Goal: Task Accomplishment & Management: Manage account settings

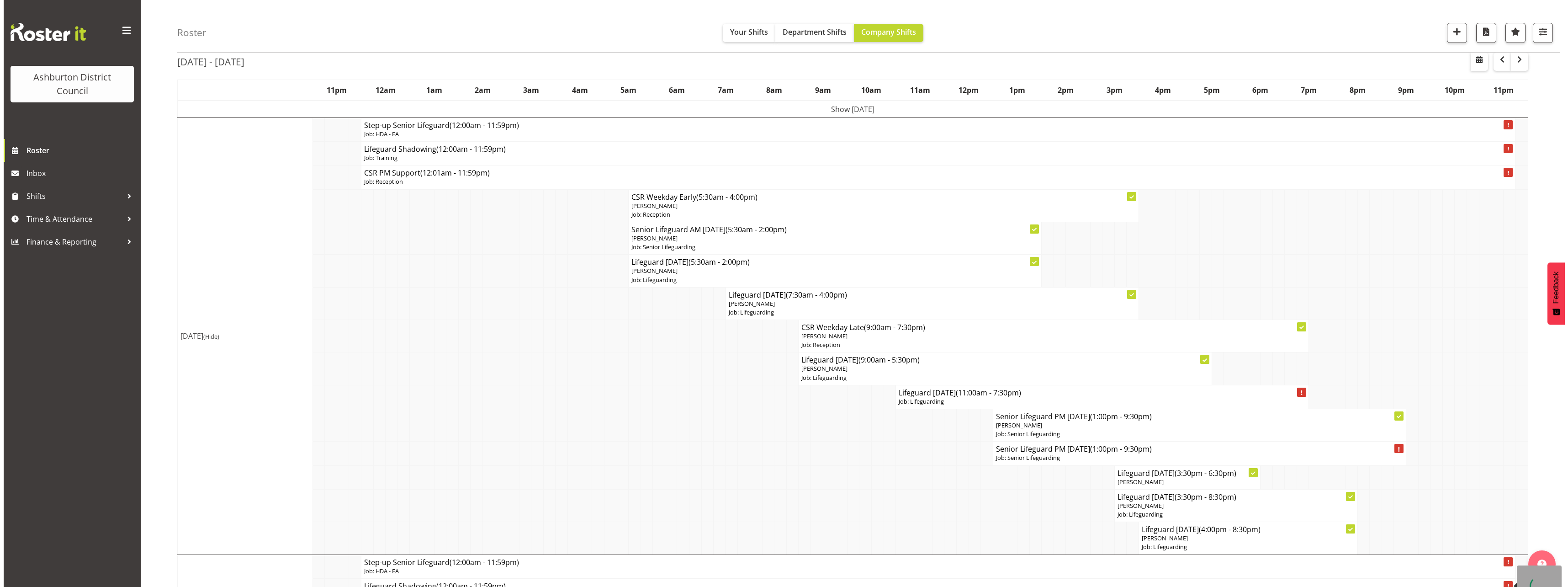
scroll to position [91, 0]
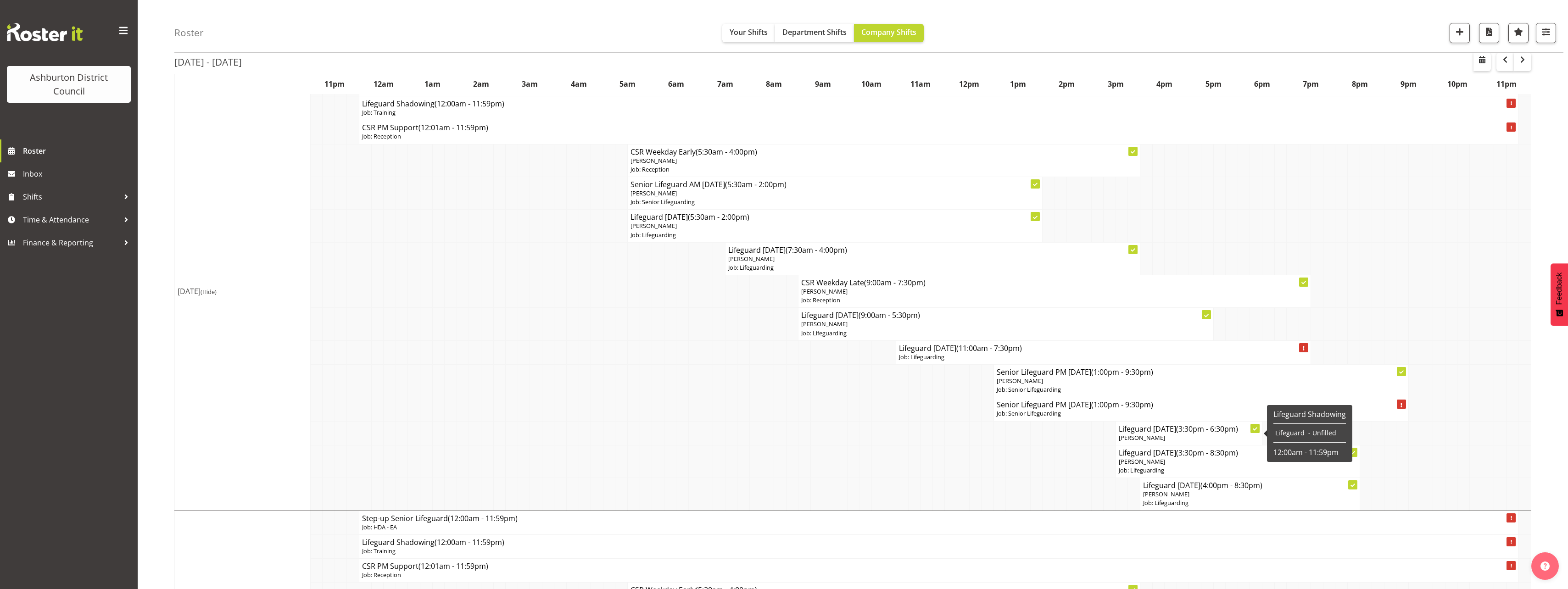
click at [1158, 437] on span "[PERSON_NAME]" at bounding box center [1142, 437] width 46 height 8
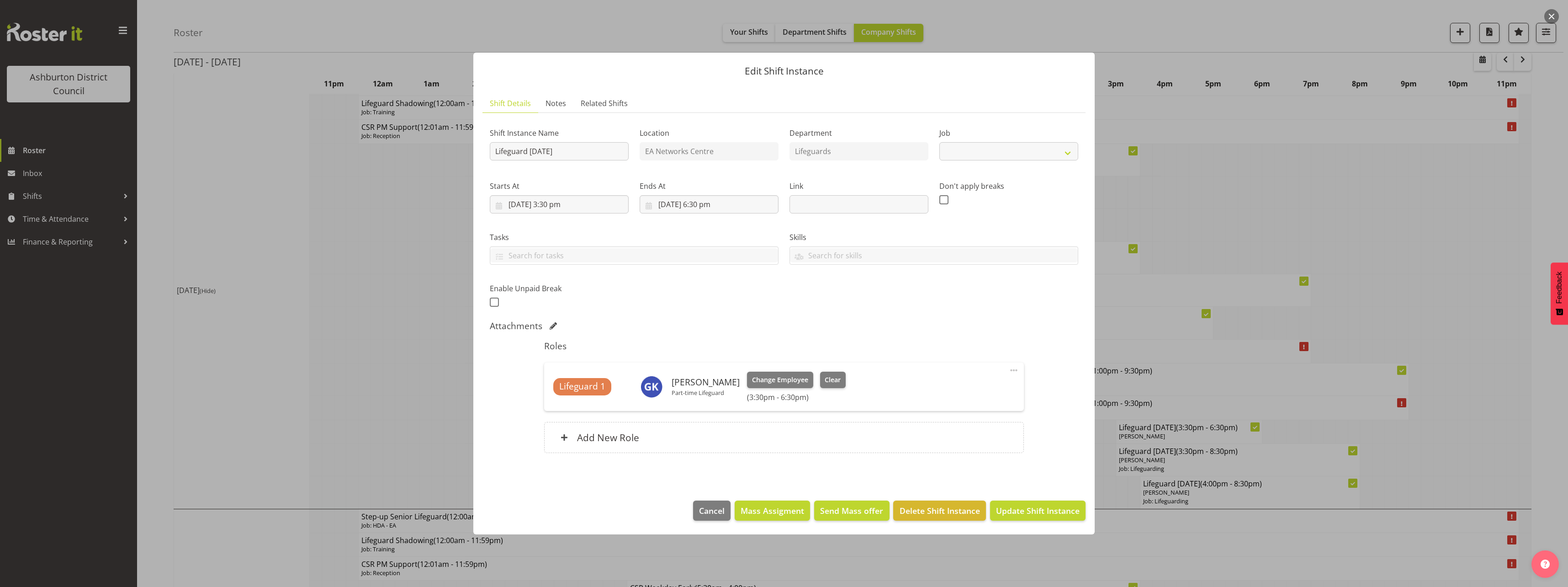
select select "38"
click at [825, 381] on span "Clear" at bounding box center [833, 380] width 16 height 10
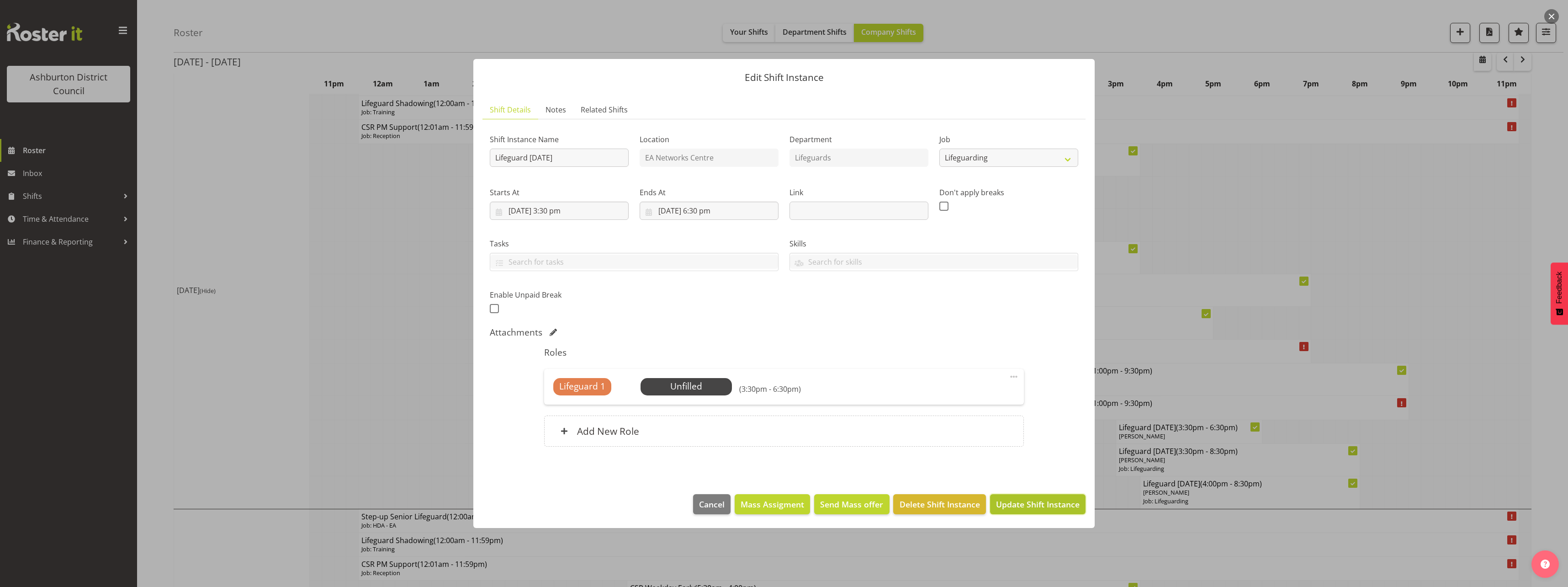
click at [1029, 507] on span "Update Shift Instance" at bounding box center [1038, 504] width 83 height 12
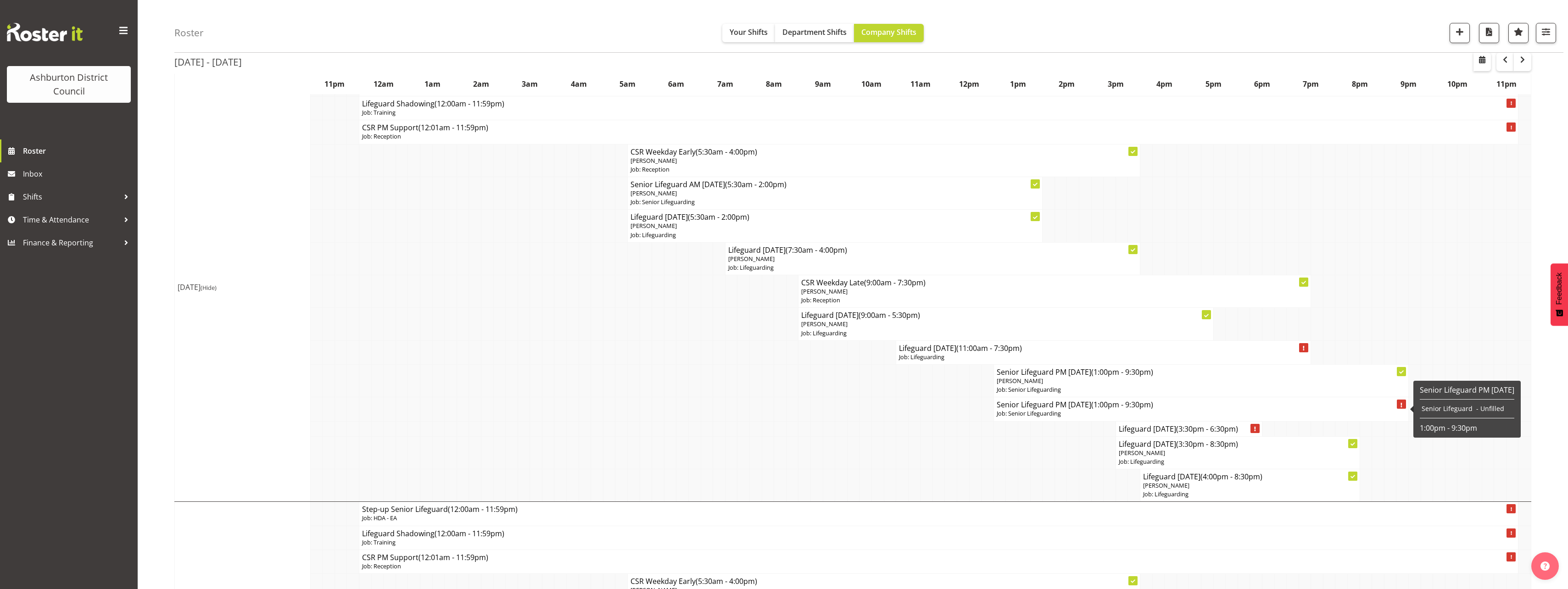
click at [1079, 415] on p "Job: Senior Lifeguarding" at bounding box center [1201, 413] width 409 height 9
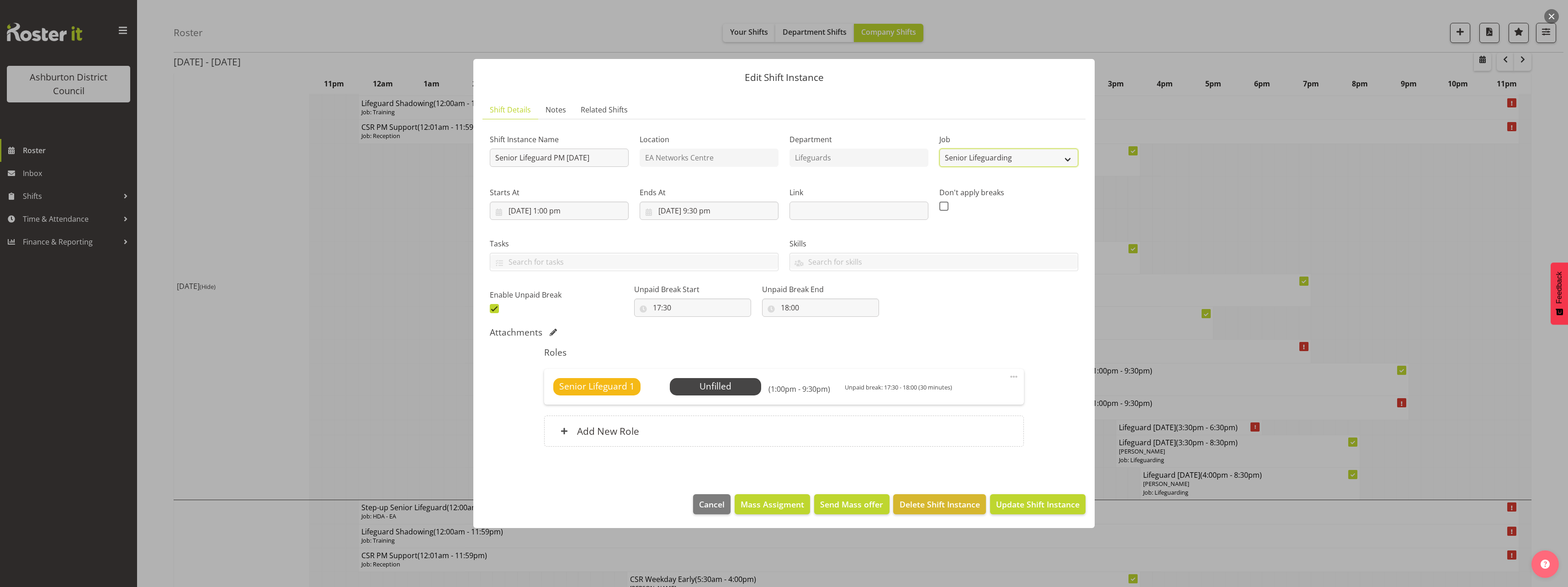
click at [1043, 161] on select "Create new job Casual HDA - CSR HDA - EA Lifeguarding LTS- Alt Duties Ordinary …" at bounding box center [1009, 157] width 139 height 18
select select "38"
click at [939, 149] on select "Create new job Casual HDA - CSR HDA - EA Lifeguarding LTS- Alt Duties Ordinary …" at bounding box center [1009, 157] width 139 height 18
click at [1016, 378] on span at bounding box center [1013, 376] width 11 height 11
click at [987, 396] on link "Edit" at bounding box center [975, 398] width 88 height 16
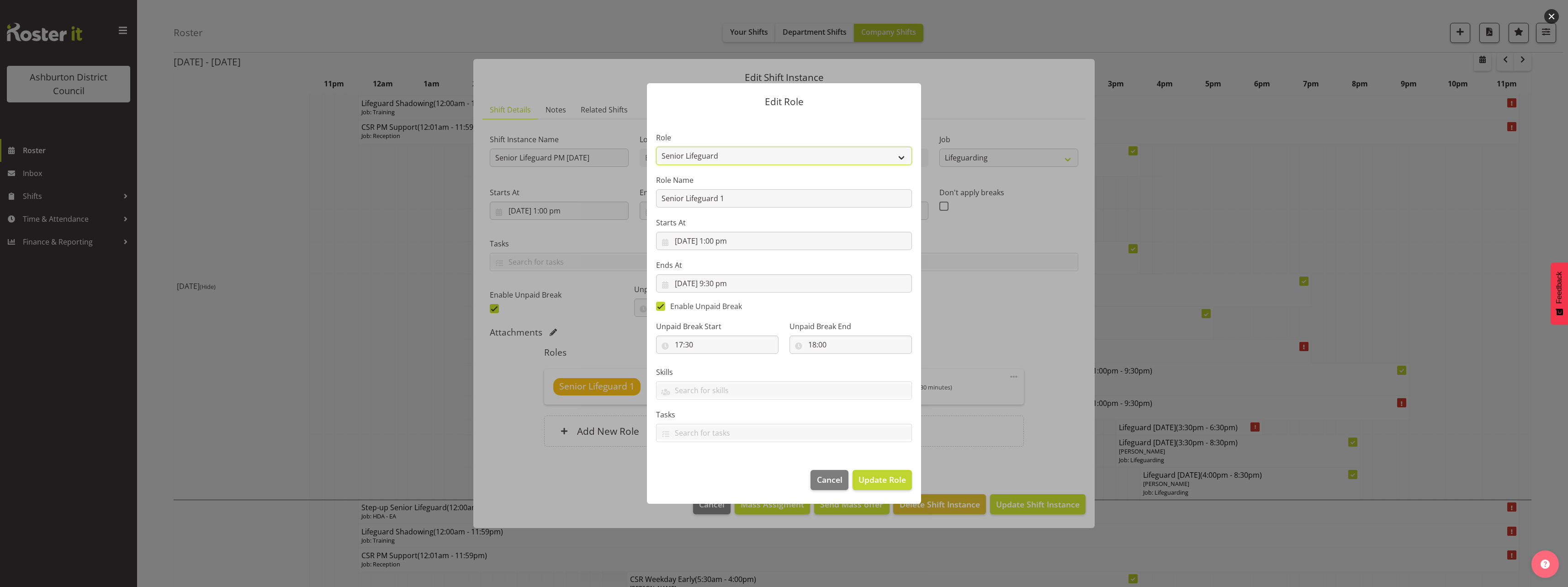
click at [739, 157] on select "AAGM Deputy Director AAGM Director Archivist Childrens Librarian Collections & …" at bounding box center [784, 155] width 256 height 18
select select "64"
click at [656, 146] on select "AAGM Deputy Director AAGM Director Archivist Childrens Librarian Collections & …" at bounding box center [784, 155] width 256 height 18
click at [882, 482] on span "Update Role" at bounding box center [882, 479] width 48 height 12
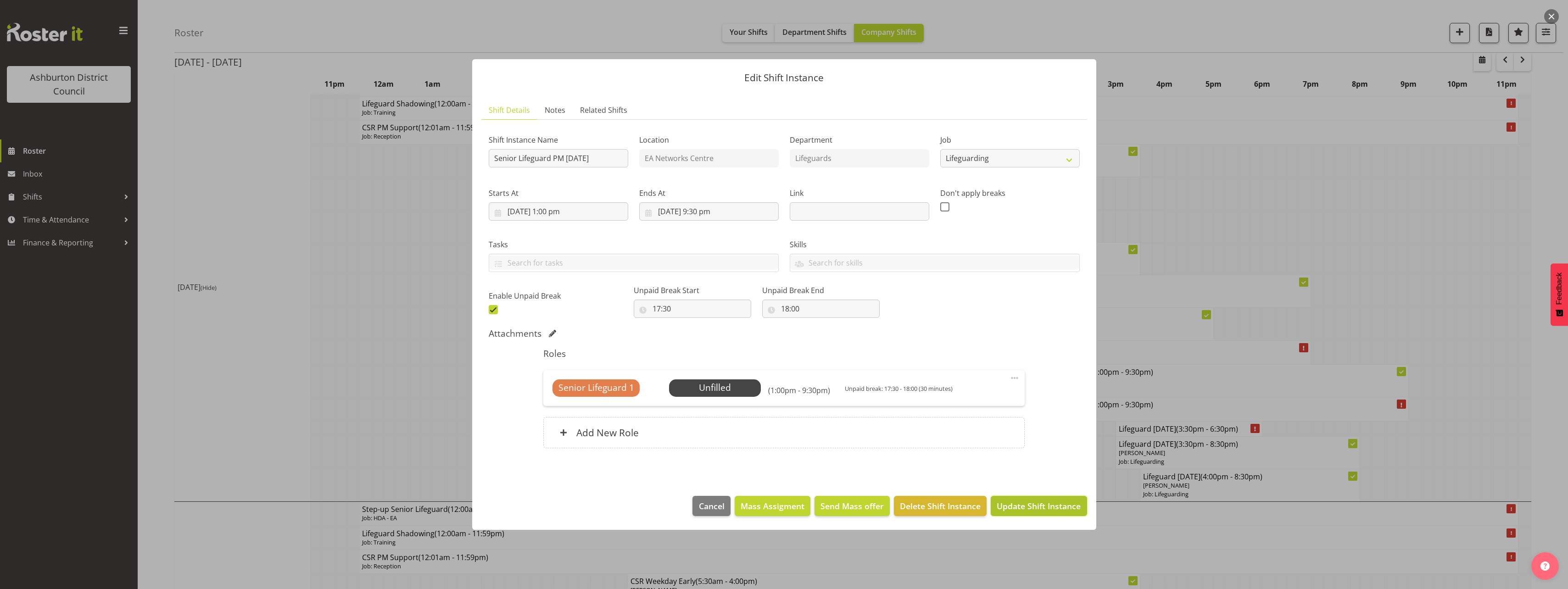
click at [1028, 501] on span "Update Shift Instance" at bounding box center [1038, 506] width 84 height 12
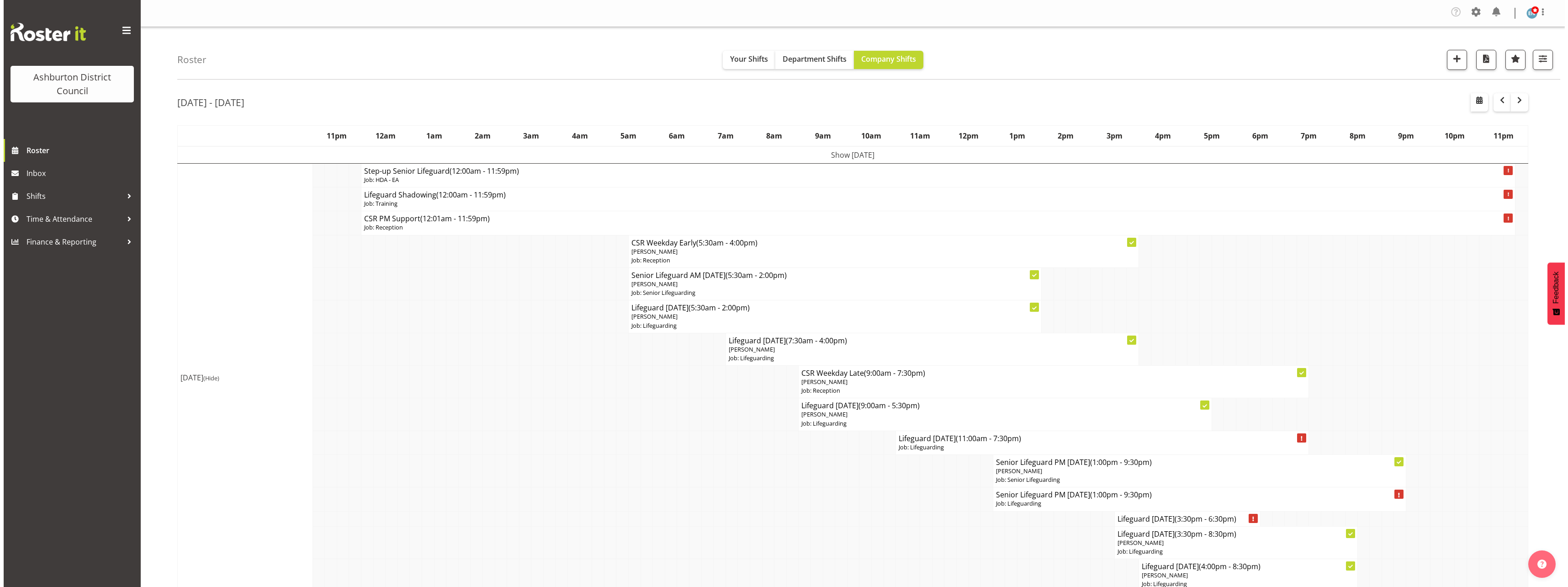
scroll to position [137, 0]
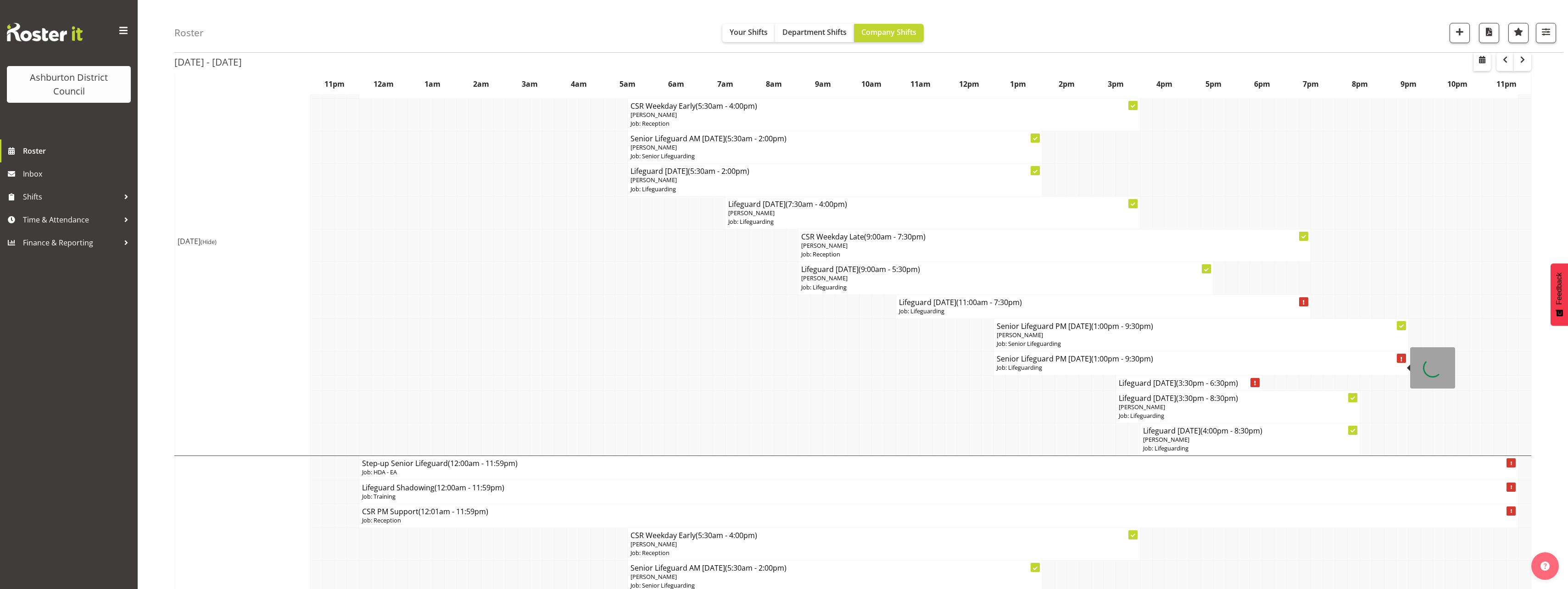
click at [1052, 363] on h4 "Senior Lifeguard PM [DATE] (1:00pm - 9:30pm)" at bounding box center [1201, 358] width 409 height 9
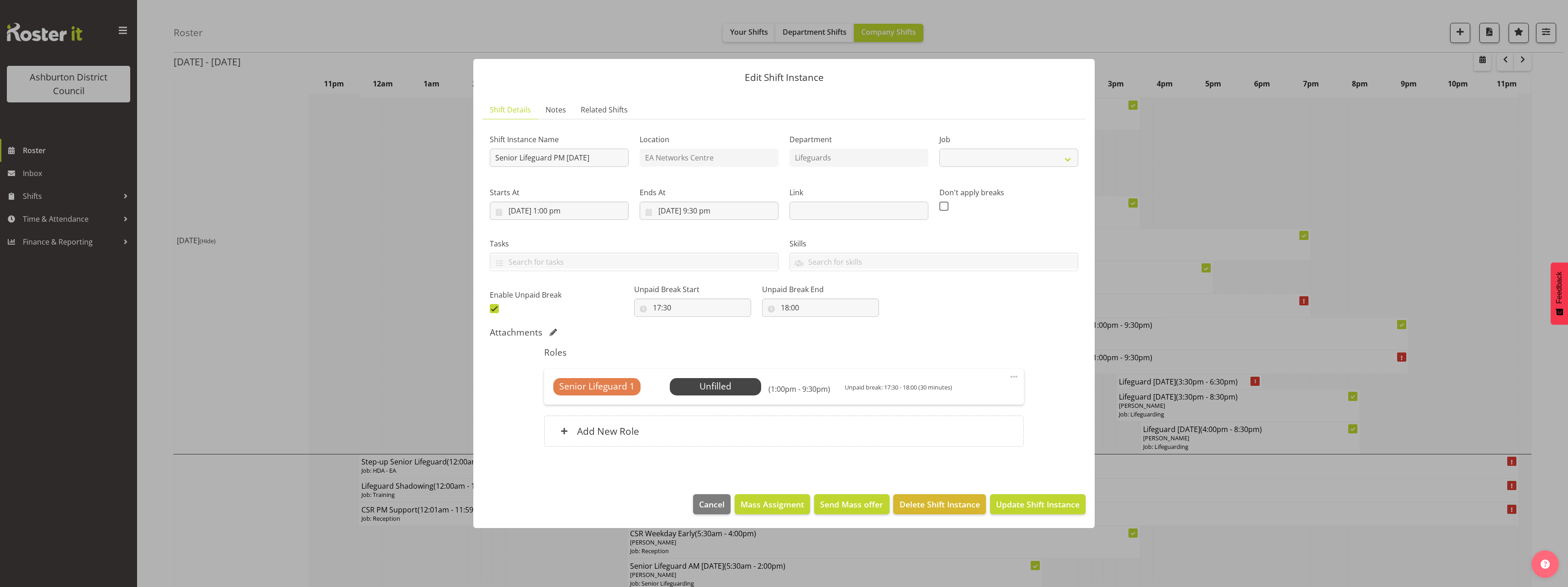
select select "38"
click at [712, 386] on span "Select Employee" at bounding box center [715, 386] width 68 height 13
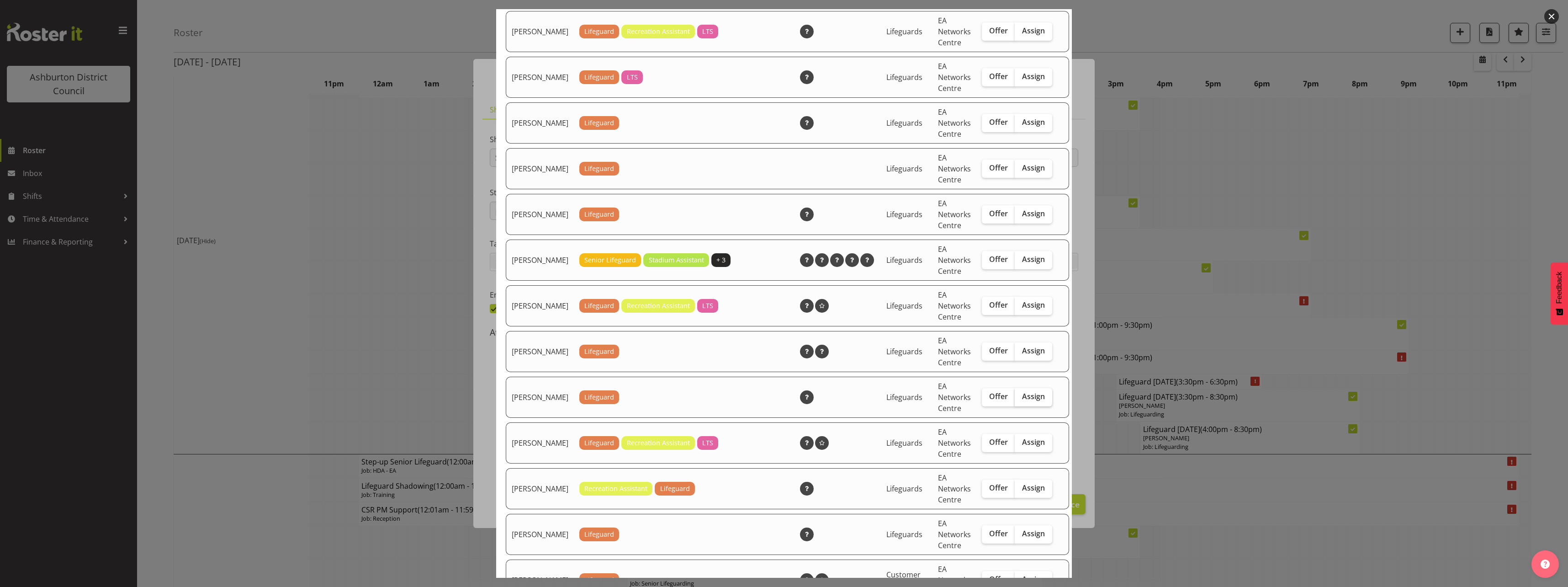
click at [1019, 406] on label "Assign" at bounding box center [1033, 397] width 37 height 18
click at [1019, 400] on input "Assign" at bounding box center [1018, 397] width 6 height 6
checkbox input "true"
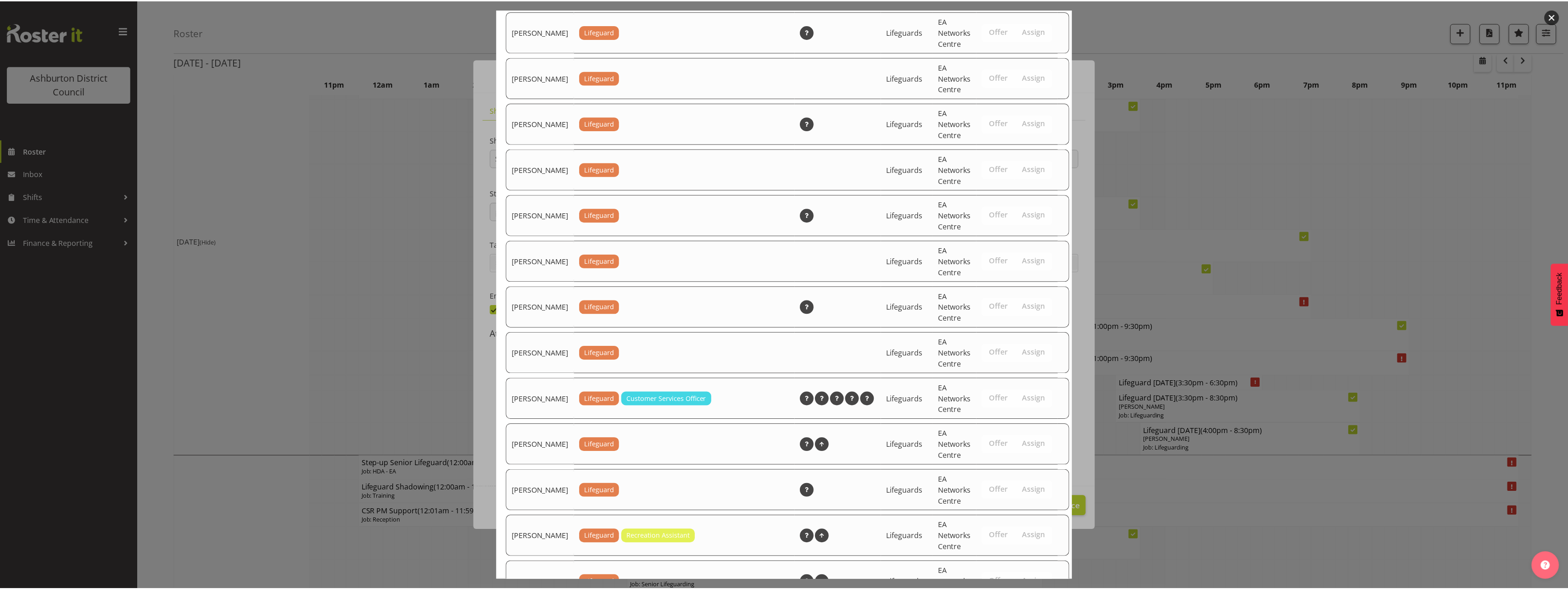
scroll to position [1203, 0]
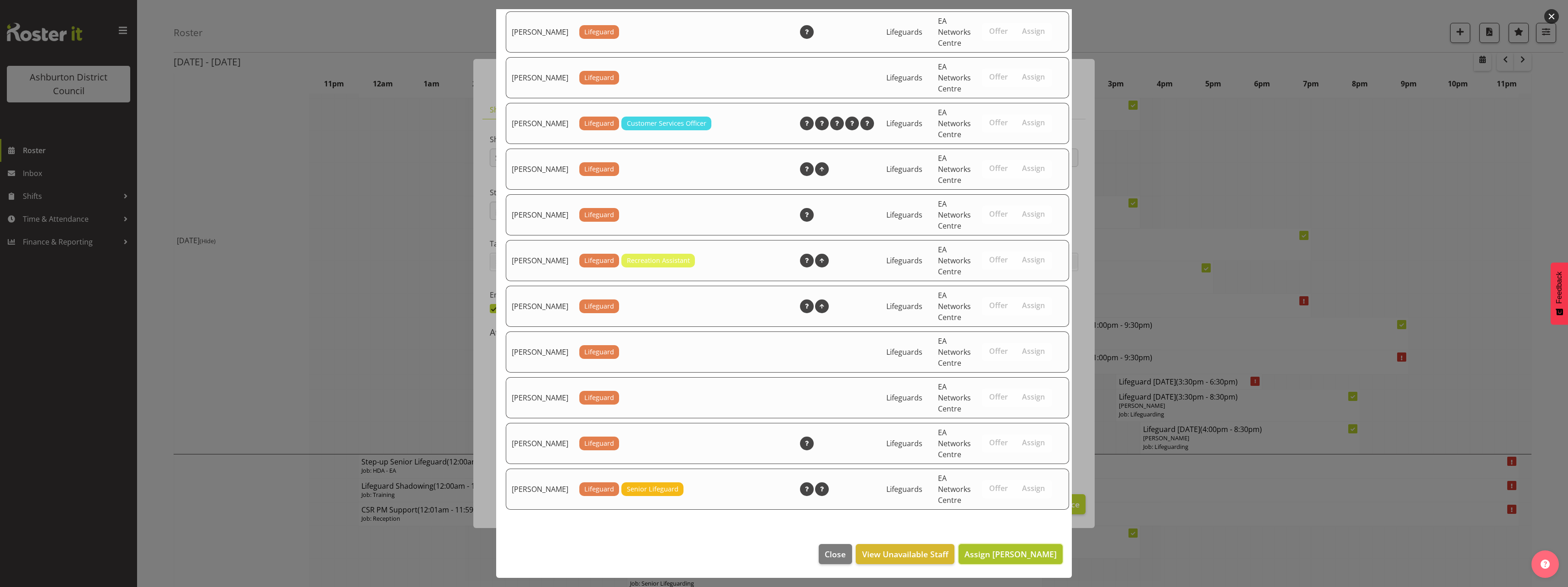
click at [1027, 553] on span "Assign [PERSON_NAME]" at bounding box center [1010, 553] width 92 height 11
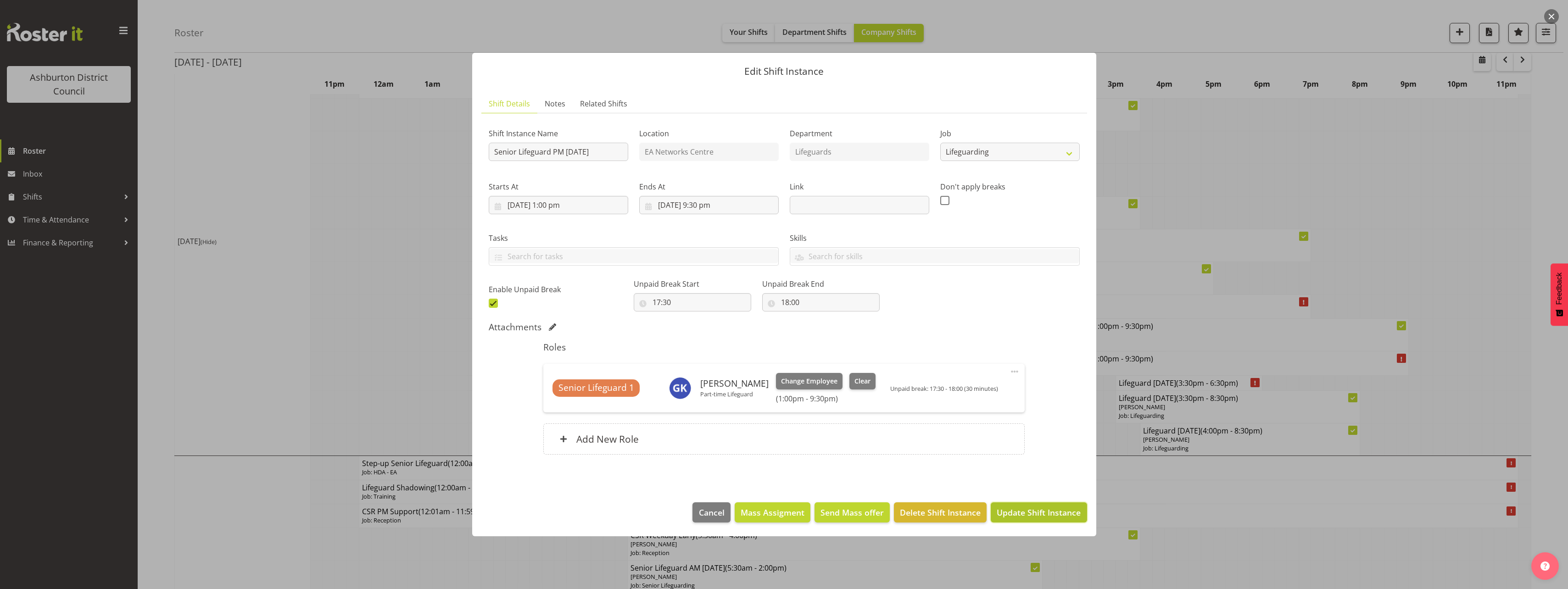
click at [1033, 513] on span "Update Shift Instance" at bounding box center [1038, 512] width 84 height 12
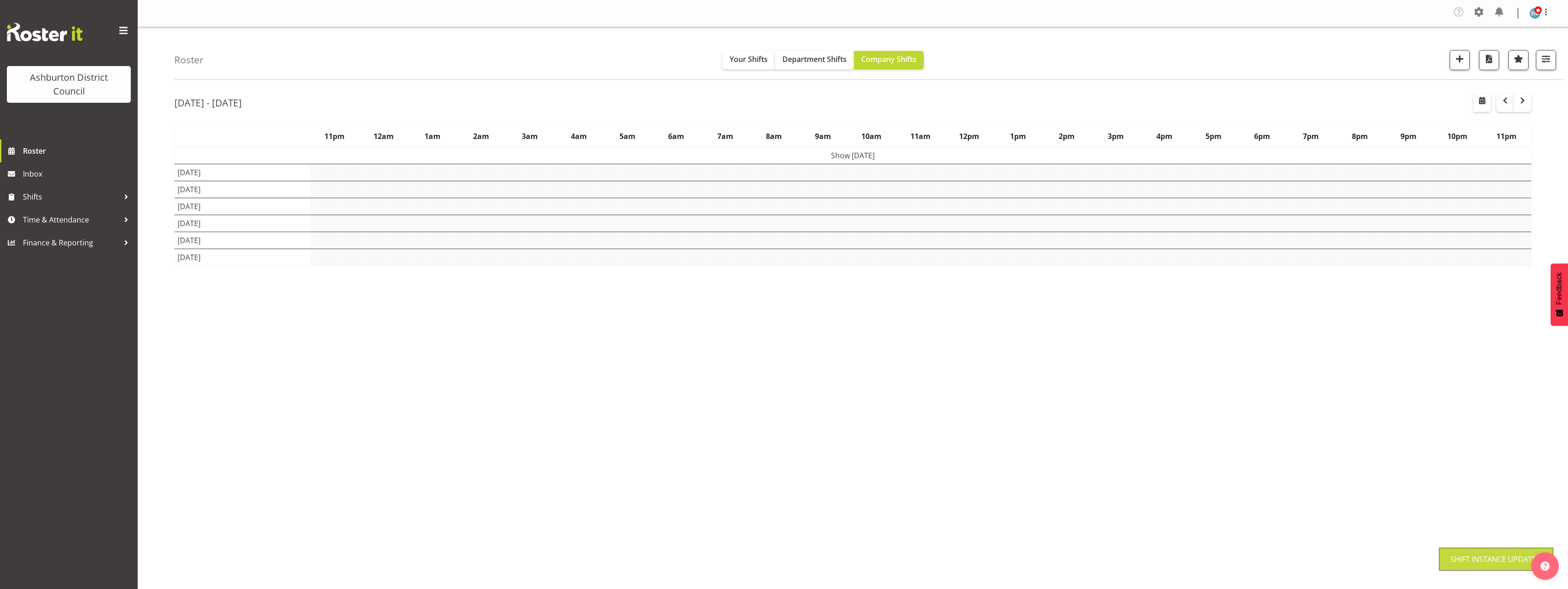
scroll to position [0, 0]
click at [1536, 393] on div "[DATE] - [DATE] [DATE] - [DATE] [DATE] Day Week Fortnight Month calendar Month …" at bounding box center [871, 270] width 1394 height 367
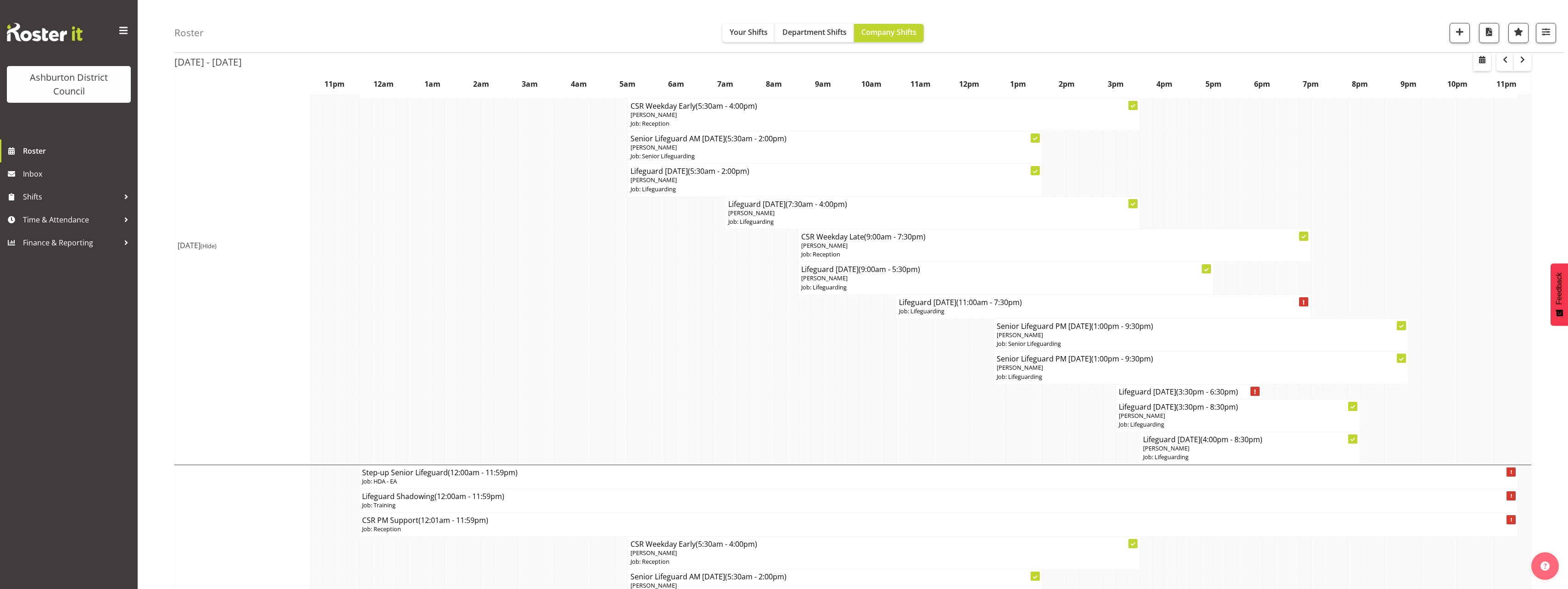
scroll to position [92, 0]
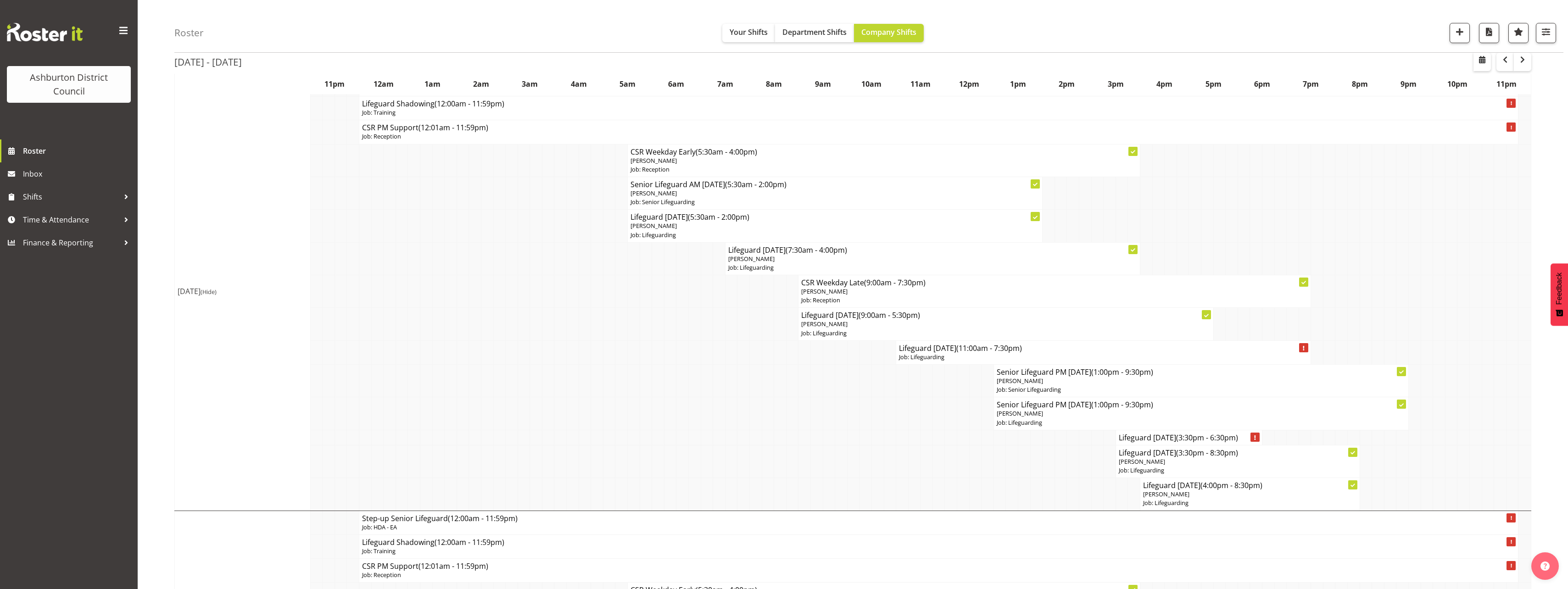
click at [217, 291] on span "(Hide)" at bounding box center [209, 292] width 16 height 8
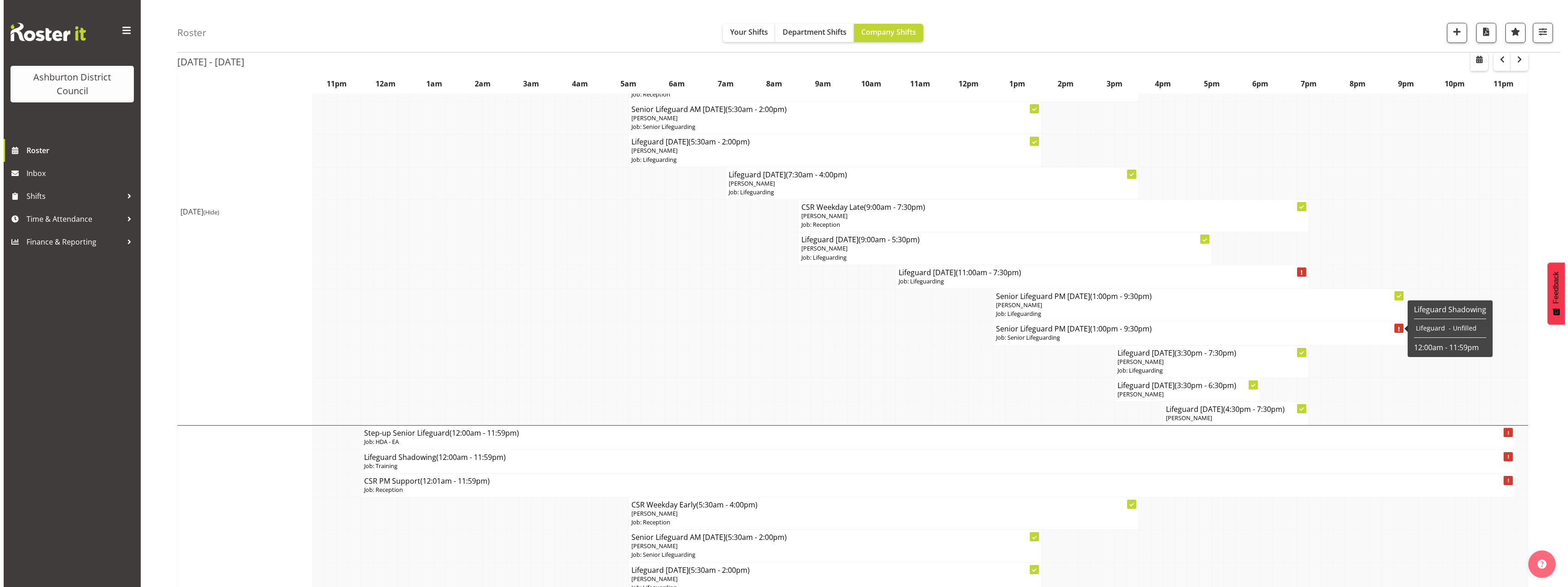
scroll to position [137, 0]
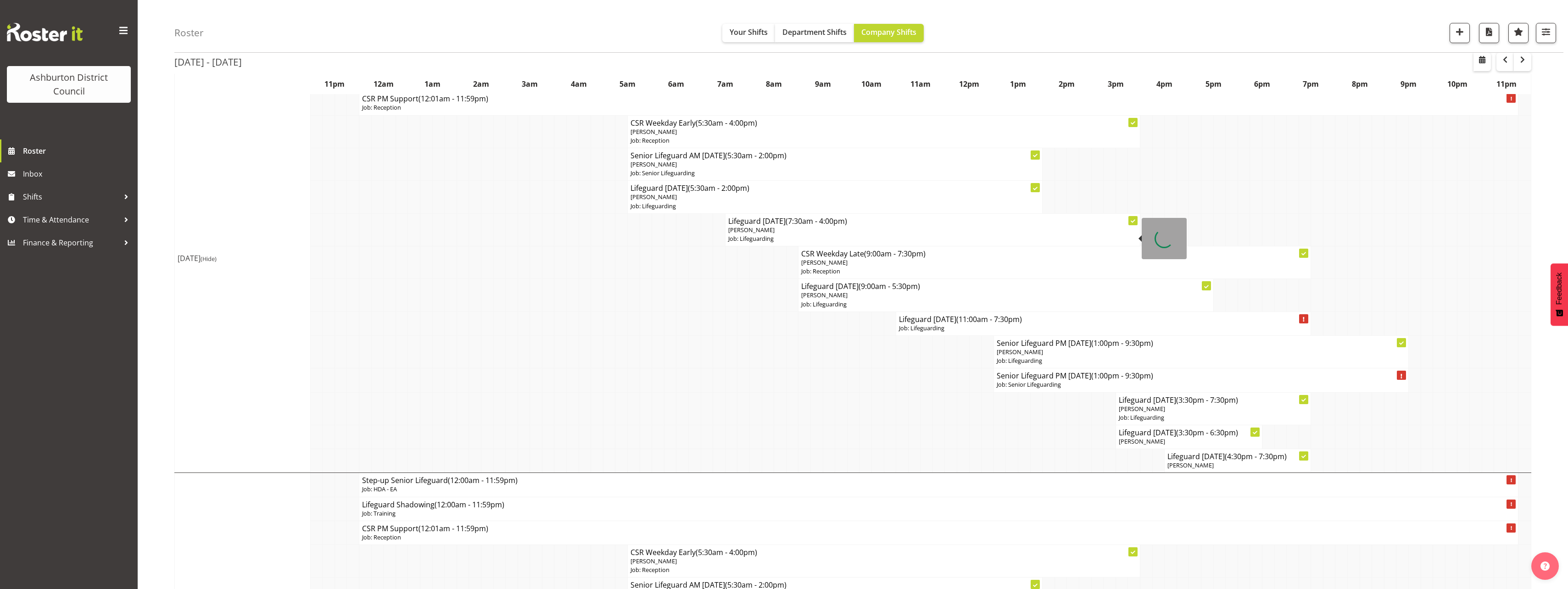
click at [765, 231] on span "[PERSON_NAME]" at bounding box center [751, 229] width 46 height 8
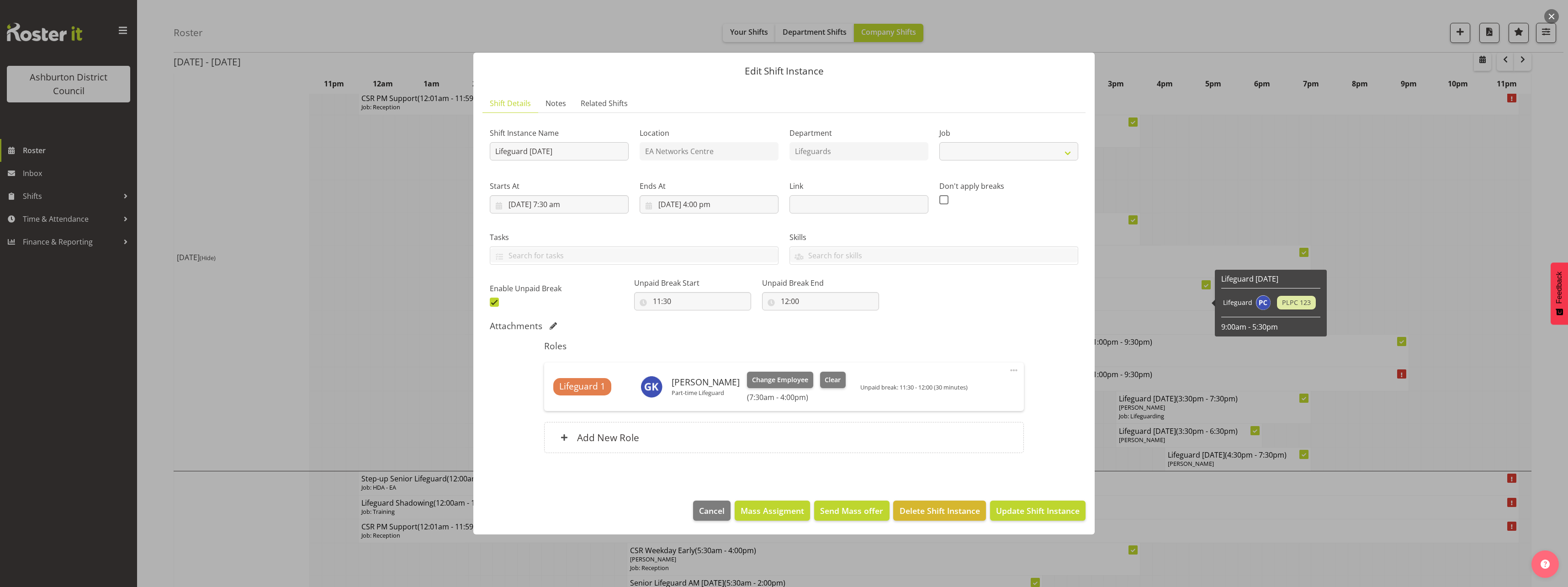
select select "38"
click at [825, 384] on span "Clear" at bounding box center [833, 380] width 16 height 10
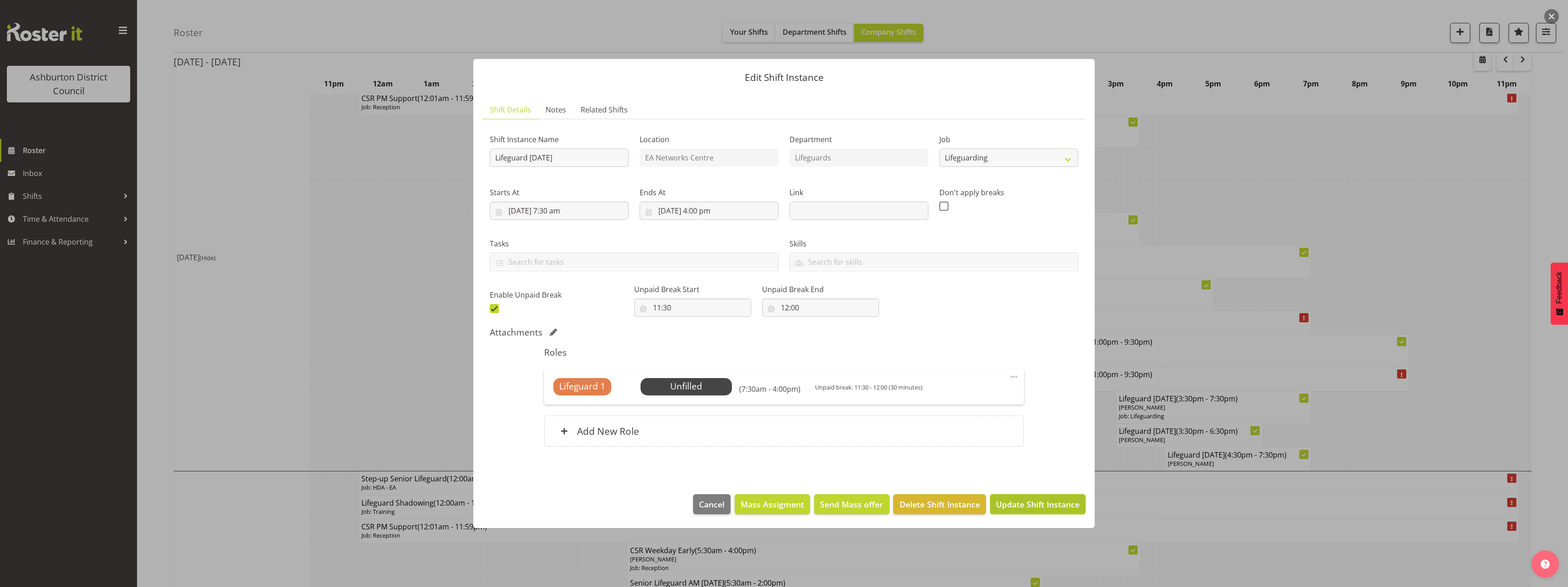
click at [1045, 502] on span "Update Shift Instance" at bounding box center [1038, 504] width 83 height 12
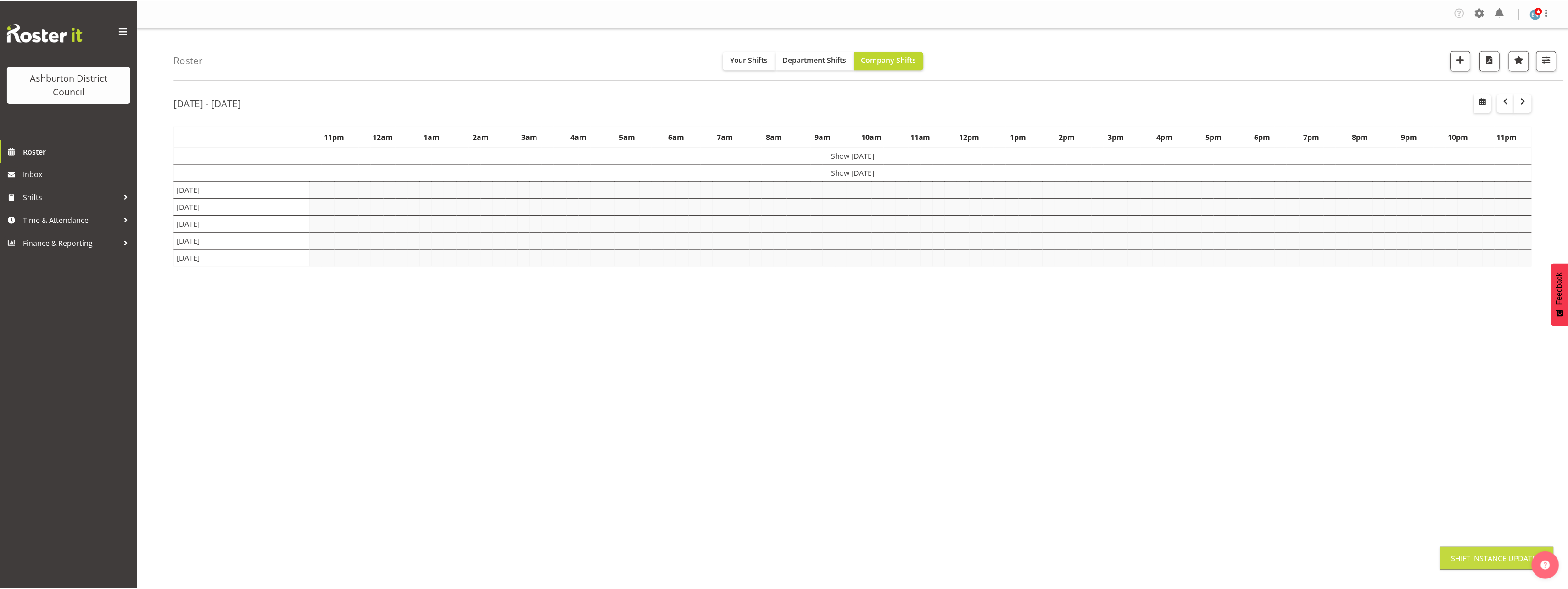
scroll to position [0, 0]
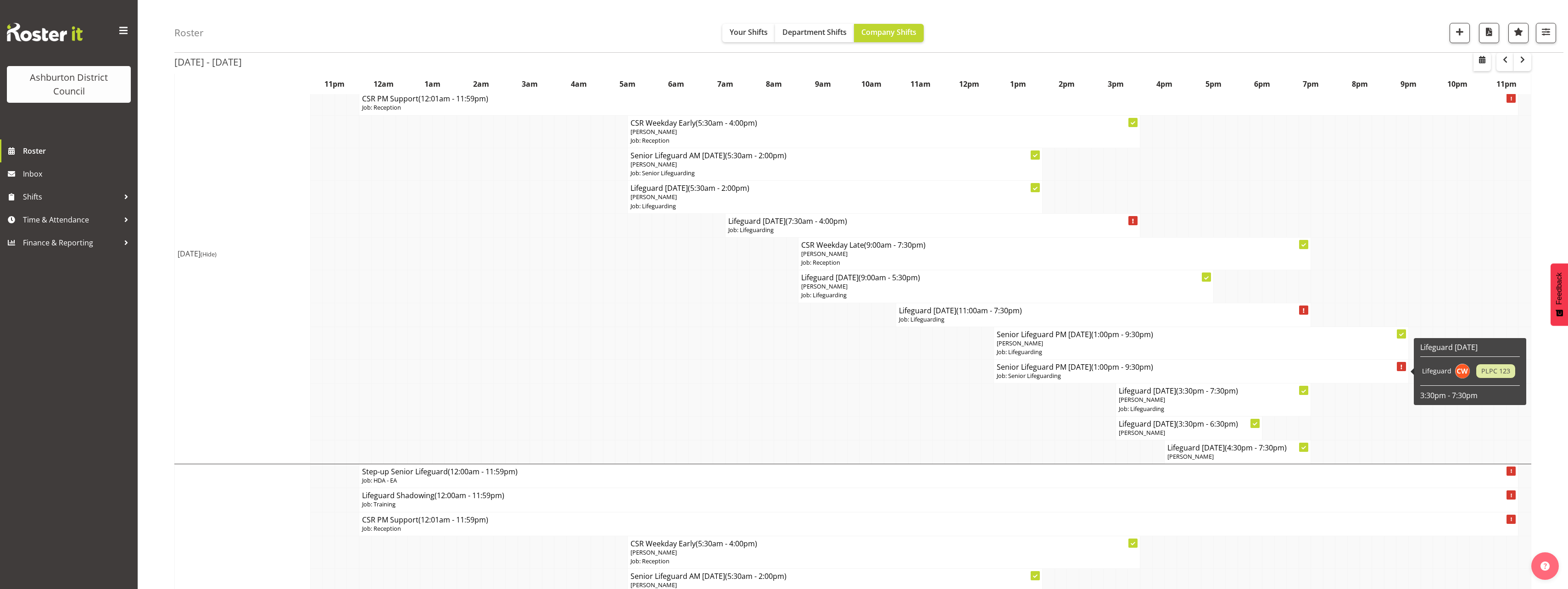
click at [1051, 379] on p "Job: Senior Lifeguarding" at bounding box center [1201, 376] width 409 height 9
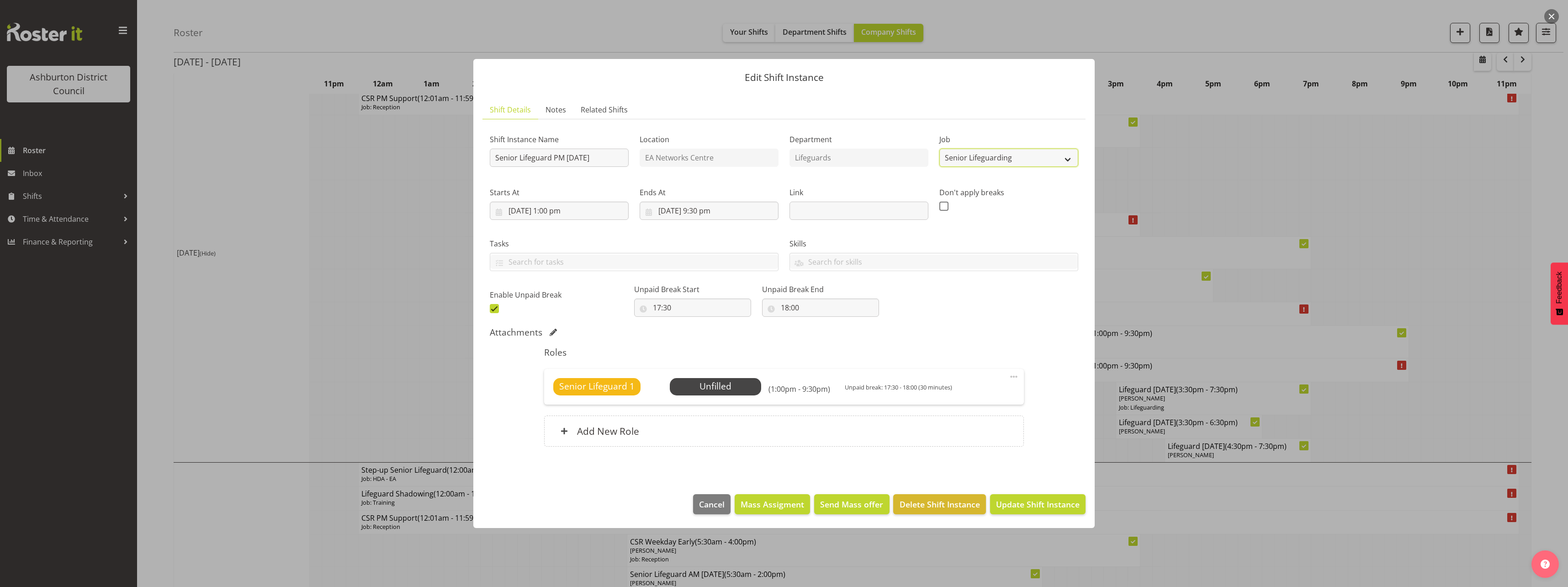
click at [1031, 155] on select "Create new job Casual HDA - CSR HDA - EA Lifeguarding LTS- Alt Duties Ordinary …" at bounding box center [1009, 157] width 139 height 18
select select "38"
click at [939, 149] on select "Create new job Casual HDA - CSR HDA - EA Lifeguarding LTS- Alt Duties Ordinary …" at bounding box center [1009, 157] width 139 height 18
click at [1016, 376] on span at bounding box center [1013, 376] width 11 height 11
click at [995, 397] on link "Edit" at bounding box center [975, 398] width 88 height 16
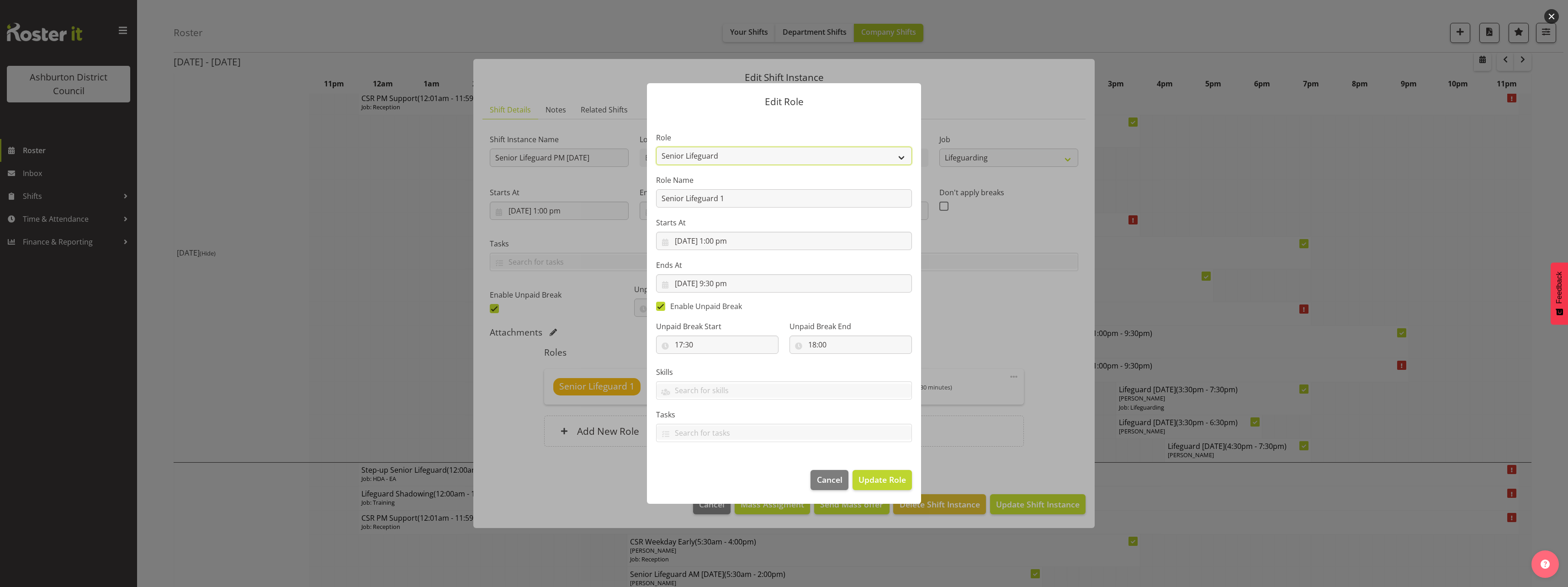
click at [740, 159] on select "AAGM Deputy Director AAGM Director Archivist Childrens Librarian Collections & …" at bounding box center [784, 155] width 256 height 18
select select "64"
click at [656, 146] on select "AAGM Deputy Director AAGM Director Archivist Childrens Librarian Collections & …" at bounding box center [784, 155] width 256 height 18
click at [883, 484] on span "Update Role" at bounding box center [882, 479] width 48 height 12
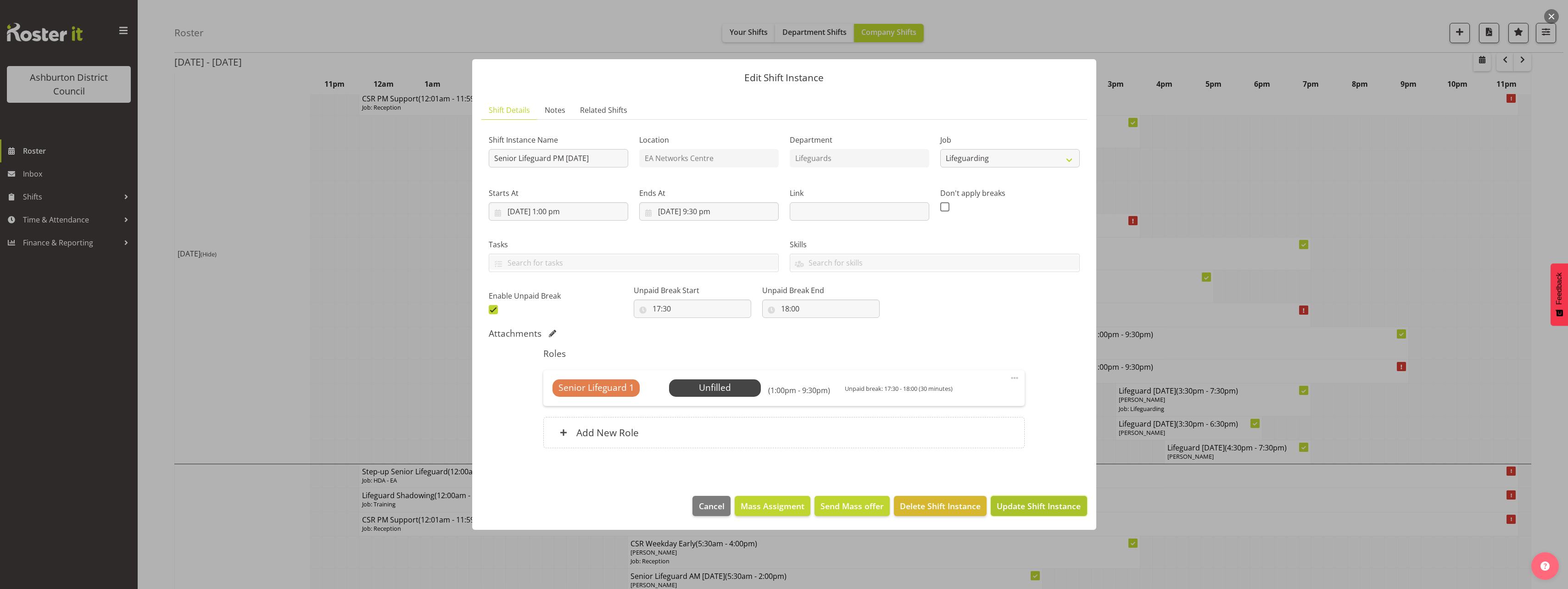
click at [1043, 509] on span "Update Shift Instance" at bounding box center [1038, 506] width 84 height 12
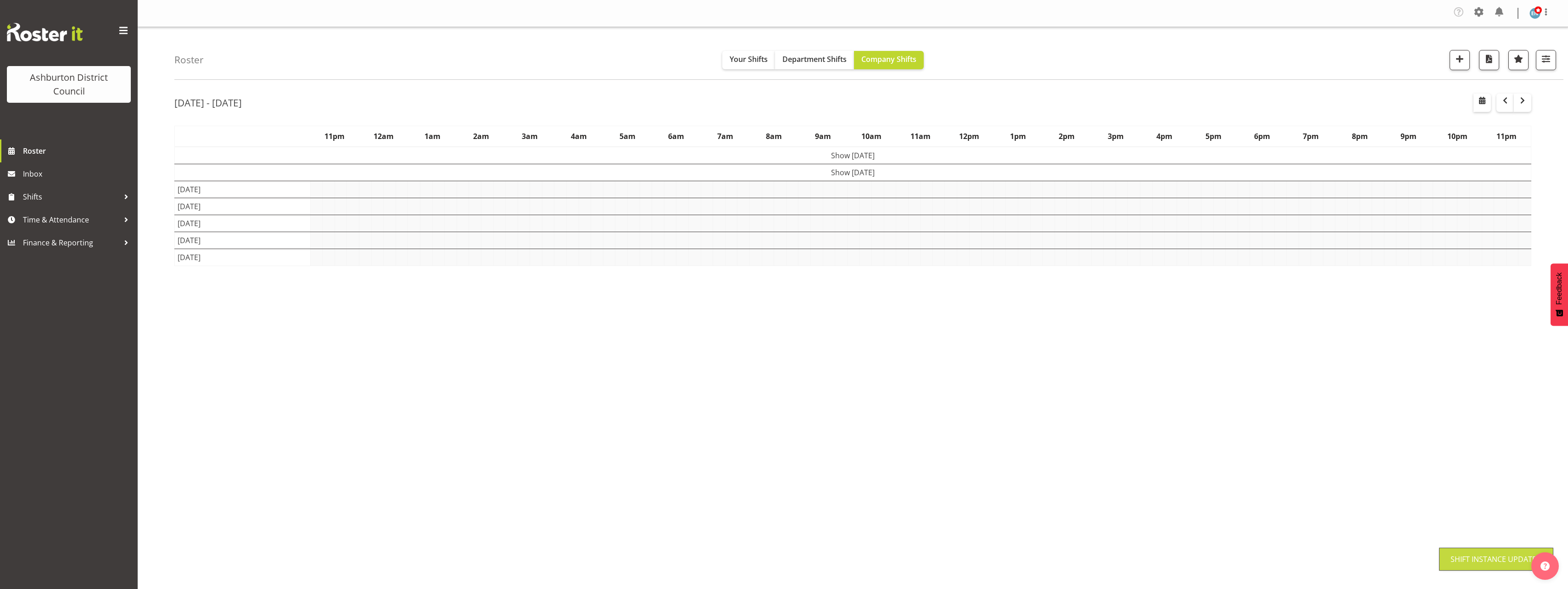
scroll to position [0, 0]
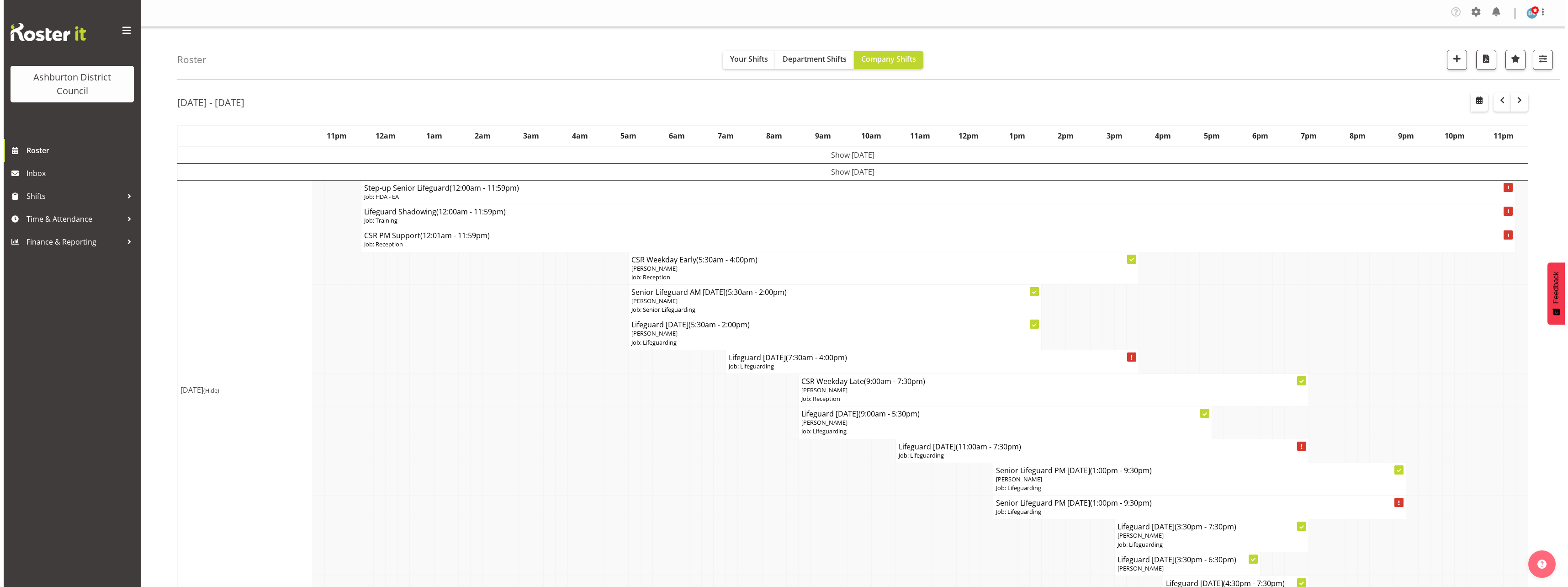
scroll to position [91, 0]
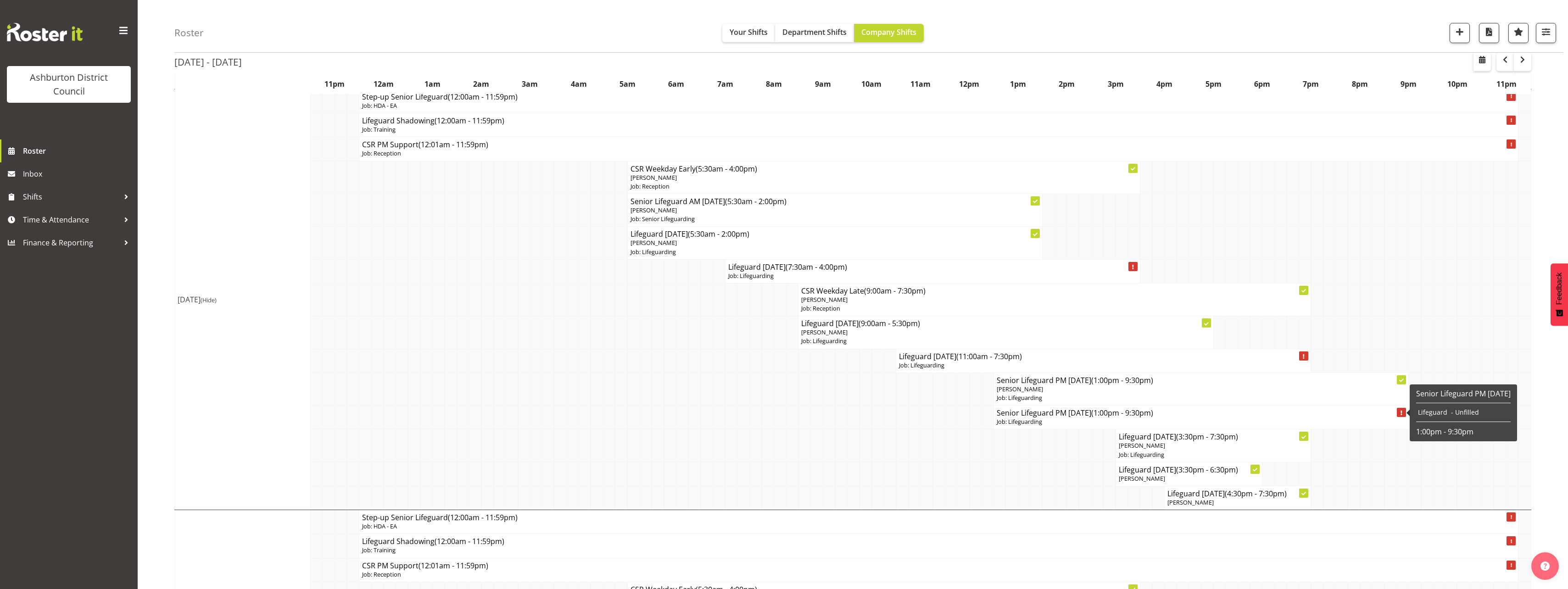
click at [1020, 421] on p "Job: Lifeguarding" at bounding box center [1201, 422] width 409 height 9
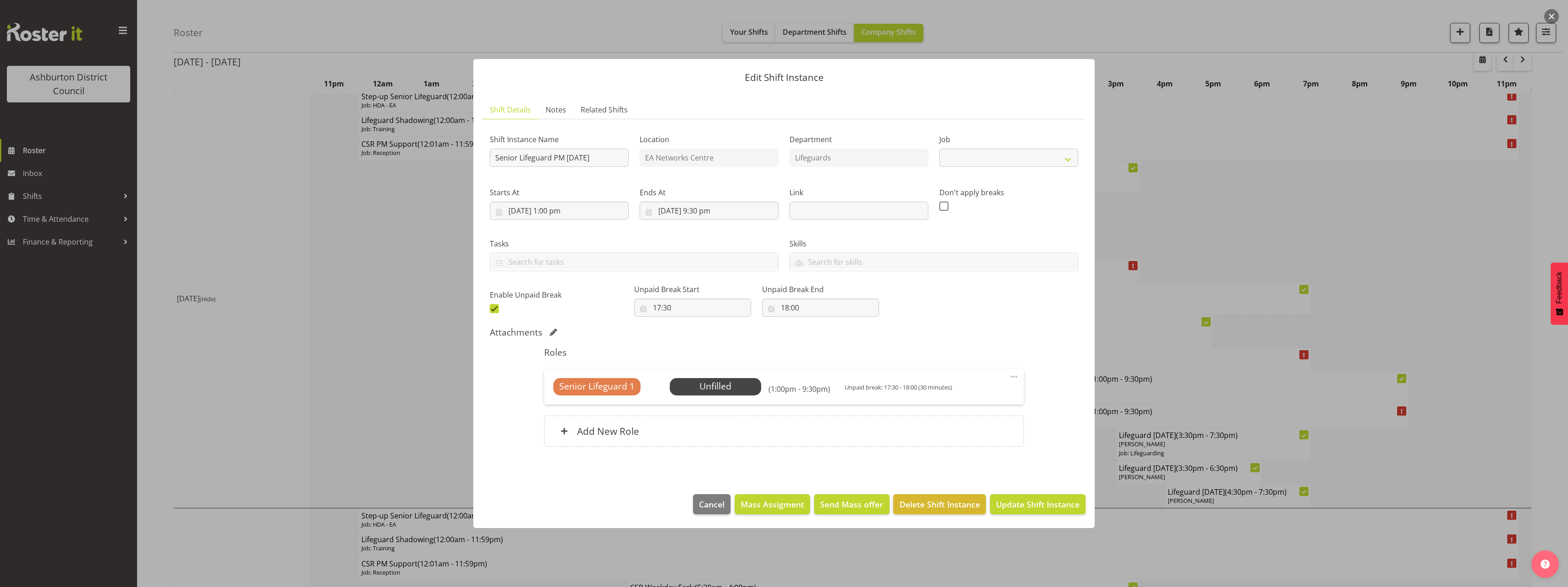
select select "38"
click at [519, 156] on input "Senior Lifeguard PM [DATE]" at bounding box center [560, 157] width 139 height 18
drag, startPoint x: 519, startPoint y: 156, endPoint x: 492, endPoint y: 159, distance: 27.2
click at [492, 159] on input "Senior Lifeguard PM [DATE]" at bounding box center [560, 157] width 139 height 18
click at [514, 158] on input "Senior Lifeguard PM [DATE]" at bounding box center [560, 157] width 139 height 18
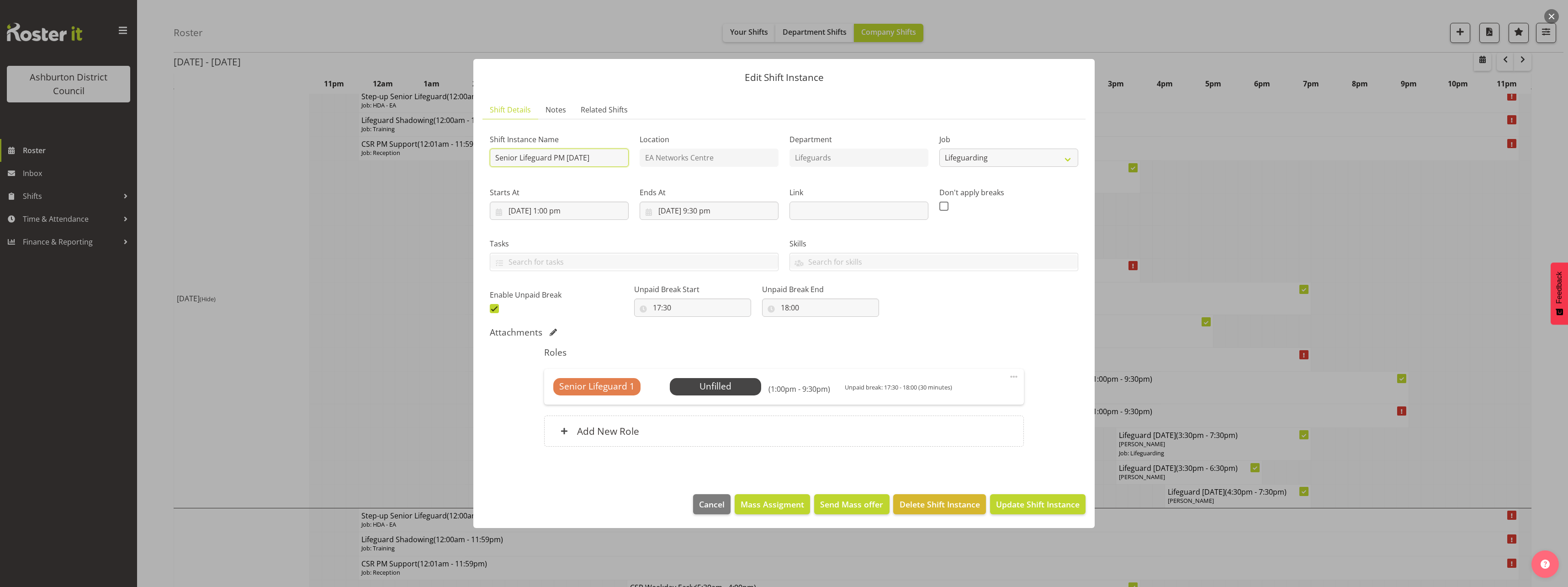
drag, startPoint x: 519, startPoint y: 157, endPoint x: 483, endPoint y: 162, distance: 36.3
click at [483, 162] on section "Shift Instance Name Senior Lifeguard PM [DATE] Location EA Networks Centre Depa…" at bounding box center [784, 292] width 603 height 345
type input "Lifeguard PM [DATE]"
click at [728, 399] on div "Senior Lifeguard 1 Unfilled Select Employee (1:00pm - 9:30pm) Unpaid break: 17:…" at bounding box center [784, 386] width 479 height 36
click at [722, 389] on span "Select Employee" at bounding box center [715, 386] width 68 height 13
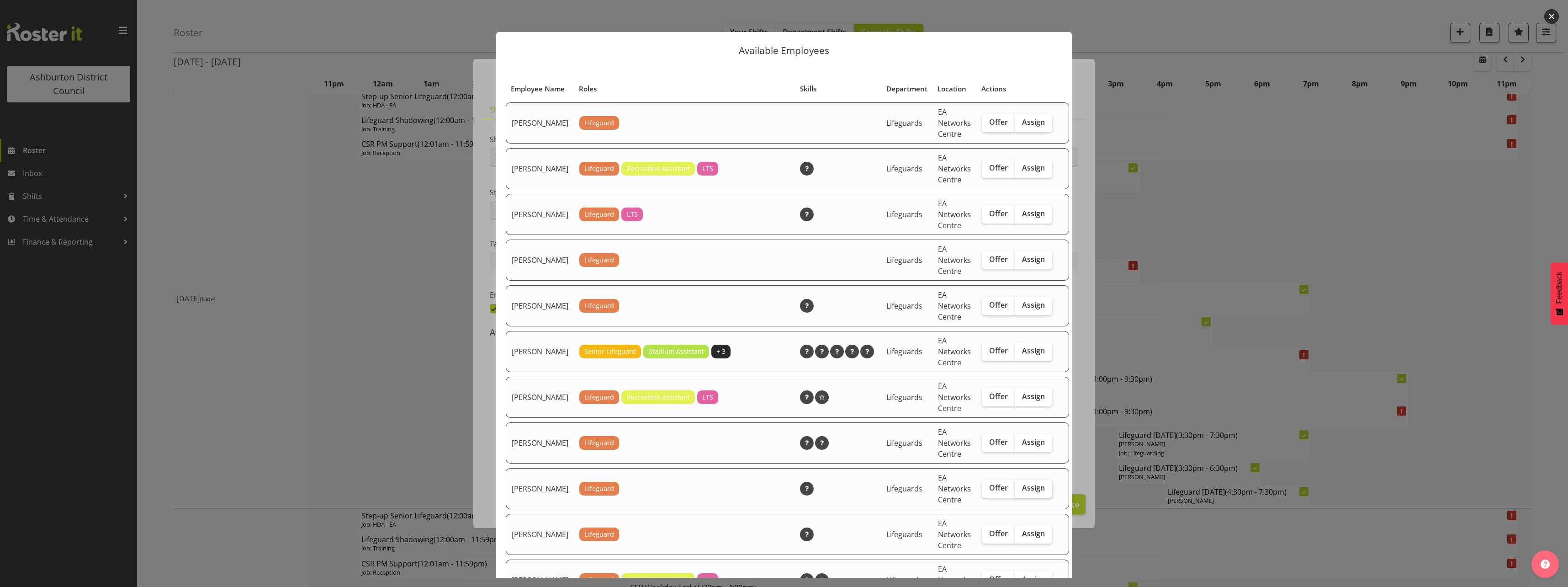
click at [1022, 493] on span "Assign" at bounding box center [1033, 487] width 23 height 9
click at [1021, 491] on input "Assign" at bounding box center [1018, 488] width 6 height 6
checkbox input "true"
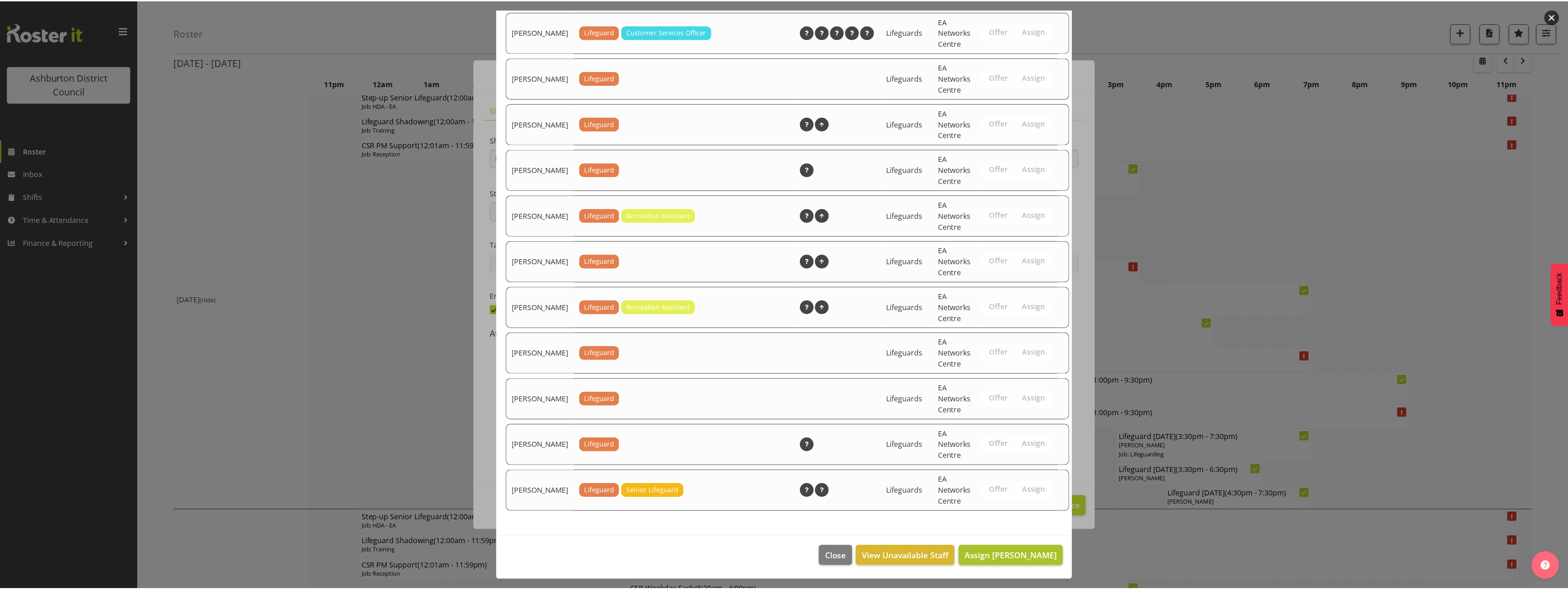
scroll to position [1203, 0]
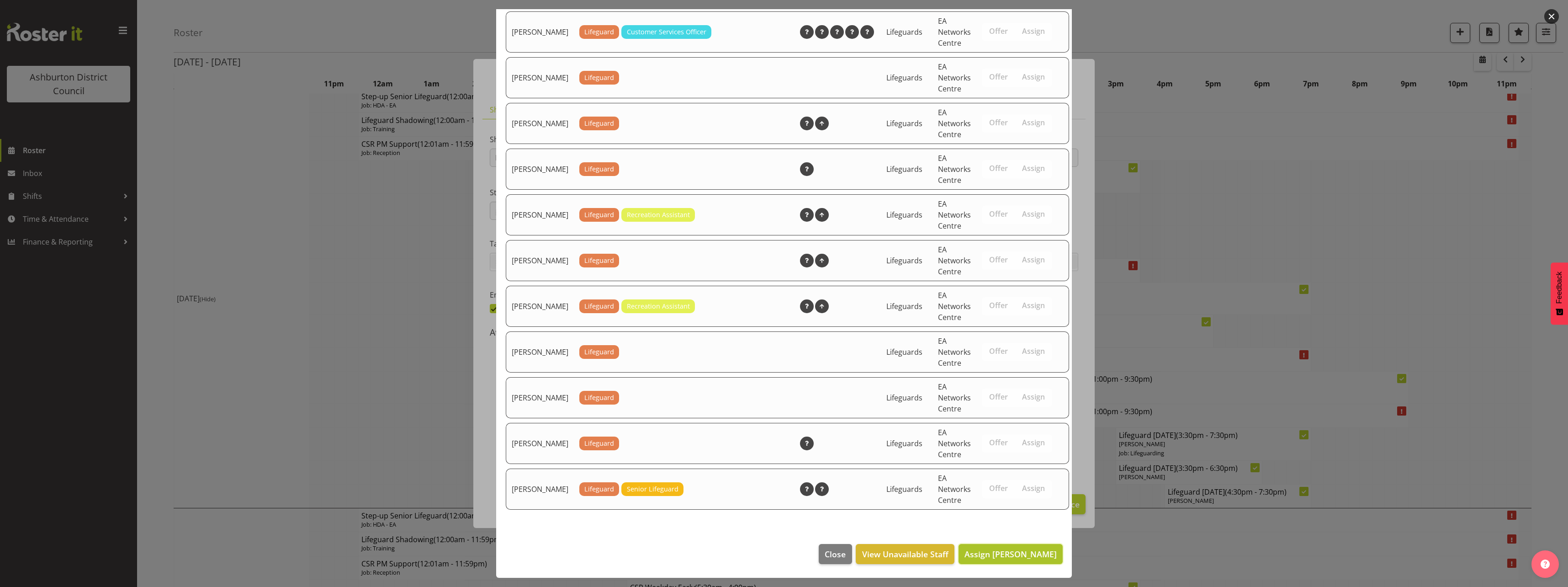
click at [1024, 561] on button "Assign [PERSON_NAME]" at bounding box center [1010, 553] width 104 height 20
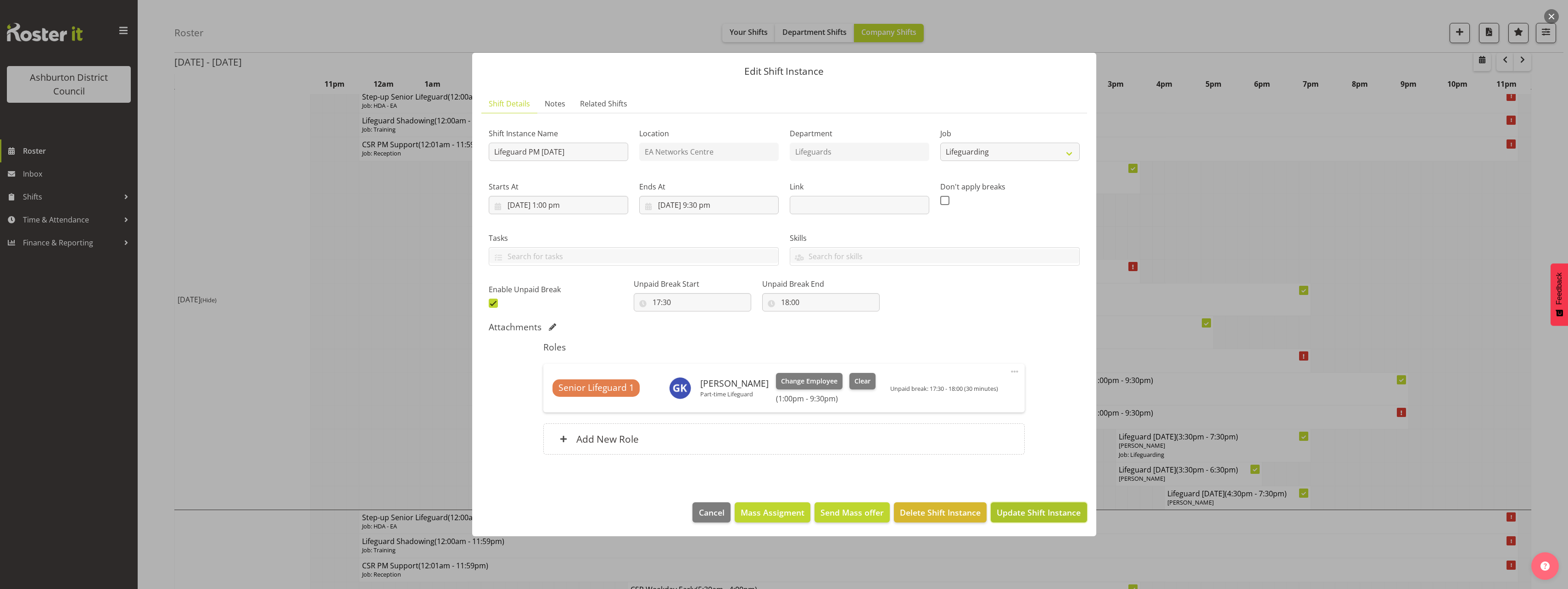
click at [1073, 510] on span "Update Shift Instance" at bounding box center [1038, 512] width 84 height 12
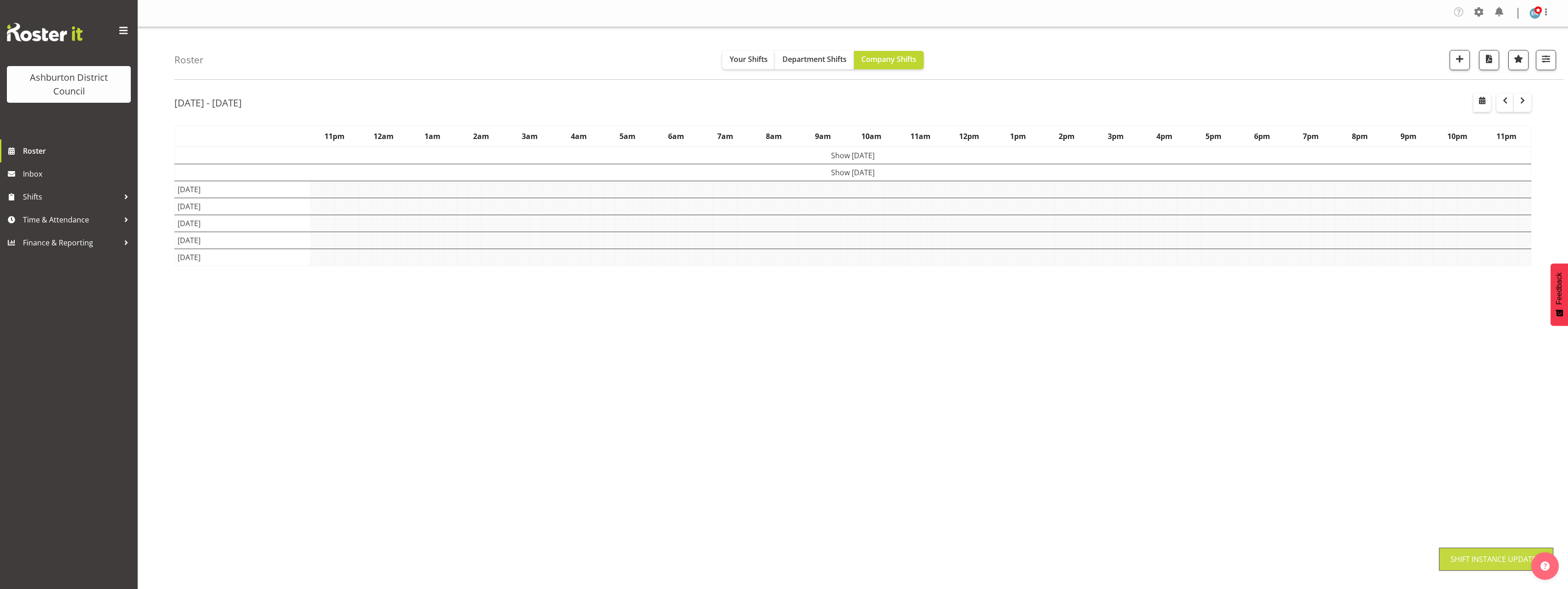
scroll to position [0, 0]
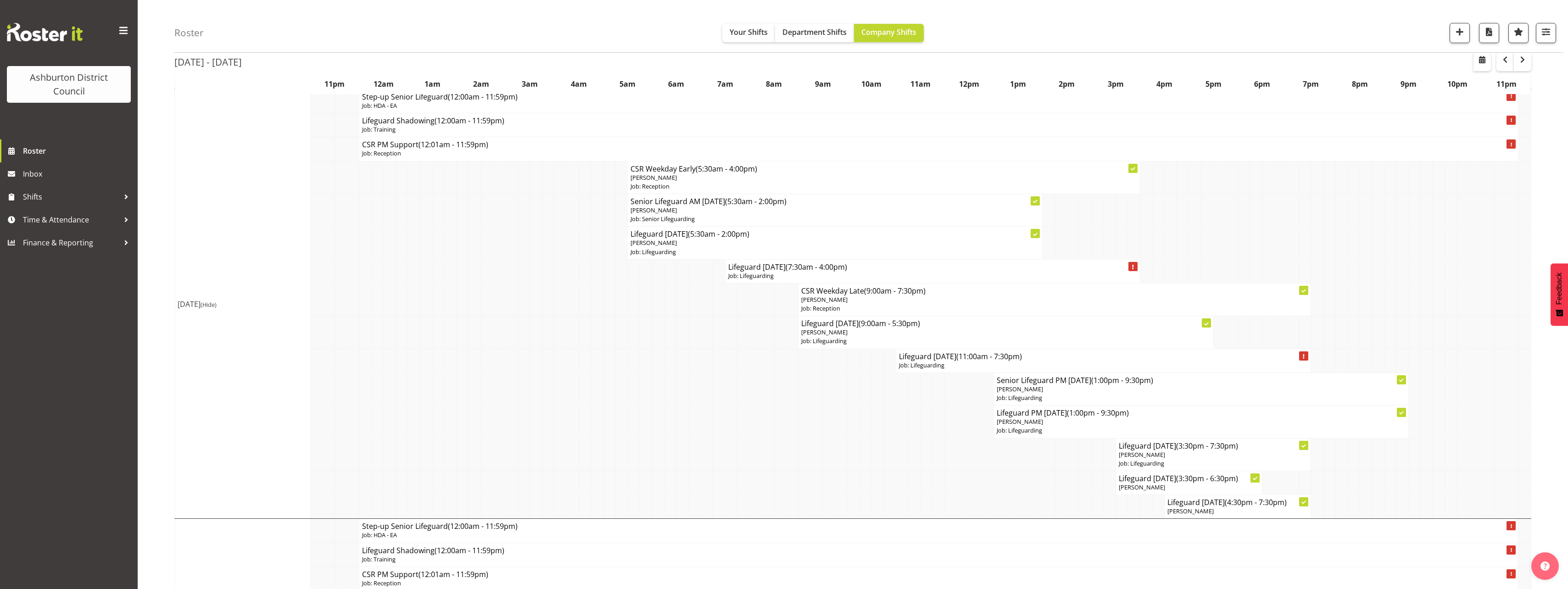
scroll to position [137, 0]
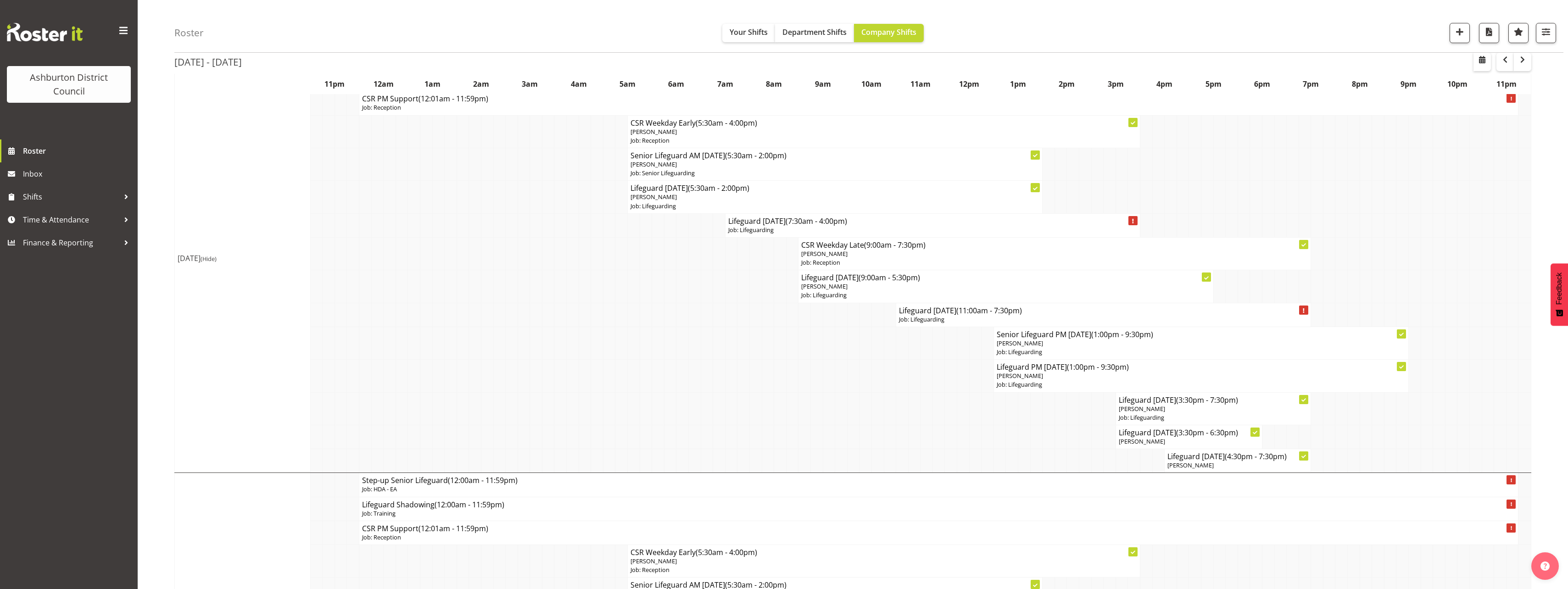
click at [217, 259] on span "(Hide)" at bounding box center [209, 259] width 16 height 8
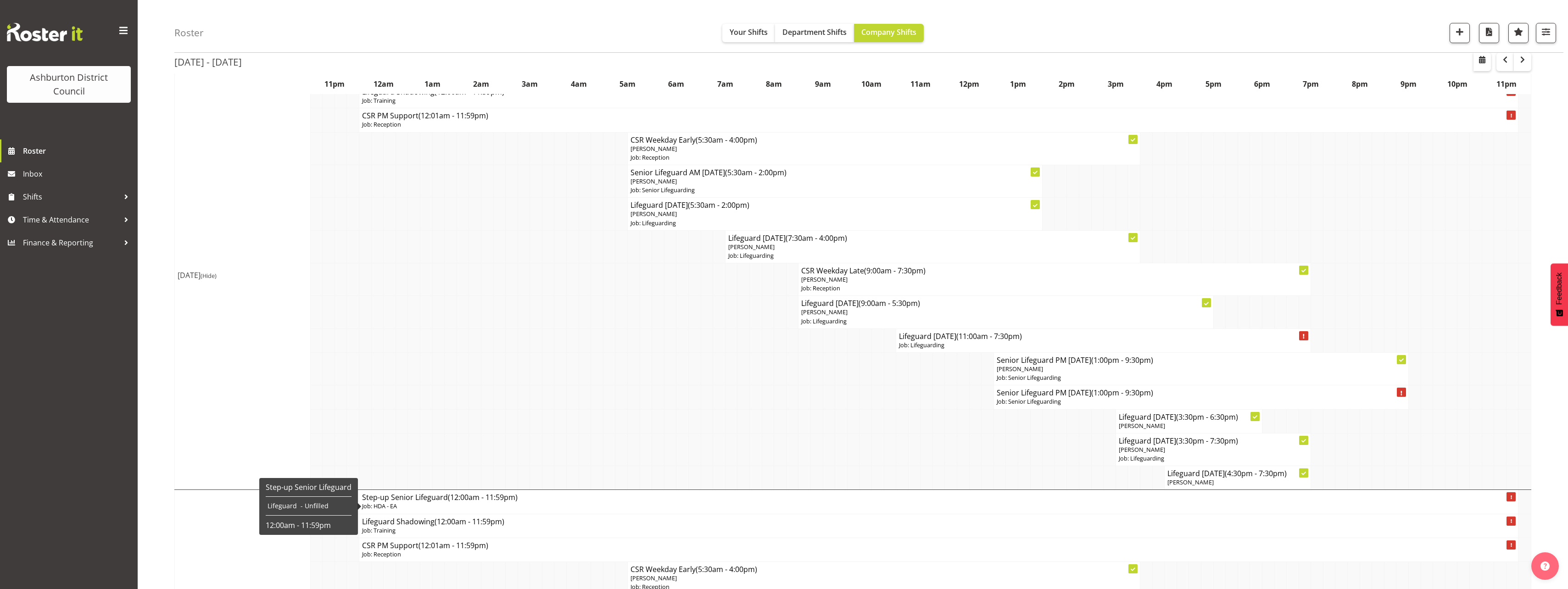
scroll to position [0, 0]
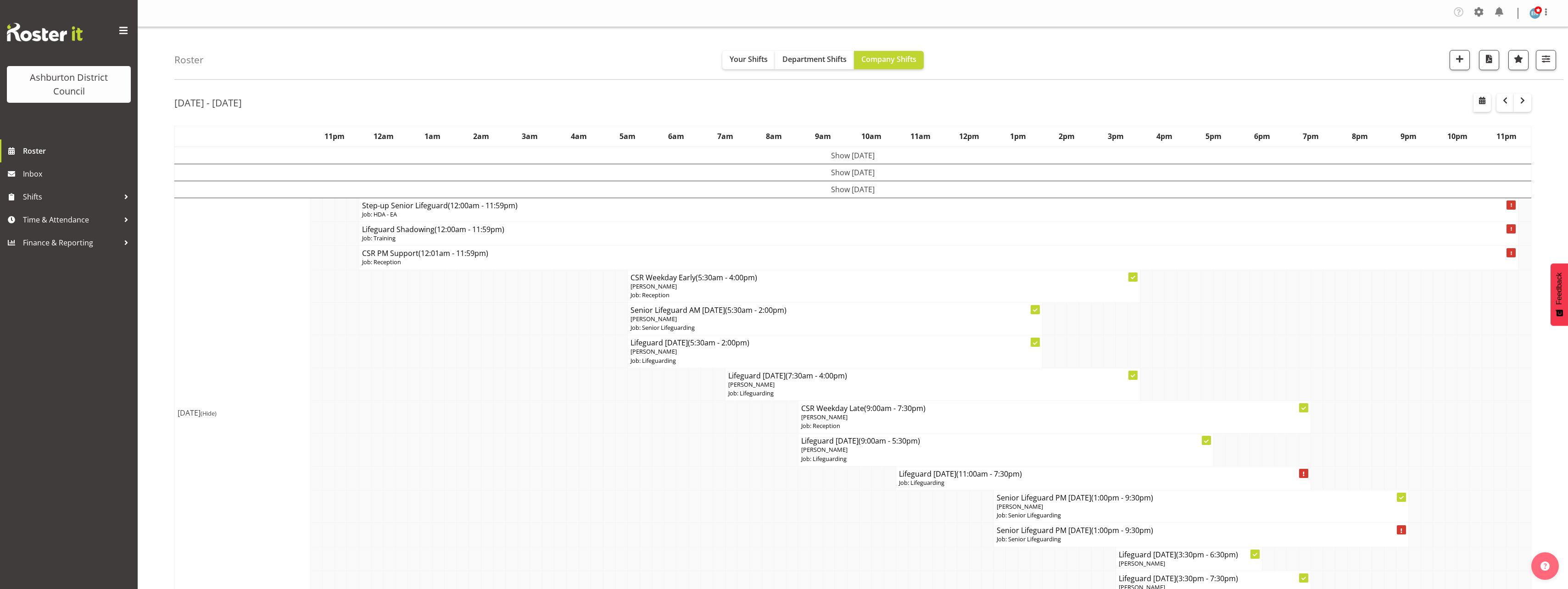
click at [822, 189] on td "Show [DATE]" at bounding box center [853, 189] width 1356 height 17
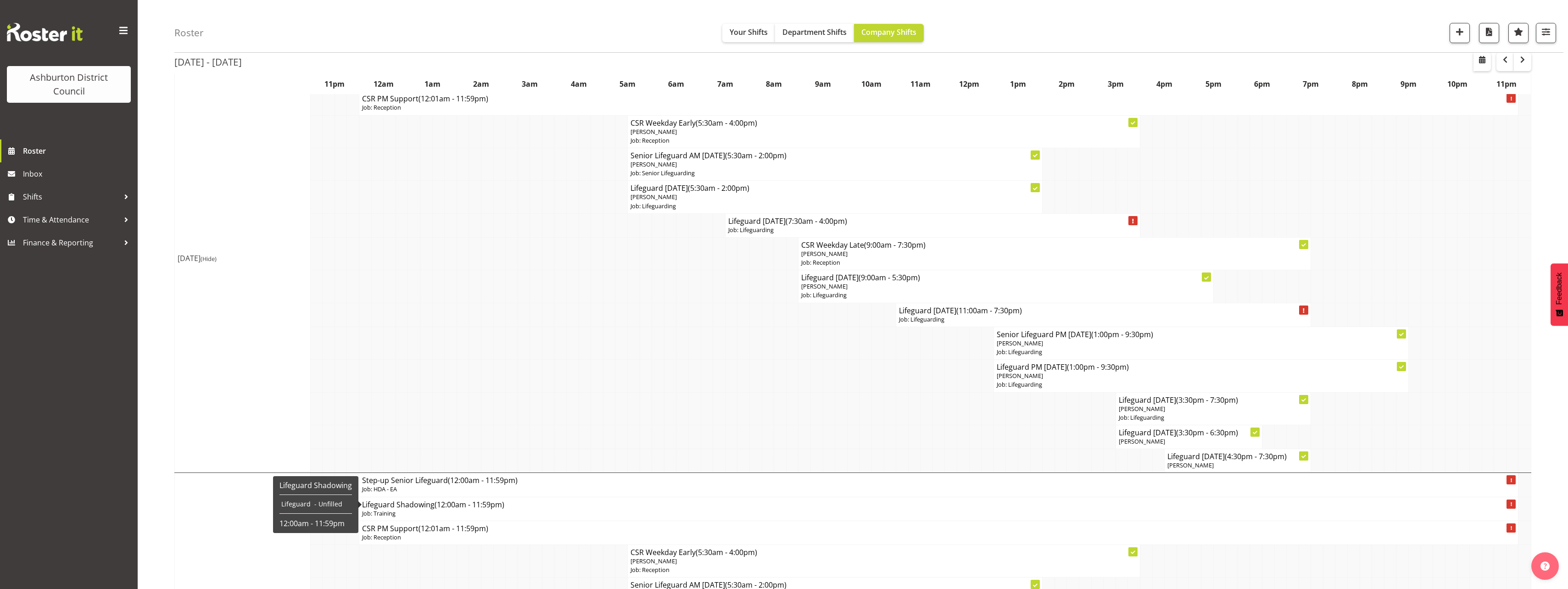
scroll to position [184, 0]
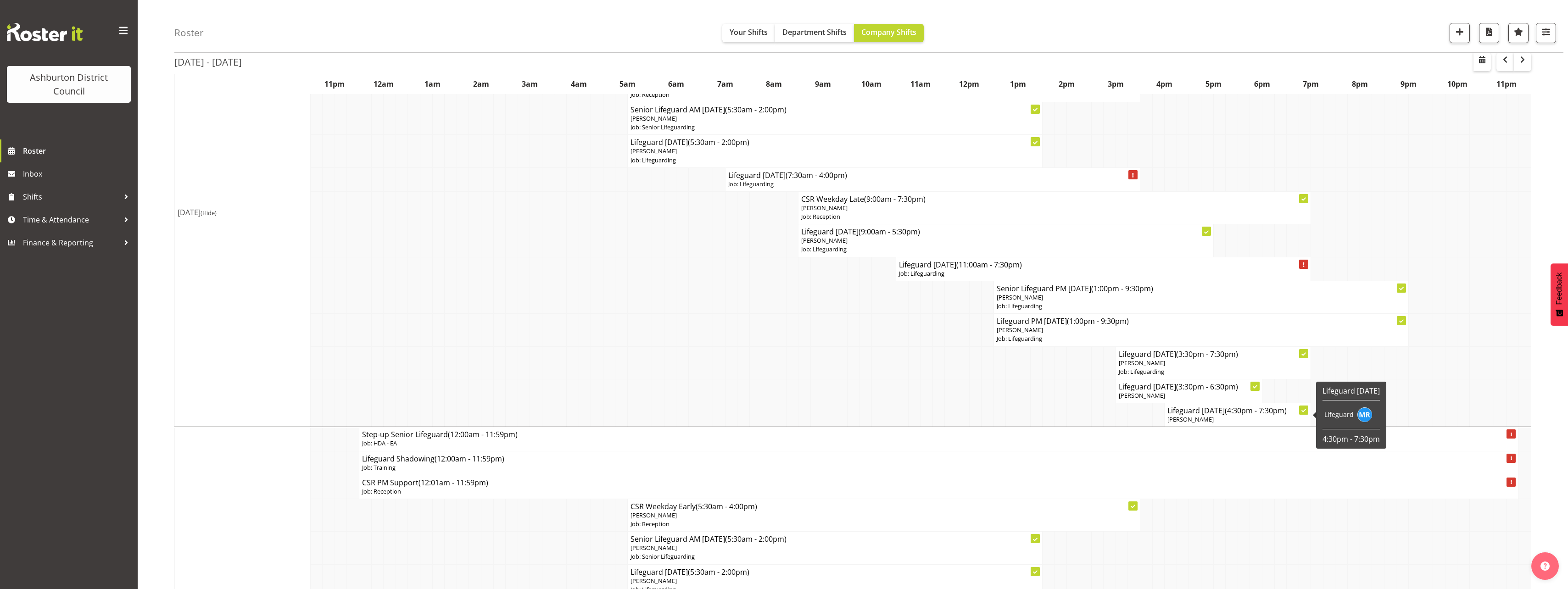
click at [1220, 416] on p "[PERSON_NAME]" at bounding box center [1237, 419] width 140 height 9
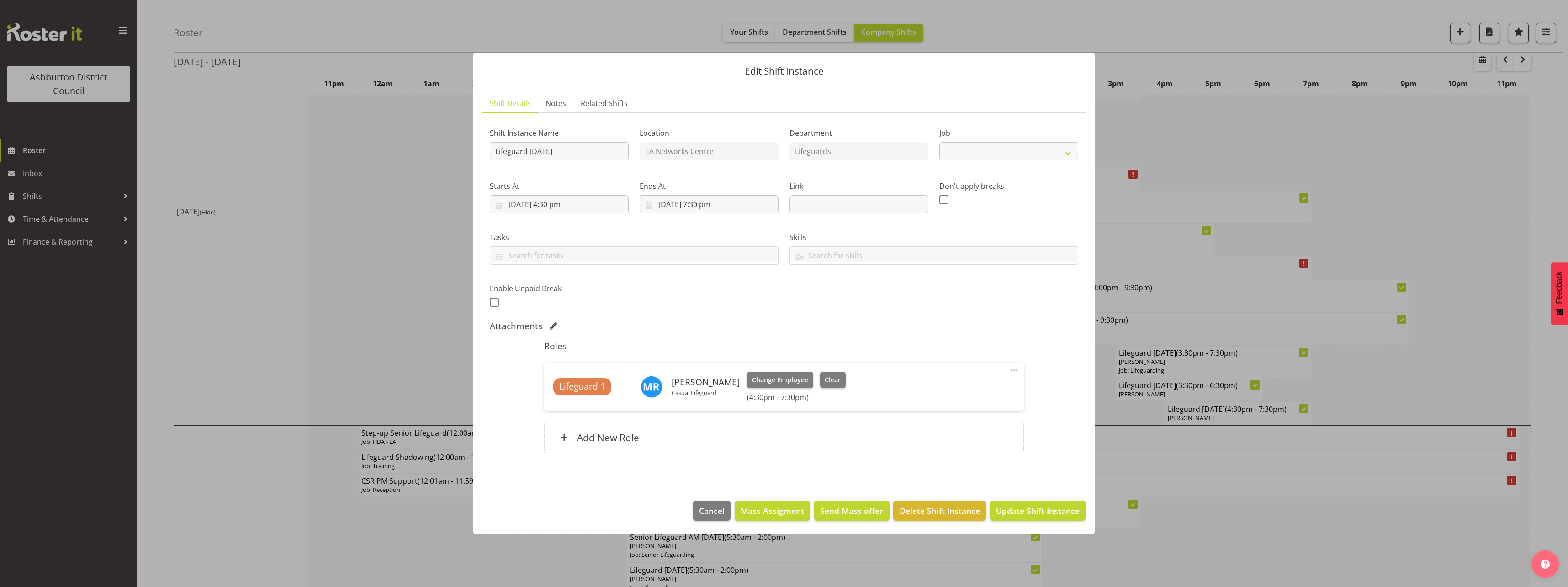
select select
click at [154, 290] on div at bounding box center [784, 294] width 1568 height 587
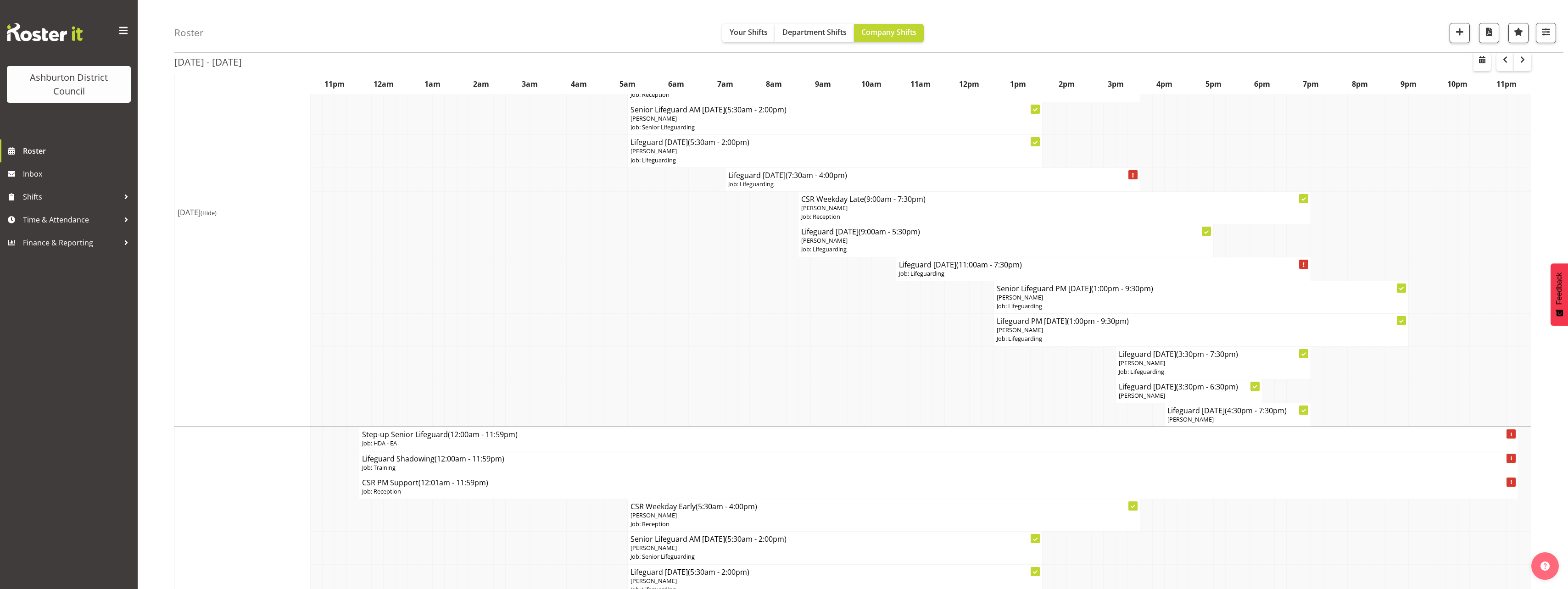
click at [217, 212] on span "(Hide)" at bounding box center [209, 212] width 16 height 8
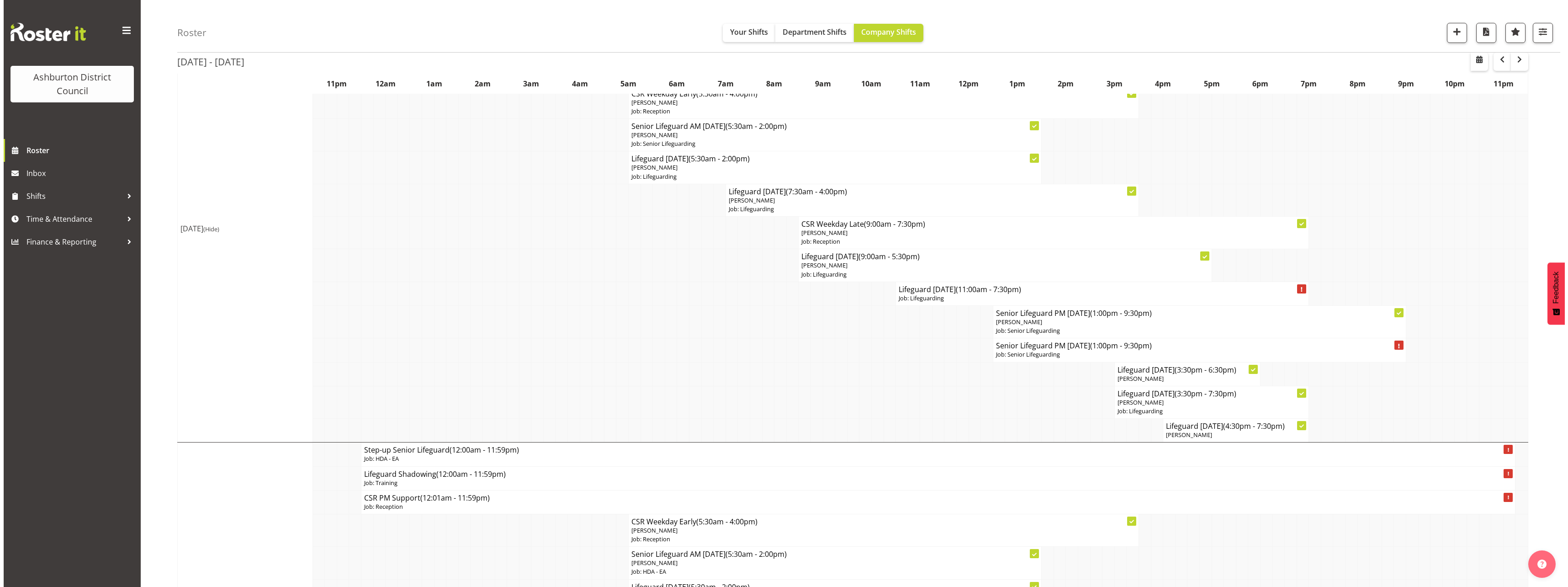
scroll to position [274, 0]
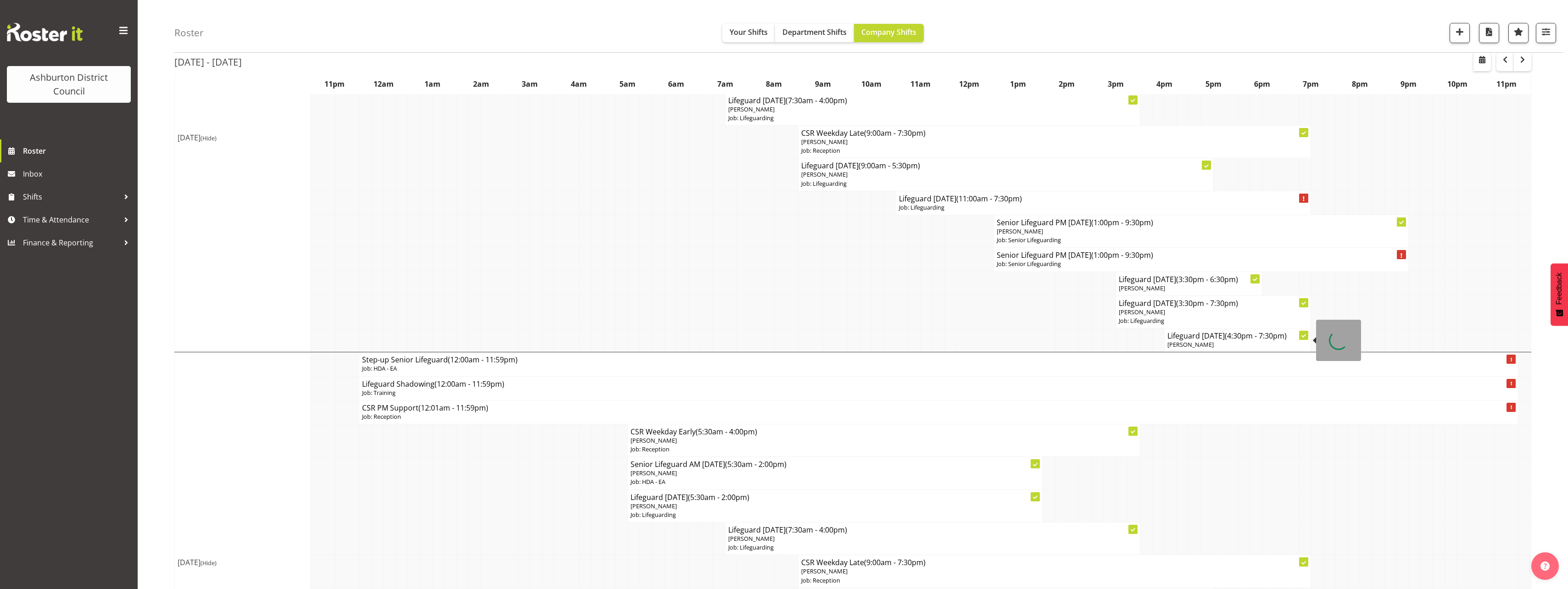
click at [1236, 342] on p "[PERSON_NAME]" at bounding box center [1237, 344] width 140 height 9
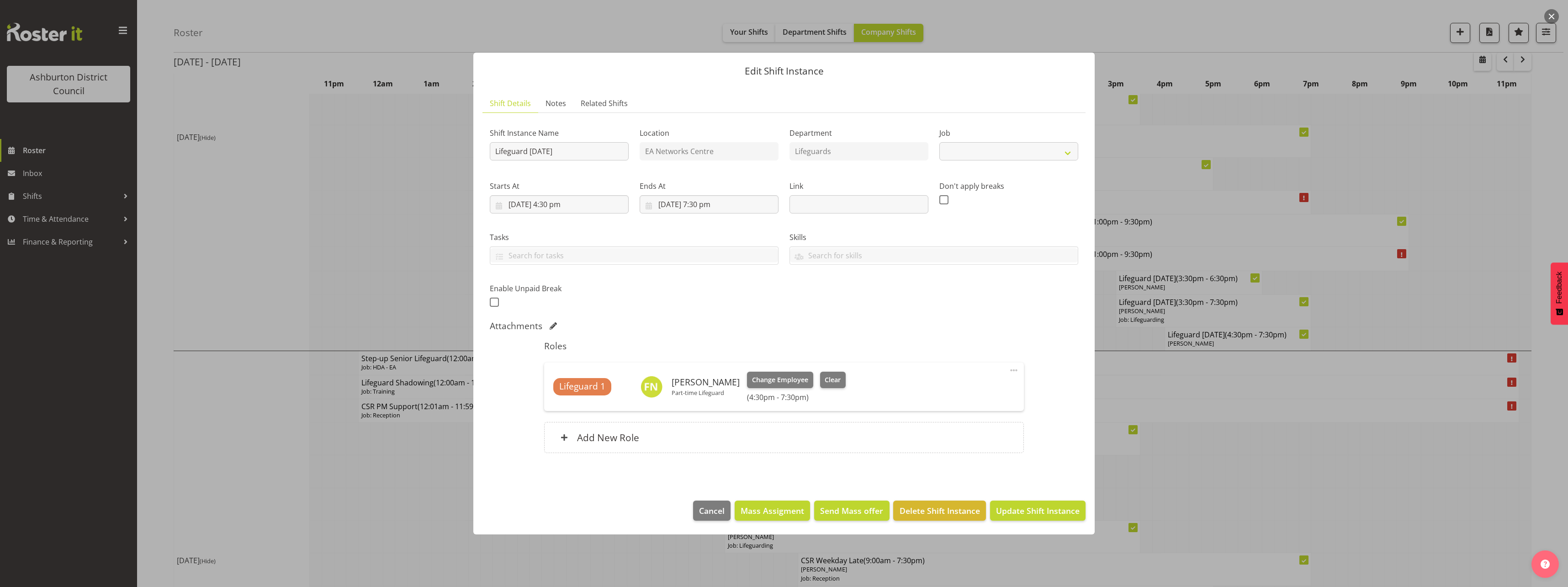
select select "38"
click at [784, 378] on span "Change Employee" at bounding box center [780, 380] width 56 height 10
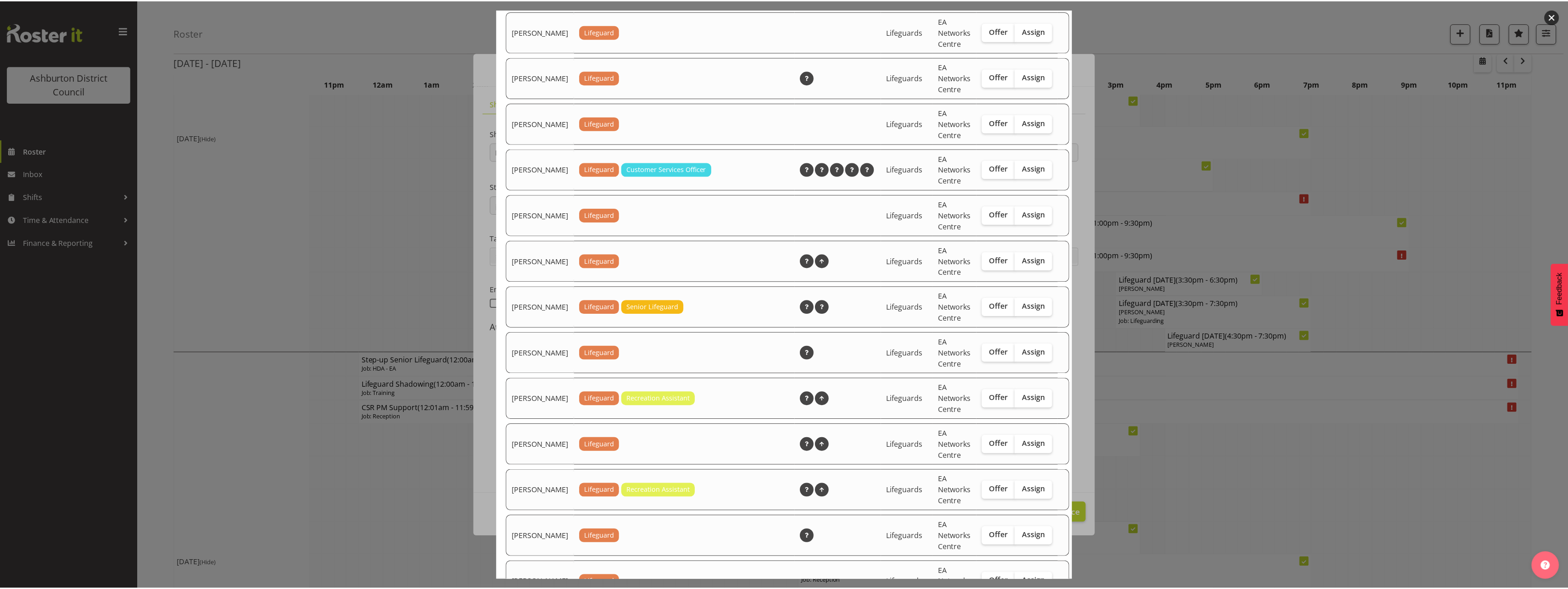
scroll to position [1294, 0]
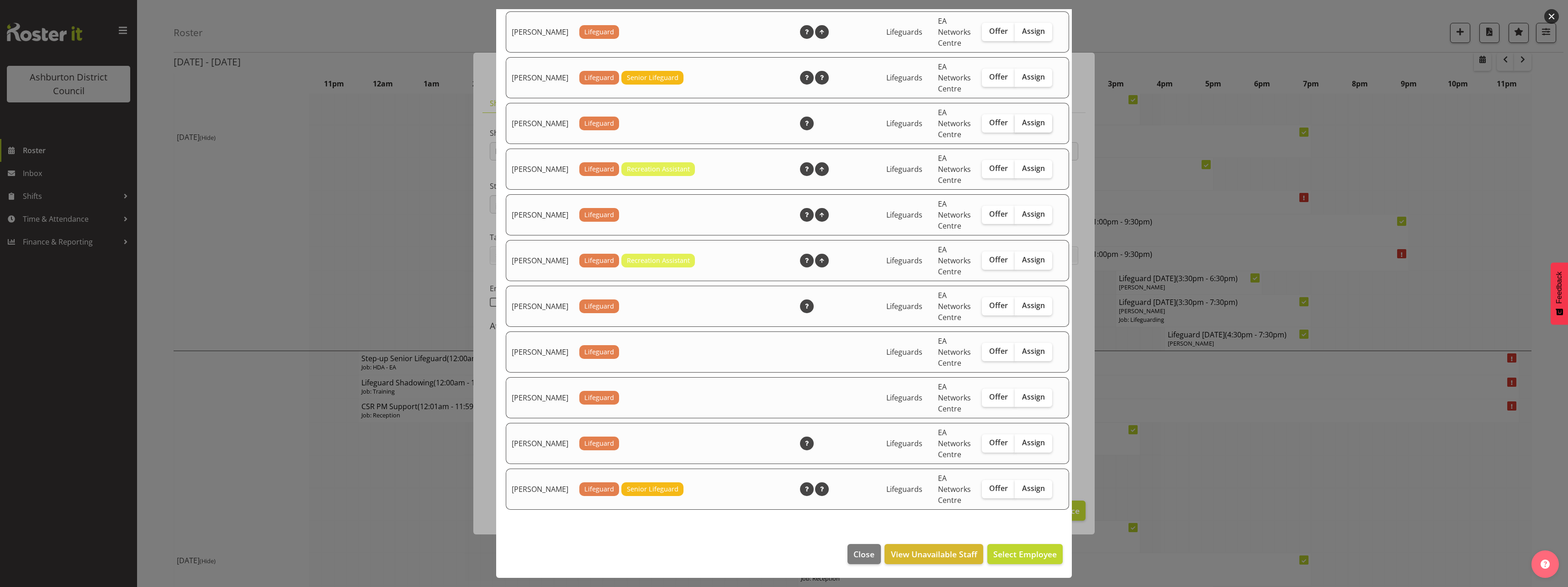
click at [1032, 121] on label "Assign" at bounding box center [1033, 123] width 37 height 18
click at [1021, 121] on input "Assign" at bounding box center [1018, 123] width 6 height 6
checkbox input "true"
click at [1016, 556] on span "Assign [PERSON_NAME]" at bounding box center [1010, 553] width 92 height 11
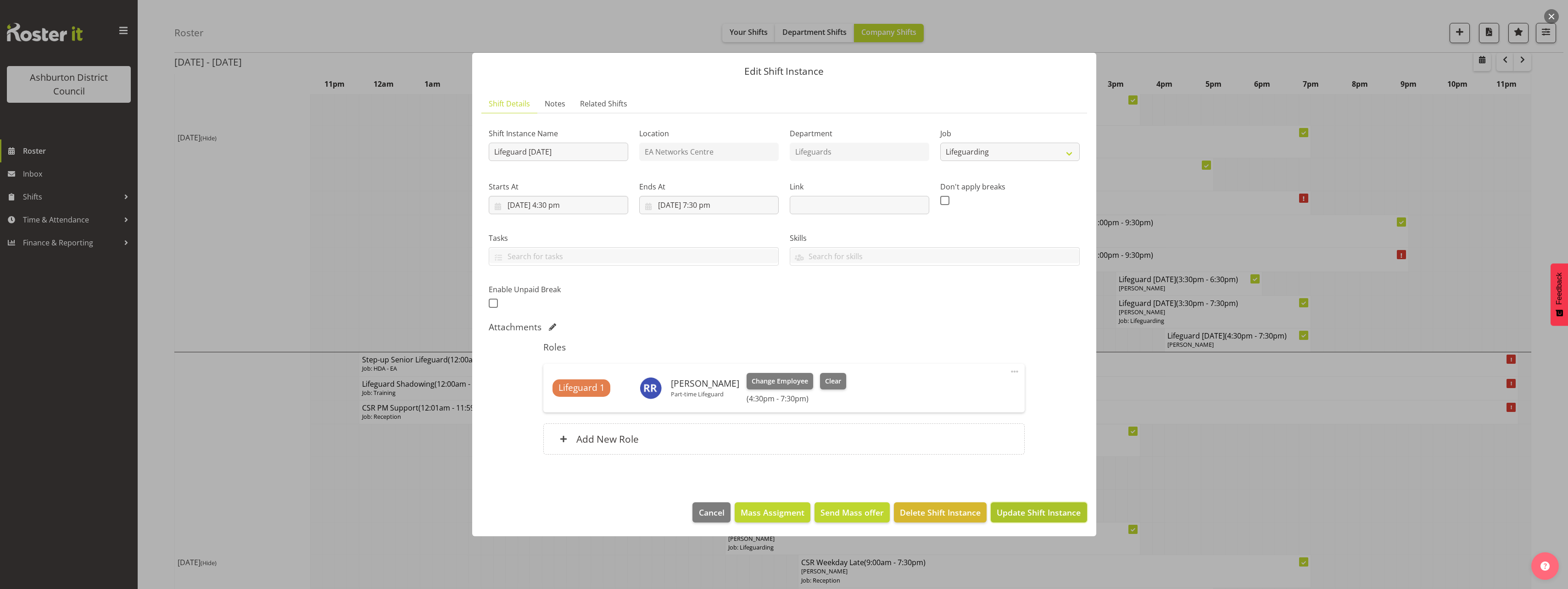
click at [1037, 511] on span "Update Shift Instance" at bounding box center [1038, 512] width 84 height 12
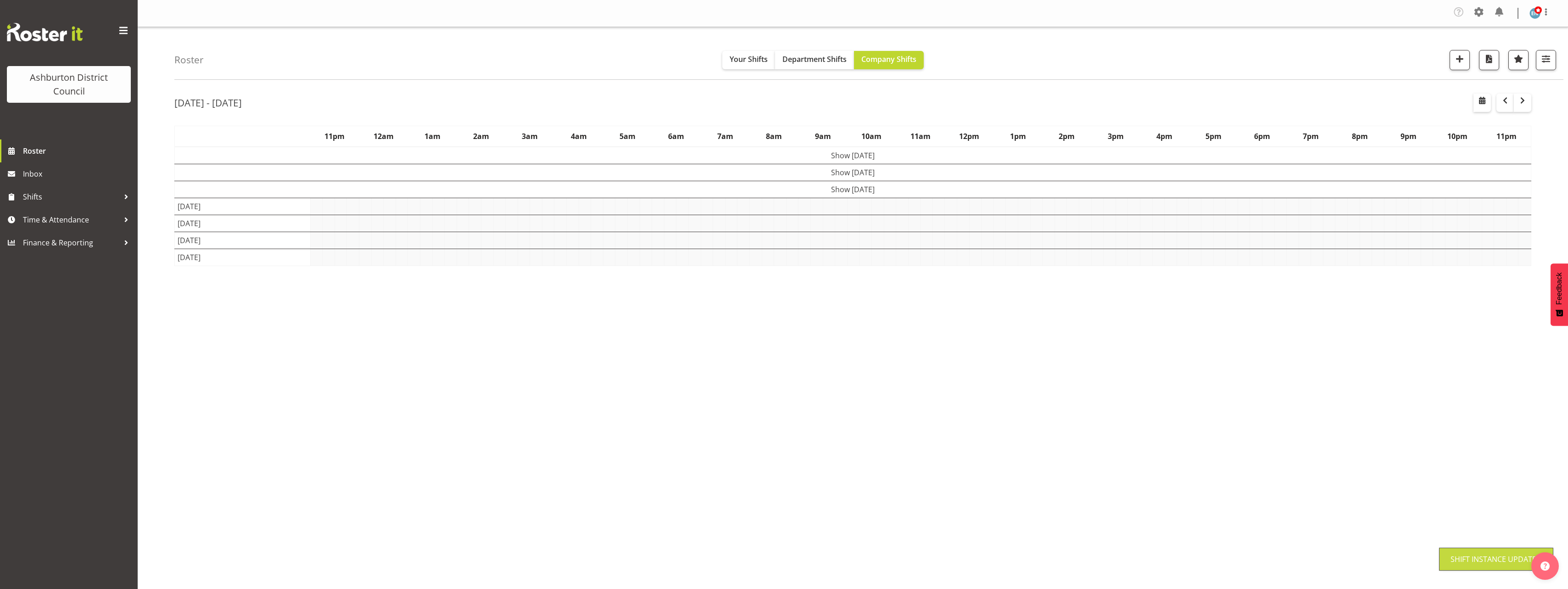
scroll to position [0, 0]
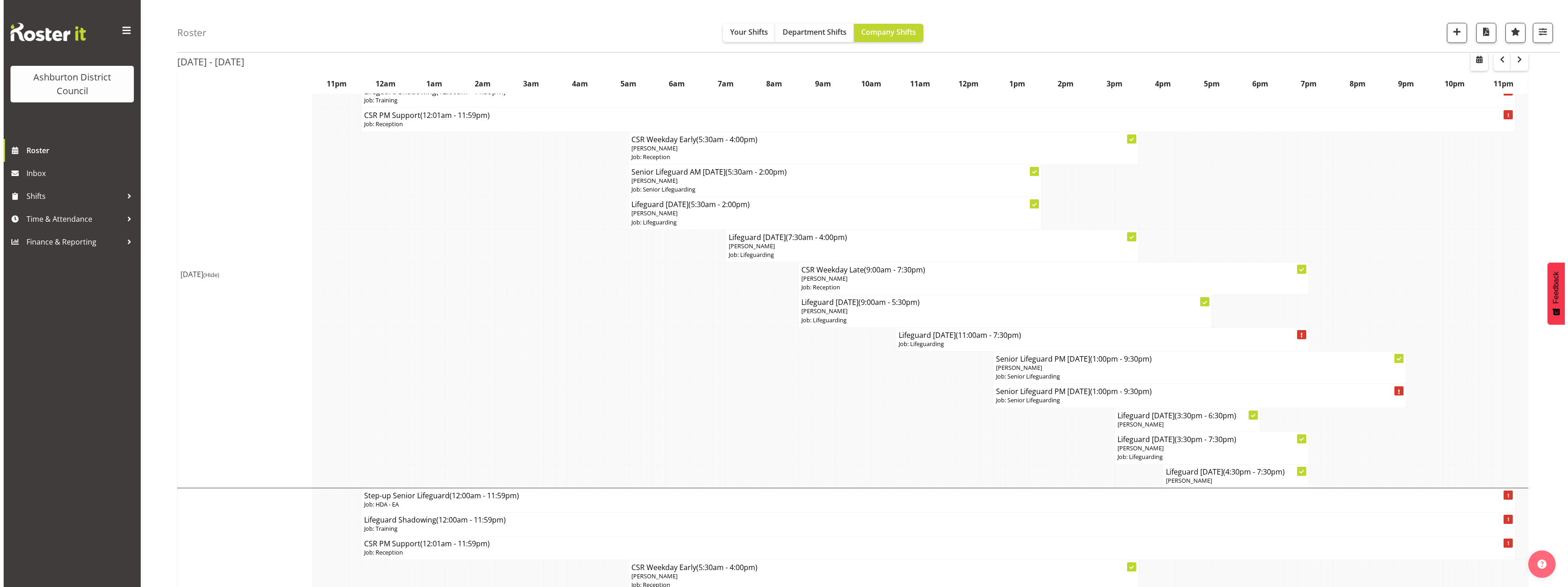
scroll to position [91, 0]
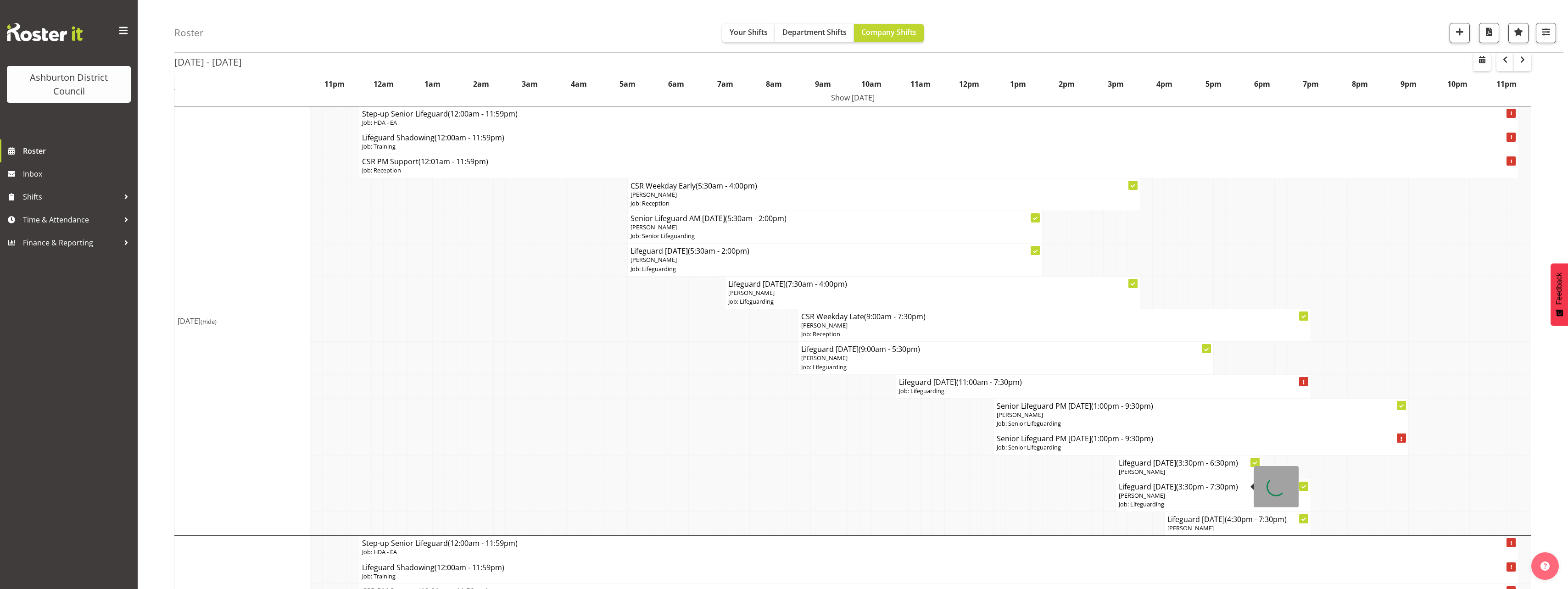
click at [1174, 500] on p "Job: Lifeguarding" at bounding box center [1214, 505] width 190 height 9
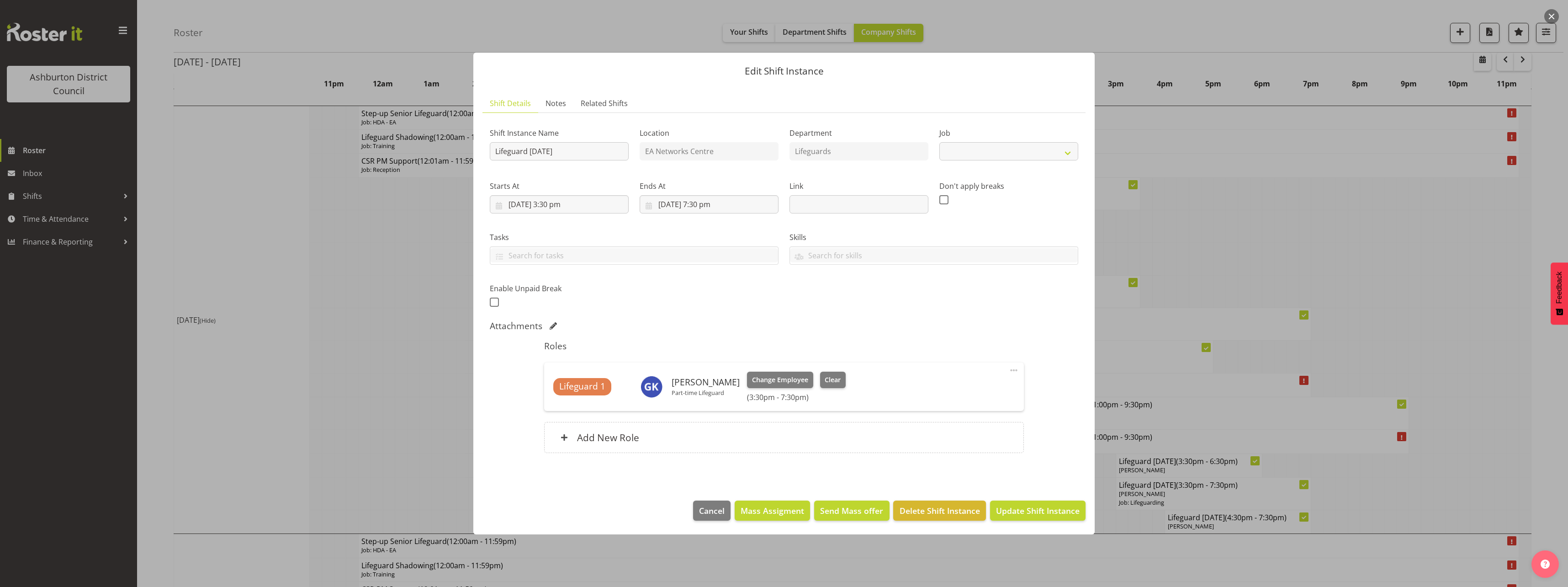
select select "38"
click at [827, 381] on span "Clear" at bounding box center [833, 380] width 16 height 10
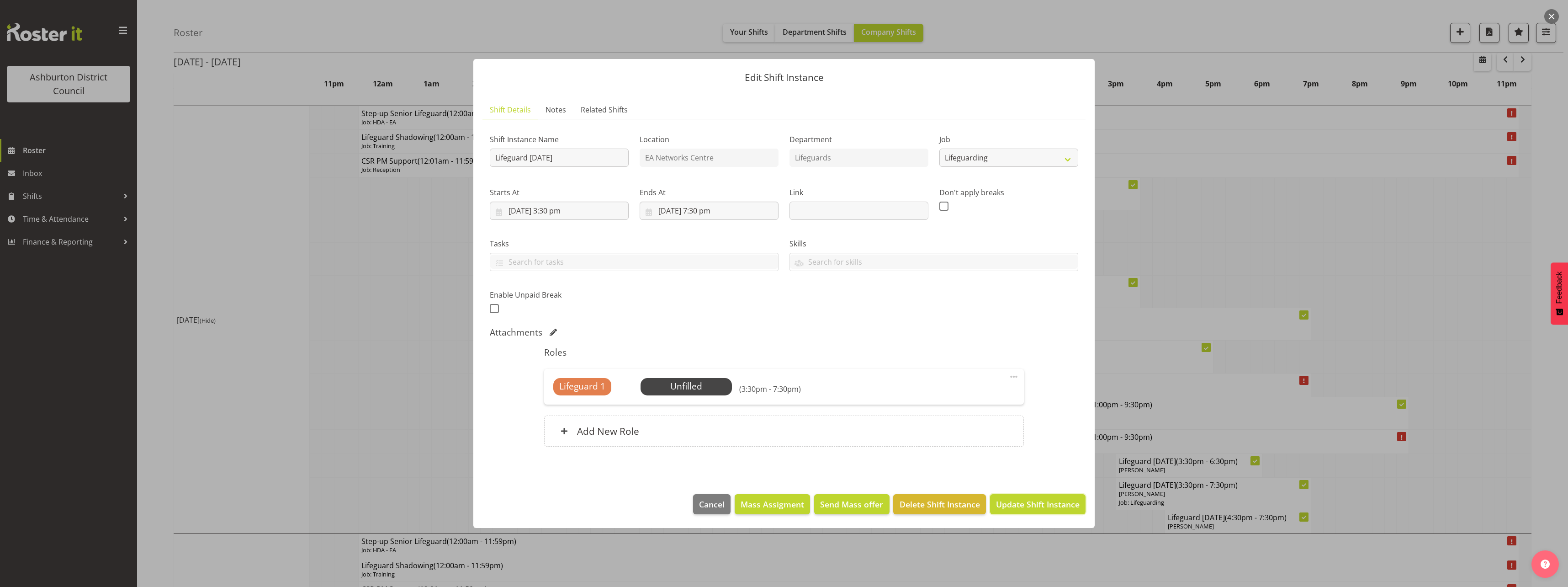
click at [1033, 504] on span "Update Shift Instance" at bounding box center [1038, 504] width 83 height 12
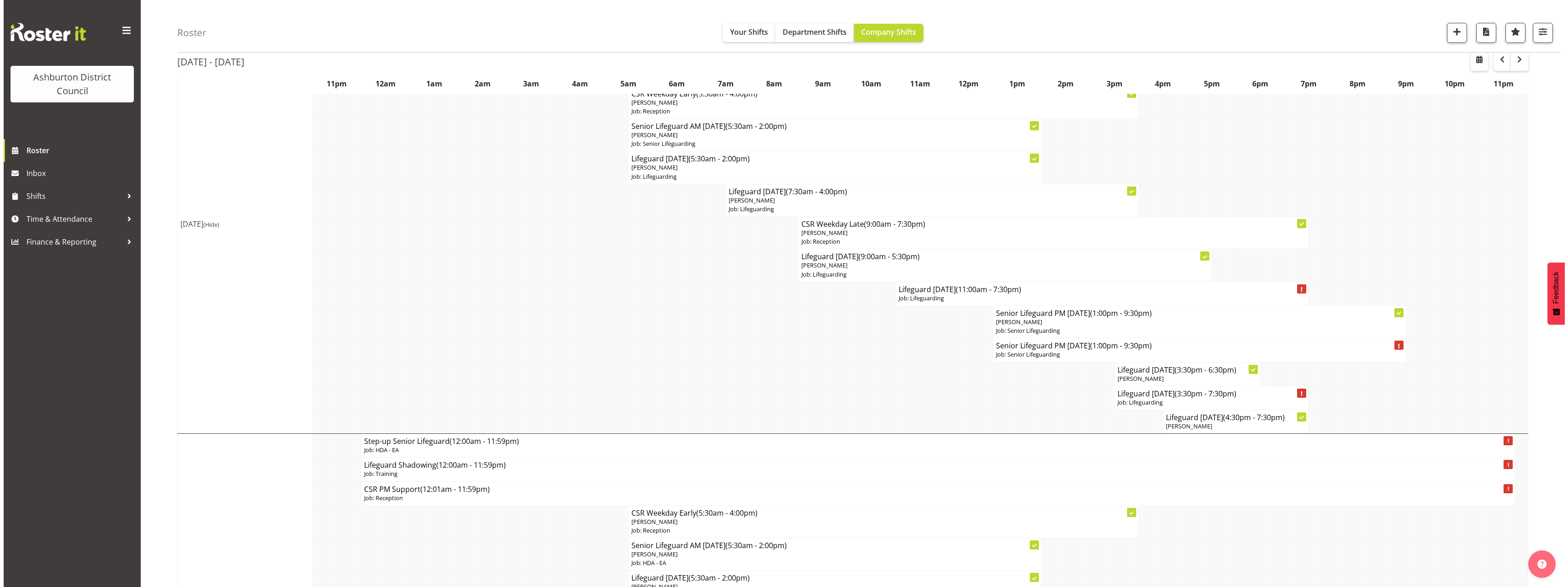
scroll to position [274, 0]
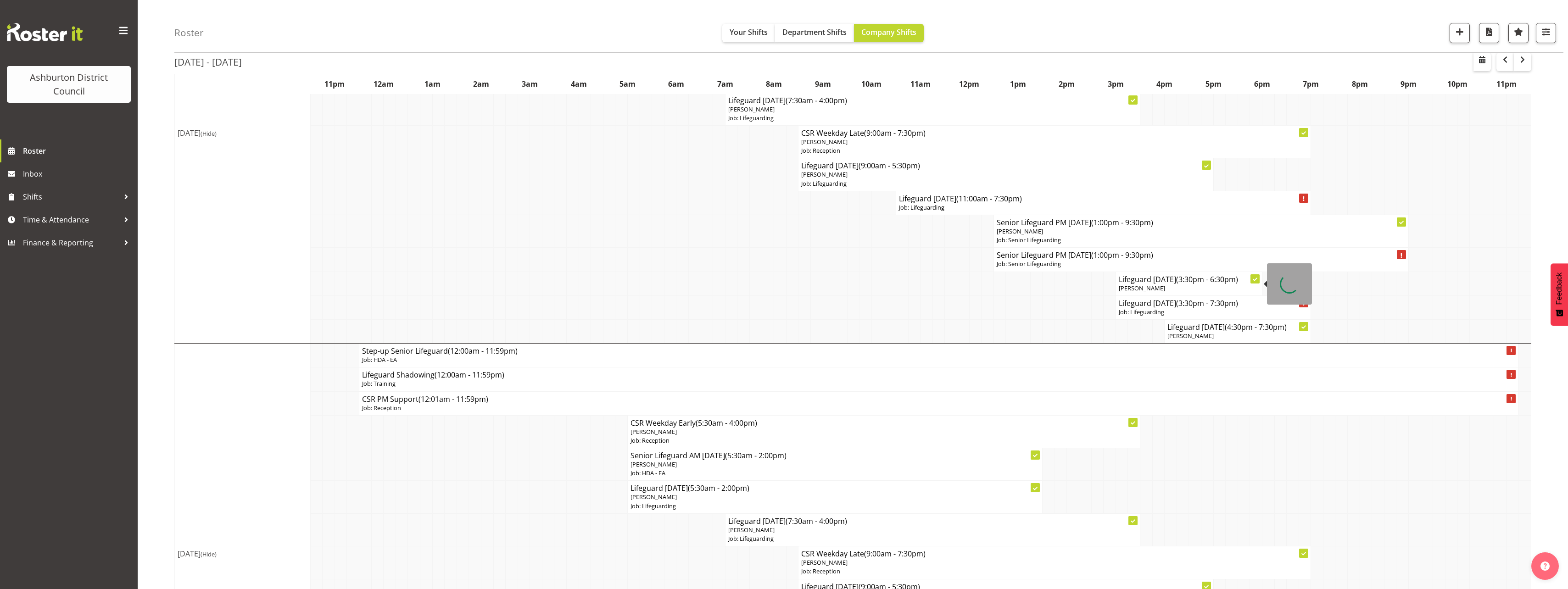
click at [1138, 281] on h4 "Lifeguard [DATE] (3:30pm - 6:30pm)" at bounding box center [1189, 279] width 140 height 9
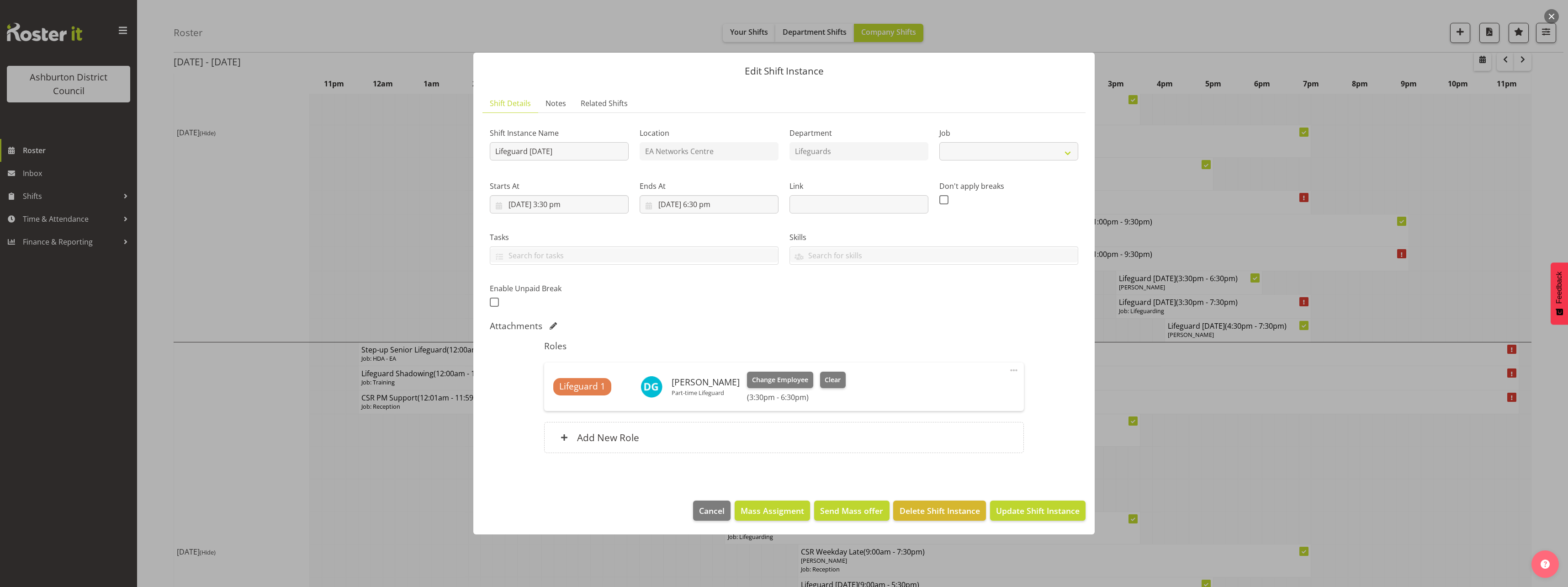
select select "38"
click at [831, 377] on span "Clear" at bounding box center [833, 380] width 16 height 10
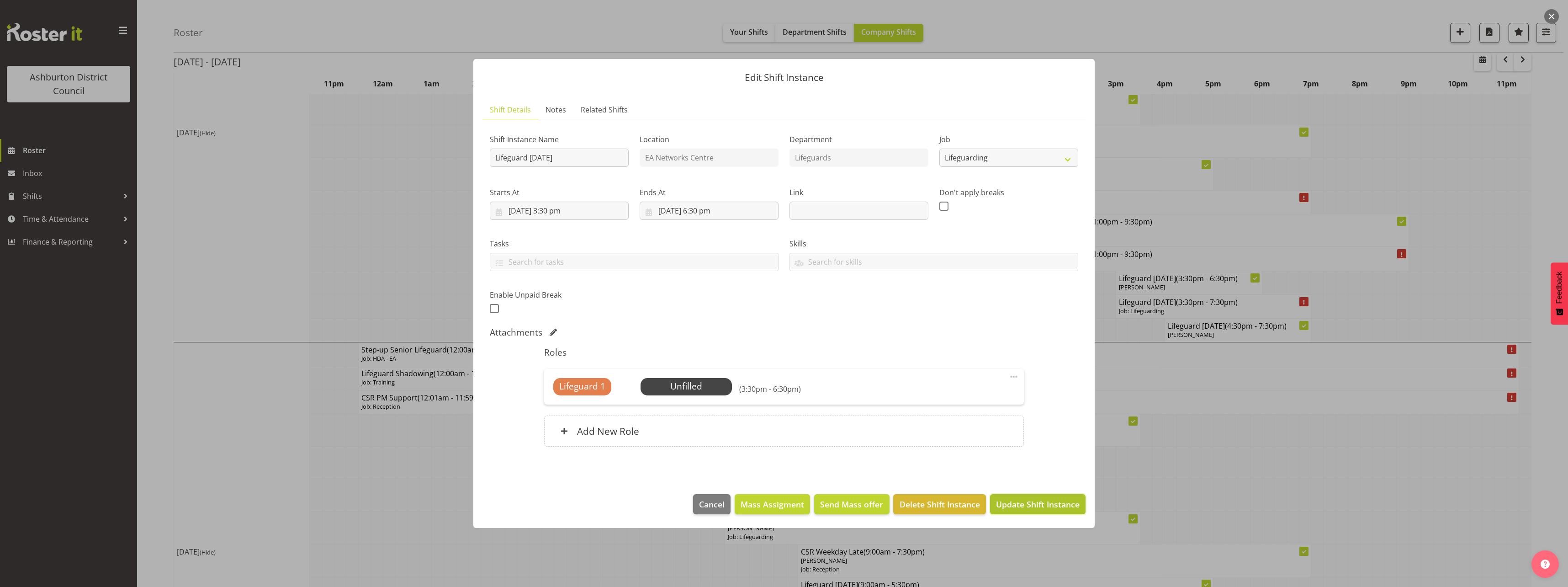
click at [1021, 500] on span "Update Shift Instance" at bounding box center [1038, 504] width 83 height 12
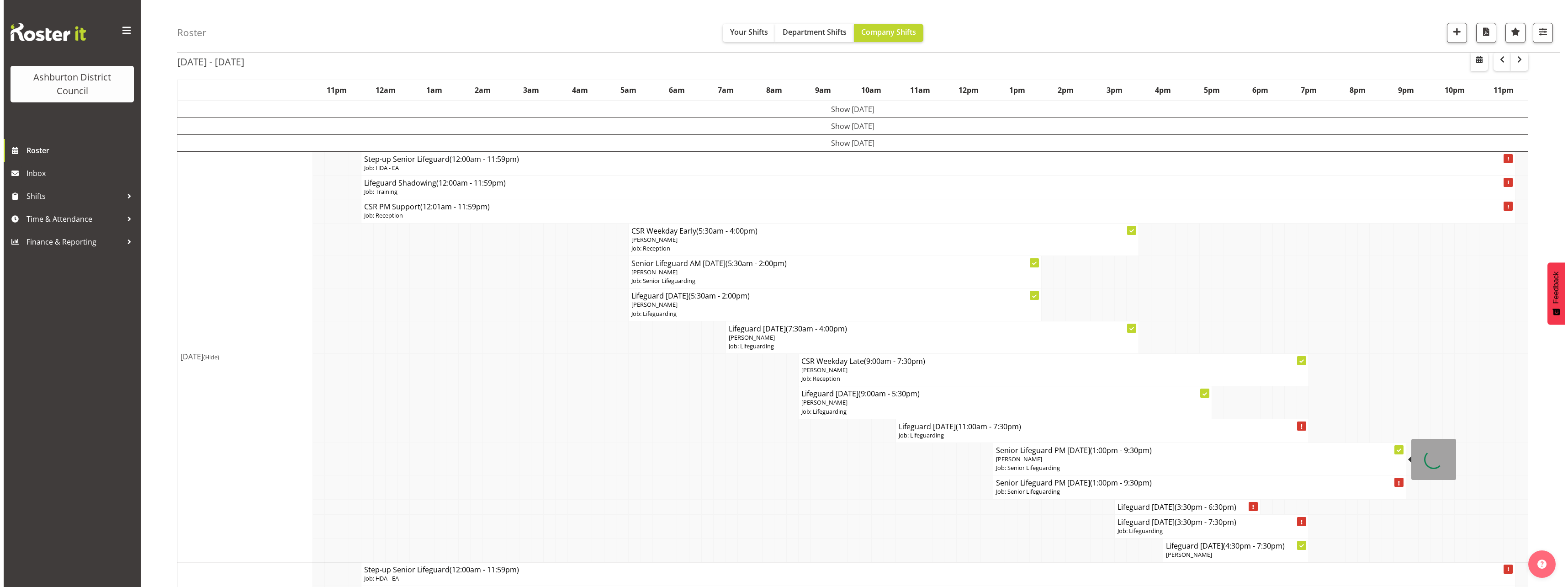
scroll to position [137, 0]
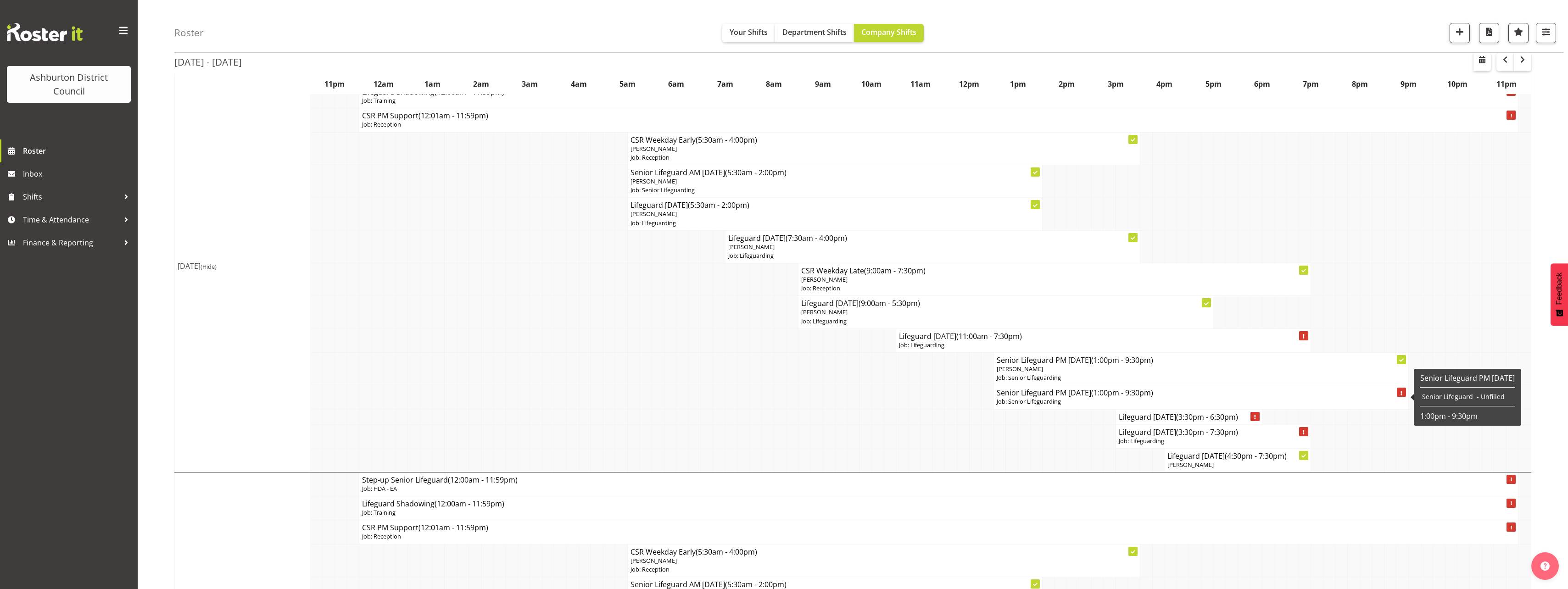
click at [1041, 401] on p "Job: Senior Lifeguarding" at bounding box center [1201, 402] width 409 height 9
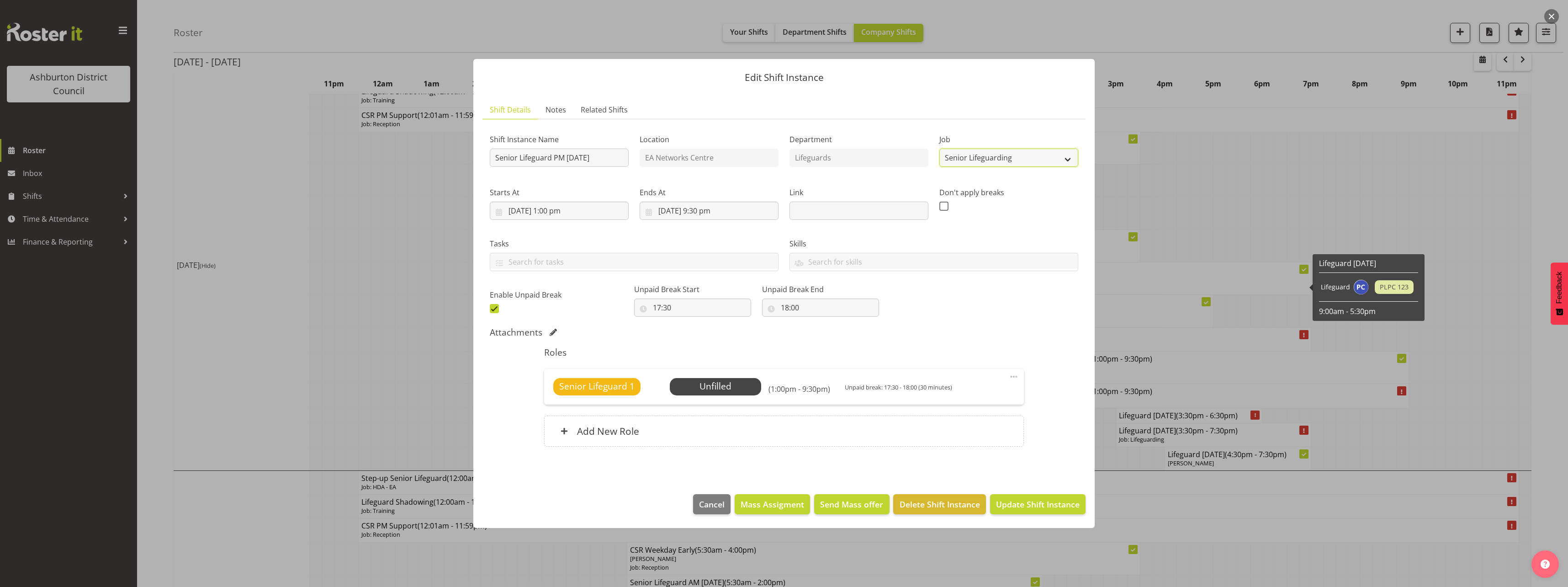
click at [1009, 160] on select "Create new job Casual HDA - CSR HDA - EA Lifeguarding LTS- Alt Duties Ordinary …" at bounding box center [1009, 157] width 139 height 18
select select "38"
click at [939, 149] on select "Create new job Casual HDA - CSR HDA - EA Lifeguarding LTS- Alt Duties Ordinary …" at bounding box center [1009, 157] width 139 height 18
click at [556, 209] on input "[DATE] 1:00 pm" at bounding box center [560, 210] width 139 height 18
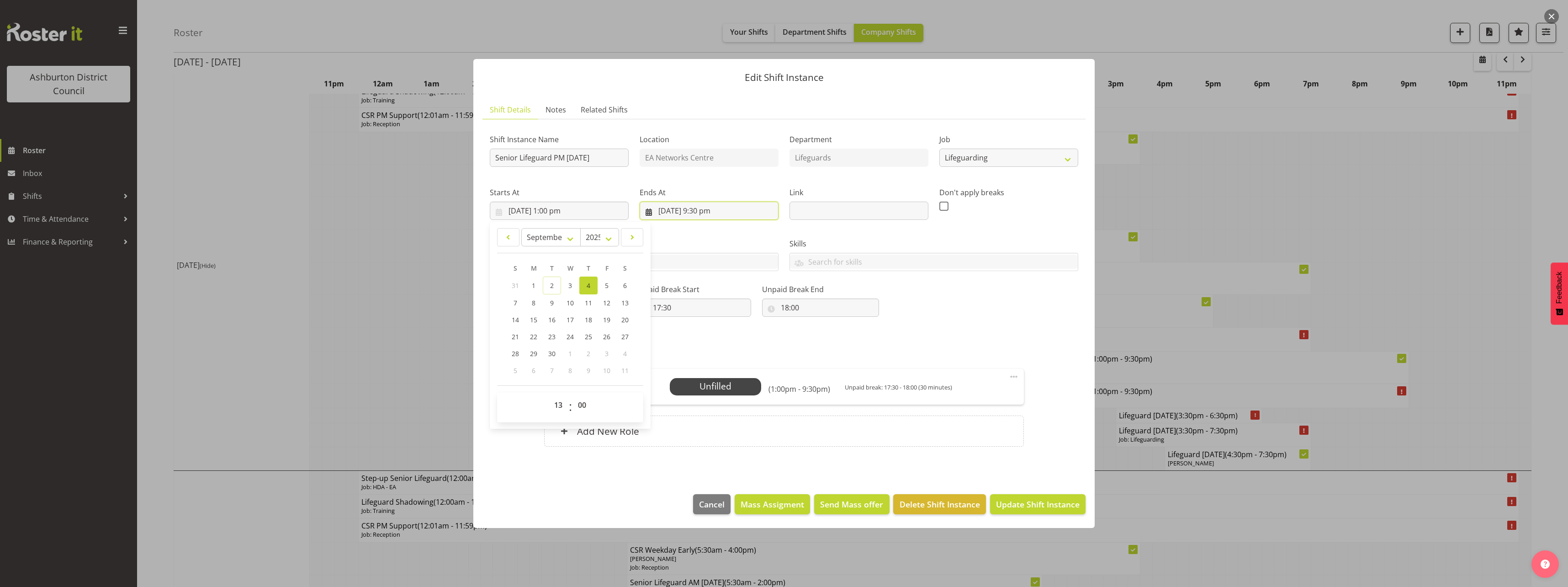
click at [711, 203] on input "[DATE] 9:30 pm" at bounding box center [709, 210] width 139 height 18
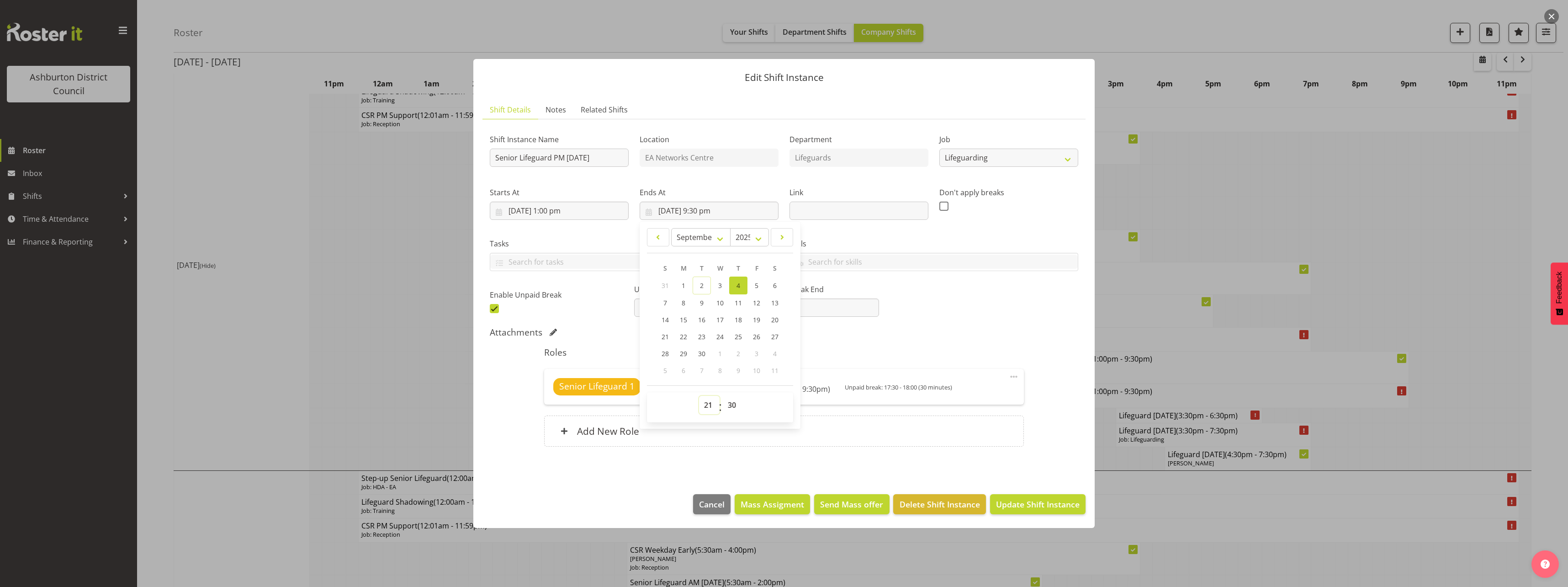
click at [709, 406] on select "00 01 02 03 04 05 06 07 08 09 10 11 12 13 14 15 16 17 18 19 20 21 22 23" at bounding box center [710, 405] width 20 height 18
select select "17"
click at [699, 396] on select "00 01 02 03 04 05 06 07 08 09 10 11 12 13 14 15 16 17 18 19 20 21 22 23" at bounding box center [710, 405] width 20 height 18
type input "[DATE] 5:30 pm"
click at [735, 411] on select "00 01 02 03 04 05 06 07 08 09 10 11 12 13 14 15 16 17 18 19 20 21 22 23 24 25 2…" at bounding box center [733, 405] width 20 height 18
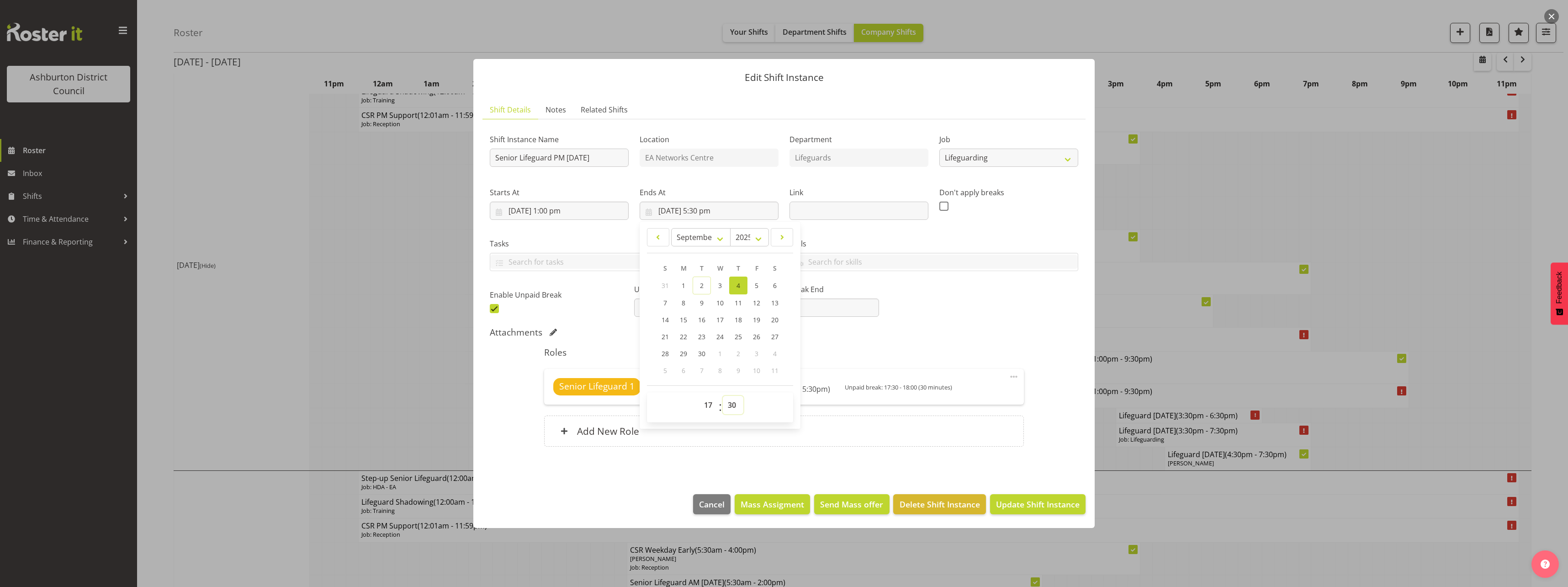
select select "45"
click at [723, 396] on select "00 01 02 03 04 05 06 07 08 09 10 11 12 13 14 15 16 17 18 19 20 21 22 23 24 25 2…" at bounding box center [733, 405] width 20 height 18
type input "[DATE] 5:45 pm"
click at [924, 299] on div "Shift Instance Name Senior Lifeguard PM [DATE] Location EA Networks Centre Depa…" at bounding box center [784, 222] width 599 height 201
click at [1014, 377] on span at bounding box center [1013, 376] width 11 height 11
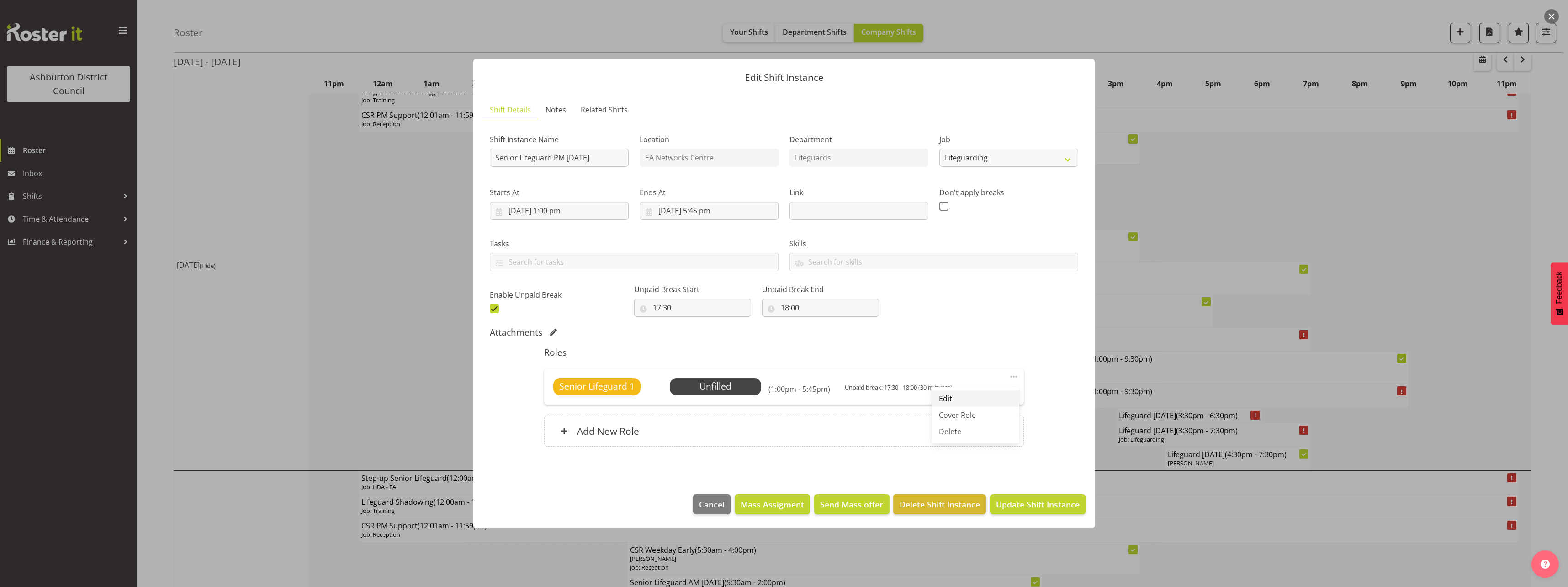
click at [994, 398] on link "Edit" at bounding box center [975, 398] width 88 height 16
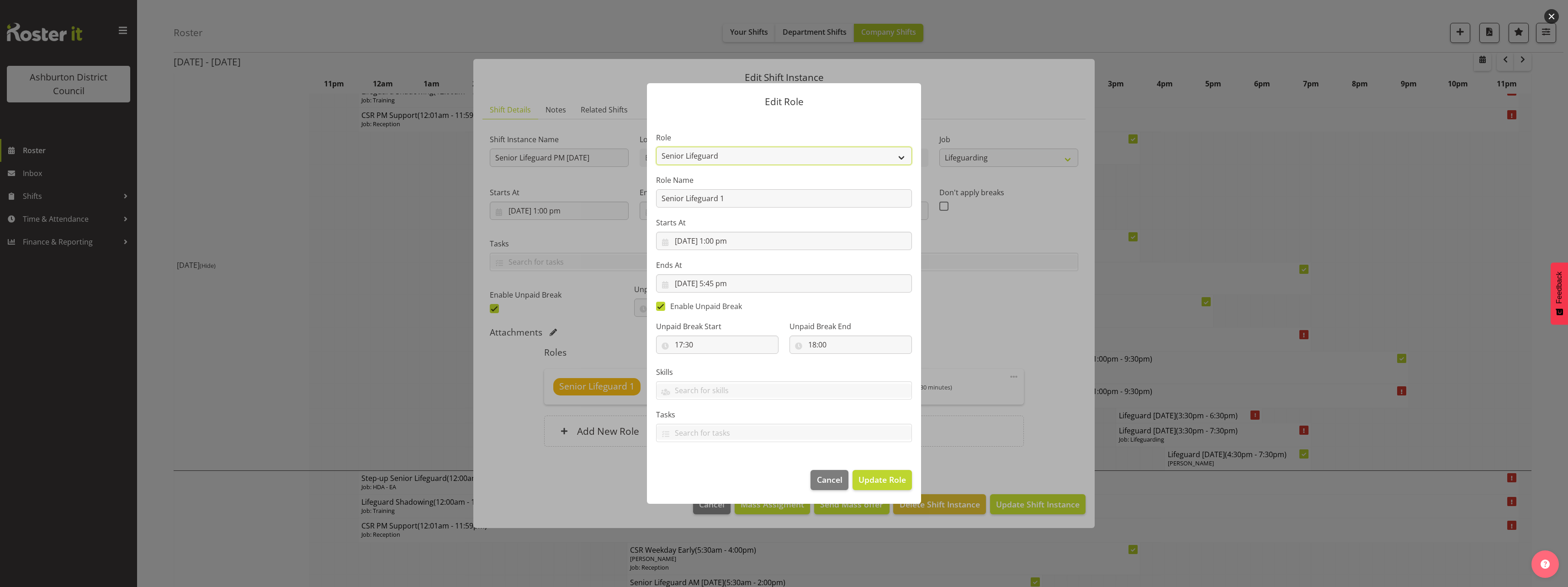
click at [823, 155] on select "AAGM Deputy Director AAGM Director Archivist Childrens Librarian Collections & …" at bounding box center [784, 155] width 256 height 18
select select "64"
click at [656, 146] on select "AAGM Deputy Director AAGM Director Archivist Childrens Librarian Collections & …" at bounding box center [784, 155] width 256 height 18
click at [883, 480] on span "Update Role" at bounding box center [882, 479] width 48 height 12
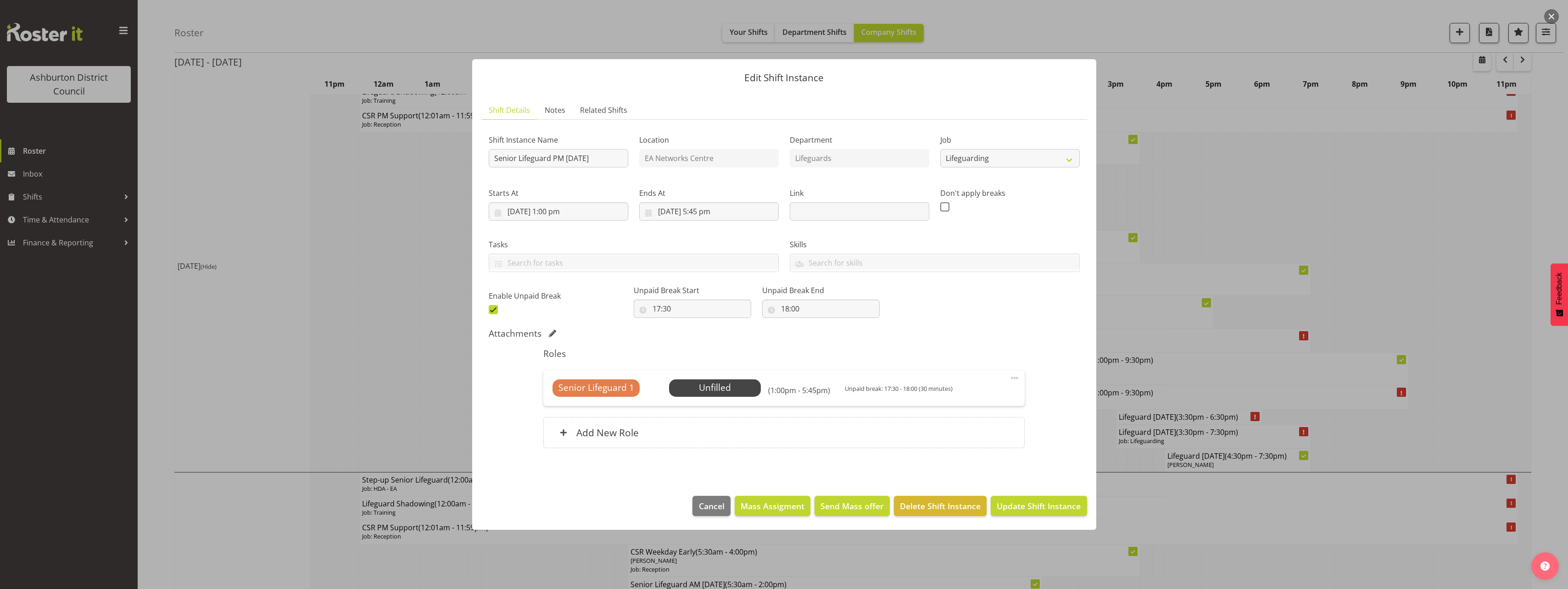
click at [1019, 315] on div "Shift Instance Name Senior Lifeguard PM [DATE] Location EA Networks Centre Depa…" at bounding box center [784, 223] width 602 height 201
click at [662, 308] on input "17:30" at bounding box center [692, 308] width 118 height 18
click at [495, 309] on span at bounding box center [493, 309] width 9 height 9
click at [495, 309] on input "checkbox" at bounding box center [492, 309] width 6 height 6
checkbox input "false"
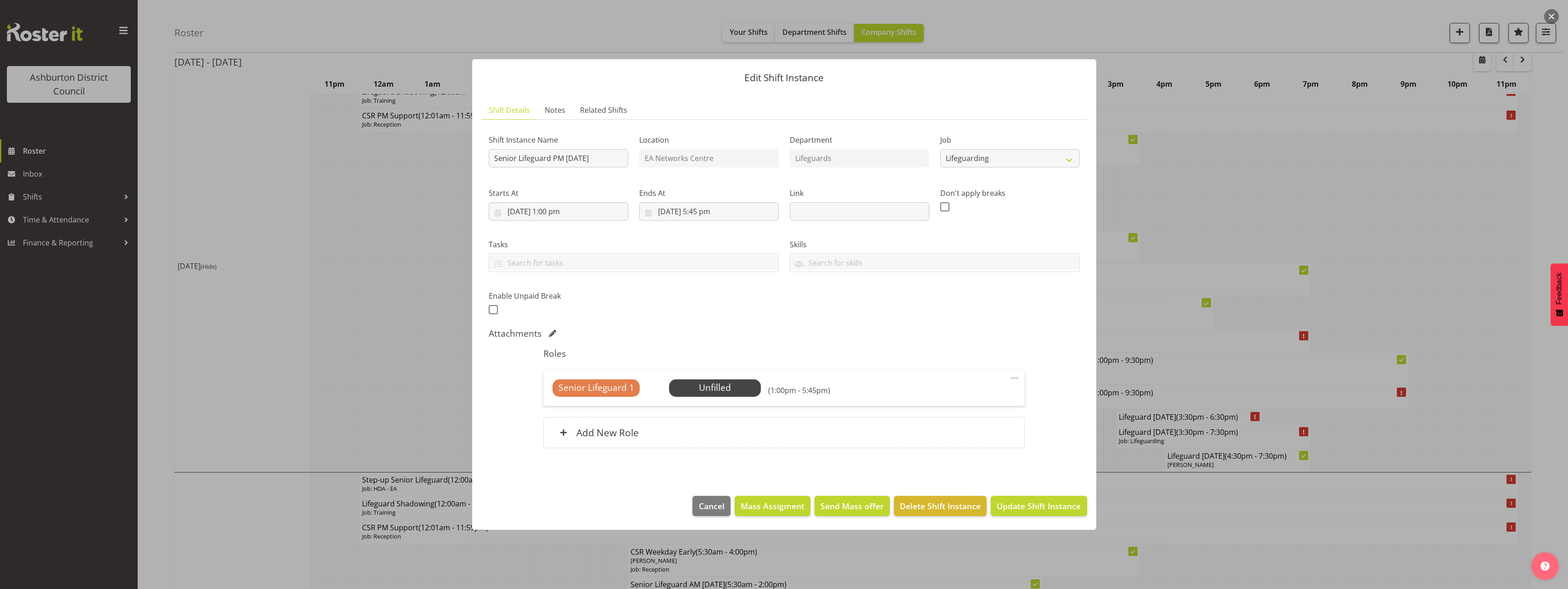
click at [1049, 334] on div "Attachments" at bounding box center [784, 333] width 591 height 11
click at [703, 209] on input "[DATE] 5:45 pm" at bounding box center [709, 211] width 140 height 18
click at [711, 407] on select "00 01 02 03 04 05 06 07 08 09 10 11 12 13 14 15 16 17 18 19 20 21 22 23" at bounding box center [709, 406] width 21 height 18
select select "21"
click at [699, 397] on select "00 01 02 03 04 05 06 07 08 09 10 11 12 13 14 15 16 17 18 19 20 21 22 23" at bounding box center [709, 406] width 21 height 18
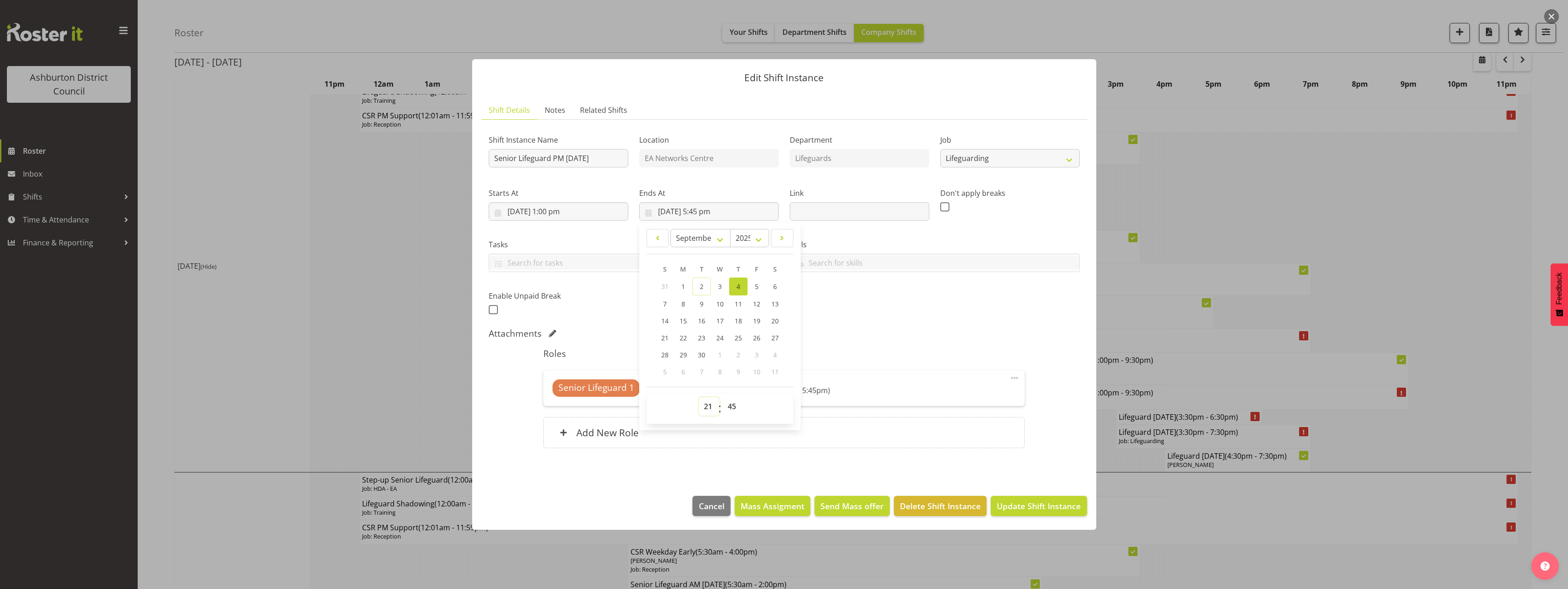
type input "[DATE] 9:45 pm"
click at [734, 405] on select "00 01 02 03 04 05 06 07 08 09 10 11 12 13 14 15 16 17 18 19 20 21 22 23 24 25 2…" at bounding box center [733, 406] width 21 height 18
select select "30"
click at [723, 397] on select "00 01 02 03 04 05 06 07 08 09 10 11 12 13 14 15 16 17 18 19 20 21 22 23 24 25 2…" at bounding box center [733, 406] width 21 height 18
type input "[DATE] 9:30 pm"
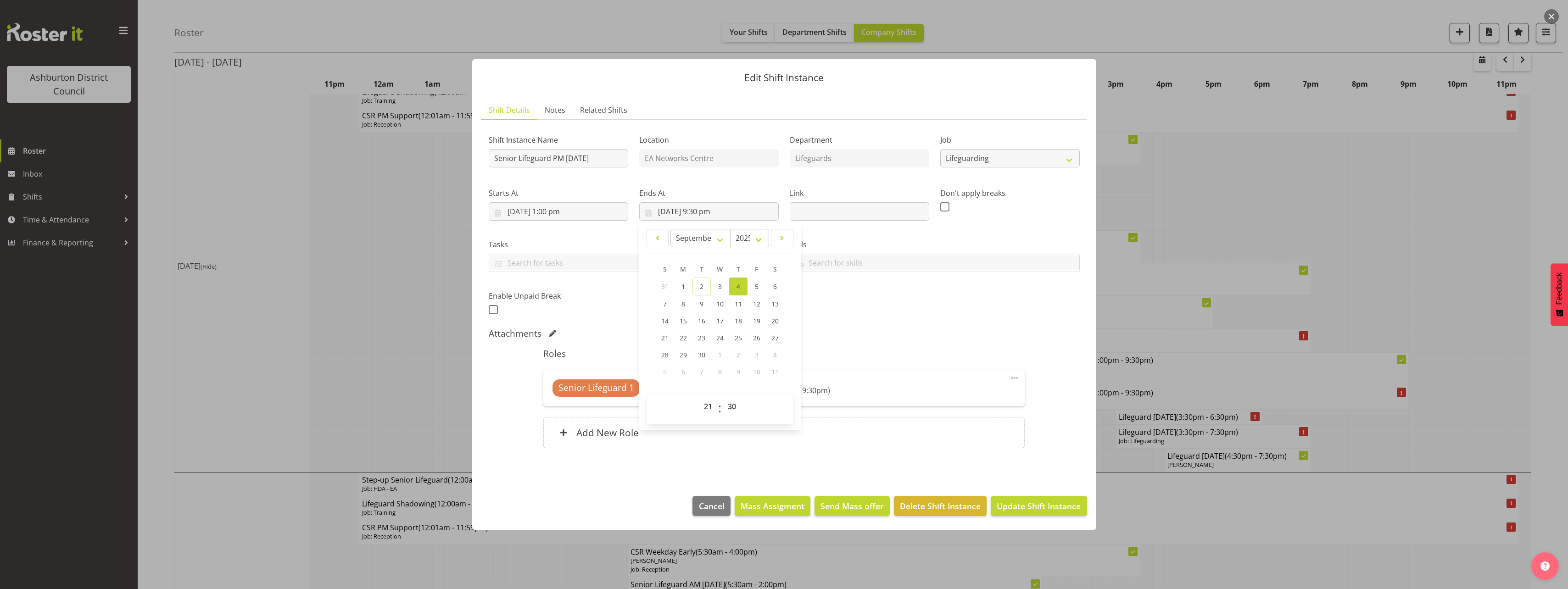
click at [957, 333] on div "Attachments" at bounding box center [784, 333] width 591 height 11
click at [738, 430] on div "Add New Role" at bounding box center [783, 433] width 481 height 31
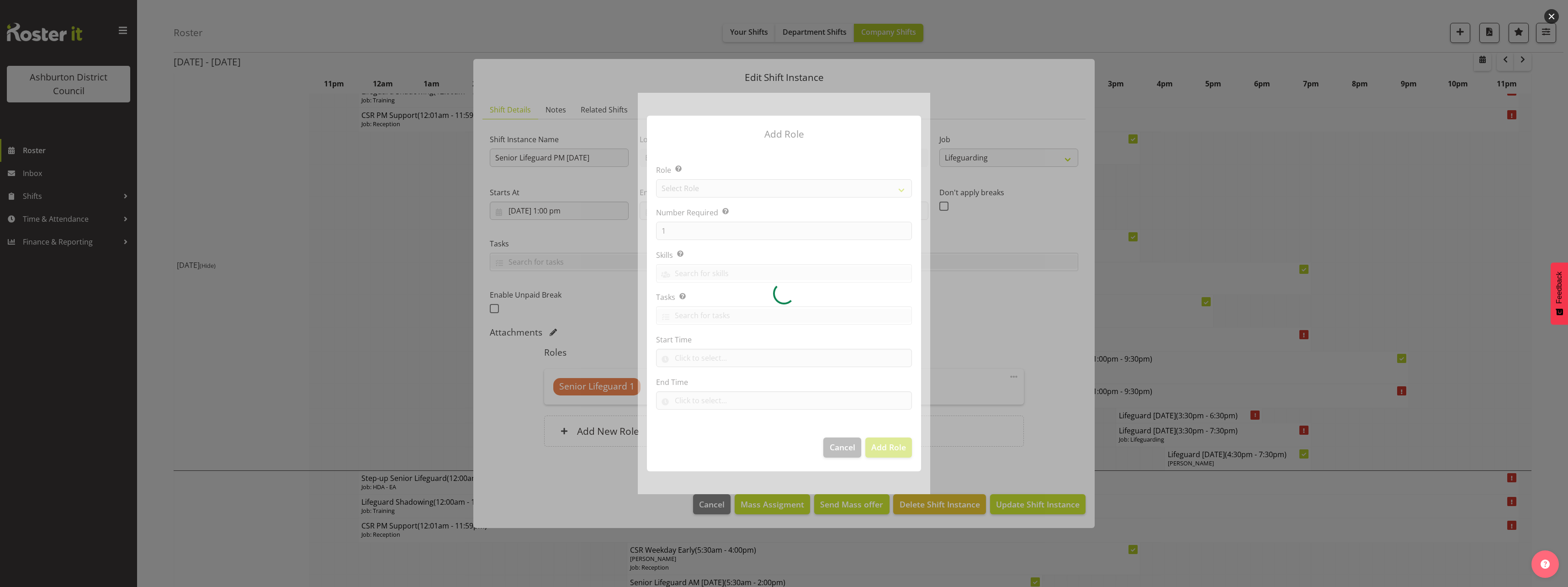
click at [836, 445] on div at bounding box center [784, 294] width 293 height 401
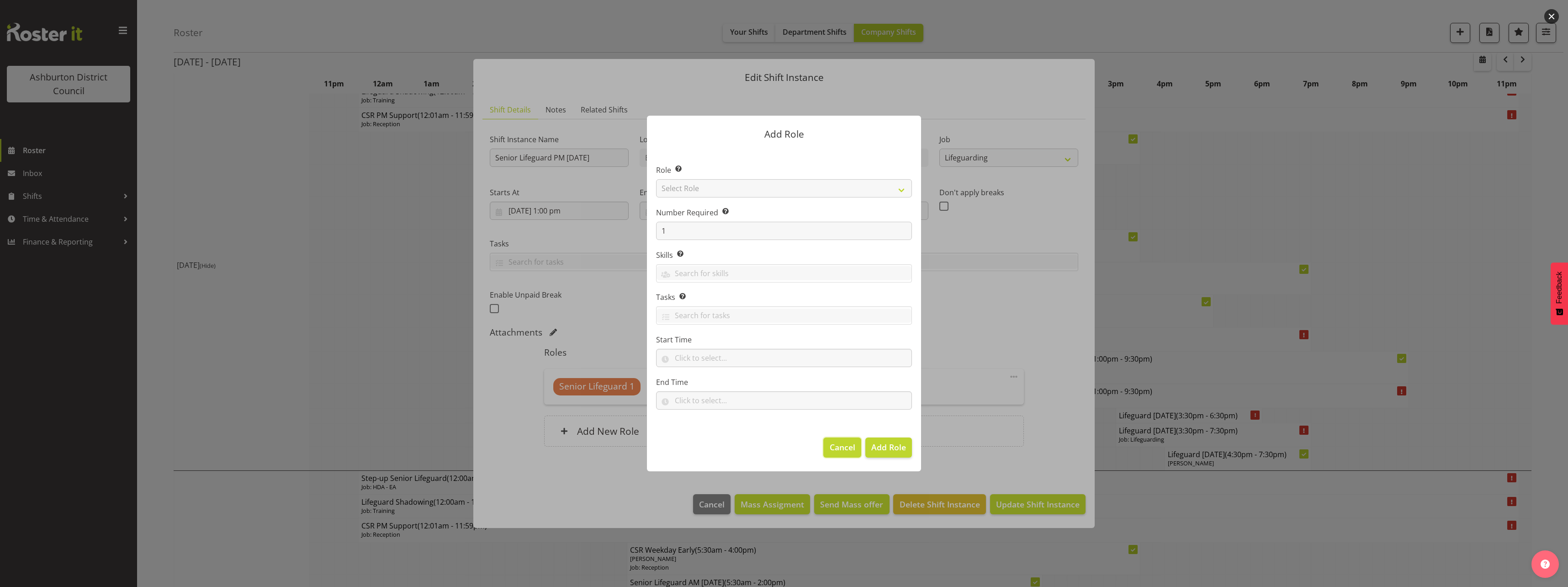
click at [836, 452] on span "Cancel" at bounding box center [842, 447] width 26 height 12
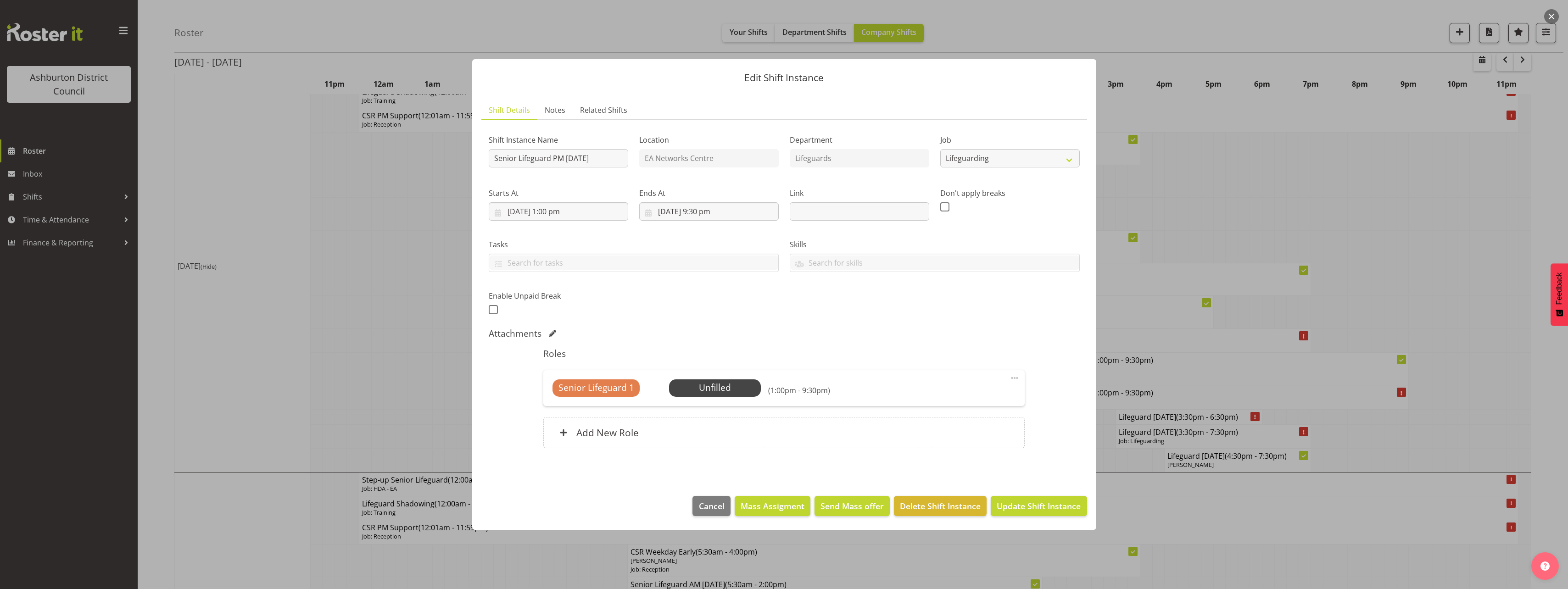
click at [1013, 378] on span at bounding box center [1014, 377] width 11 height 11
click at [1004, 391] on link "Edit" at bounding box center [976, 400] width 88 height 16
select select "8"
select select "2025"
select select "21"
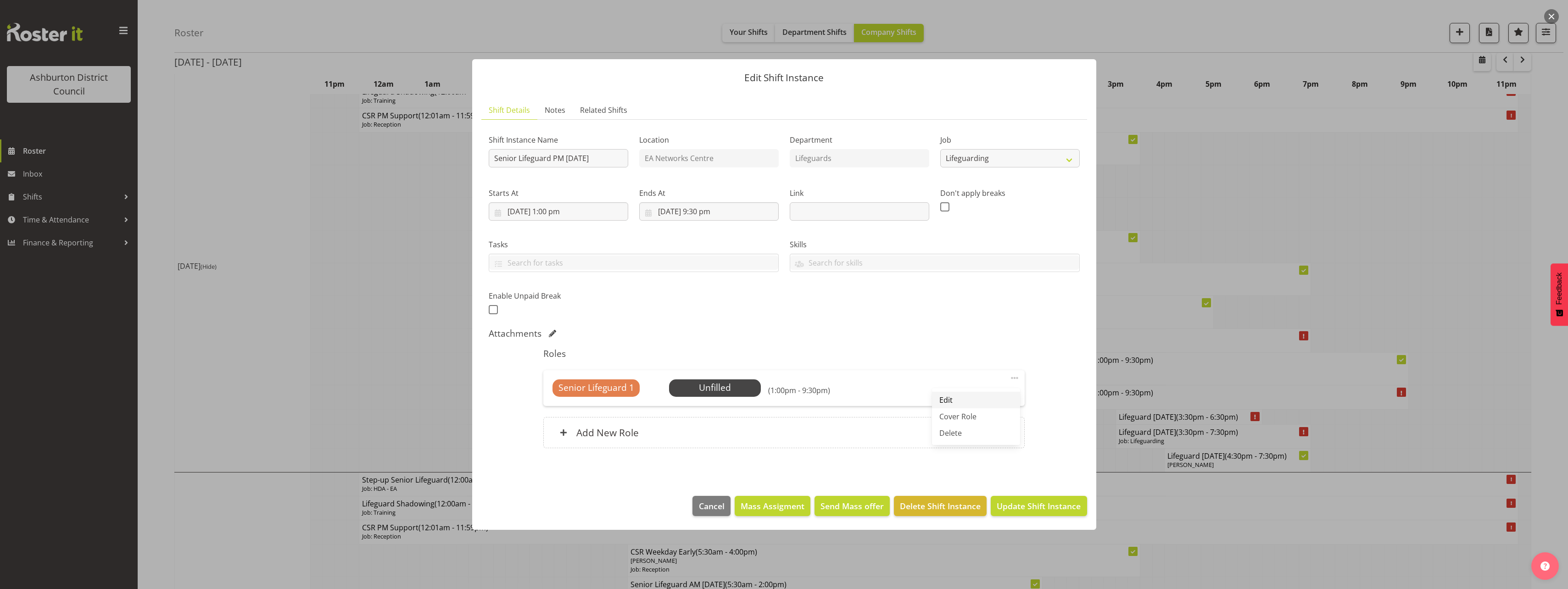
select select "30"
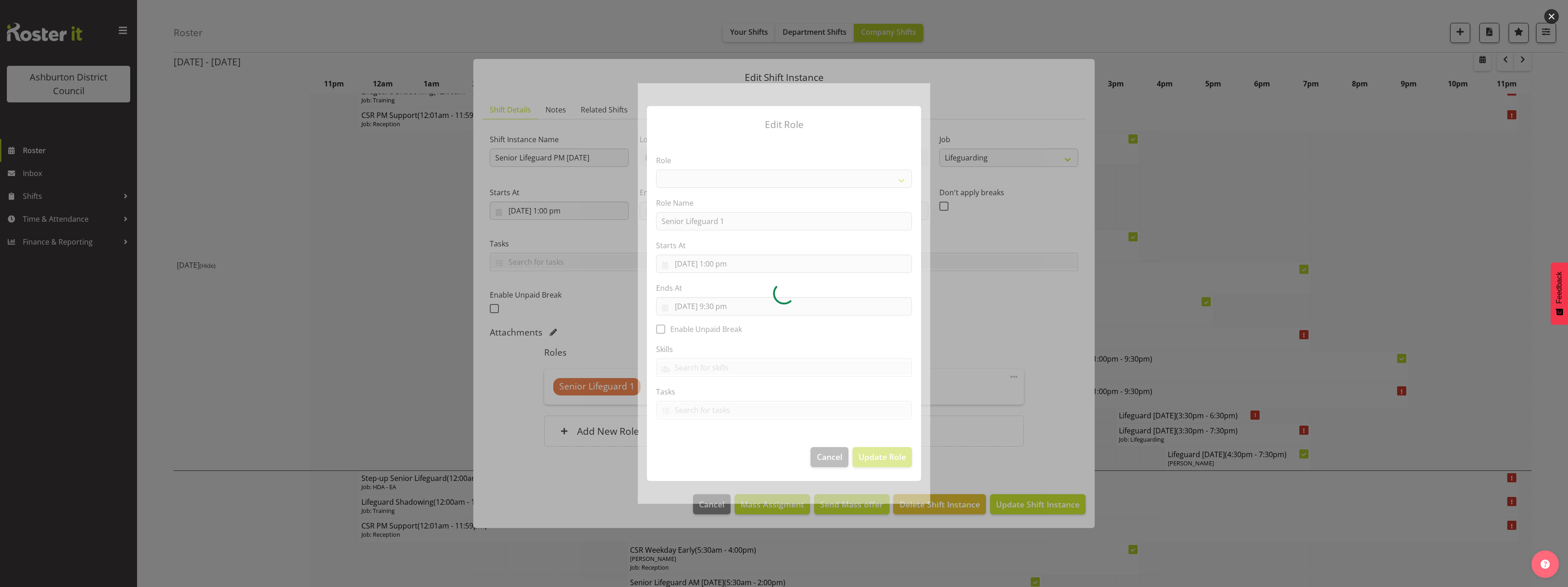
select select "64"
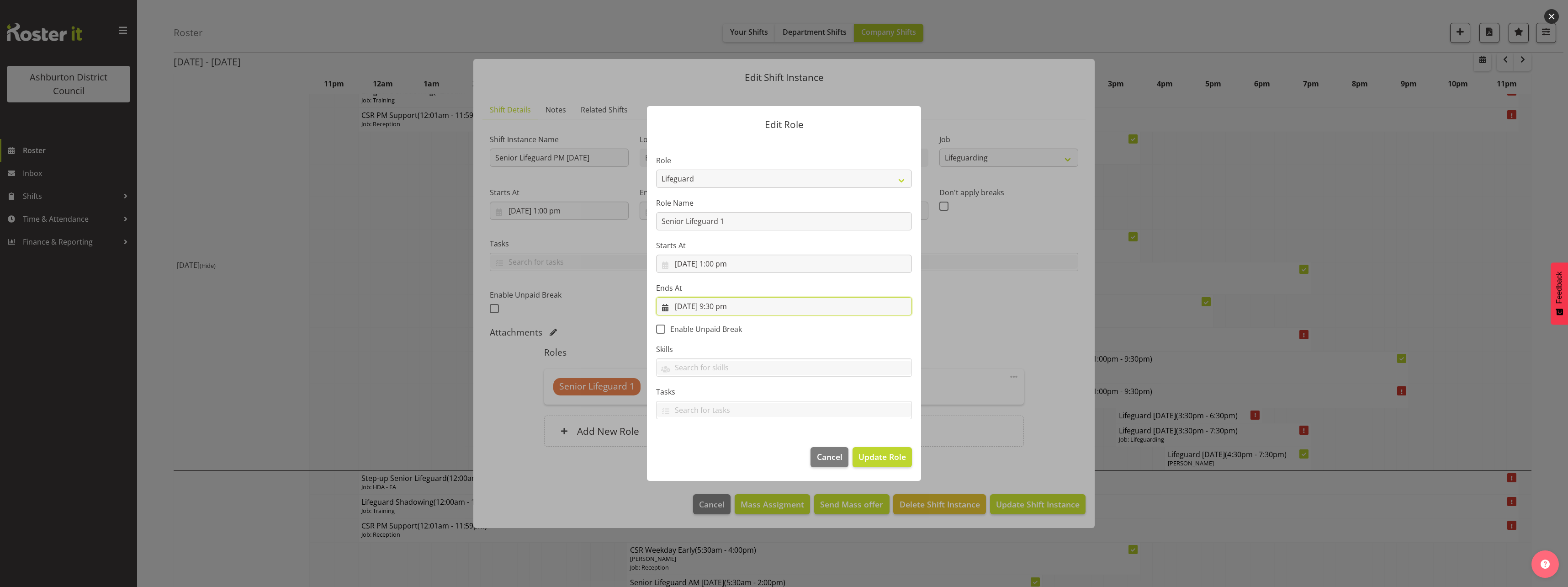
click at [715, 307] on input "[DATE] 9:30 pm" at bounding box center [784, 306] width 256 height 18
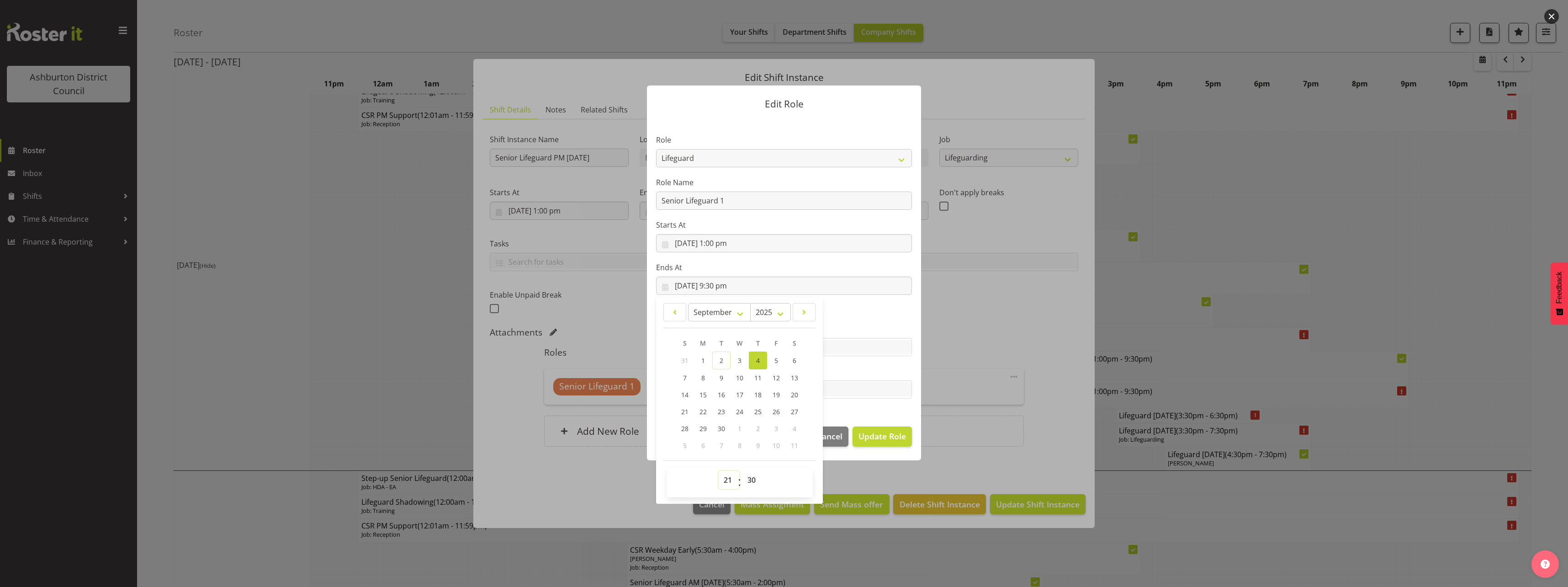
click at [725, 478] on select "00 01 02 03 04 05 06 07 08 09 10 11 12 13 14 15 16 17 18 19 20 21 22 23" at bounding box center [729, 479] width 20 height 18
drag, startPoint x: 726, startPoint y: 483, endPoint x: 727, endPoint y: 469, distance: 14.0
click at [726, 483] on select "00 01 02 03 04 05 06 07 08 09 10 11 12 13 14 15 16 17 18 19 20 21 22 23" at bounding box center [729, 479] width 20 height 18
select select "17"
click at [719, 471] on select "00 01 02 03 04 05 06 07 08 09 10 11 12 13 14 15 16 17 18 19 20 21 22 23" at bounding box center [729, 479] width 20 height 18
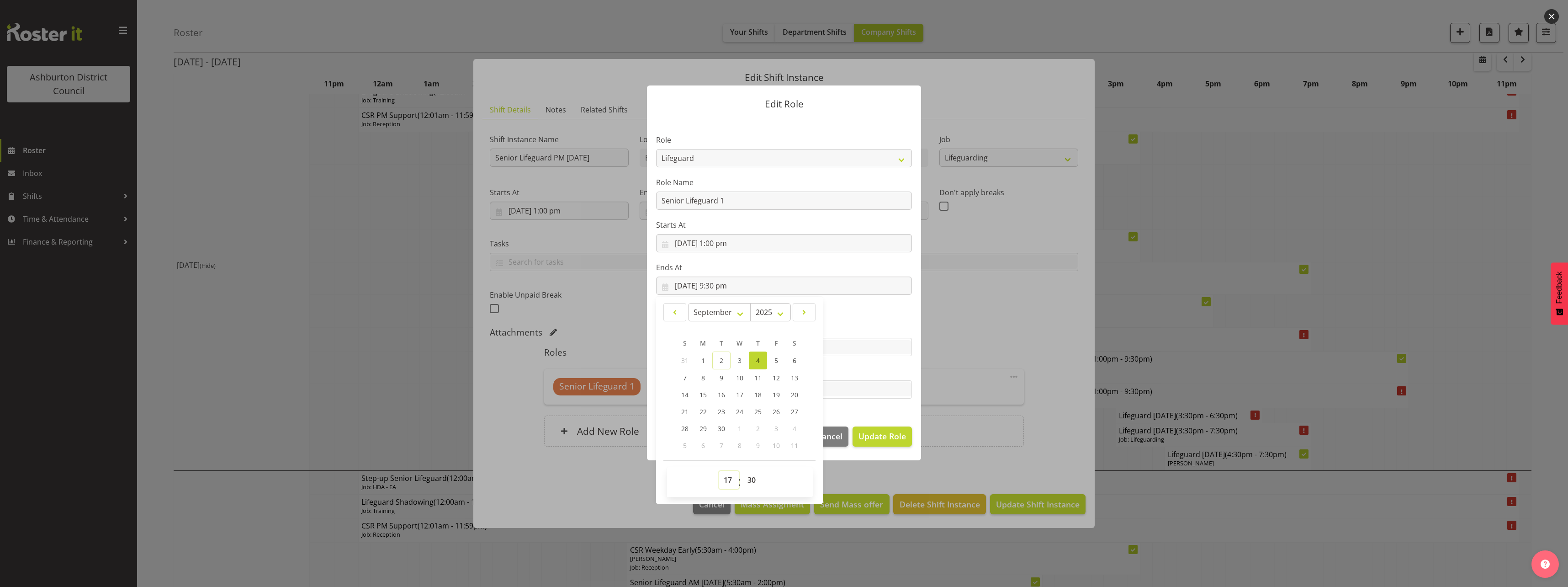
type input "[DATE] 5:30 pm"
click at [749, 477] on select "00 01 02 03 04 05 06 07 08 09 10 11 12 13 14 15 16 17 18 19 20 21 22 23 24 25 2…" at bounding box center [753, 479] width 20 height 18
select select "45"
click at [743, 471] on select "00 01 02 03 04 05 06 07 08 09 10 11 12 13 14 15 16 17 18 19 20 21 22 23 24 25 2…" at bounding box center [753, 479] width 20 height 18
type input "[DATE] 5:45 pm"
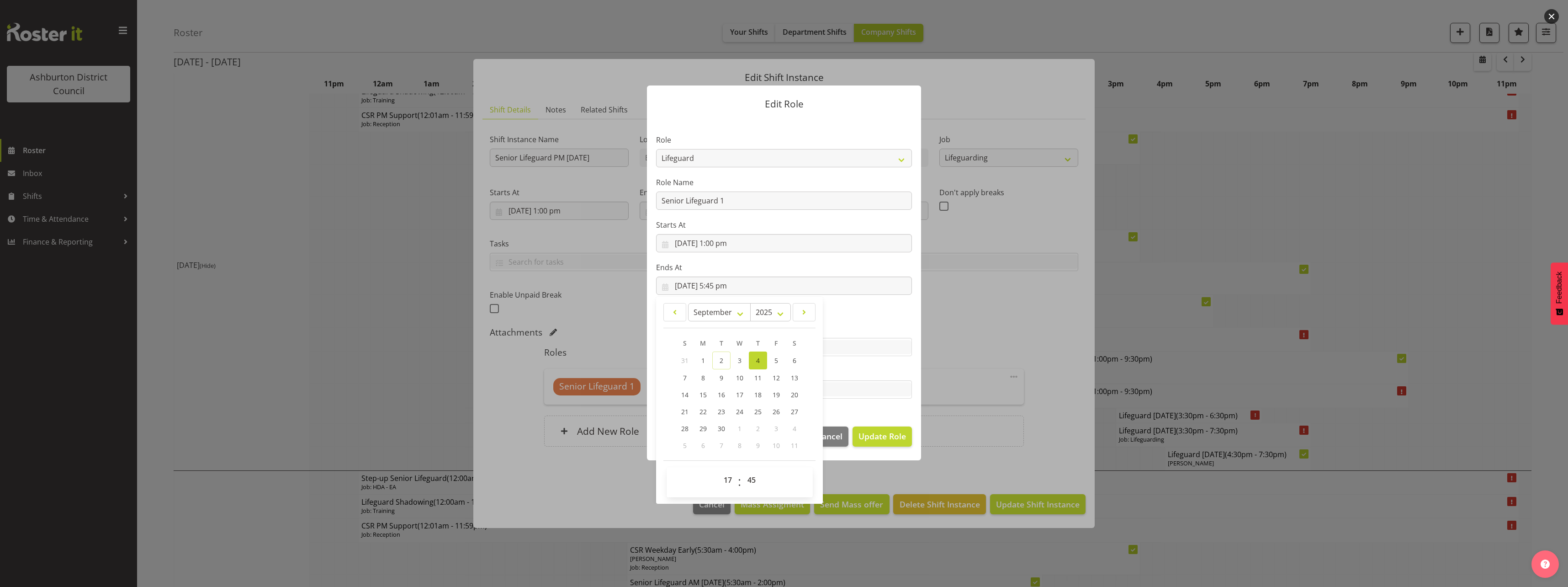
click at [838, 318] on section "Role AAGM Deputy Director AAGM Director Archivist Childrens Librarian Collectio…" at bounding box center [784, 267] width 274 height 299
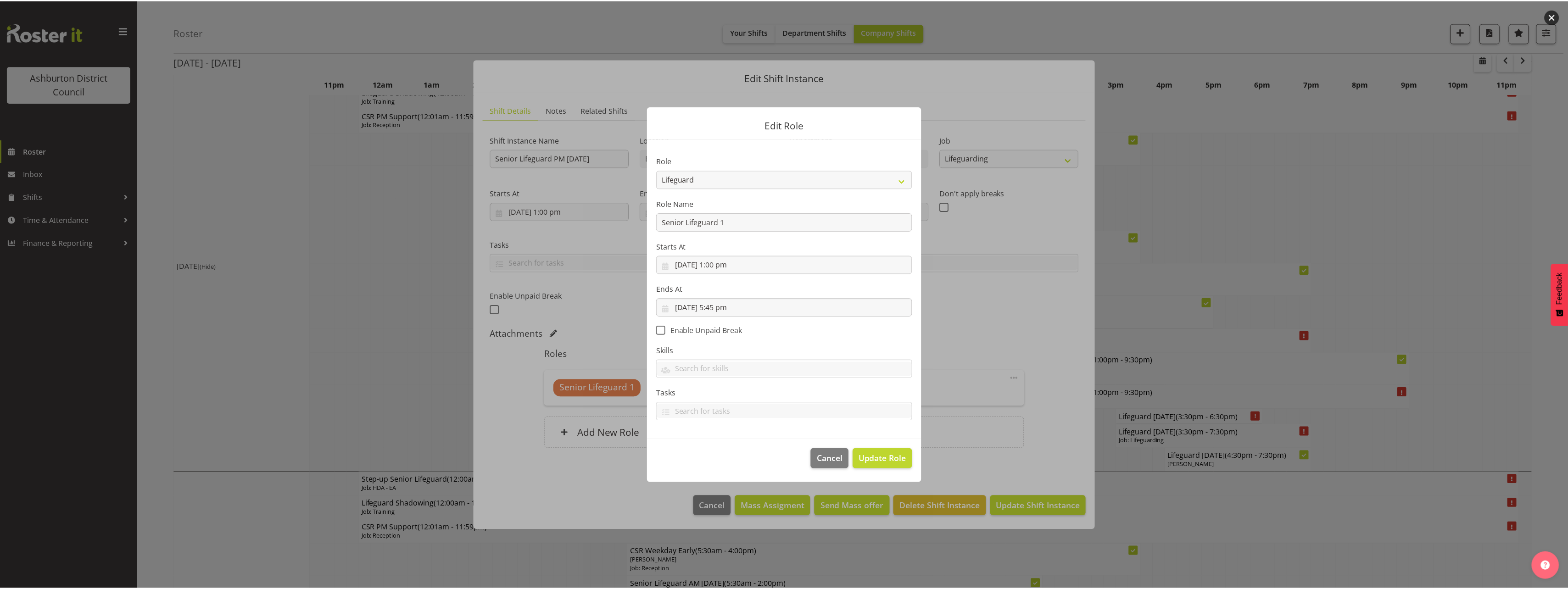
scroll to position [0, 0]
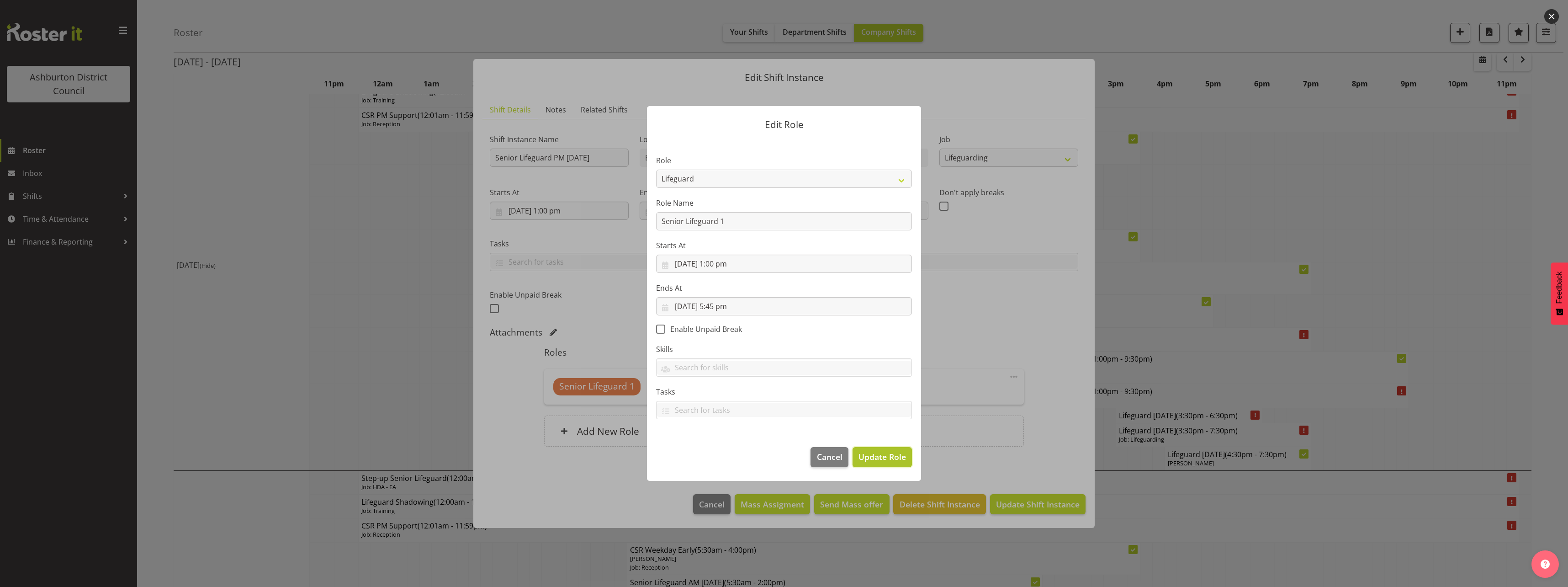
click at [880, 455] on span "Update Role" at bounding box center [882, 457] width 48 height 12
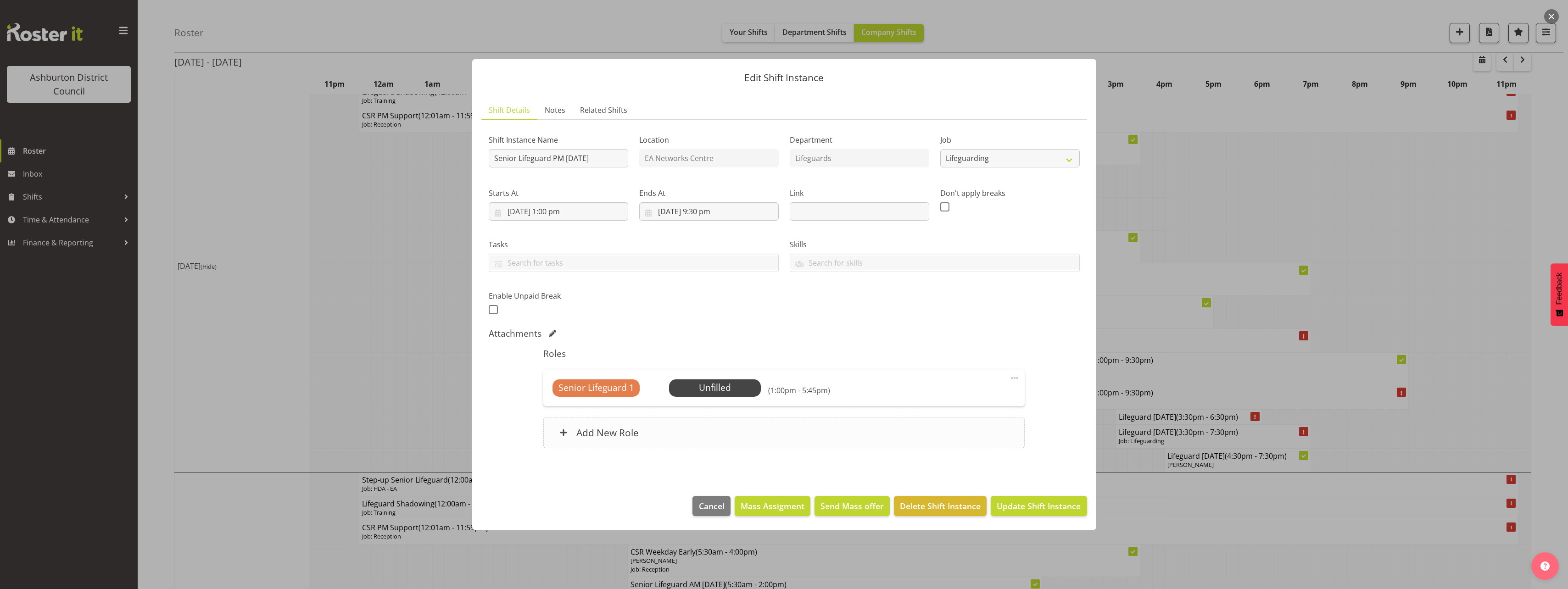
click at [757, 432] on div "Add New Role" at bounding box center [783, 433] width 481 height 31
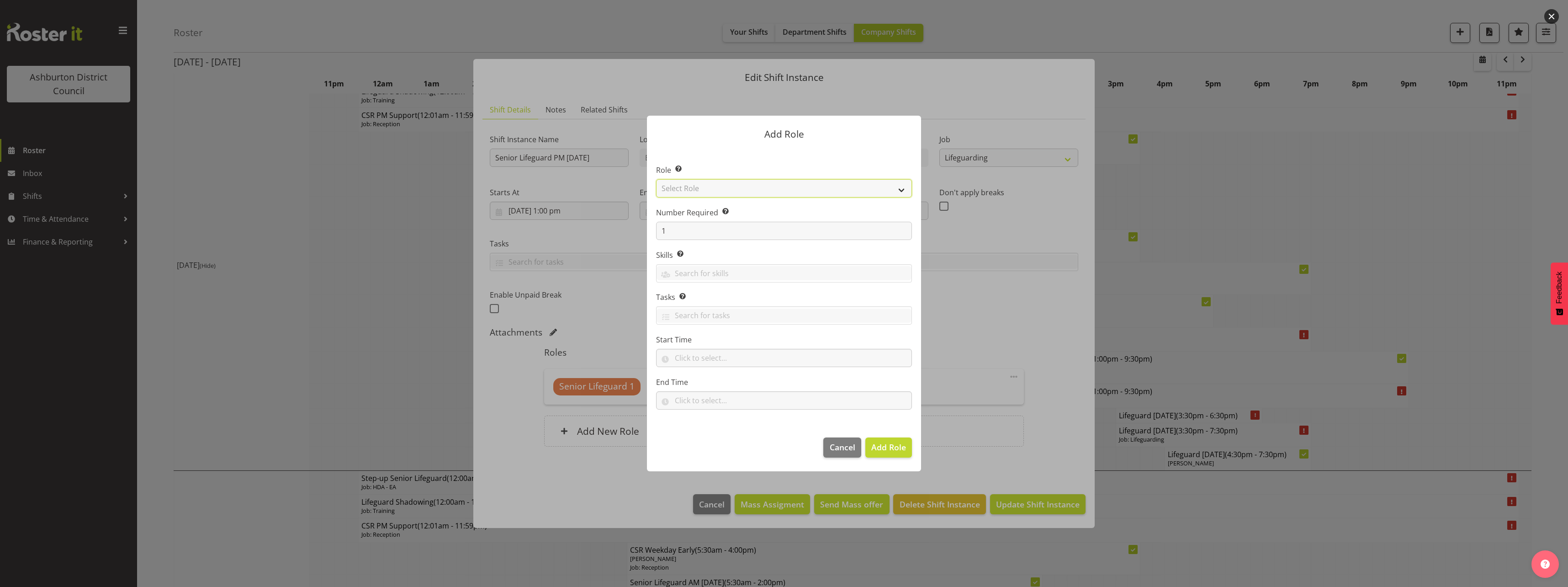
click at [779, 191] on select "Select Role AAGM Deputy Director AAGM Director Archivist Childrens Librarian Co…" at bounding box center [784, 188] width 256 height 18
select select "64"
click at [656, 179] on select "Select Role AAGM Deputy Director AAGM Director Archivist Childrens Librarian Co…" at bounding box center [784, 188] width 256 height 18
click at [757, 362] on input "text" at bounding box center [784, 358] width 256 height 18
click at [714, 379] on select "00 00 01 02 03 04 05 06 07 08 09 10 11 12 13 14 15 16 17 18 19 20 21 22 23" at bounding box center [719, 381] width 20 height 18
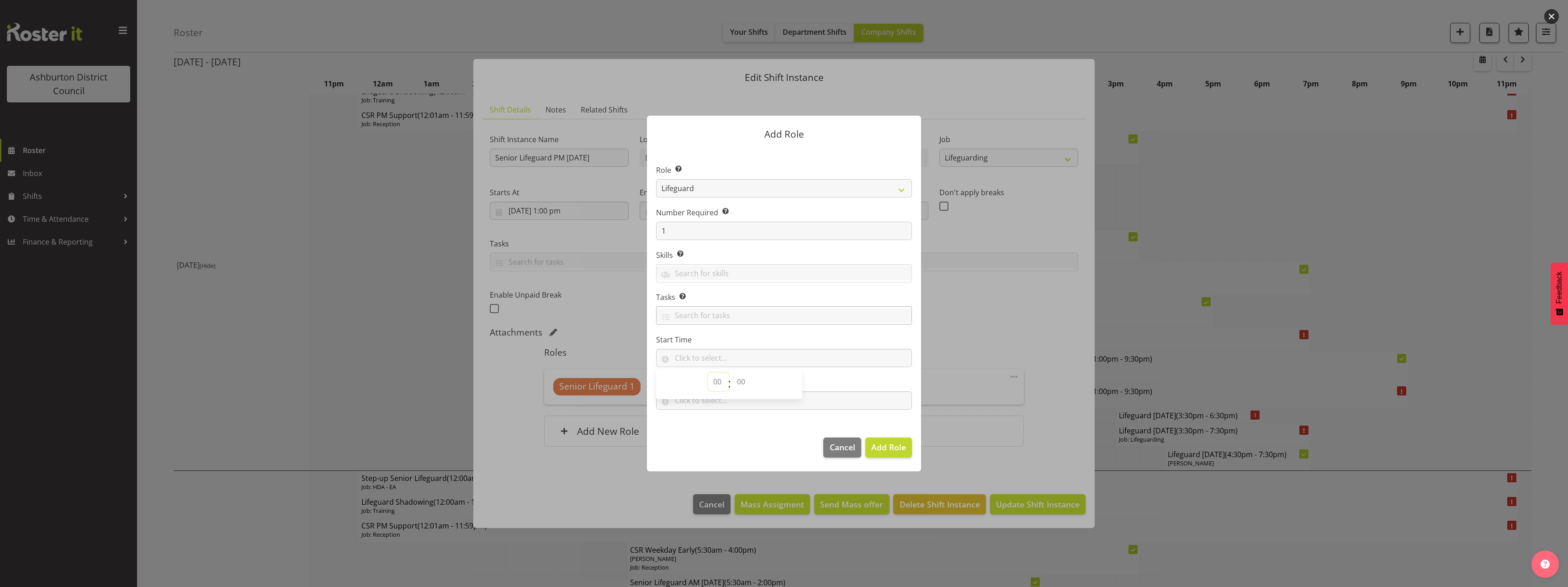
select select "20"
click at [708, 373] on select "00 00 01 02 03 04 05 06 07 08 09 10 11 12 13 14 15 16 17 18 19 20 21 22 23" at bounding box center [719, 381] width 20 height 18
click at [744, 379] on select "00 00 01 02 03 04 05 06 07 08 09 10 11 12 13 14 15 16 17 18 19 20 21 22 23 24 2…" at bounding box center [743, 381] width 20 height 18
select select "15"
click at [732, 373] on select "00 00 01 02 03 04 05 06 07 08 09 10 11 12 13 14 15 16 17 18 19 20 21 22 23 24 2…" at bounding box center [743, 381] width 20 height 18
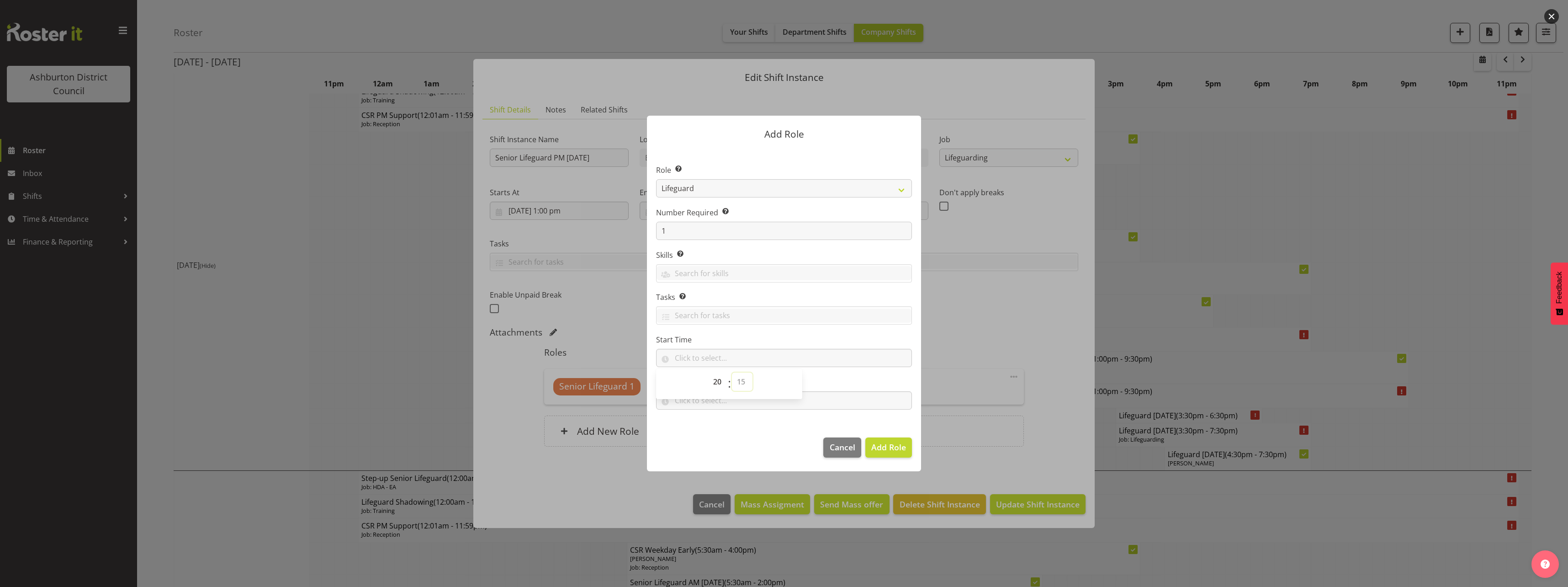
type input "20:15"
click at [808, 329] on section "Role Select the role you wish to add to the shift. AAGM Deputy Director AAGM Di…" at bounding box center [784, 288] width 274 height 280
click at [721, 400] on input "text" at bounding box center [784, 400] width 256 height 18
click at [716, 421] on select "00 00 01 02 03 04 05 06 07 08 09 10 11 12 13 14 15 16 17 18 19 20 21 22 23" at bounding box center [719, 424] width 20 height 18
select select "21"
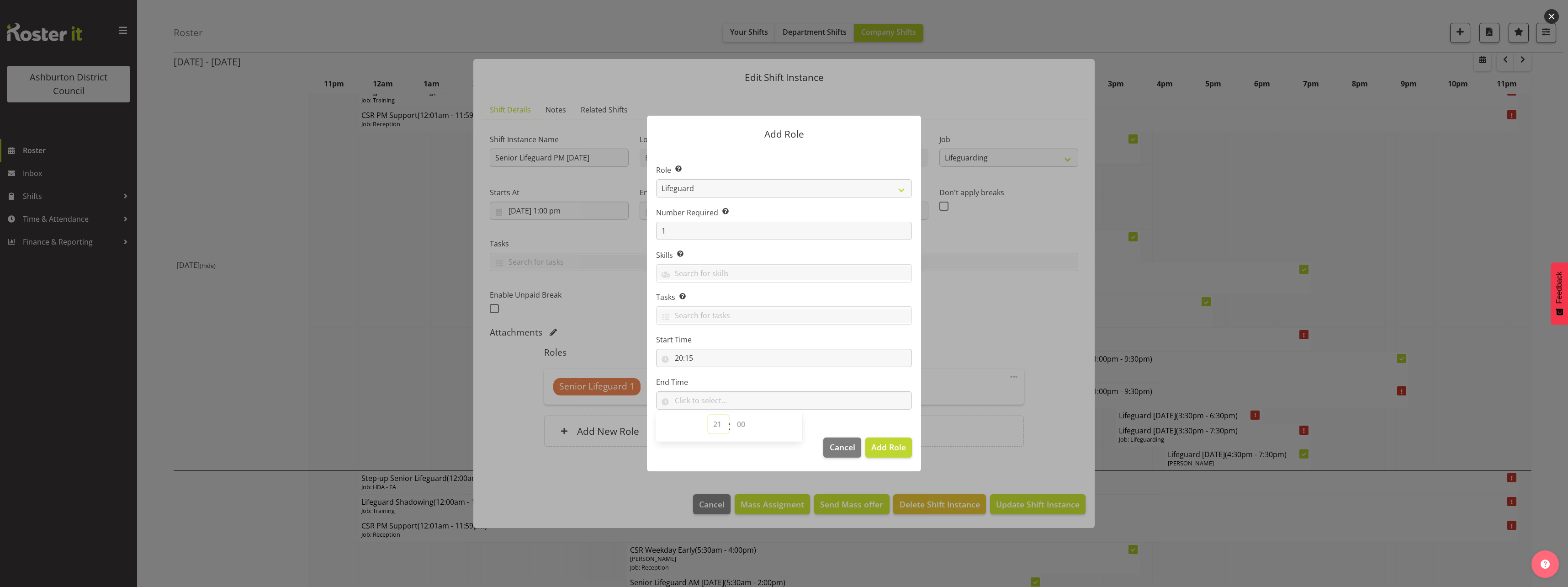
click at [708, 415] on select "00 00 01 02 03 04 05 06 07 08 09 10 11 12 13 14 15 16 17 18 19 20 21 22 23" at bounding box center [719, 424] width 20 height 18
click at [738, 417] on select "00 00 01 02 03 04 05 06 07 08 09 10 11 12 13 14 15 16 17 18 19 20 21 22 23 24 2…" at bounding box center [743, 424] width 20 height 18
select select "30"
click at [732, 415] on select "00 00 01 02 03 04 05 06 07 08 09 10 11 12 13 14 15 16 17 18 19 20 21 22 23 24 2…" at bounding box center [743, 424] width 20 height 18
type input "21:30"
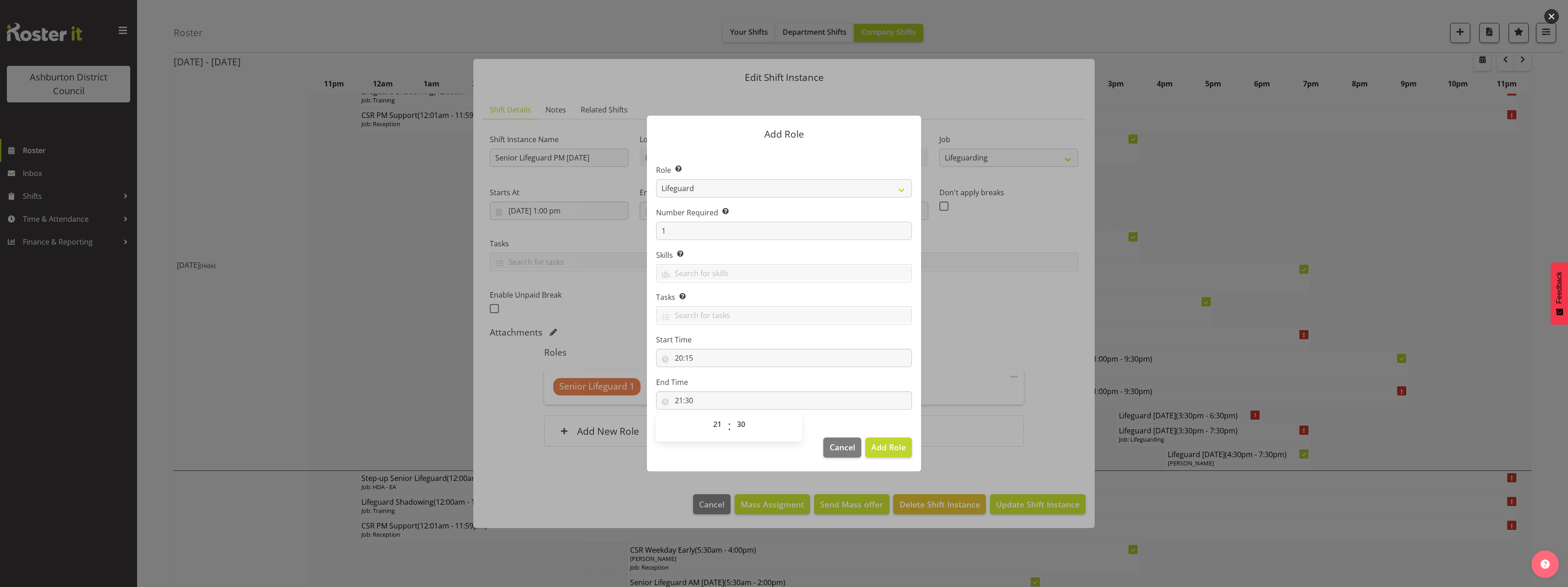
click at [849, 385] on label "End Time" at bounding box center [784, 382] width 256 height 11
click at [890, 446] on span "Add Role" at bounding box center [888, 446] width 34 height 11
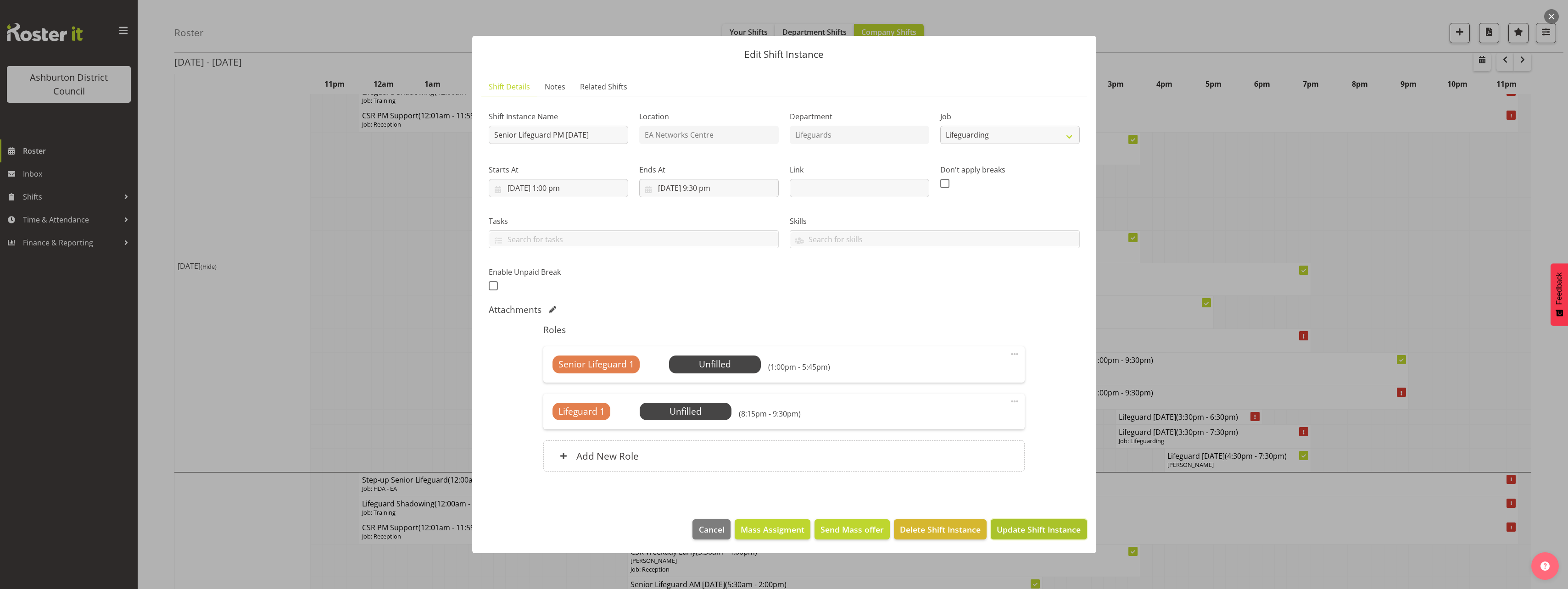
click at [1040, 525] on span "Update Shift Instance" at bounding box center [1038, 530] width 84 height 12
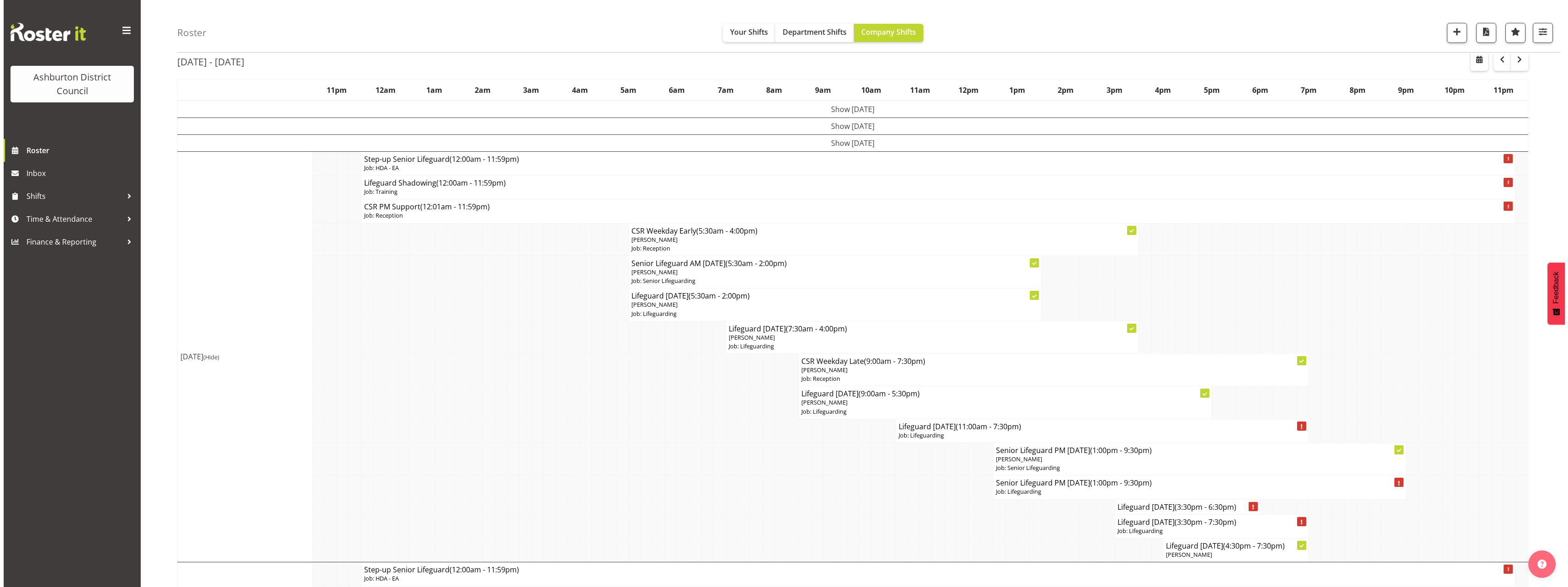
scroll to position [91, 0]
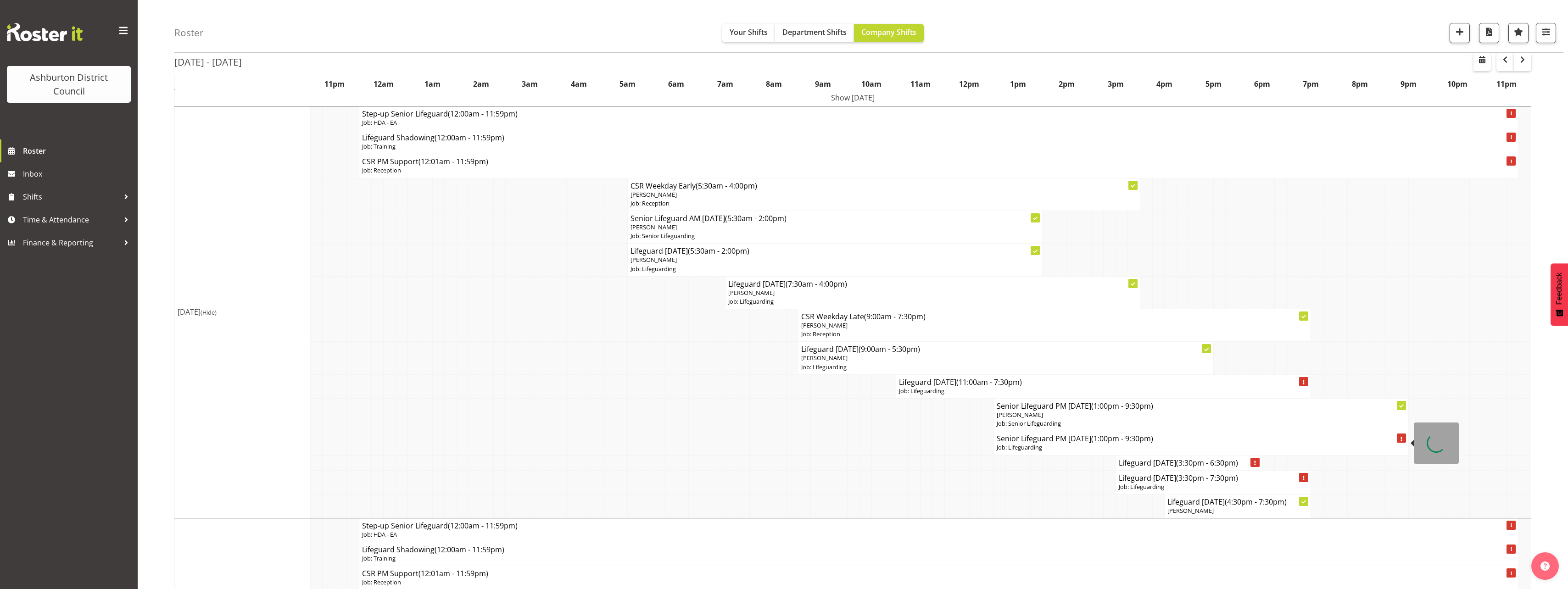
click at [1029, 443] on p "Job: Lifeguarding" at bounding box center [1201, 447] width 409 height 9
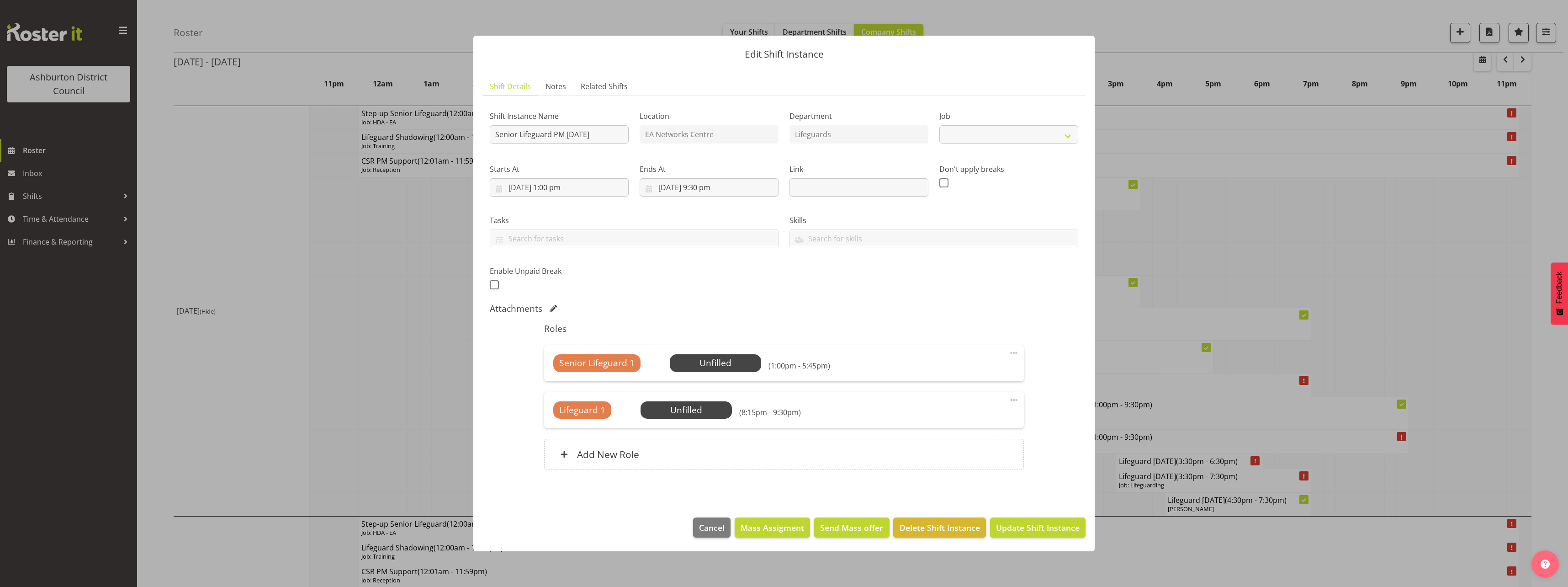
select select "38"
click at [515, 131] on input "Senior Lifeguard PM [DATE]" at bounding box center [560, 134] width 139 height 18
type input "Lifeguard PM [DATE]"
click at [710, 367] on span "Select Employee" at bounding box center [715, 363] width 68 height 13
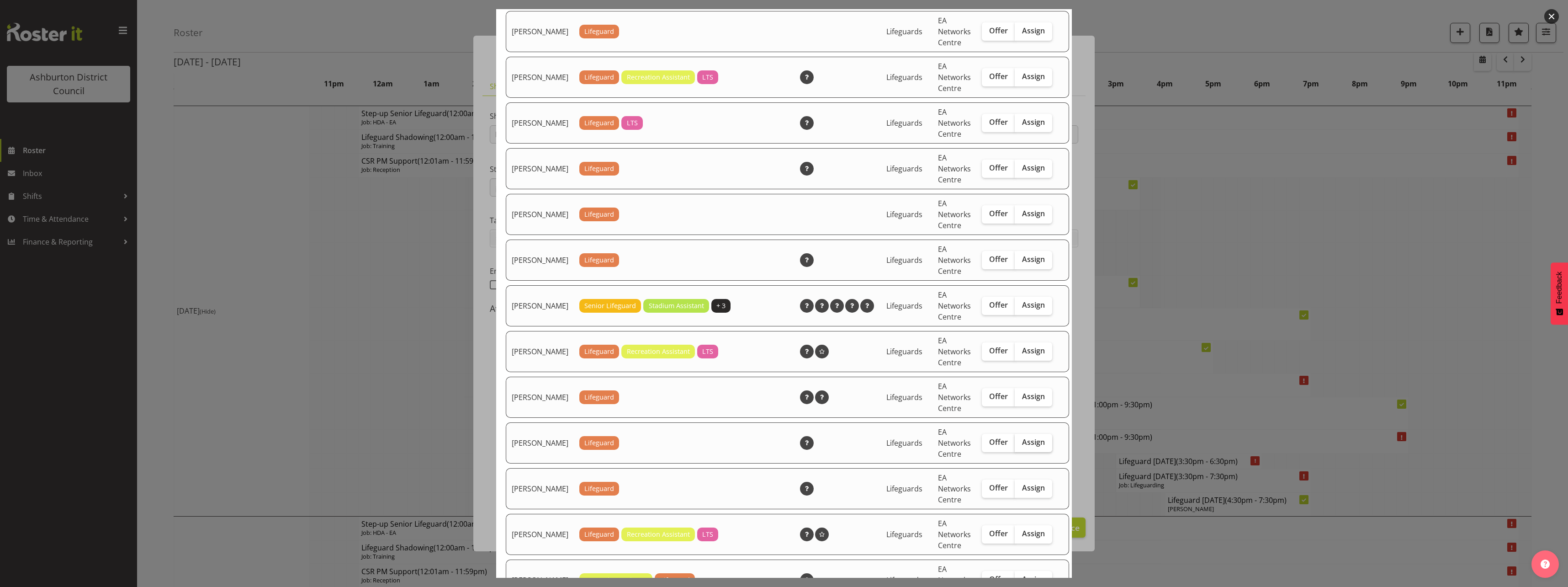
click at [1024, 446] on span "Assign" at bounding box center [1033, 442] width 23 height 9
click at [1021, 445] on input "Assign" at bounding box center [1018, 442] width 6 height 6
checkbox input "true"
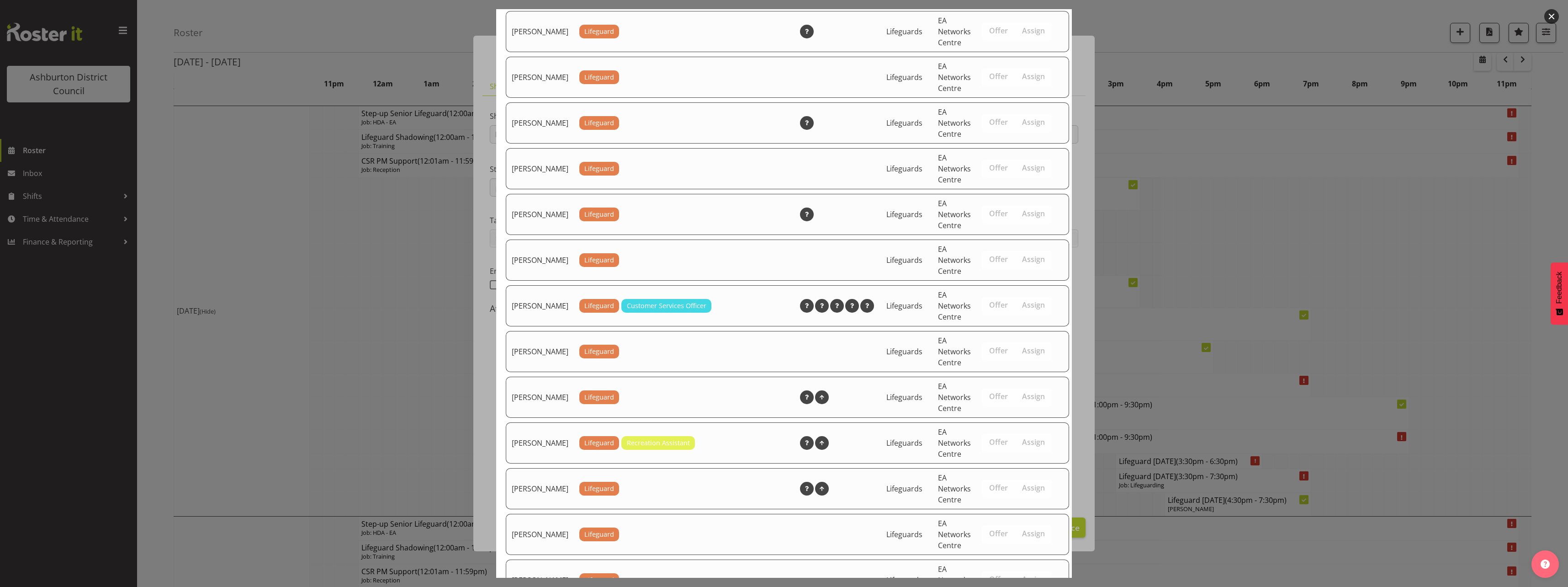
scroll to position [1244, 0]
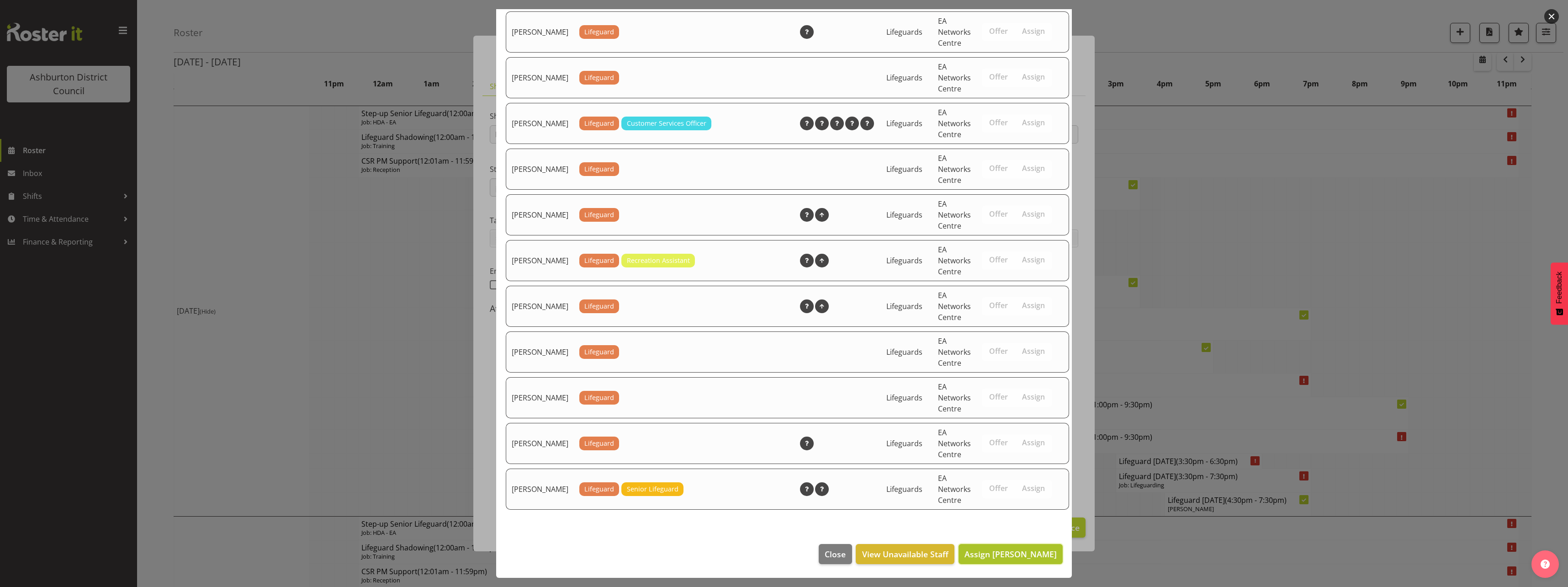
click at [1034, 552] on span "Assign [PERSON_NAME]" at bounding box center [1010, 553] width 92 height 11
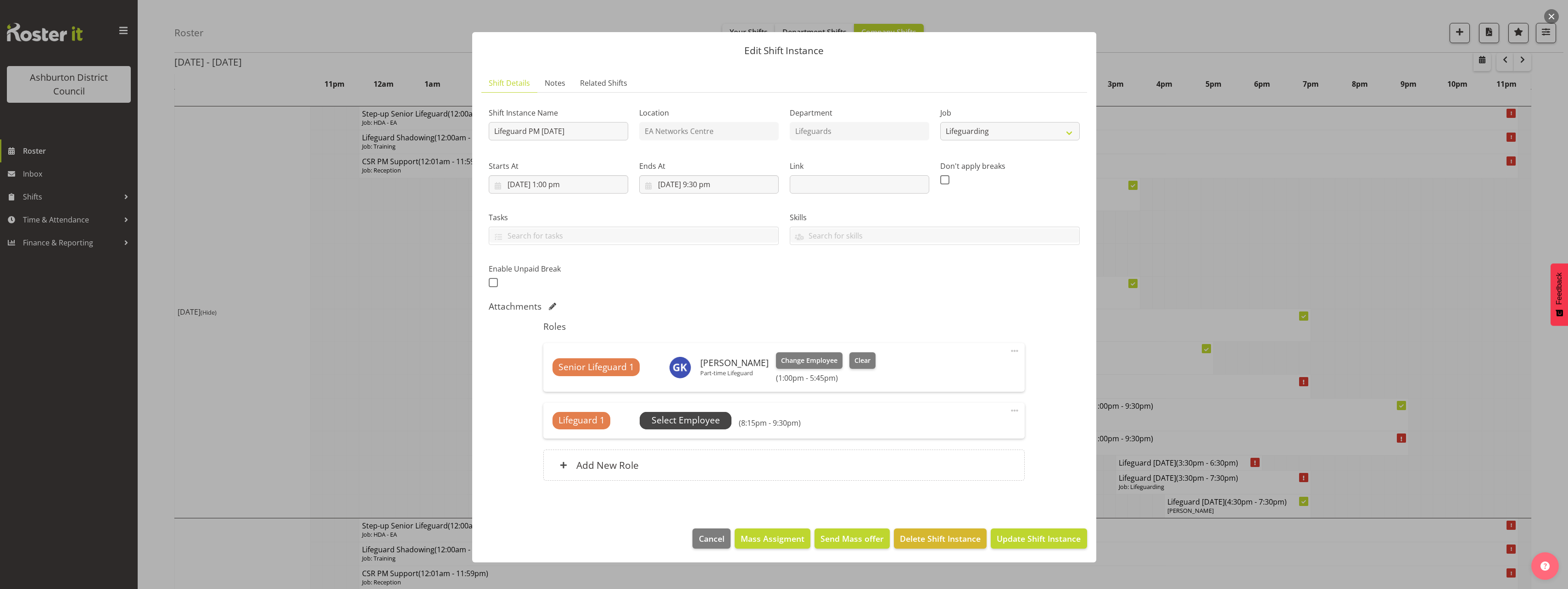
click at [719, 412] on span "Select Employee" at bounding box center [686, 421] width 92 height 18
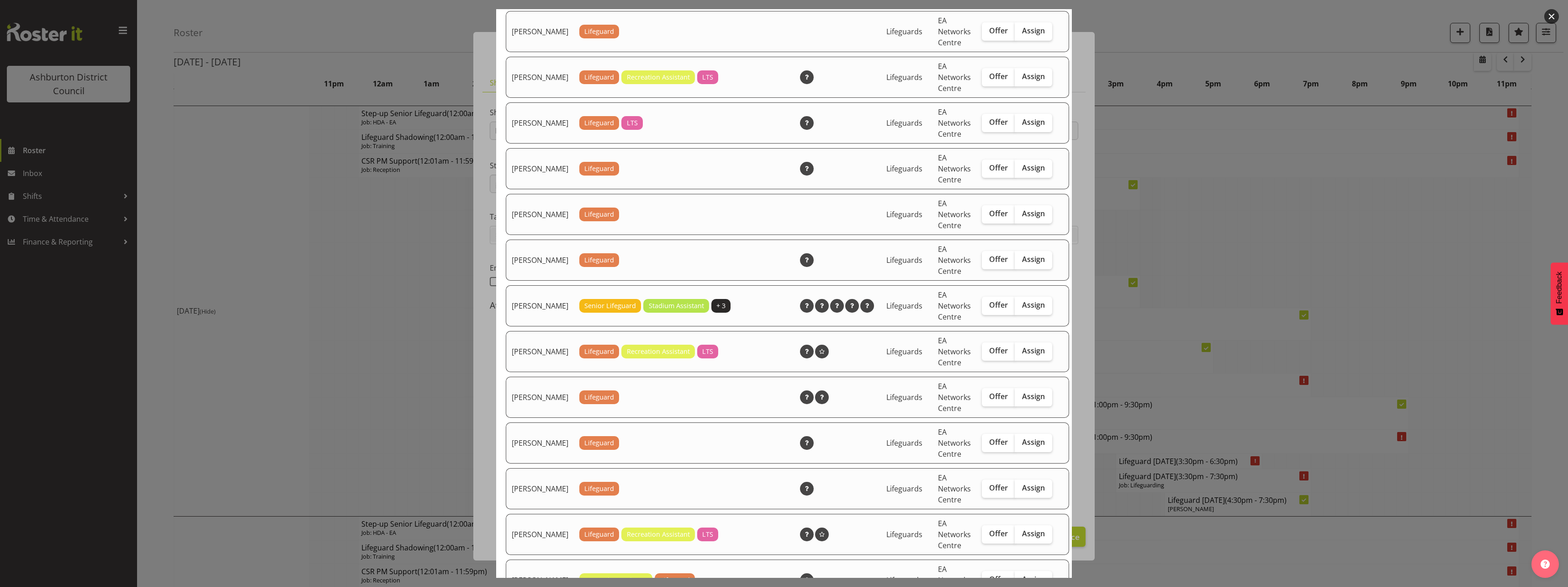
scroll to position [137, 0]
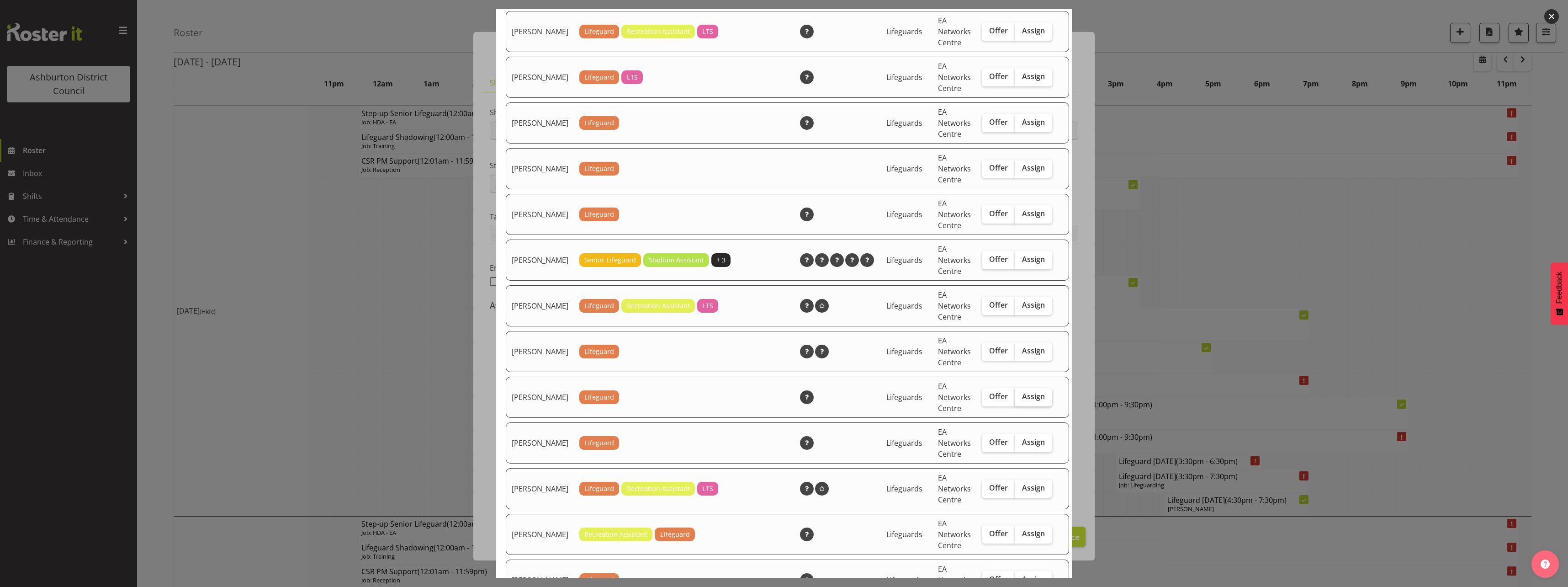
click at [1029, 401] on span "Assign" at bounding box center [1033, 396] width 23 height 9
click at [1021, 400] on input "Assign" at bounding box center [1018, 397] width 6 height 6
checkbox input "true"
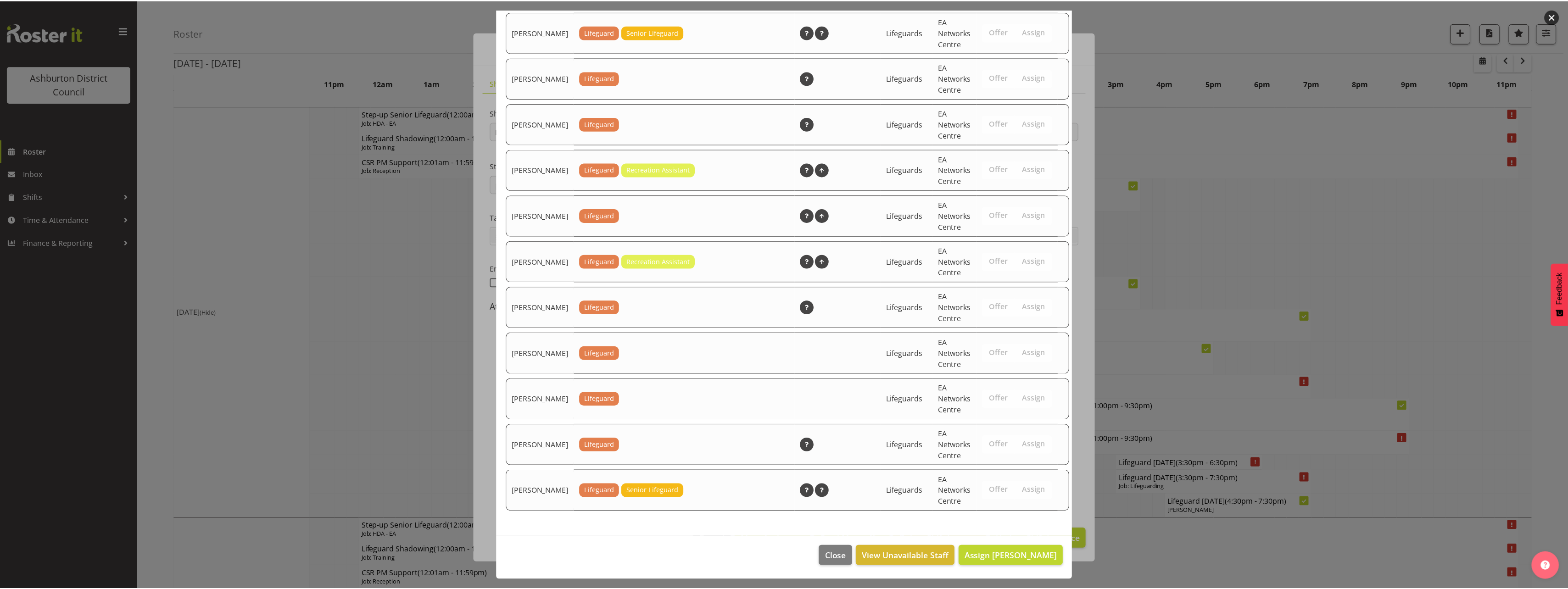
scroll to position [1478, 0]
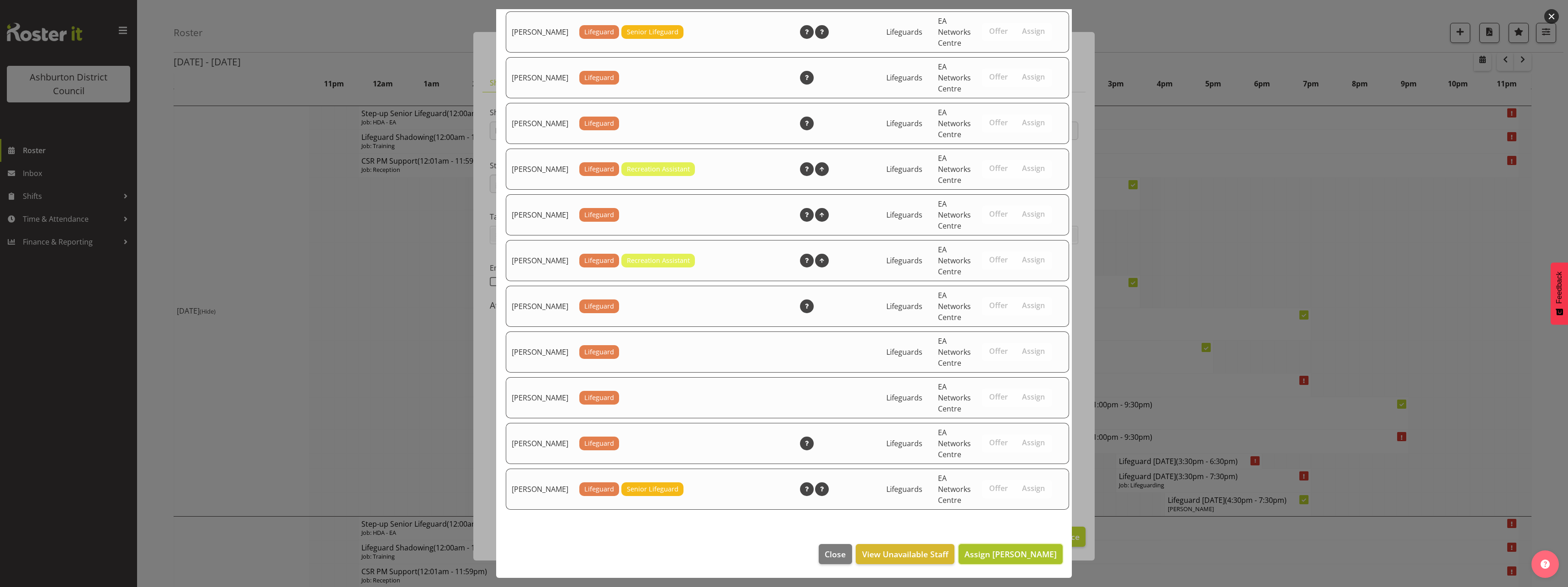
click at [1012, 560] on button "Assign [PERSON_NAME]" at bounding box center [1010, 553] width 104 height 20
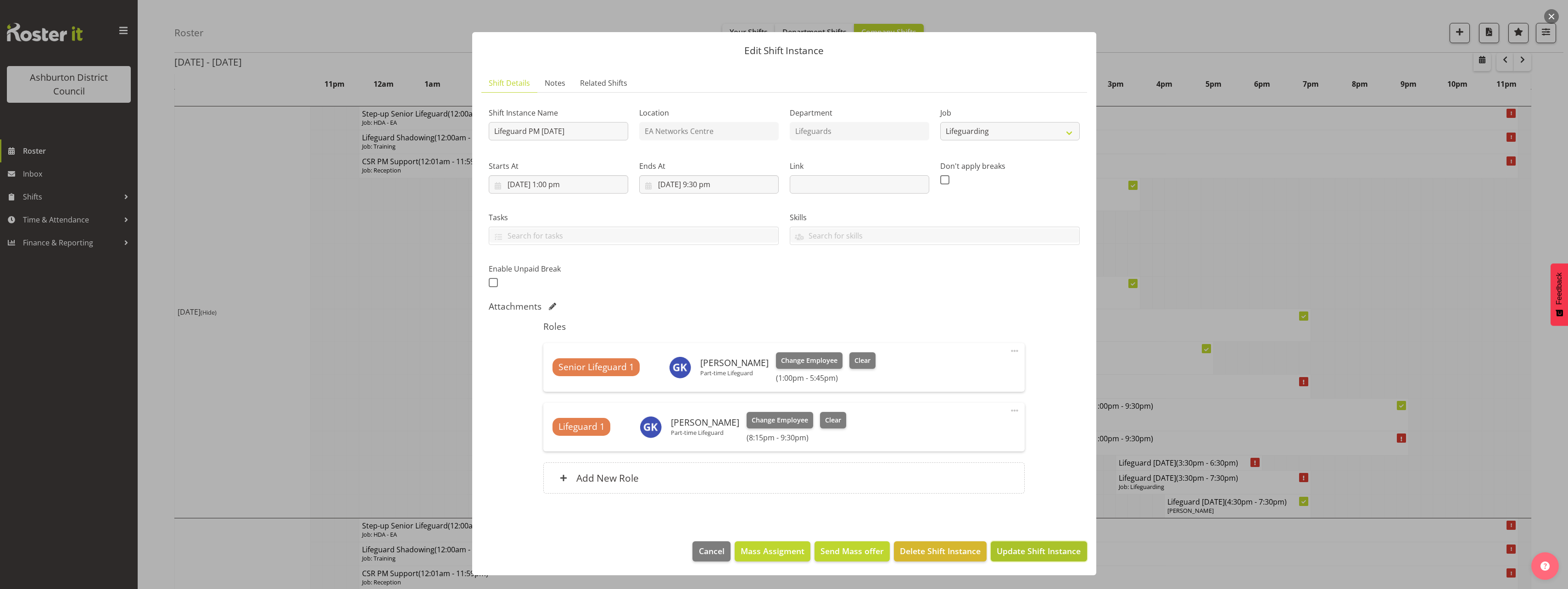
click at [1018, 557] on span "Update Shift Instance" at bounding box center [1038, 551] width 84 height 12
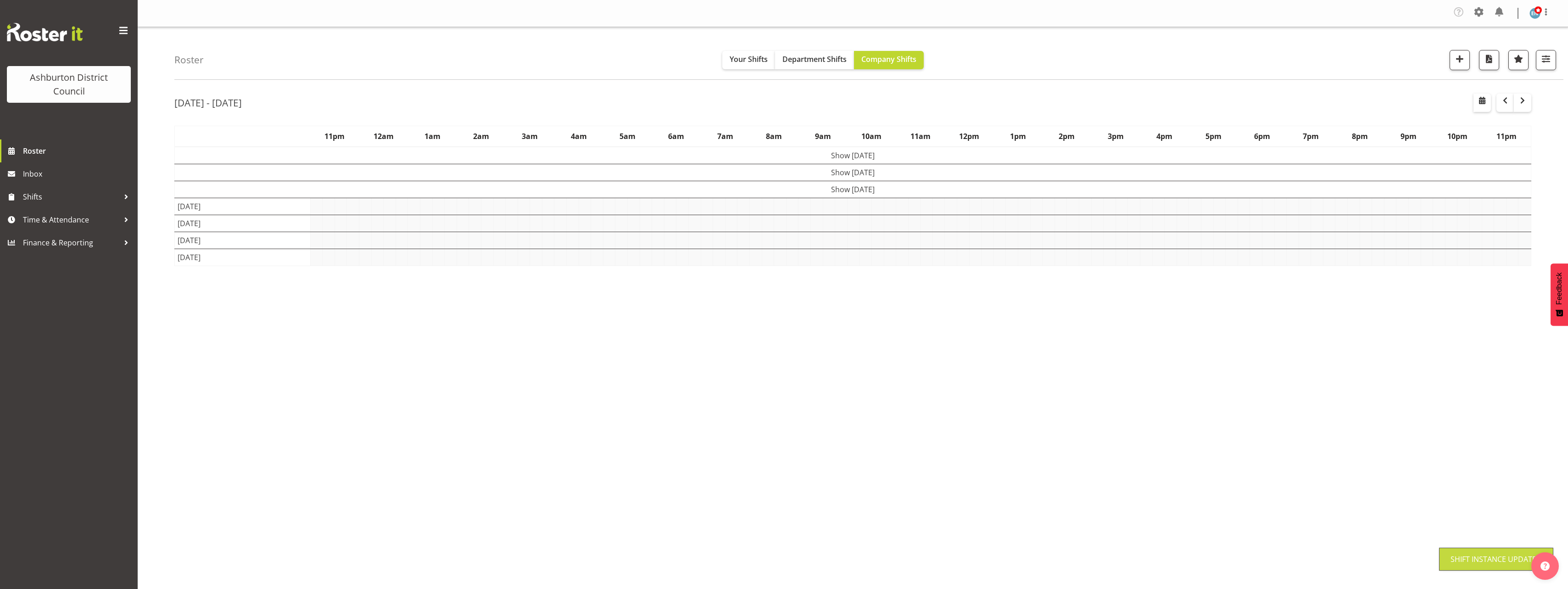
scroll to position [0, 0]
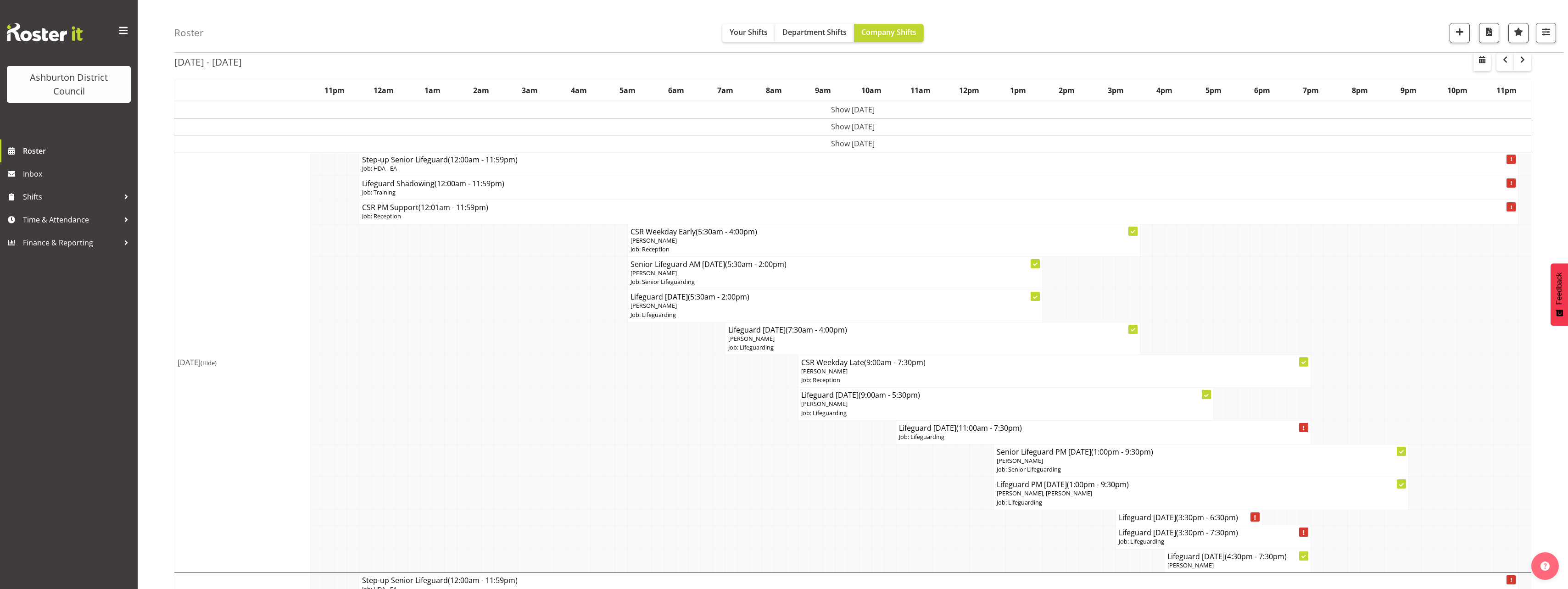
scroll to position [137, 0]
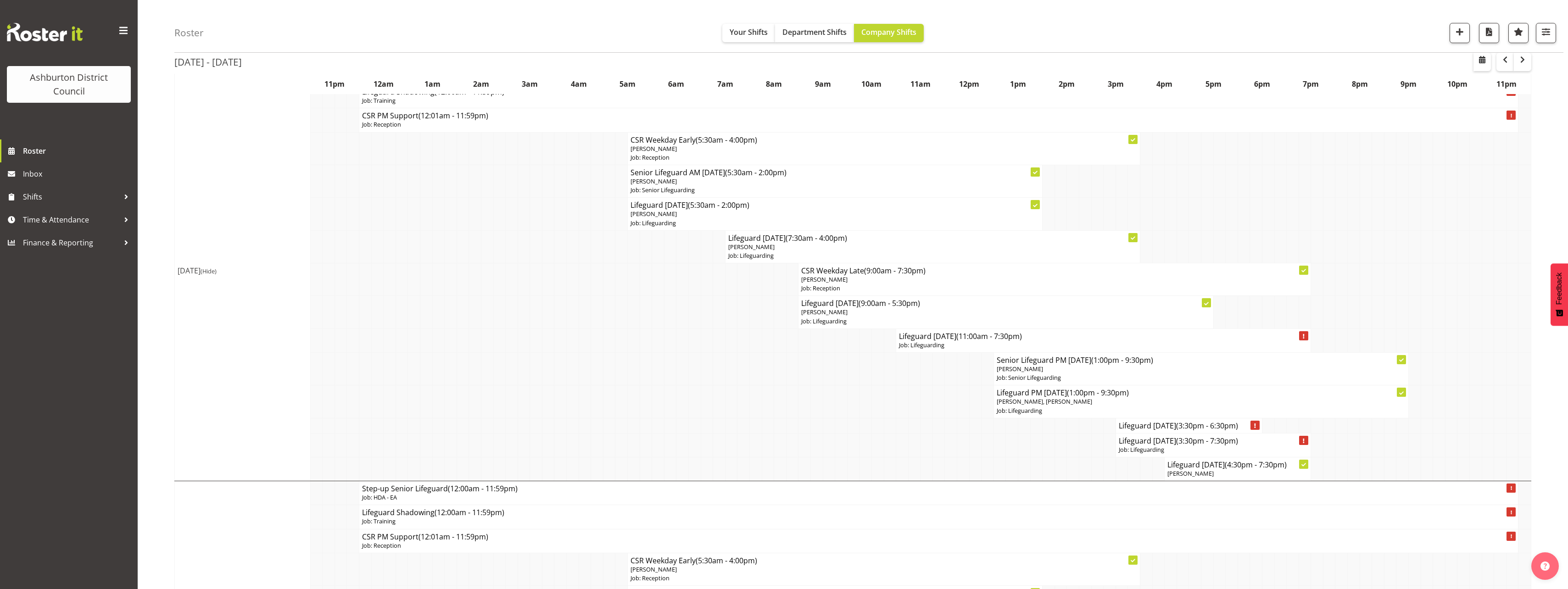
click at [217, 270] on span "(Hide)" at bounding box center [209, 270] width 16 height 8
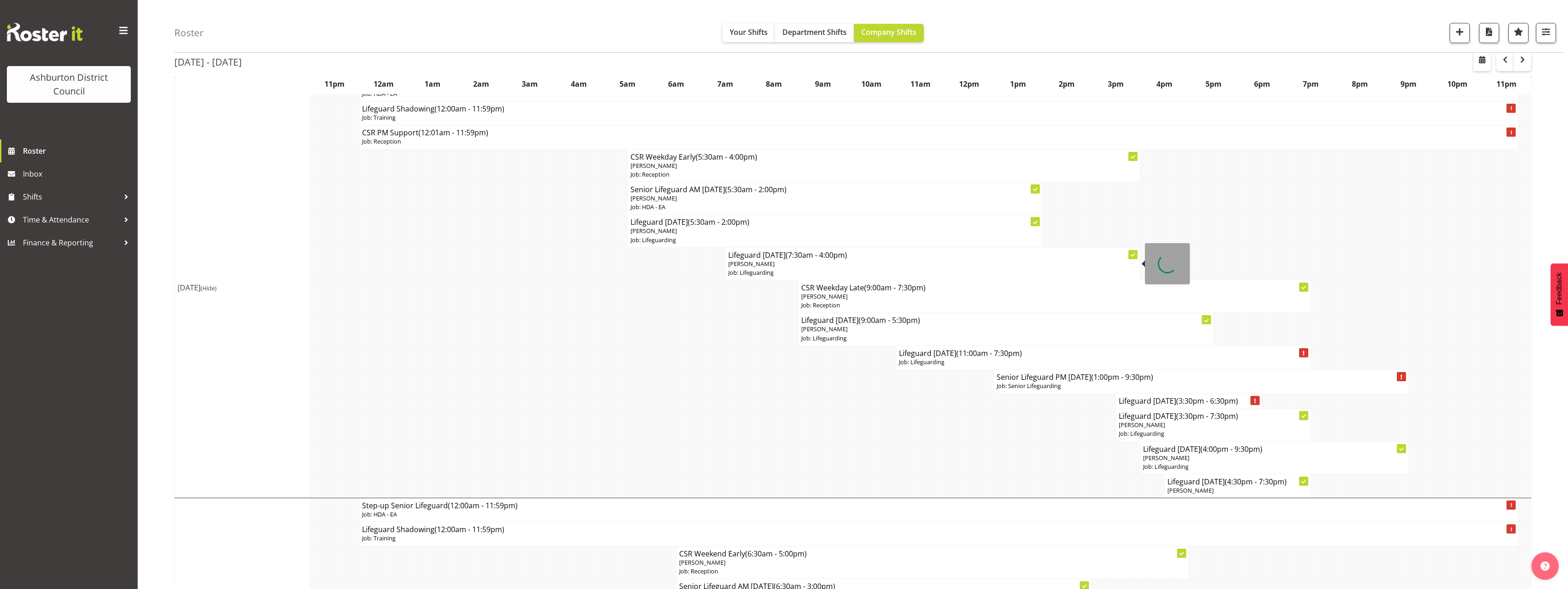
click at [746, 270] on p "Job: Lifeguarding" at bounding box center [932, 272] width 409 height 9
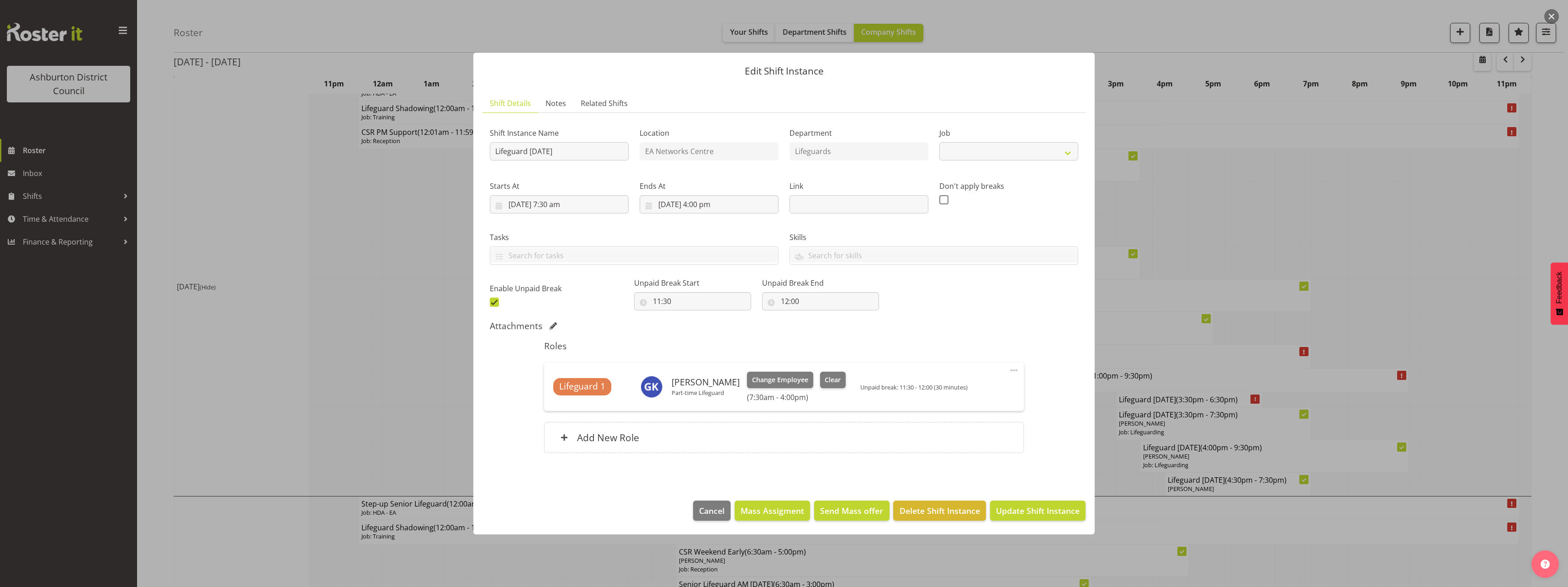
select select "38"
click at [825, 378] on span "Clear" at bounding box center [833, 380] width 16 height 10
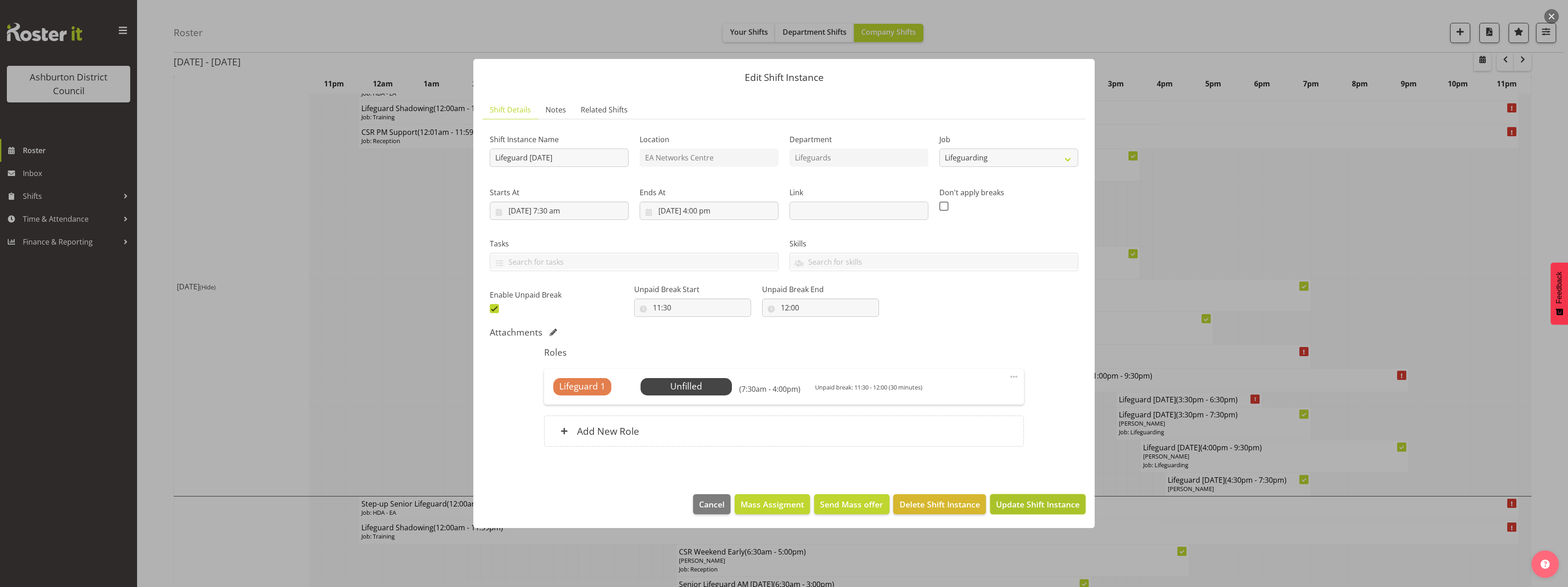
click at [1021, 508] on span "Update Shift Instance" at bounding box center [1038, 504] width 83 height 12
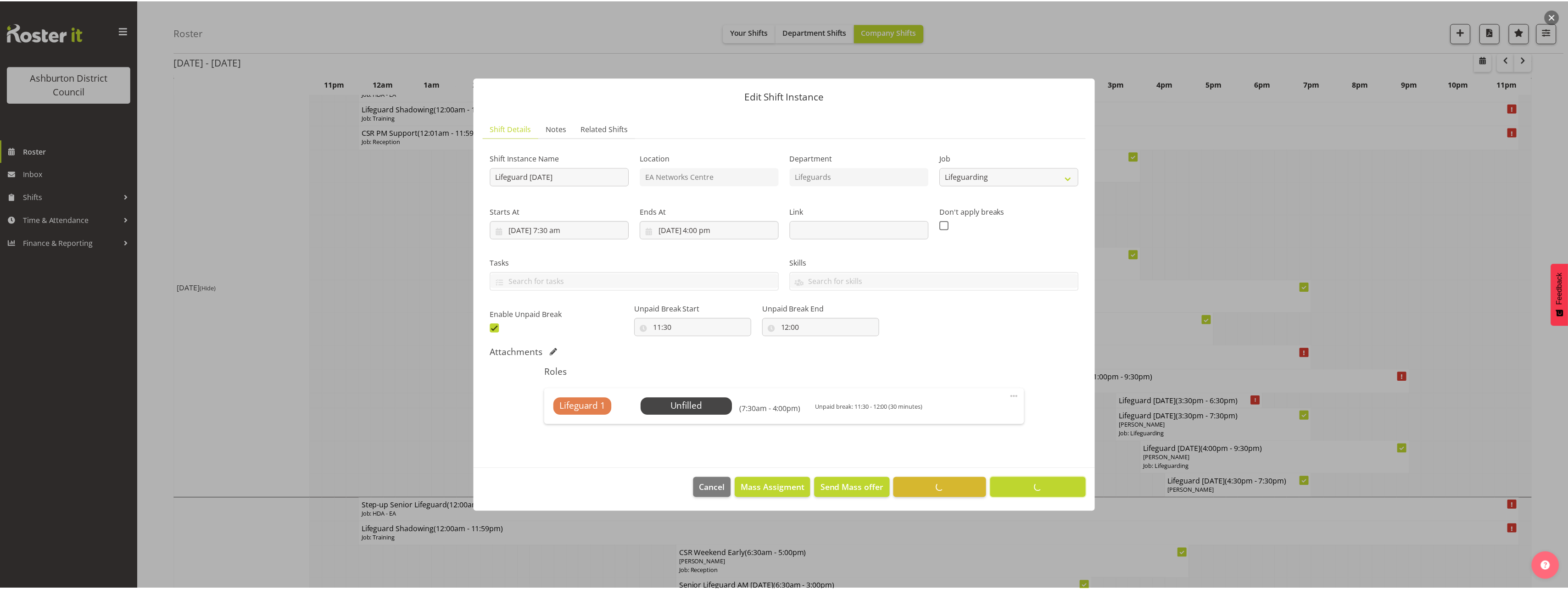
scroll to position [0, 0]
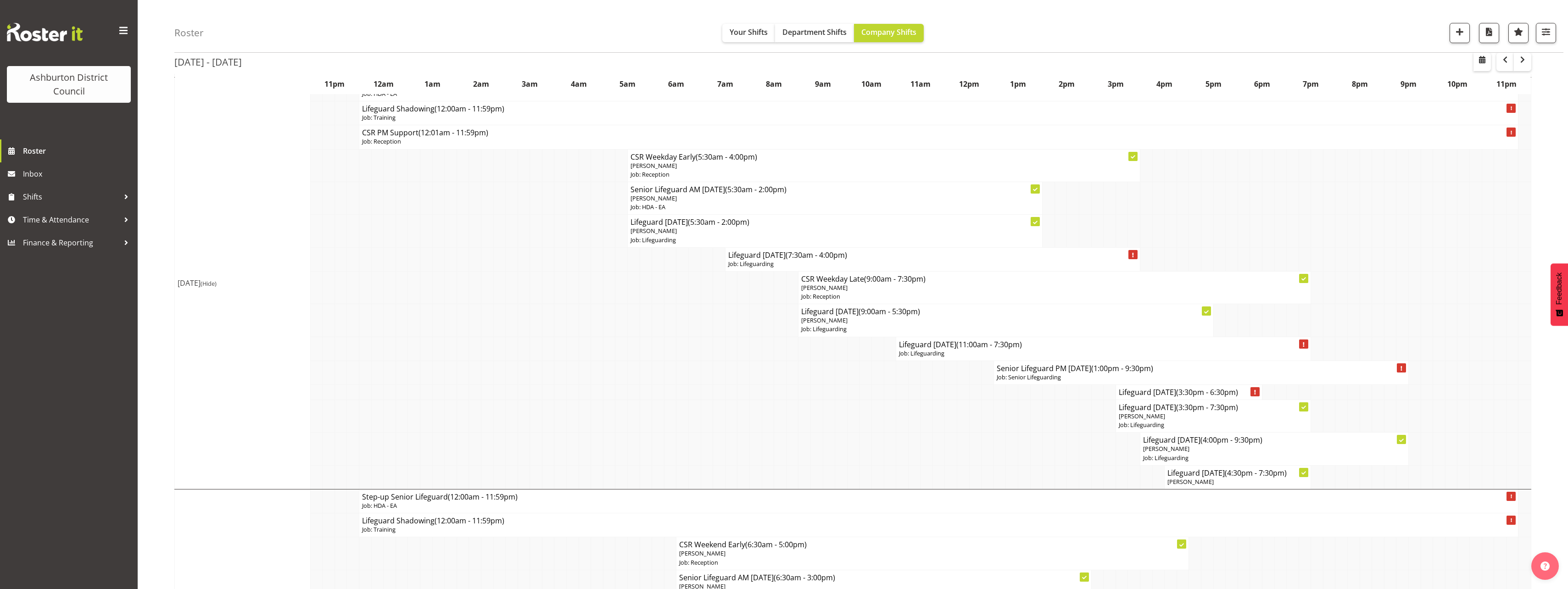
scroll to position [184, 0]
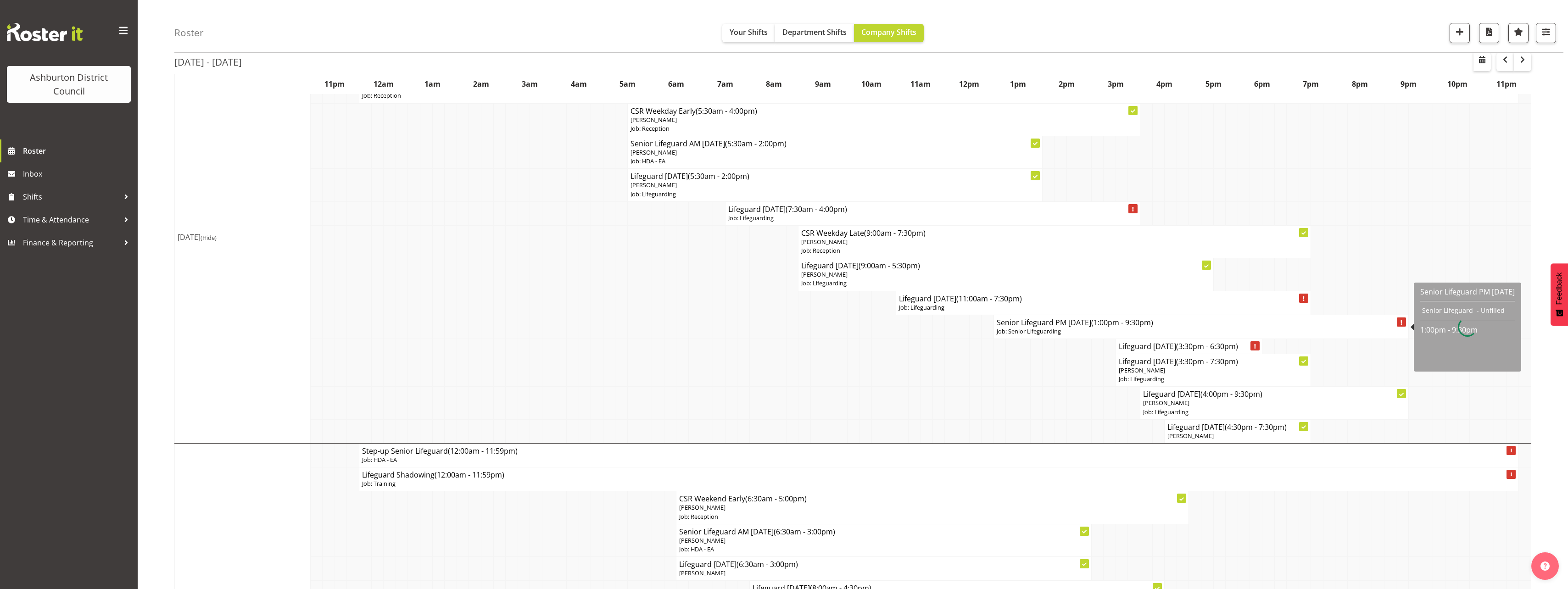
click at [1132, 318] on span "(1:00pm - 9:30pm)" at bounding box center [1122, 322] width 62 height 10
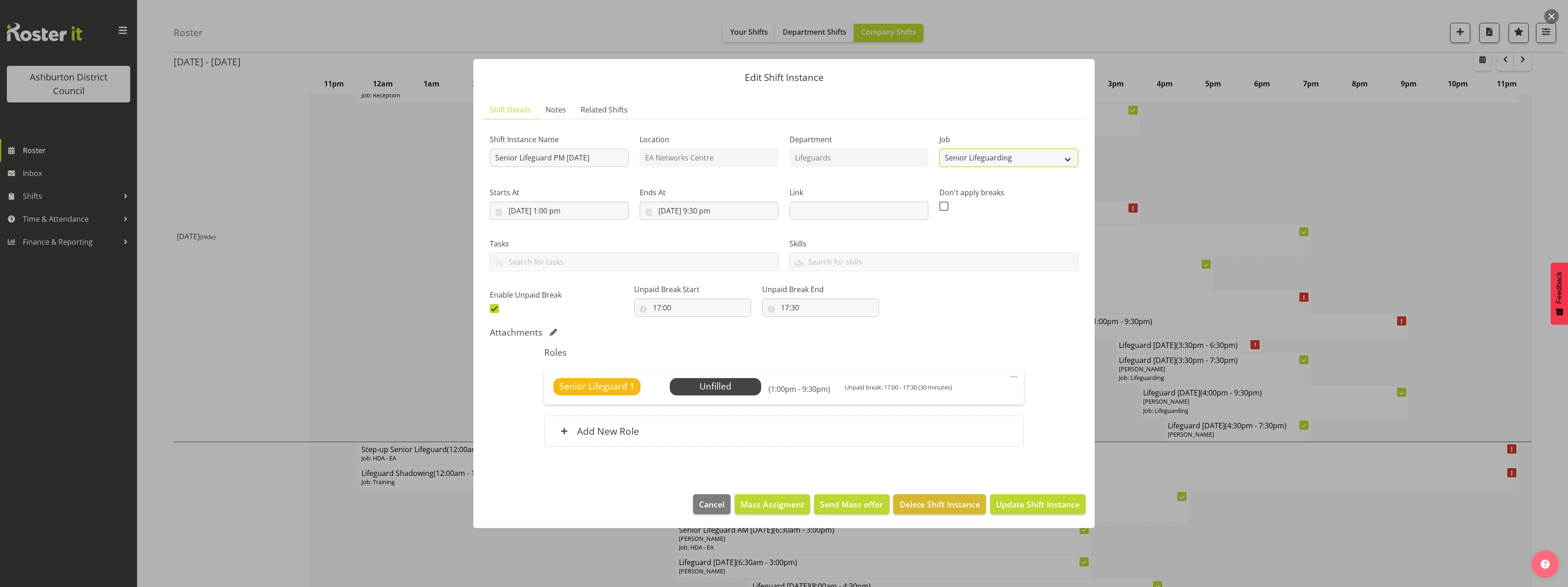
click at [1030, 159] on select "Create new job Casual HDA - CSR HDA - EA Lifeguarding LTS- Alt Duties Ordinary …" at bounding box center [1009, 157] width 139 height 18
select select "38"
click at [939, 149] on select "Create new job Casual HDA - CSR HDA - EA Lifeguarding LTS- Alt Duties Ordinary …" at bounding box center [1009, 157] width 139 height 18
click at [1016, 377] on span at bounding box center [1013, 376] width 11 height 11
click at [1006, 392] on link "Edit" at bounding box center [975, 398] width 88 height 16
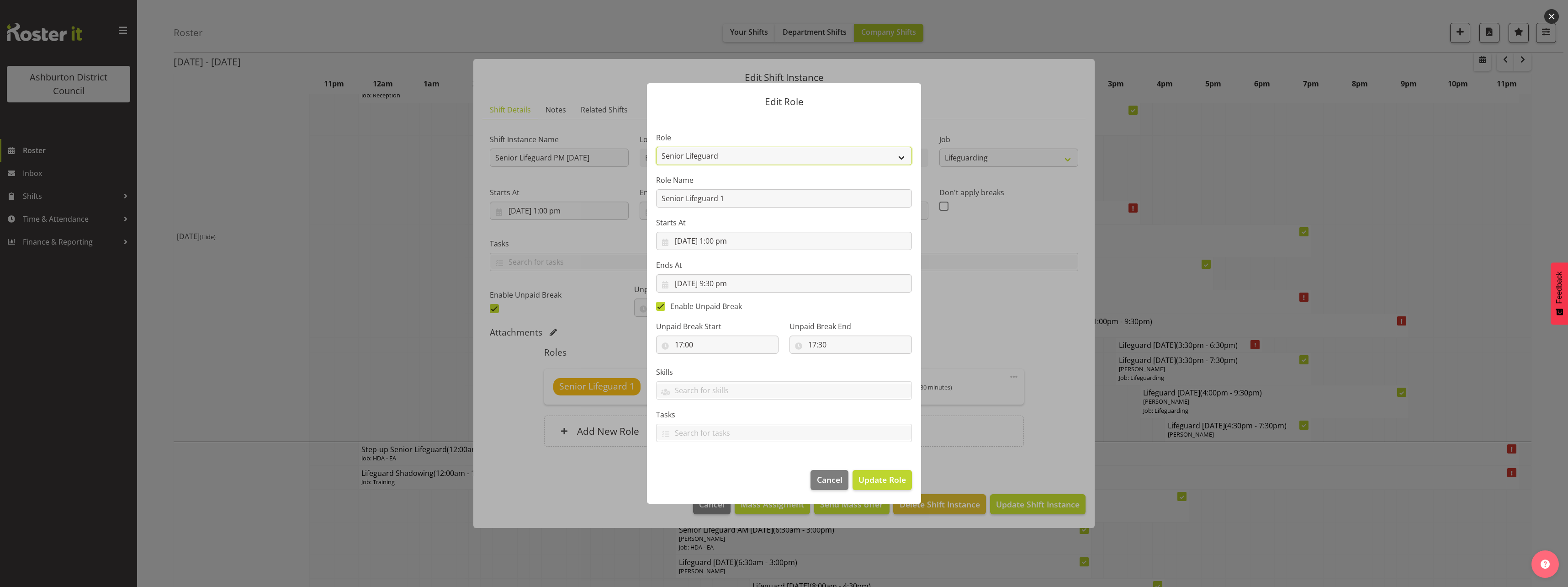
click at [751, 156] on select "AAGM Deputy Director AAGM Director Archivist Childrens Librarian Collections & …" at bounding box center [784, 155] width 256 height 18
select select "64"
click at [656, 146] on select "AAGM Deputy Director AAGM Director Archivist Childrens Librarian Collections & …" at bounding box center [784, 155] width 256 height 18
click at [883, 477] on span "Update Role" at bounding box center [882, 479] width 48 height 12
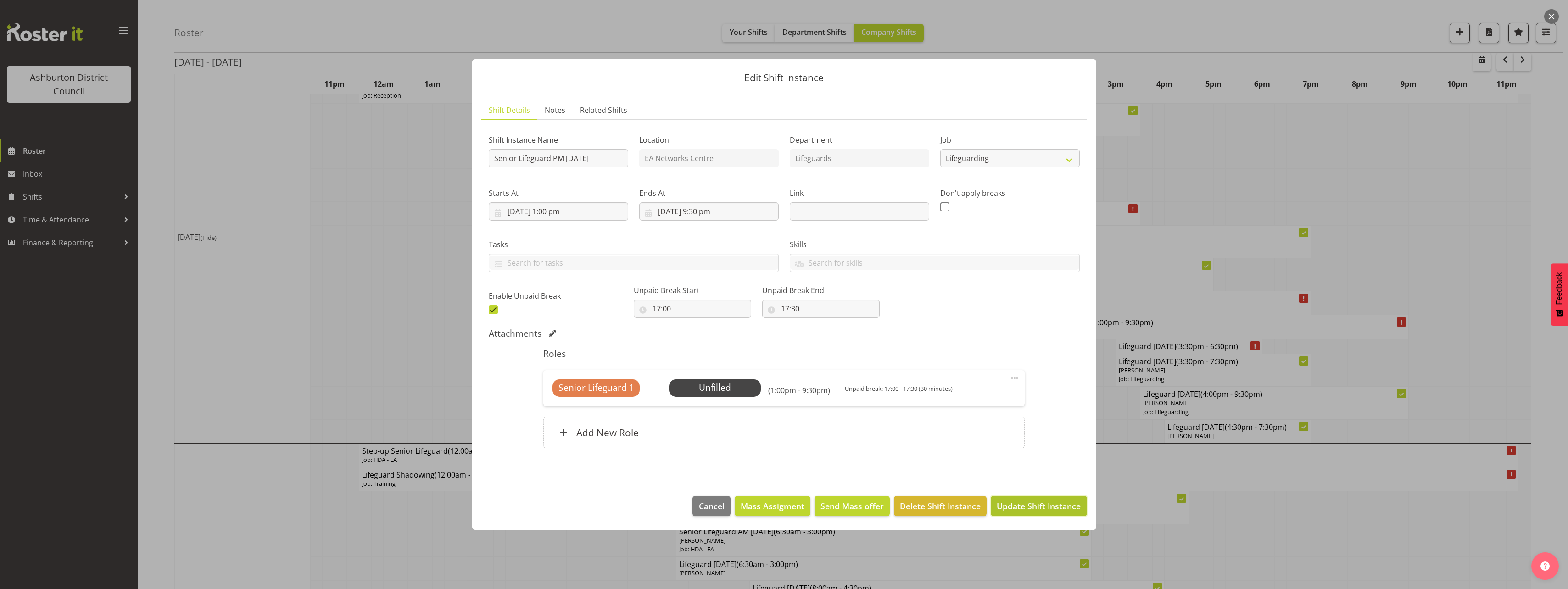
click at [1002, 500] on span "Update Shift Instance" at bounding box center [1038, 506] width 84 height 12
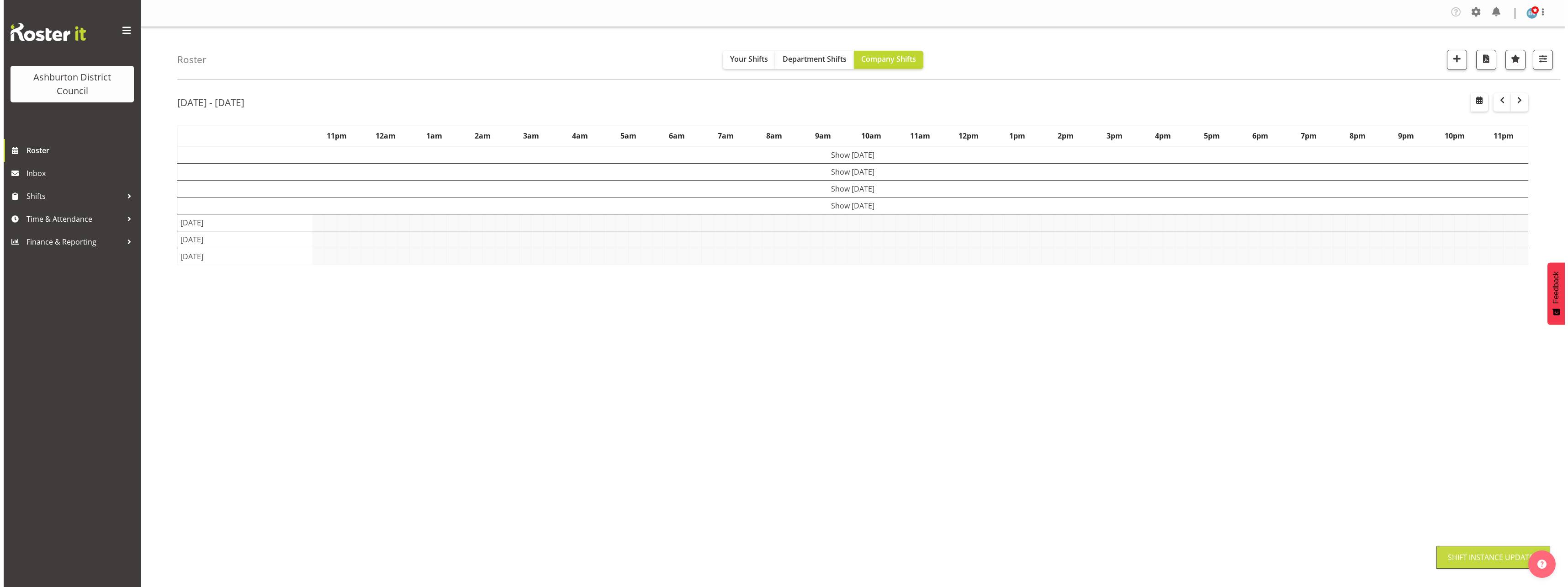
scroll to position [0, 0]
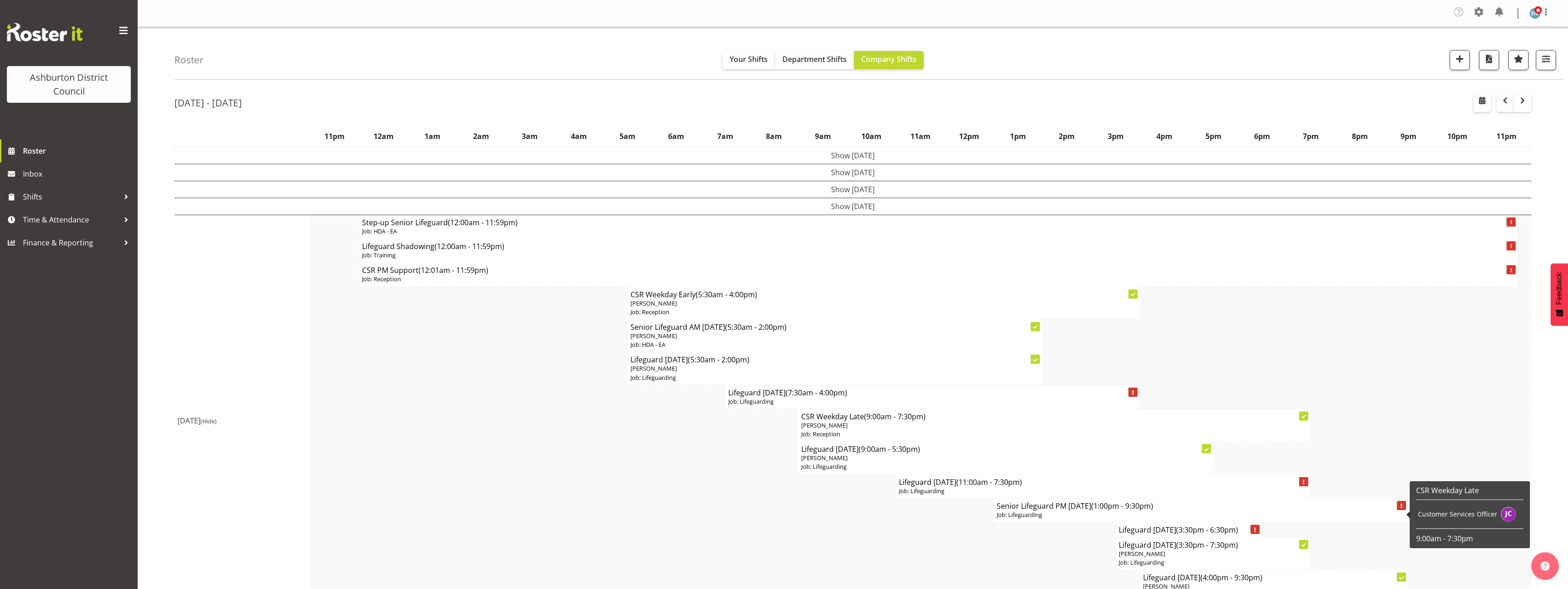
click at [1056, 516] on p "Job: Lifeguarding" at bounding box center [1201, 515] width 409 height 9
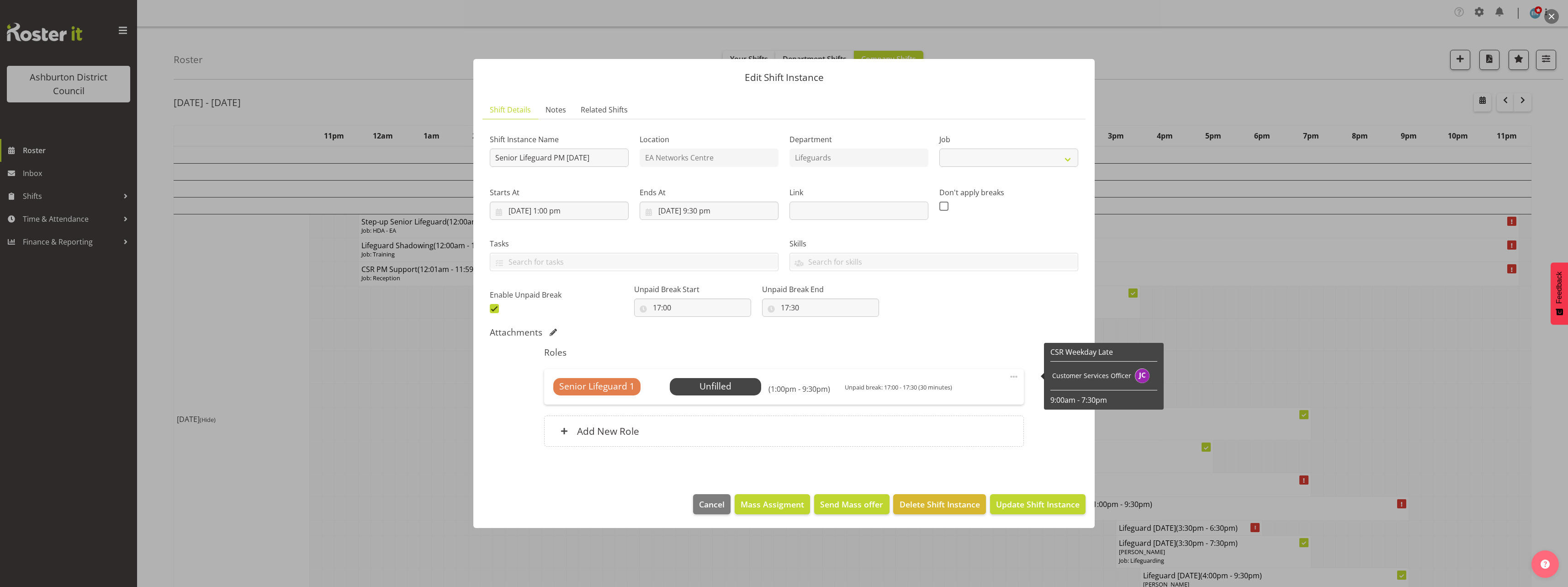
select select "38"
click at [519, 157] on input "Senior Lifeguard PM [DATE]" at bounding box center [560, 157] width 139 height 18
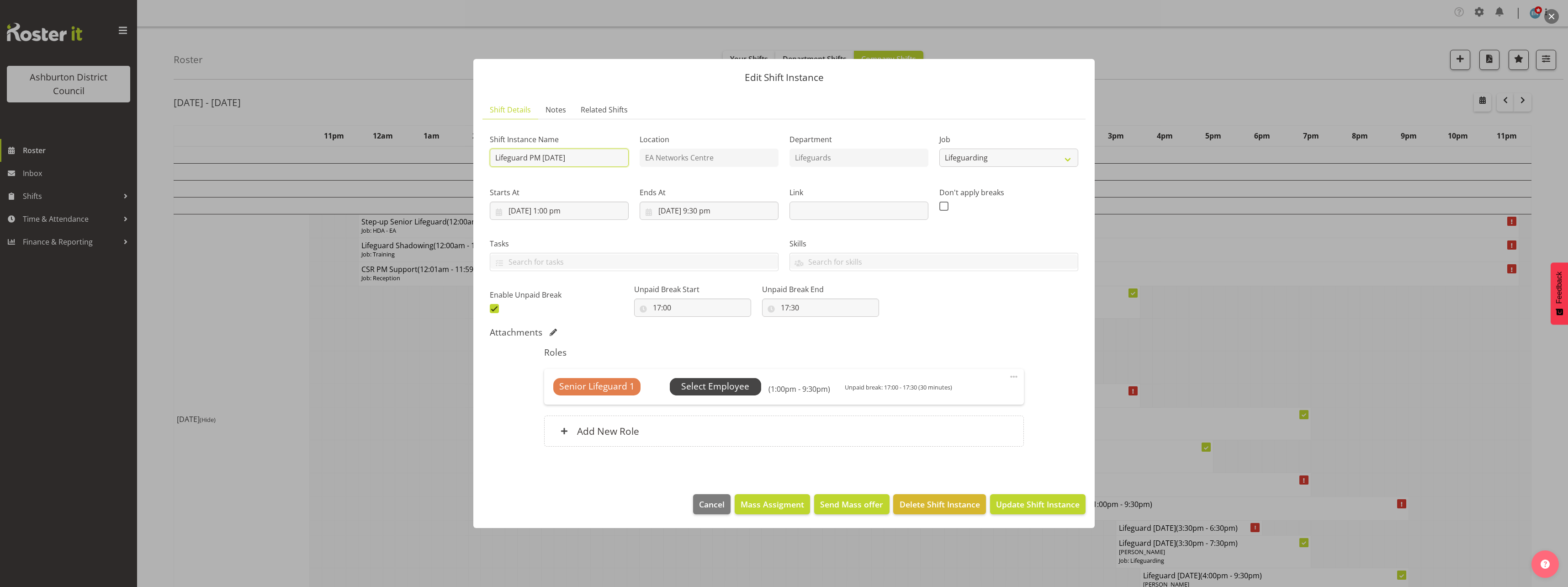
type input "Lifeguard PM [DATE]"
click at [718, 392] on span "Select Employee" at bounding box center [715, 386] width 68 height 13
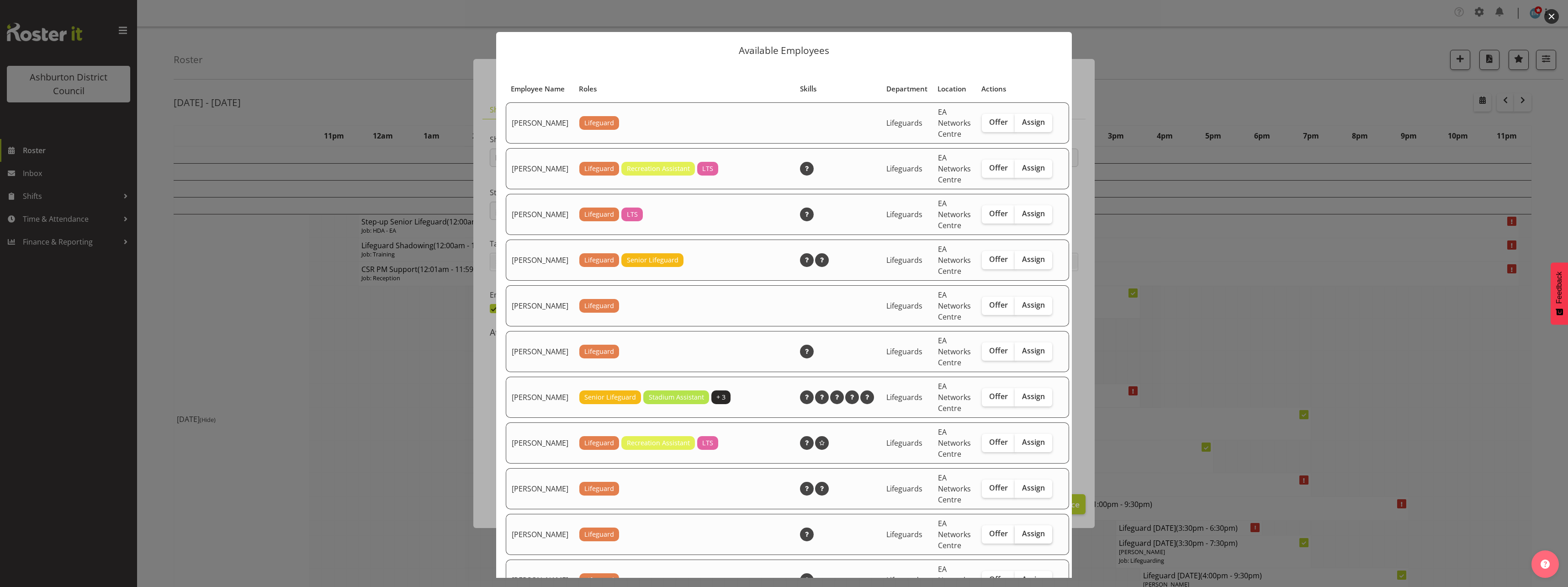
click at [1022, 538] on span "Assign" at bounding box center [1033, 534] width 23 height 9
click at [1021, 536] on input "Assign" at bounding box center [1018, 534] width 6 height 6
checkbox input "true"
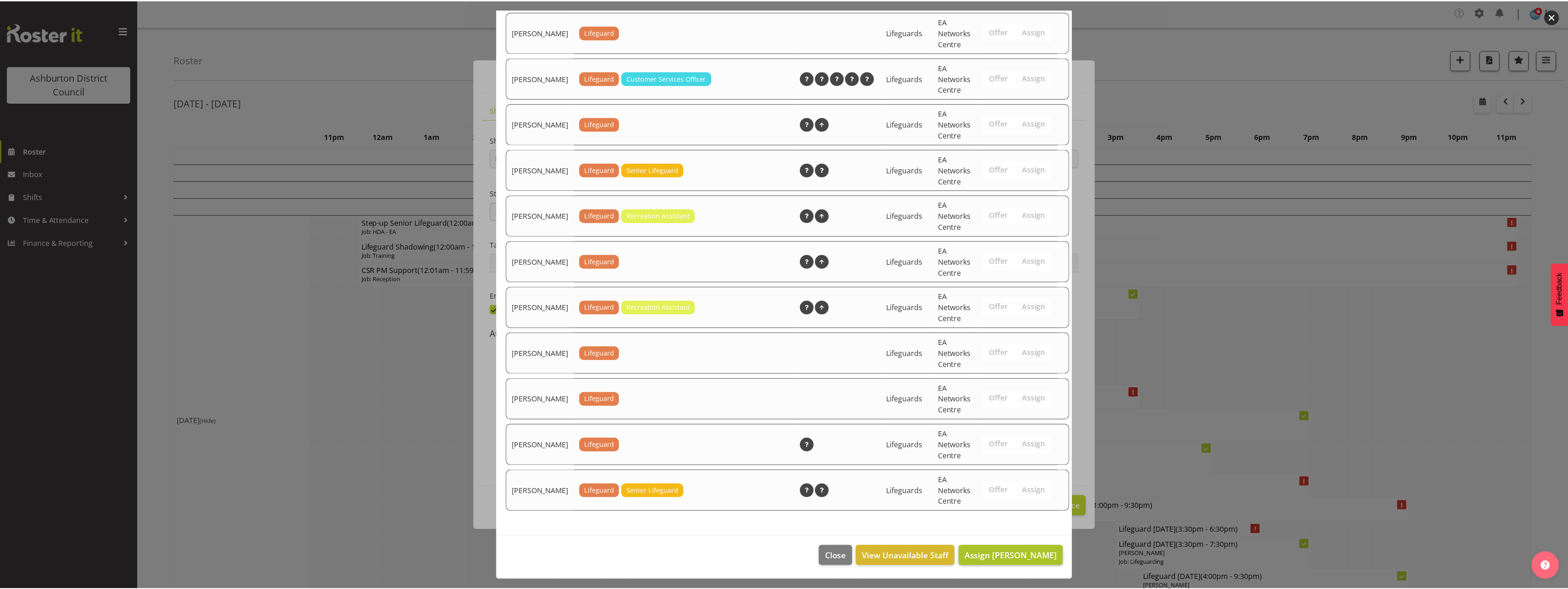
scroll to position [1249, 0]
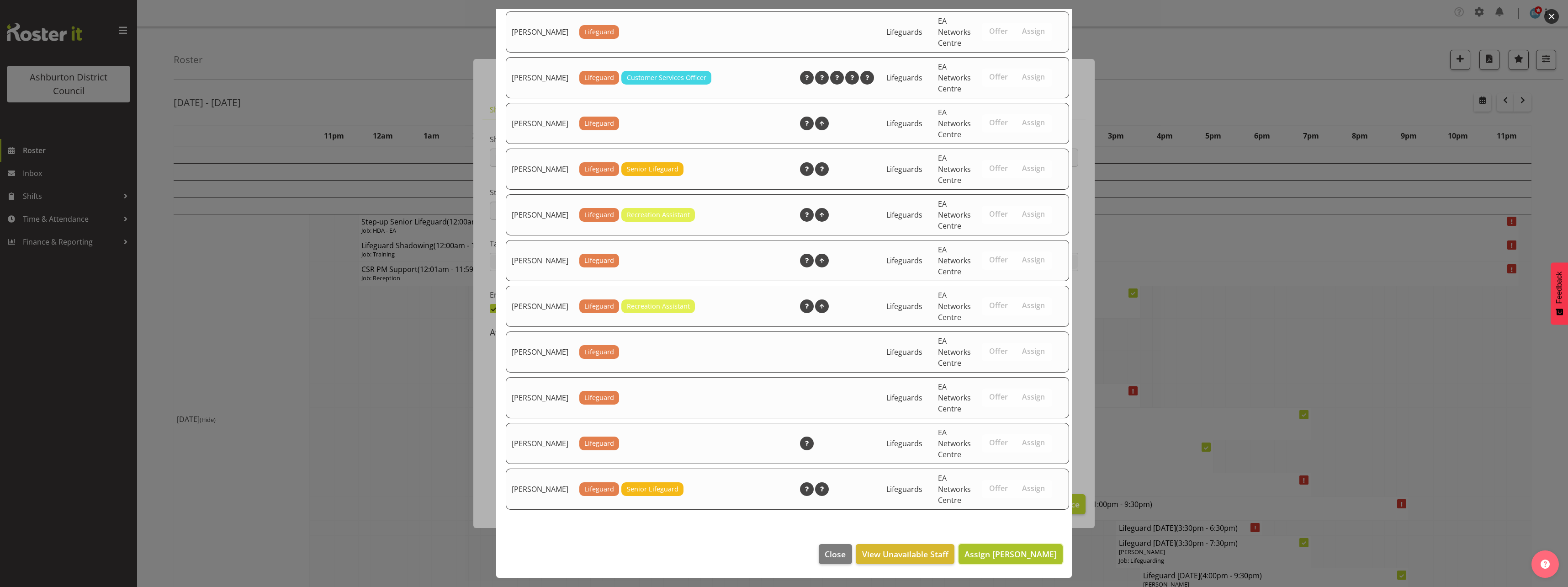
click at [1023, 556] on span "Assign [PERSON_NAME]" at bounding box center [1010, 553] width 92 height 11
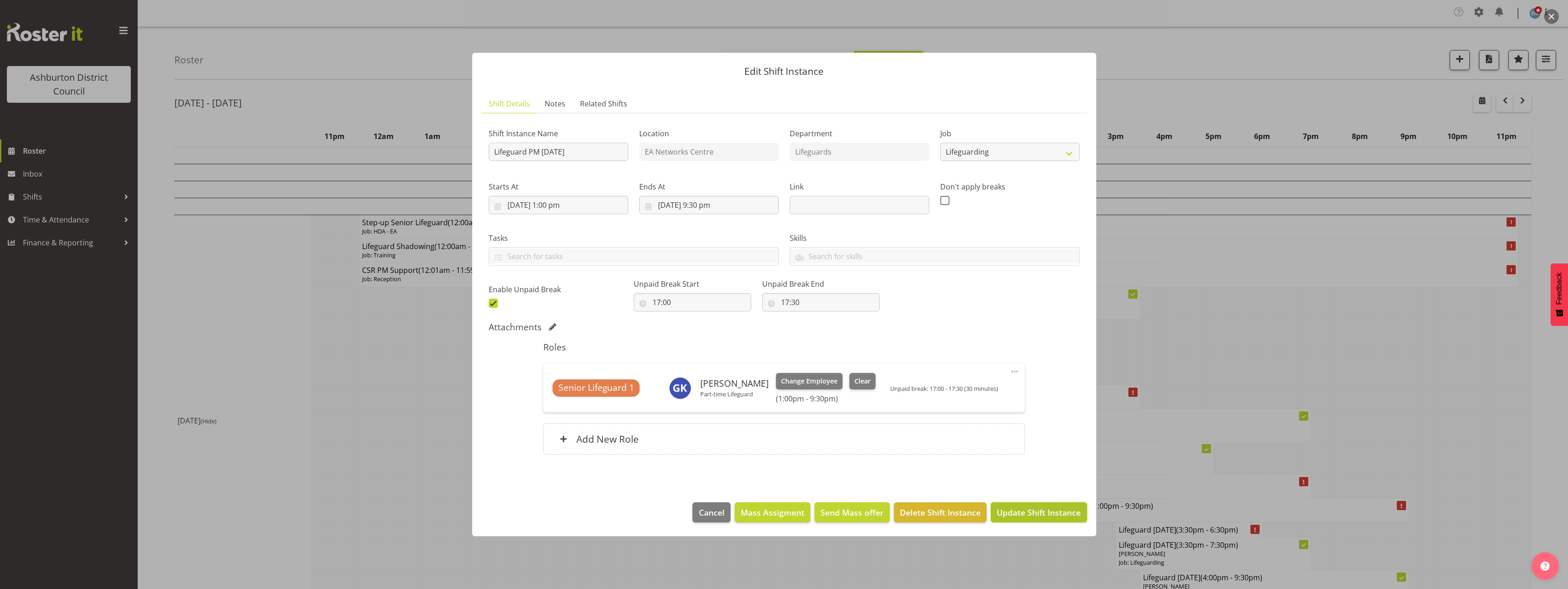
click at [1066, 505] on button "Update Shift Instance" at bounding box center [1038, 512] width 96 height 20
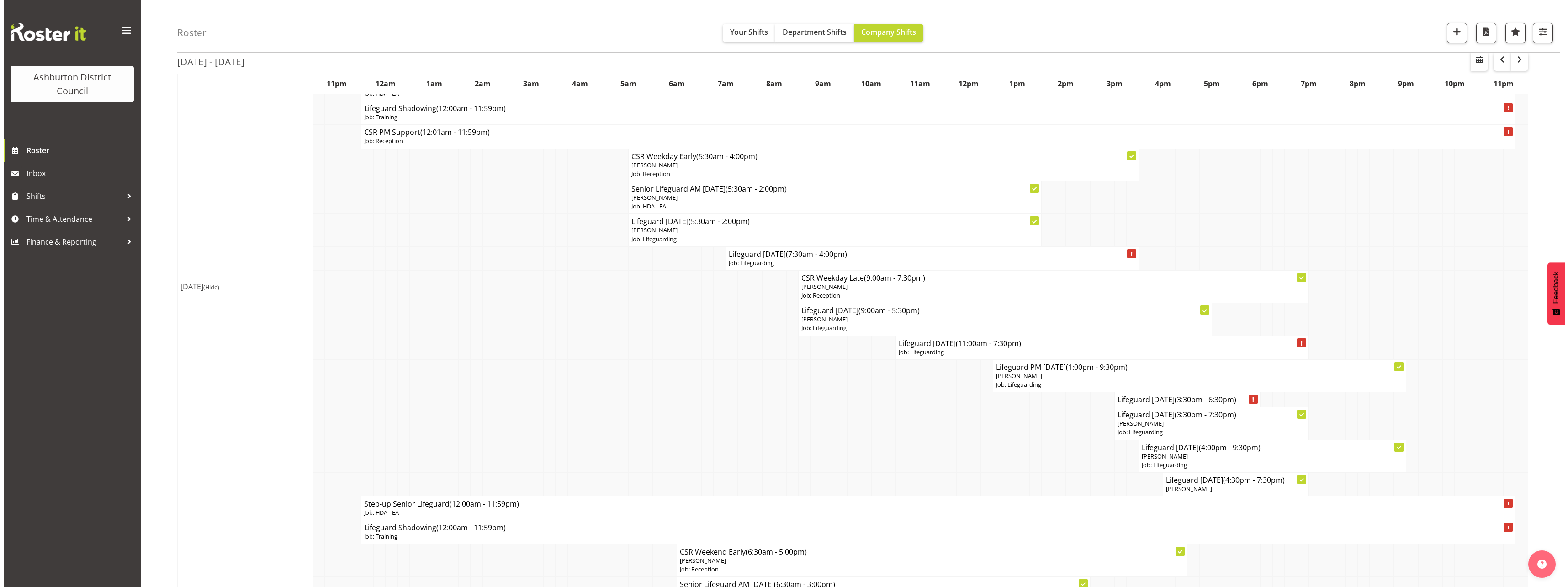
scroll to position [183, 0]
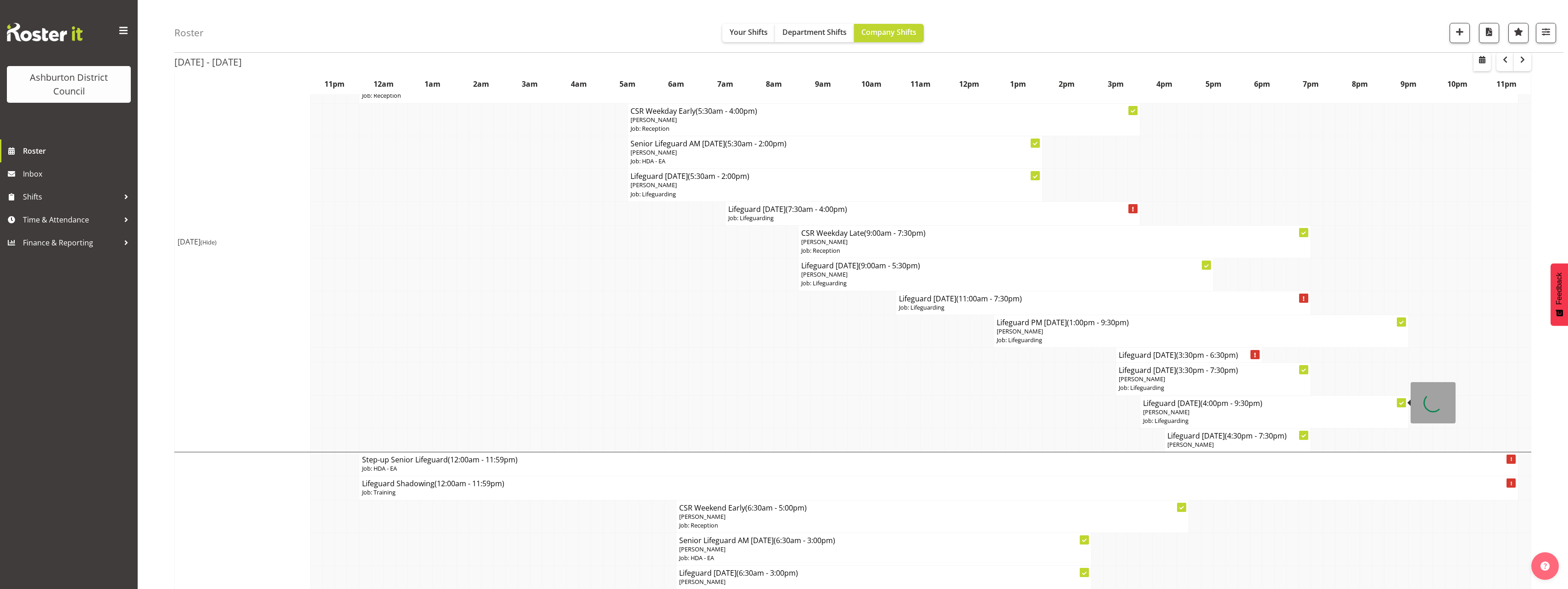
click at [1283, 408] on p "[PERSON_NAME]" at bounding box center [1274, 412] width 262 height 9
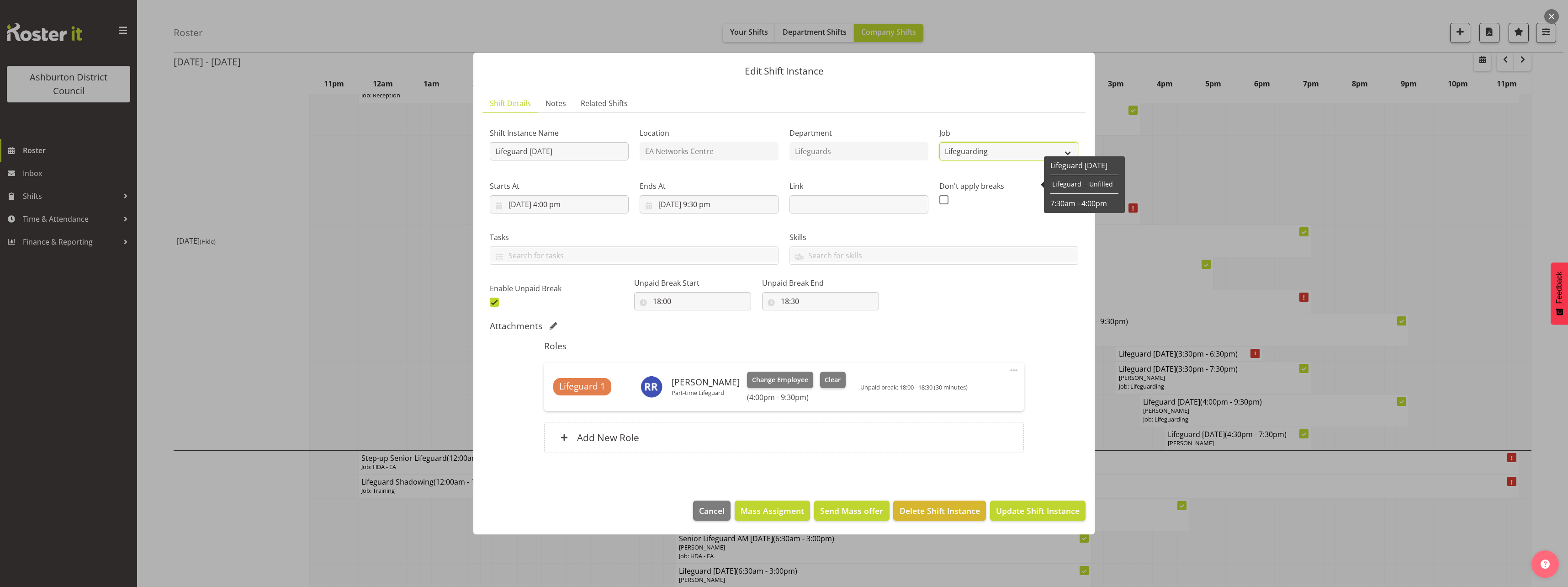
click at [993, 155] on select "Create new job Casual HDA - CSR HDA - EA Lifeguarding LTS- Alt Duties Ordinary …" at bounding box center [1009, 151] width 139 height 18
select select "34"
click at [939, 142] on select "Create new job Casual HDA - CSR HDA - EA Lifeguarding LTS- Alt Duties Ordinary …" at bounding box center [1009, 151] width 139 height 18
click at [1054, 507] on span "Update Shift Instance" at bounding box center [1038, 510] width 83 height 12
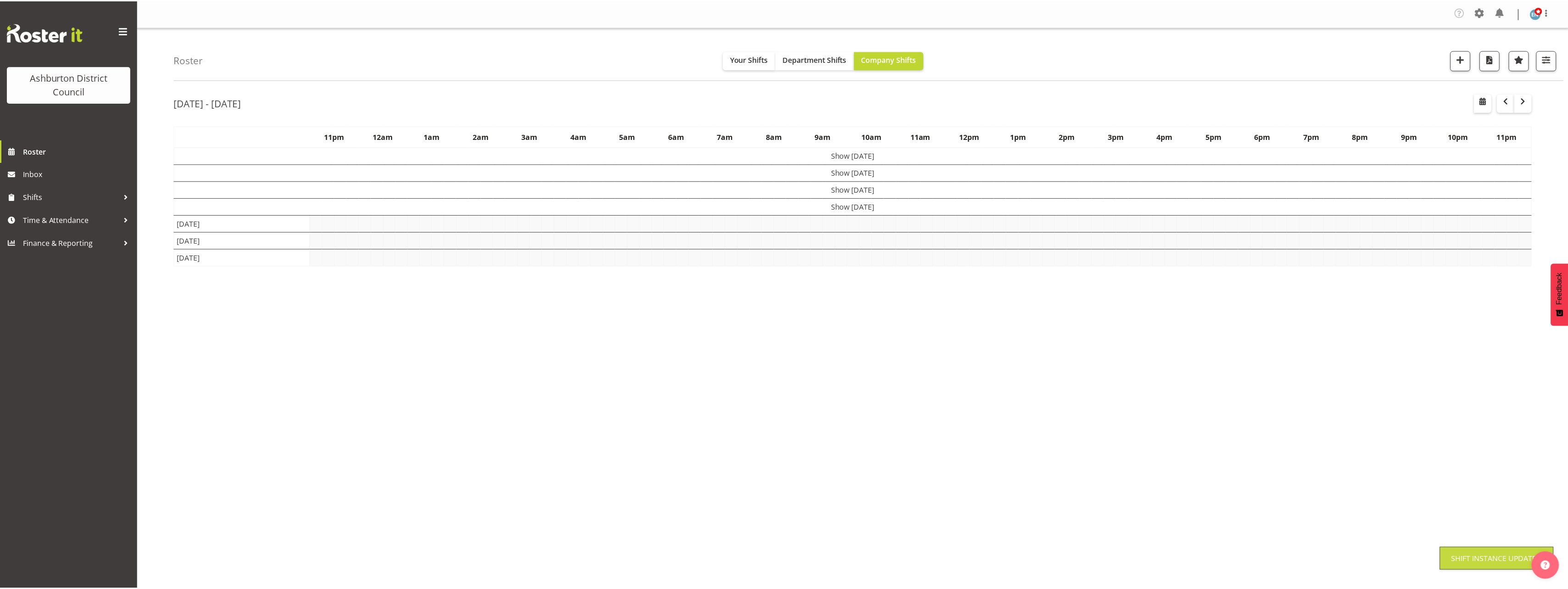
scroll to position [0, 0]
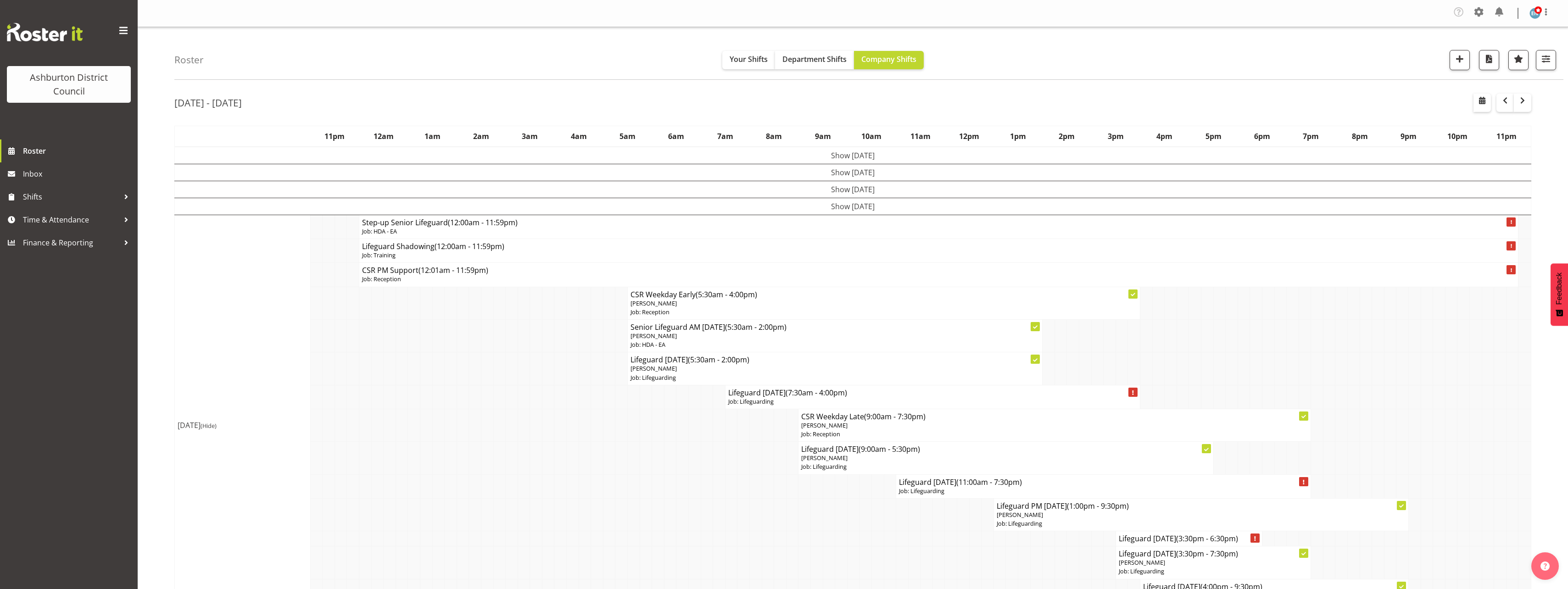
click at [217, 427] on span "(Hide)" at bounding box center [209, 425] width 16 height 8
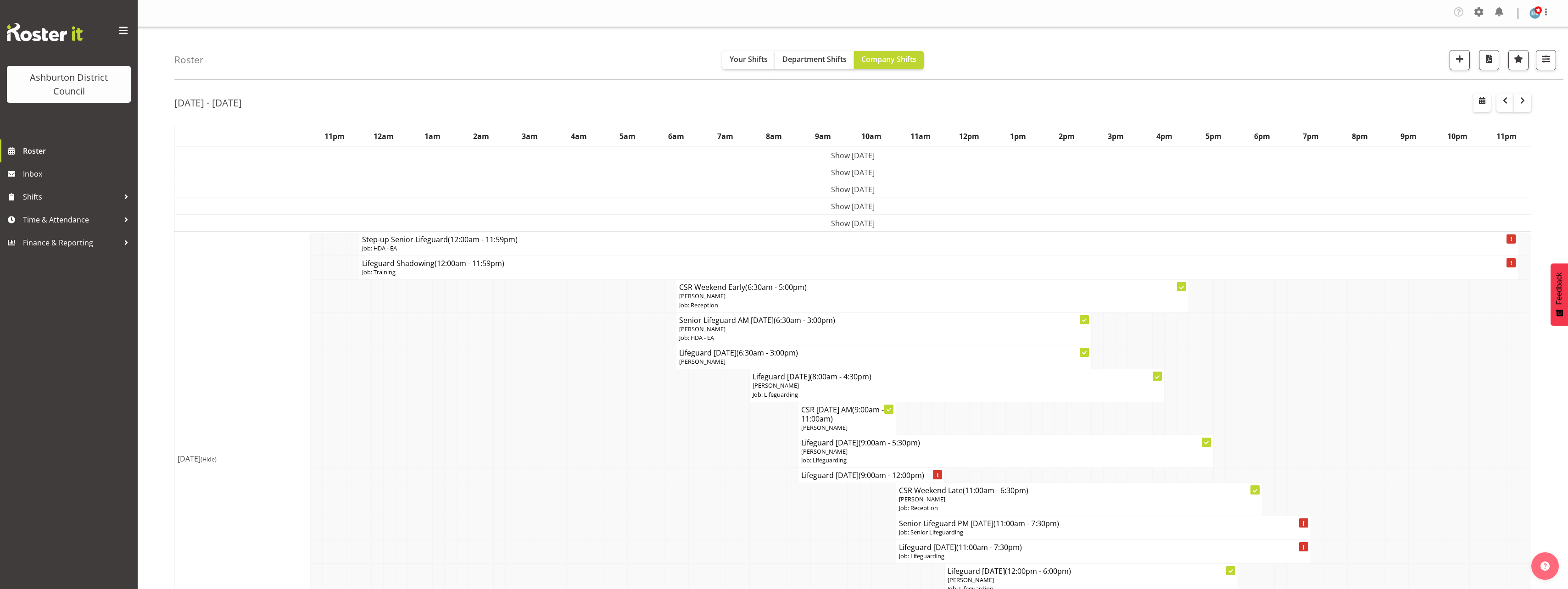
click at [168, 369] on div "Roster Your Shifts Department Shifts Company Shifts 1 Locations [GEOGRAPHIC_DAT…" at bounding box center [852, 571] width 1431 height 1089
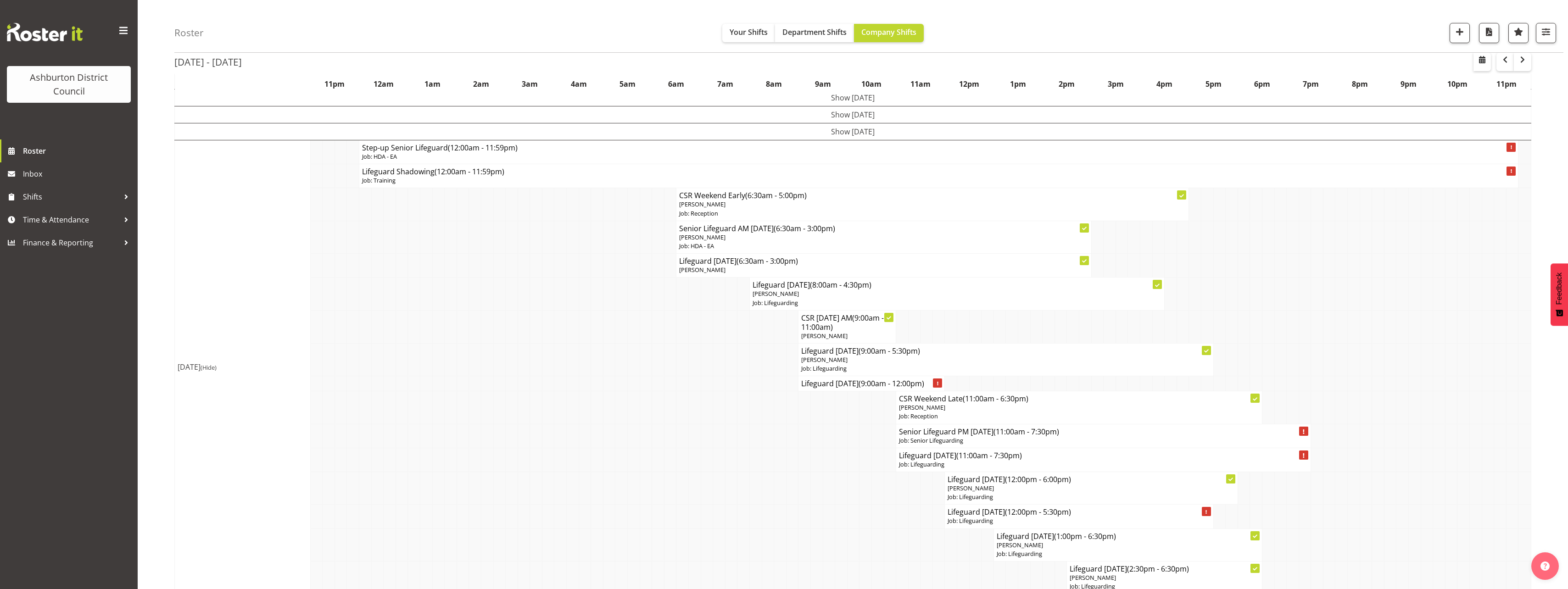
scroll to position [137, 0]
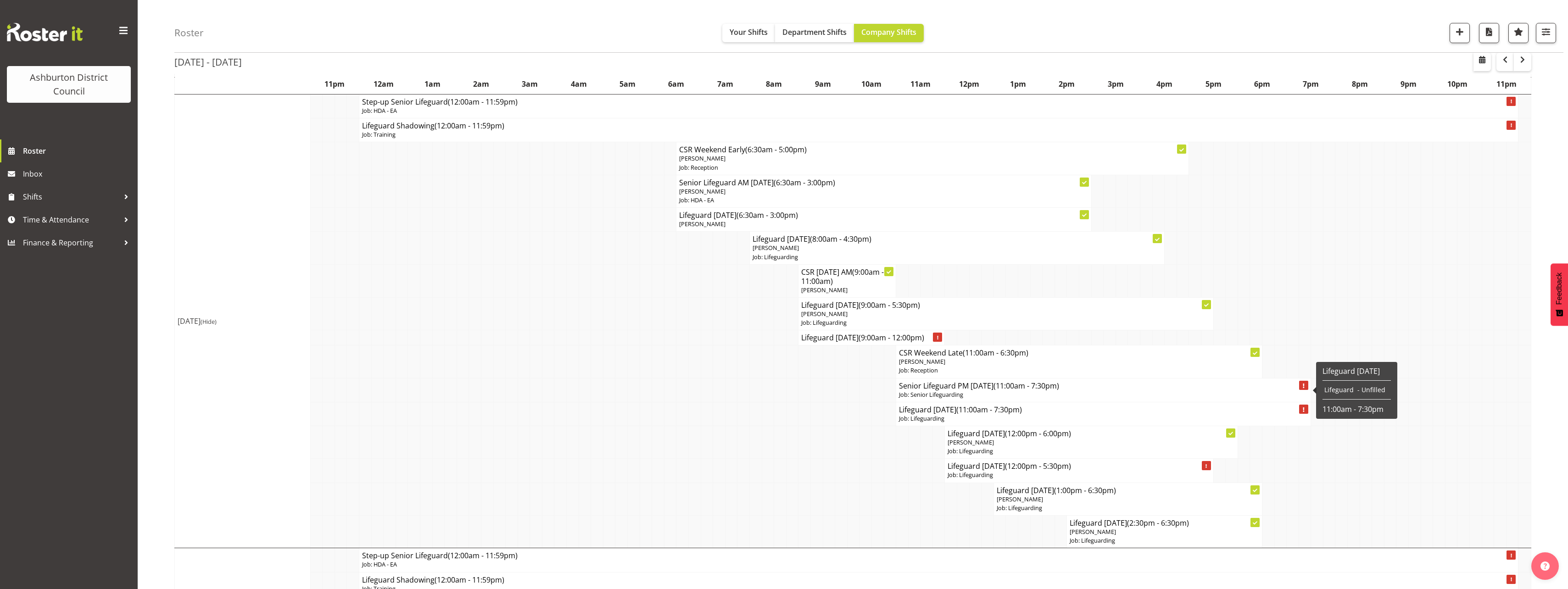
click at [972, 395] on p "Job: Senior Lifeguarding" at bounding box center [1103, 394] width 409 height 9
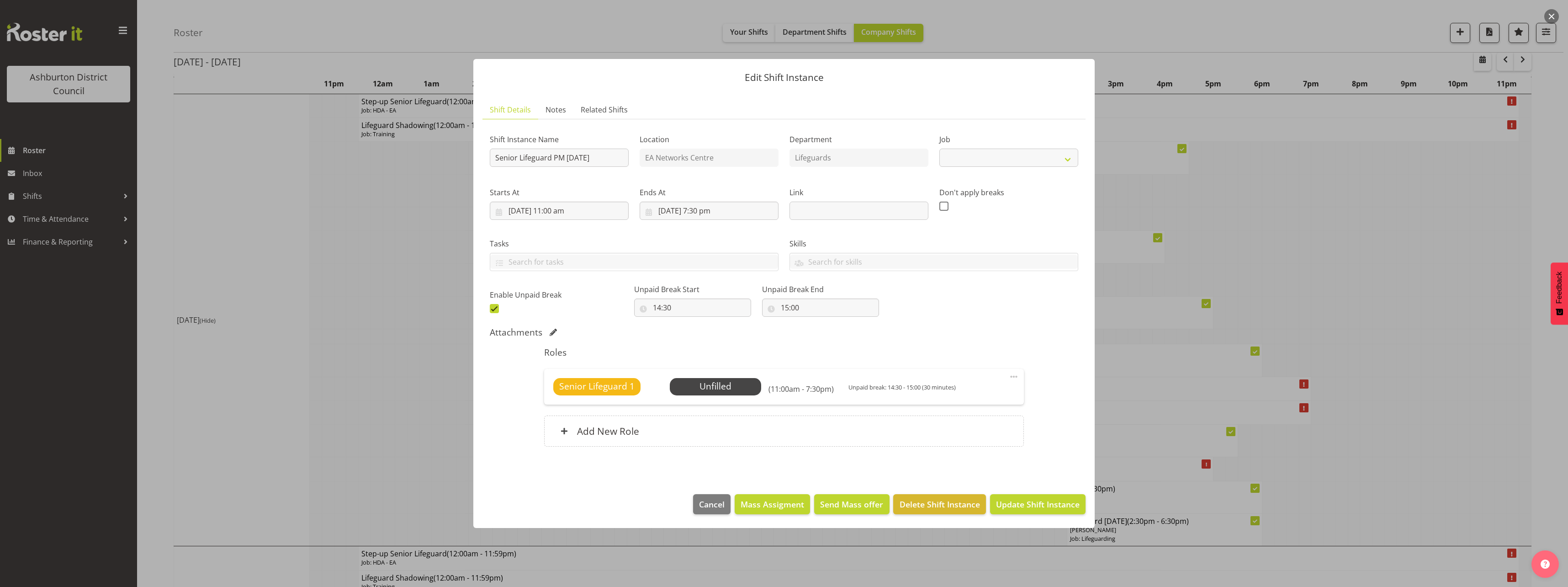
select select "2648"
click at [204, 345] on div at bounding box center [784, 294] width 1568 height 587
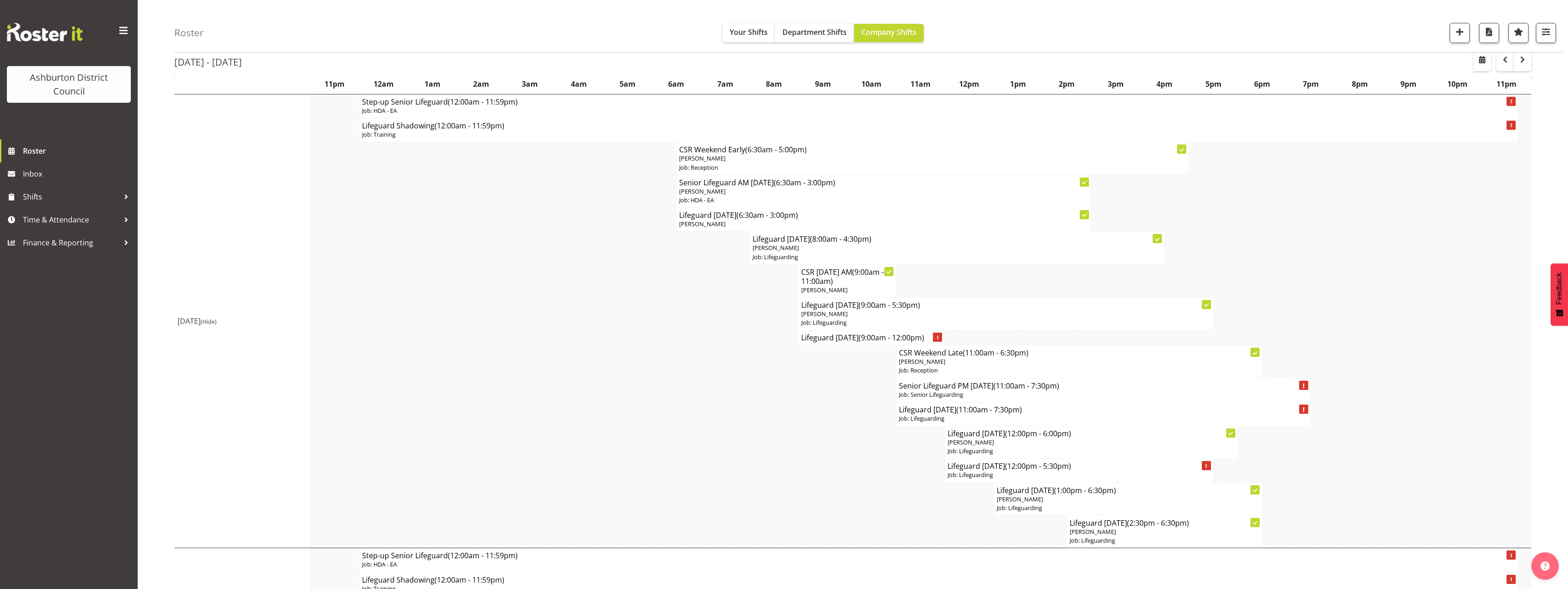
click at [217, 322] on span "(Hide)" at bounding box center [209, 321] width 16 height 8
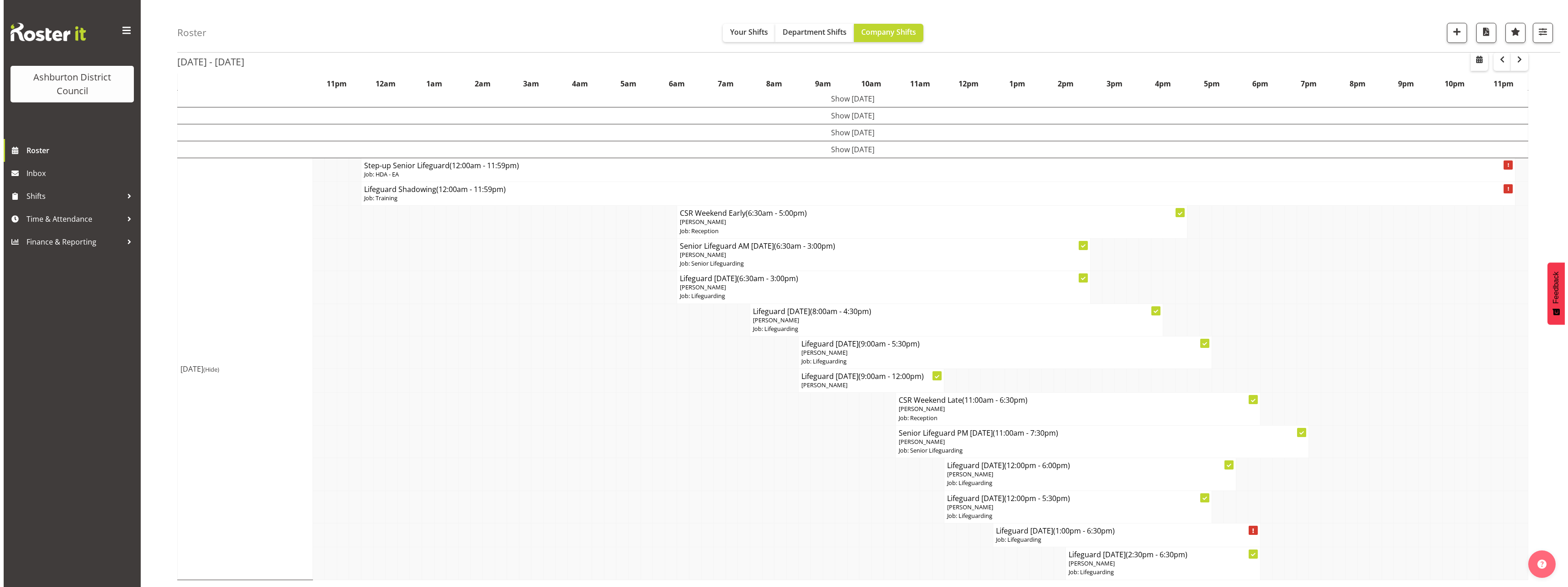
scroll to position [90, 0]
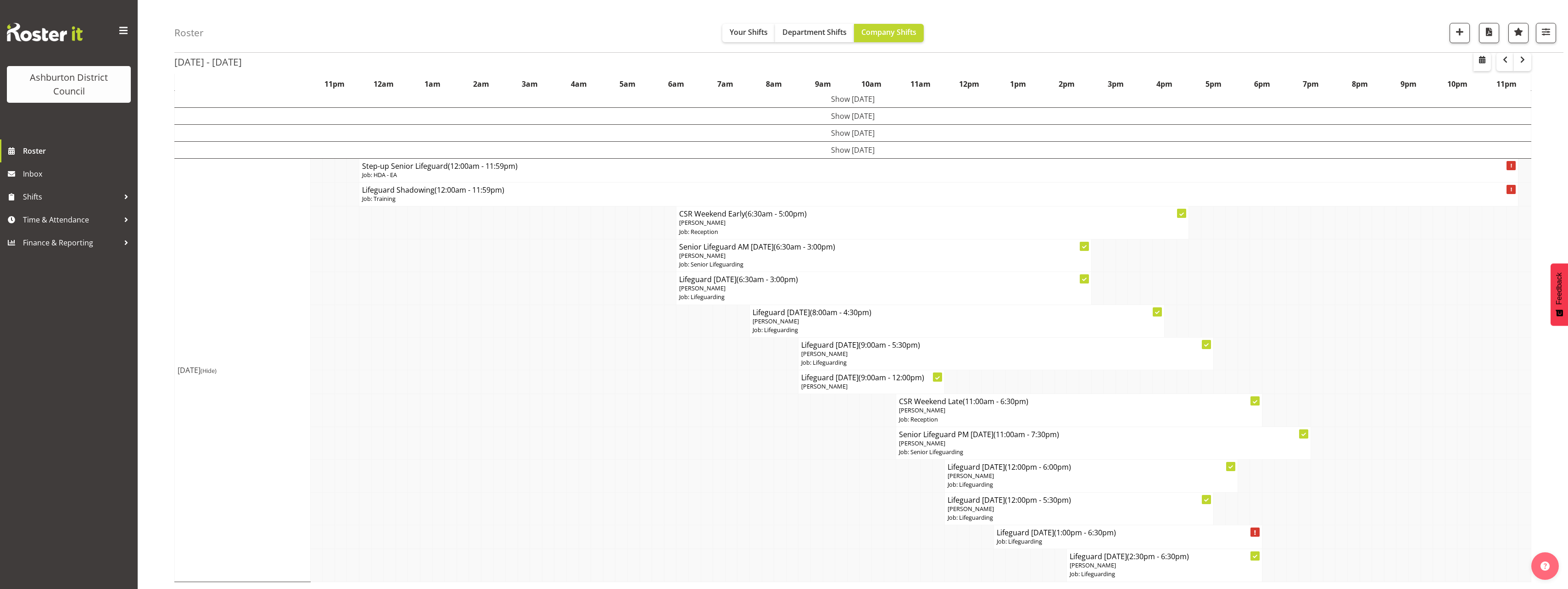
click at [165, 324] on div "Roster Your Shifts Department Shifts Company Shifts 1 Locations [GEOGRAPHIC_DAT…" at bounding box center [852, 263] width 1431 height 652
click at [165, 325] on div "Roster Your Shifts Department Shifts Company Shifts 1 Locations [GEOGRAPHIC_DAT…" at bounding box center [852, 263] width 1431 height 652
click at [1031, 541] on p "Job: Lifeguarding" at bounding box center [1127, 541] width 262 height 9
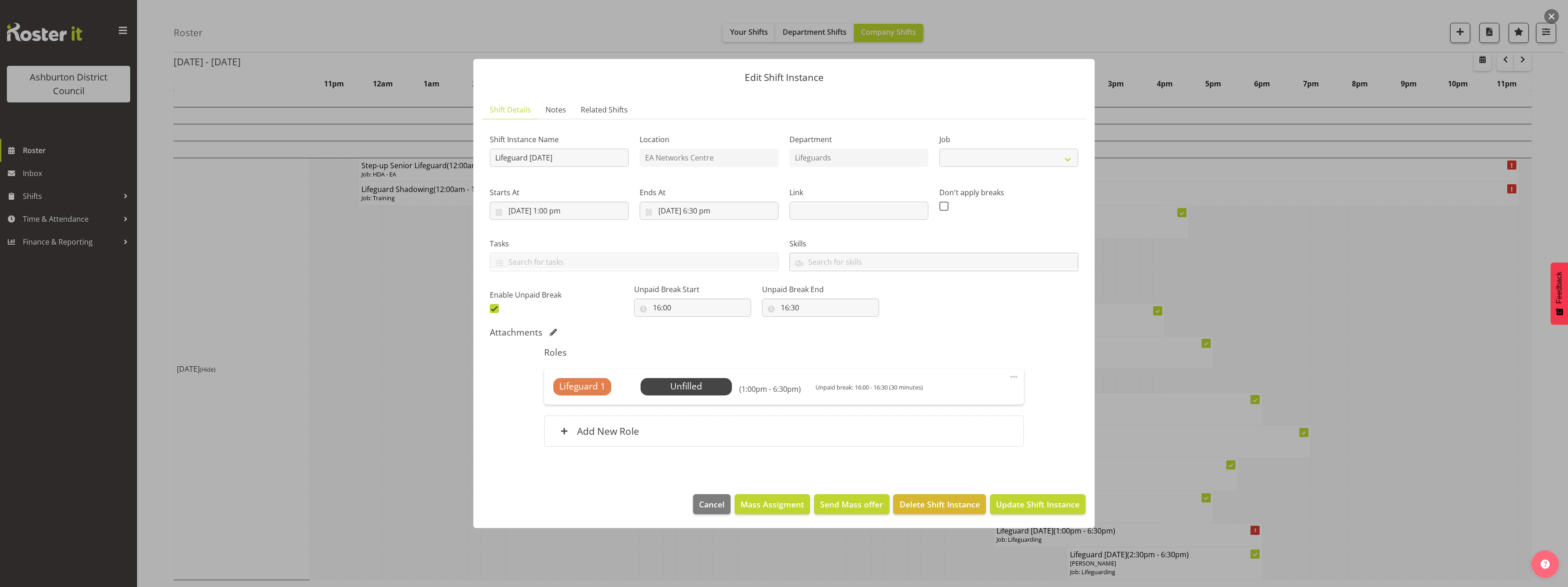
select select "38"
click at [552, 214] on input "[DATE] 1:00 pm" at bounding box center [560, 210] width 139 height 18
drag, startPoint x: 555, startPoint y: 407, endPoint x: 557, endPoint y: 396, distance: 11.2
click at [555, 407] on select "00 01 02 03 04 05 06 07 08 09 10 11 12 13 14 15 16 17 18 19 20 21 22 23" at bounding box center [560, 405] width 20 height 18
select select "12"
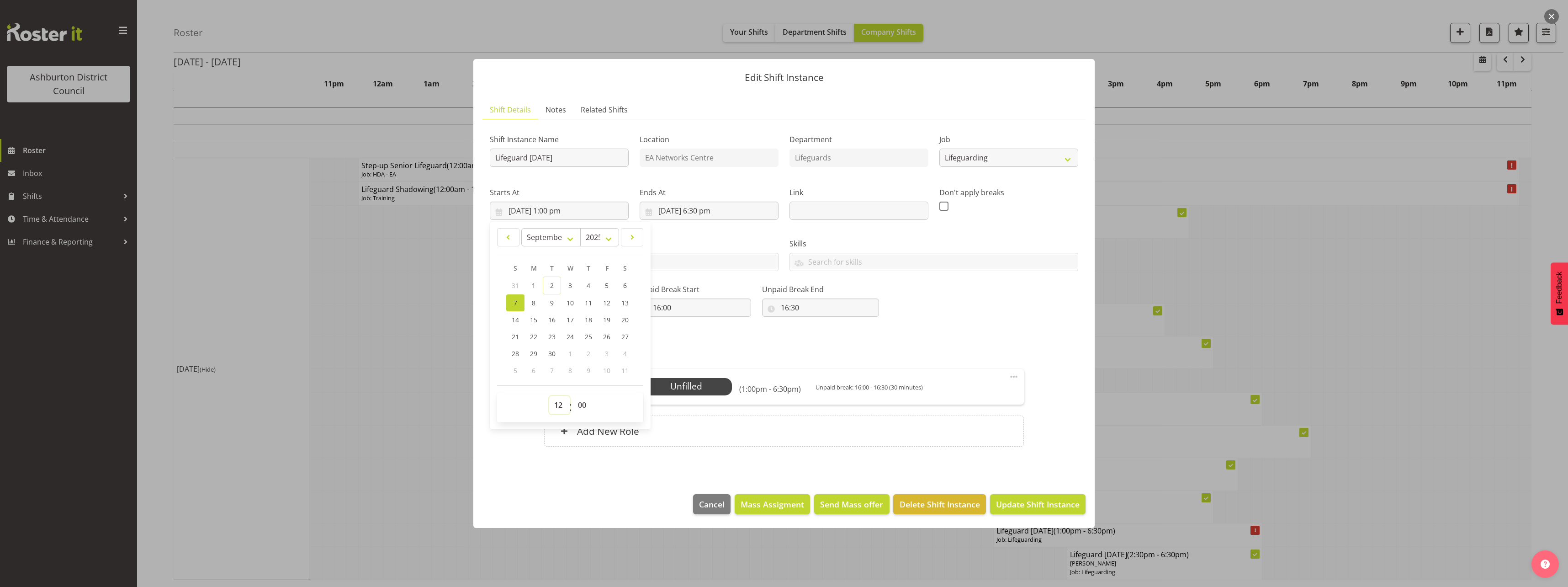
click at [549, 396] on select "00 01 02 03 04 05 06 07 08 09 10 11 12 13 14 15 16 17 18 19 20 21 22 23" at bounding box center [560, 405] width 20 height 18
type input "[DATE] 12:00 pm"
click at [708, 212] on input "[DATE] 6:30 pm" at bounding box center [709, 210] width 139 height 18
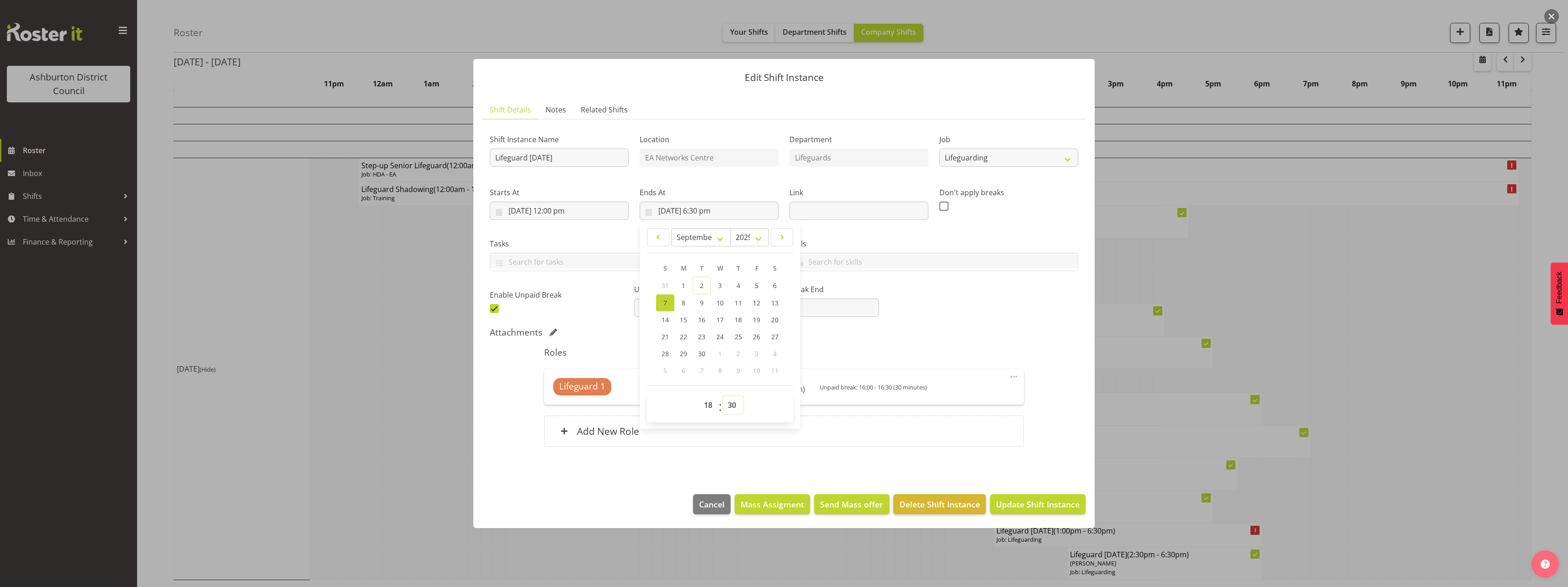
click at [732, 403] on select "00 01 02 03 04 05 06 07 08 09 10 11 12 13 14 15 16 17 18 19 20 21 22 23 24 25 2…" at bounding box center [733, 405] width 20 height 18
select select "0"
click at [723, 396] on select "00 01 02 03 04 05 06 07 08 09 10 11 12 13 14 15 16 17 18 19 20 21 22 23 24 25 2…" at bounding box center [733, 405] width 20 height 18
type input "[DATE] 6:00 pm"
click at [1027, 338] on div "Attachments" at bounding box center [784, 333] width 588 height 12
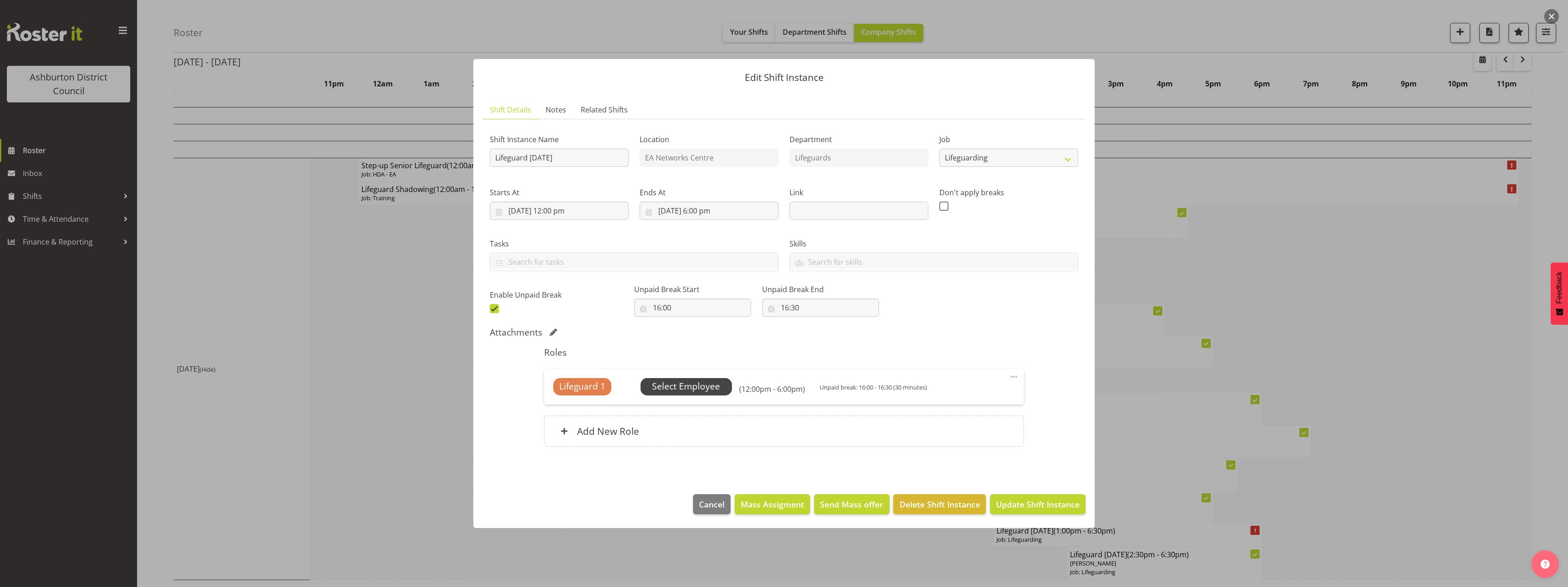
click at [699, 387] on span "Select Employee" at bounding box center [686, 386] width 68 height 13
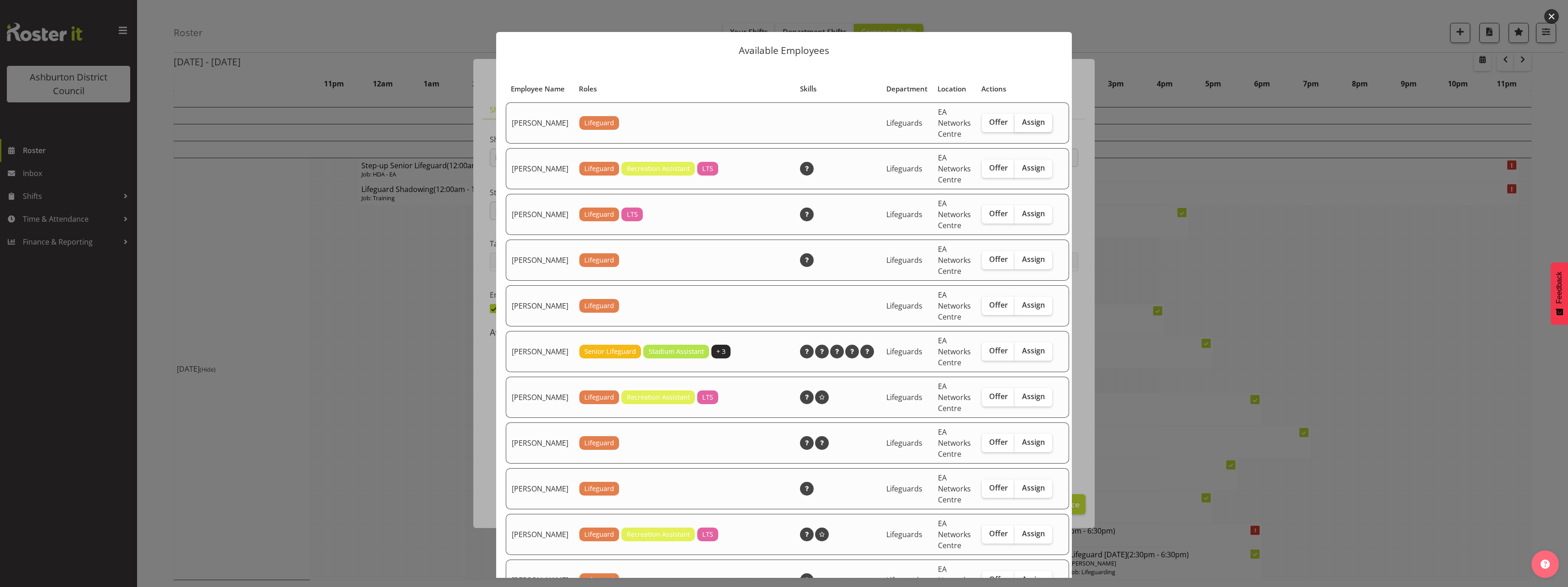
click at [1022, 127] on span "Assign" at bounding box center [1033, 122] width 23 height 9
click at [1018, 125] on input "Assign" at bounding box center [1018, 122] width 6 height 6
checkbox input "true"
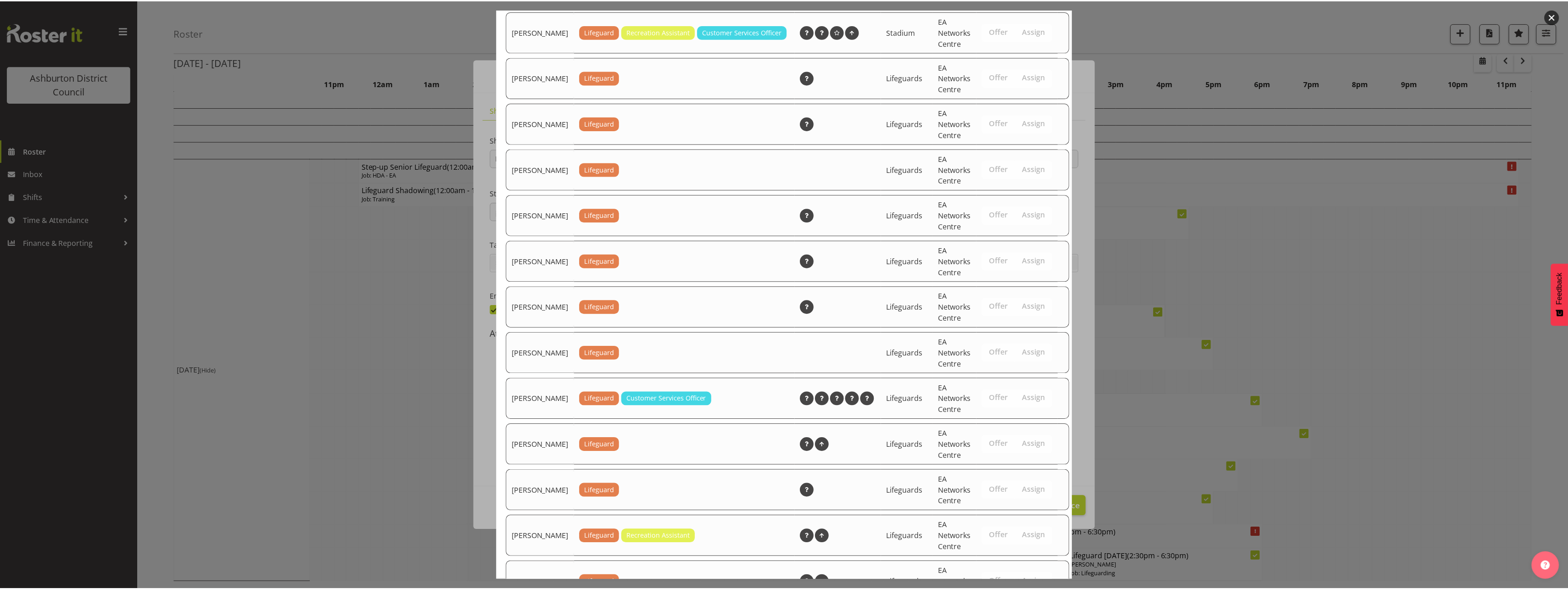
scroll to position [1157, 0]
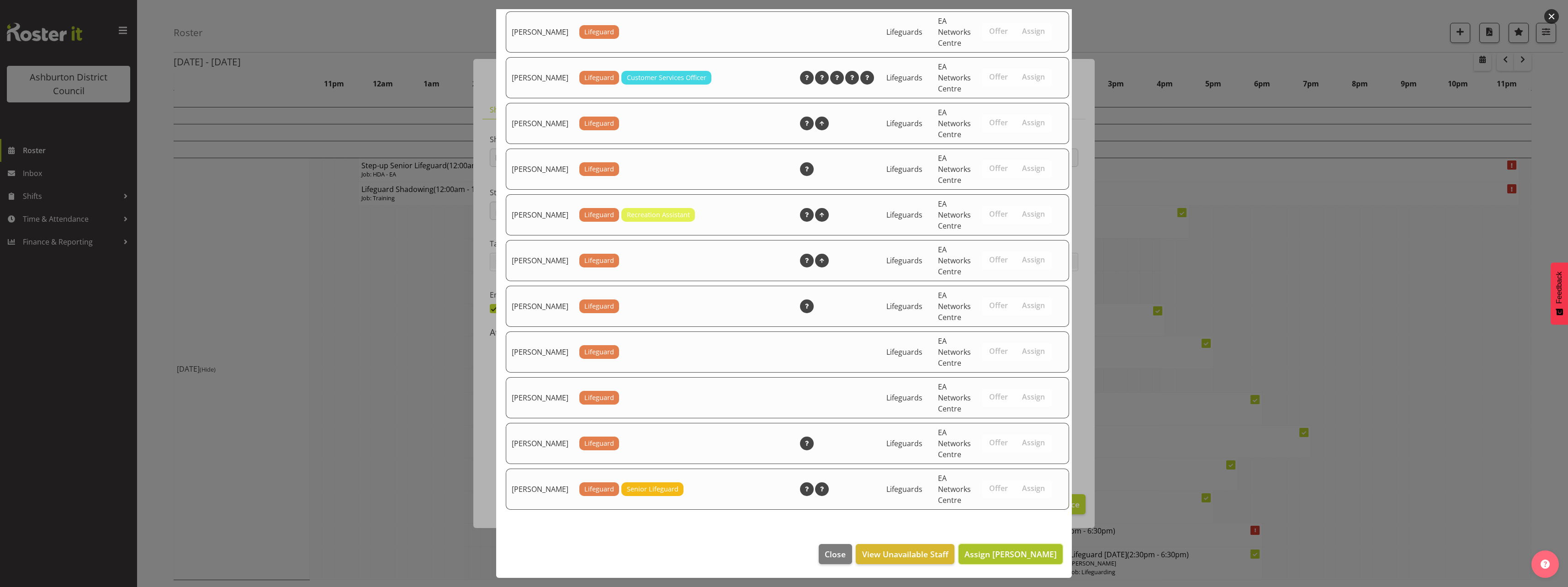
click at [1027, 558] on span "Assign [PERSON_NAME]" at bounding box center [1010, 553] width 92 height 11
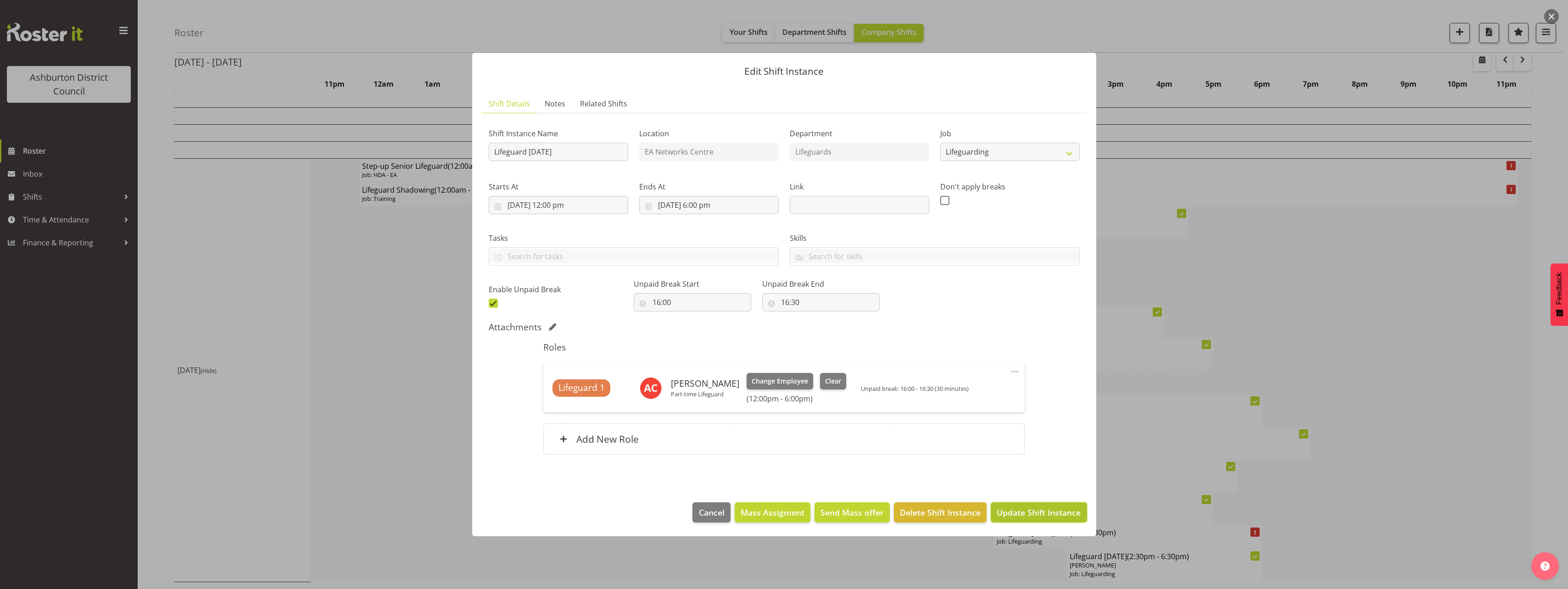
click at [1053, 516] on span "Update Shift Instance" at bounding box center [1038, 512] width 84 height 12
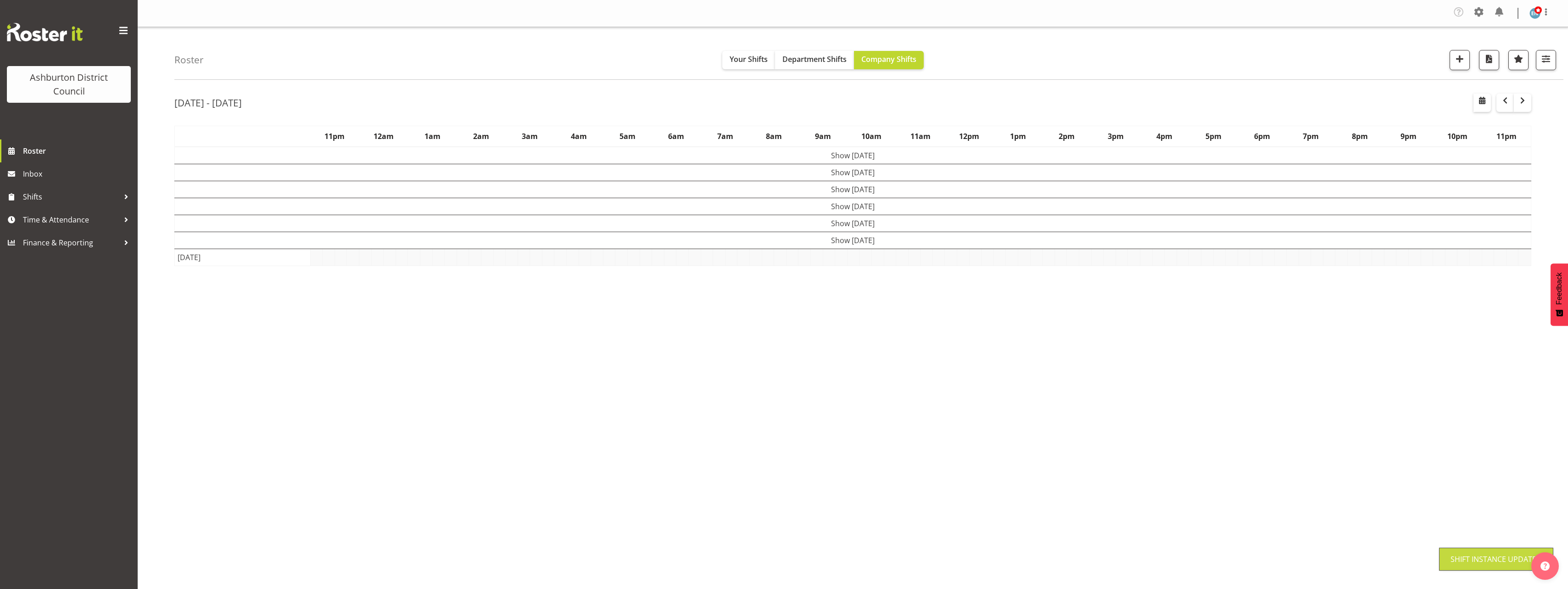
scroll to position [0, 0]
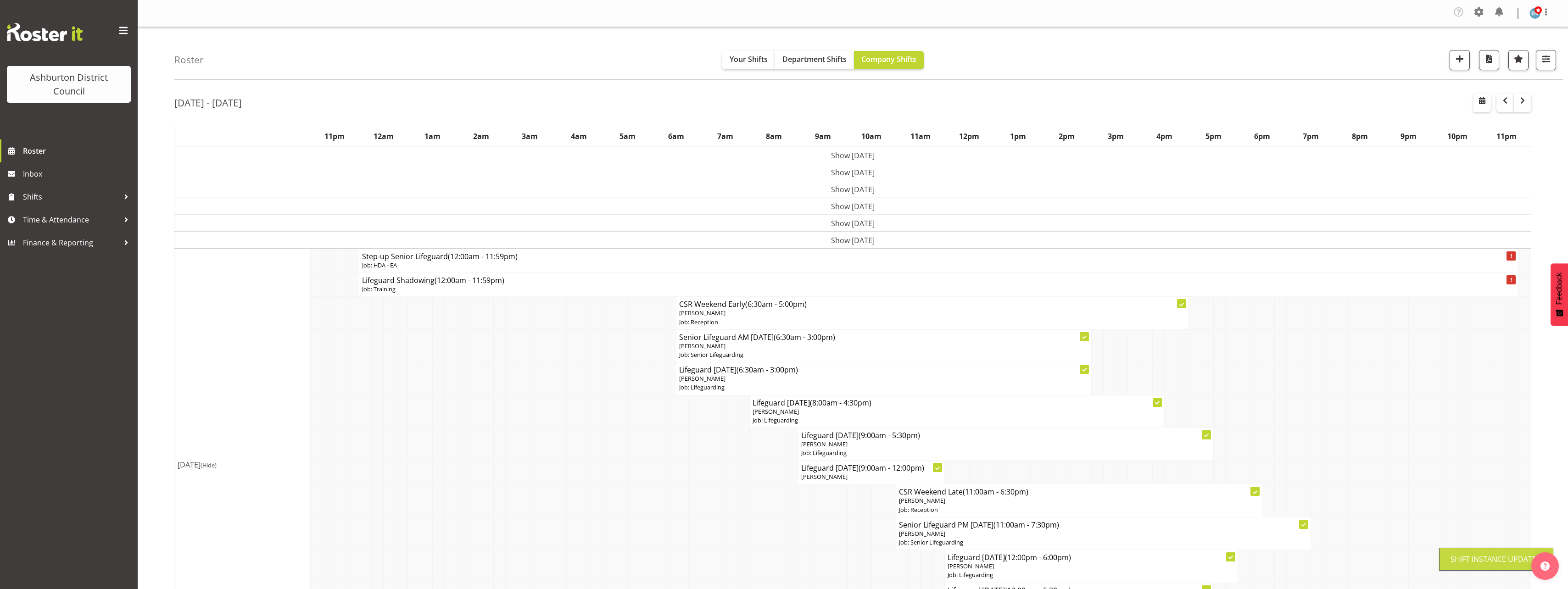
click at [1542, 395] on div "[DATE] - [DATE] [DATE] - [DATE] [DATE] Day Week Fortnight Month calendar Month …" at bounding box center [871, 387] width 1394 height 601
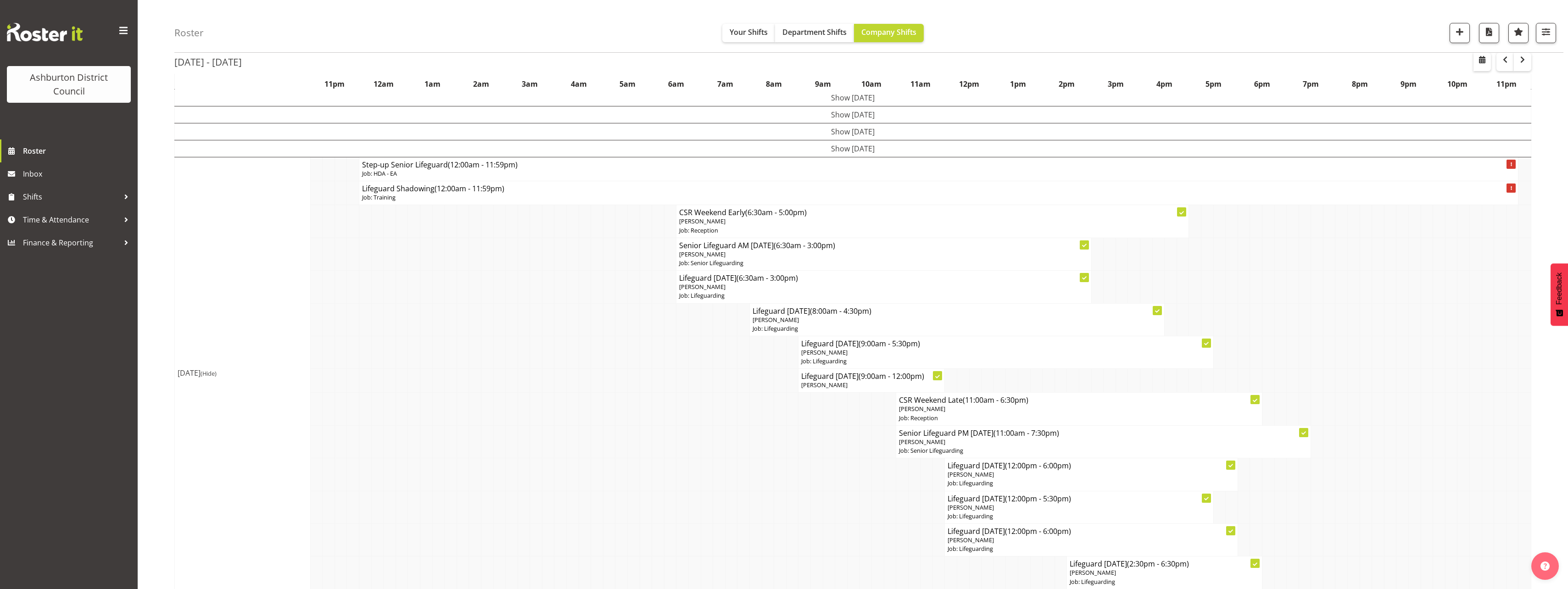
scroll to position [99, 0]
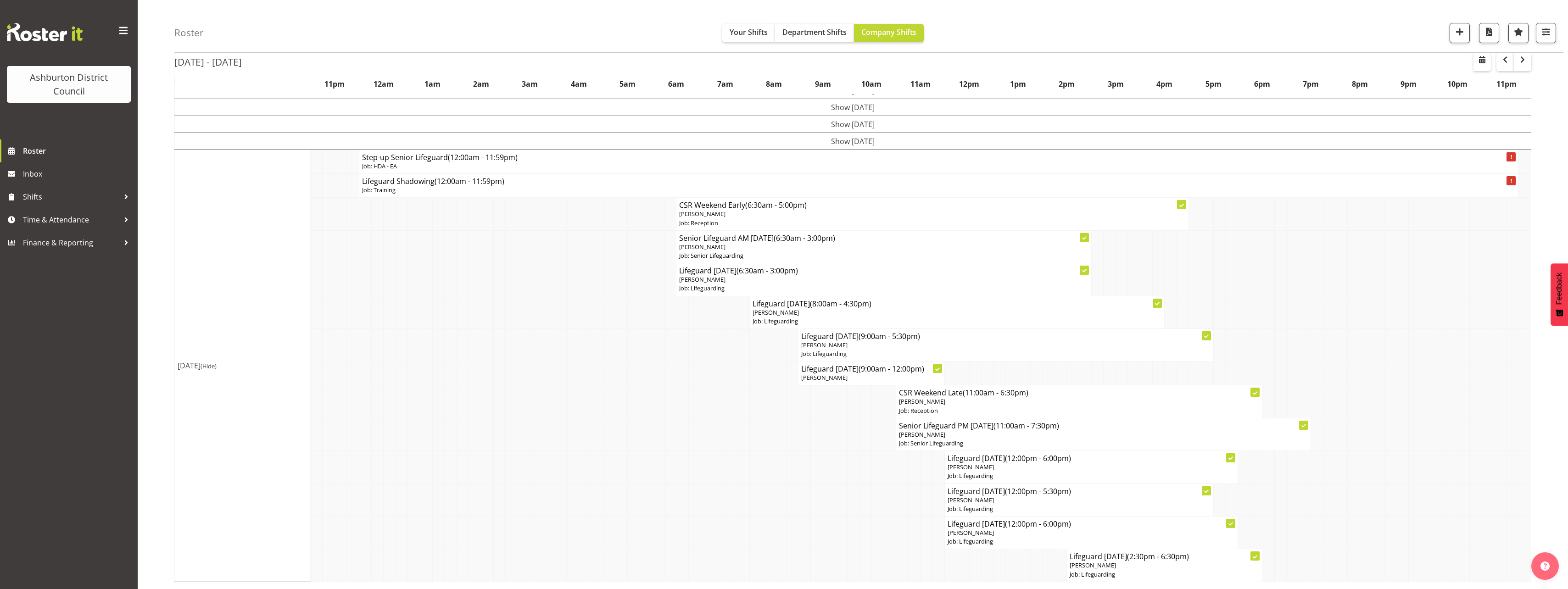
click at [1539, 395] on div "[DATE] - [DATE] [DATE] - [DATE] [DATE] Day Week Fortnight Month calendar Month …" at bounding box center [871, 288] width 1394 height 601
click at [1556, 397] on div "[DATE] - [DATE] [DATE] - [DATE] [DATE] Day Week Fortnight Month calendar Month …" at bounding box center [871, 288] width 1394 height 601
click at [1539, 261] on div "[DATE] - [DATE] [DATE] - [DATE] [DATE] Day Week Fortnight Month calendar Month …" at bounding box center [871, 288] width 1394 height 601
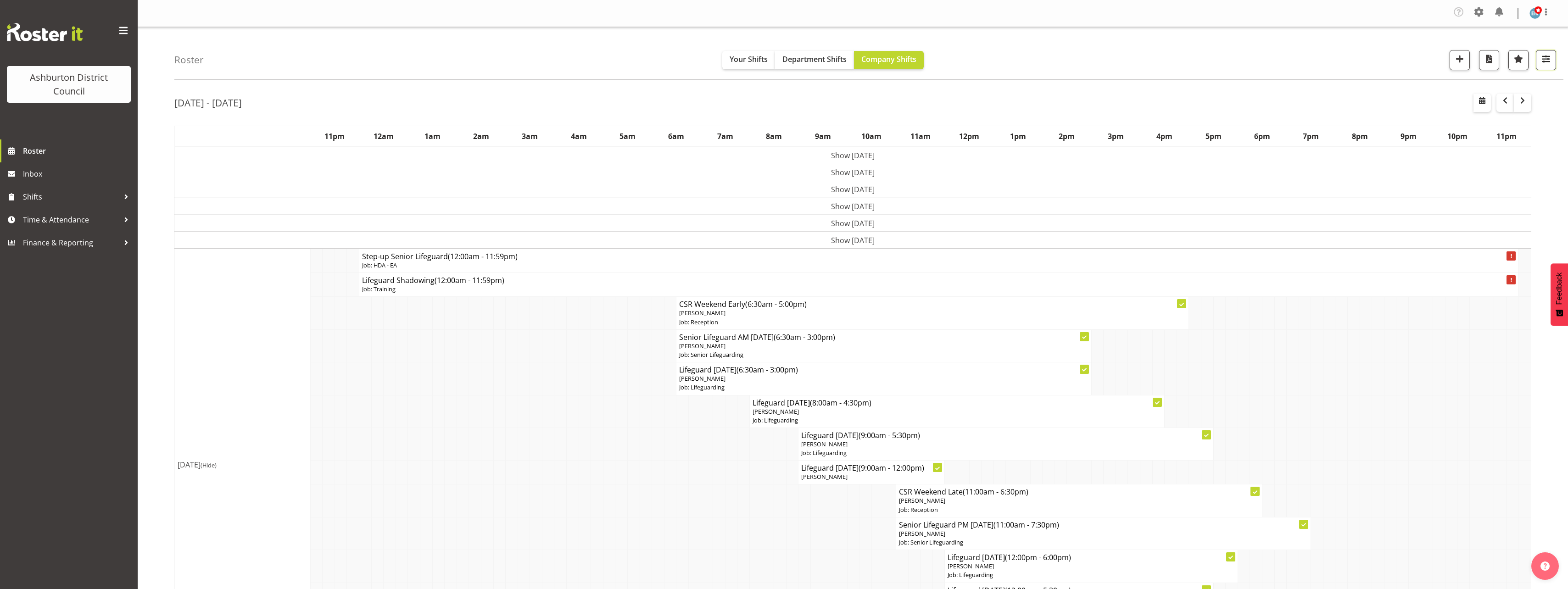
click at [1553, 63] on button "button" at bounding box center [1545, 59] width 20 height 20
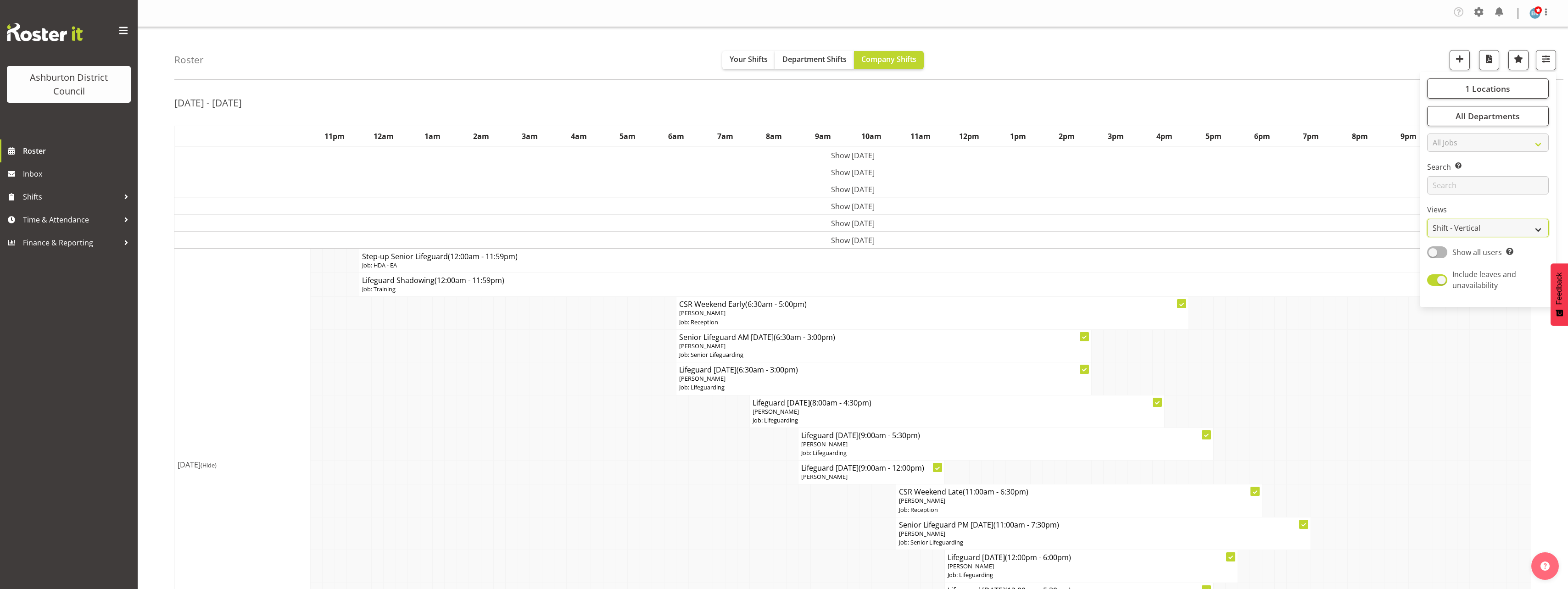
click at [1482, 235] on select "Staff Role Shift - Horizontal Shift - Vertical Staff - Location" at bounding box center [1488, 228] width 122 height 18
select select "staff"
click at [1428, 219] on select "Staff Role Shift - Horizontal Shift - Vertical Staff - Location" at bounding box center [1488, 228] width 122 height 18
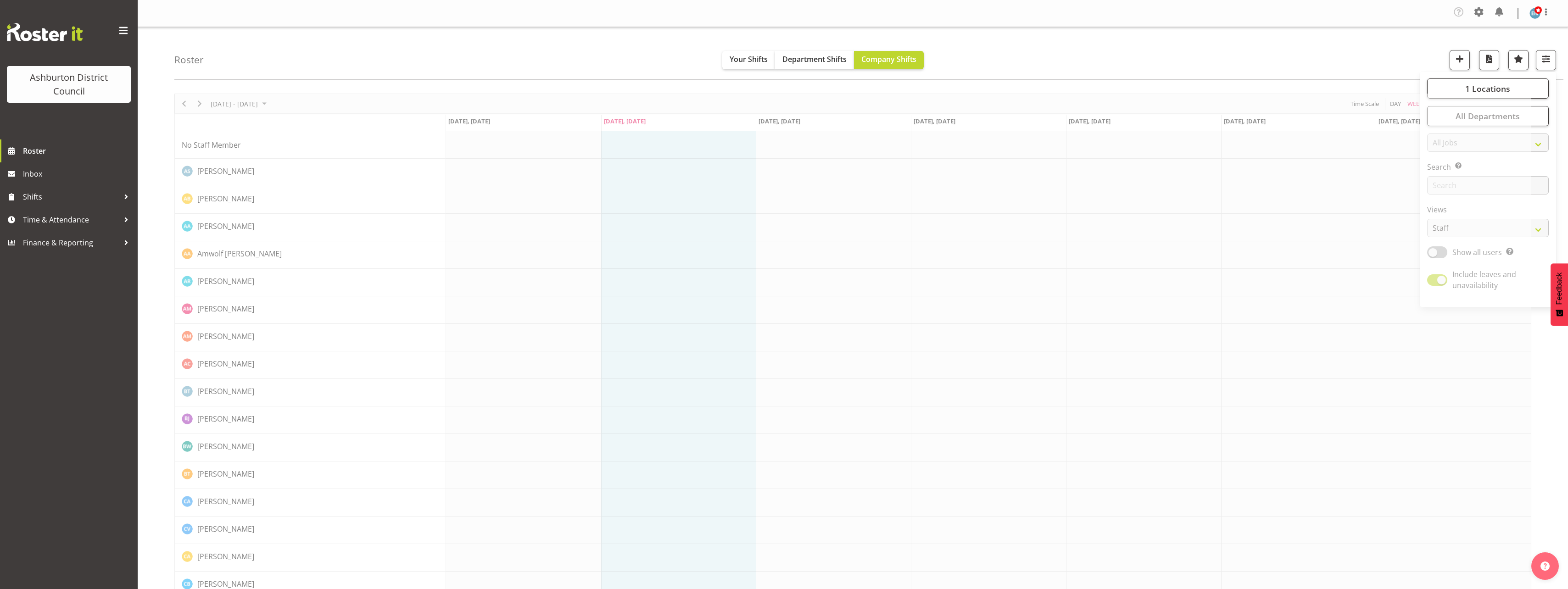
click at [1311, 60] on div "Roster Your Shifts Department Shifts Company Shifts 1 Locations [GEOGRAPHIC_DAT…" at bounding box center [868, 54] width 1389 height 53
